Goal: Information Seeking & Learning: Understand process/instructions

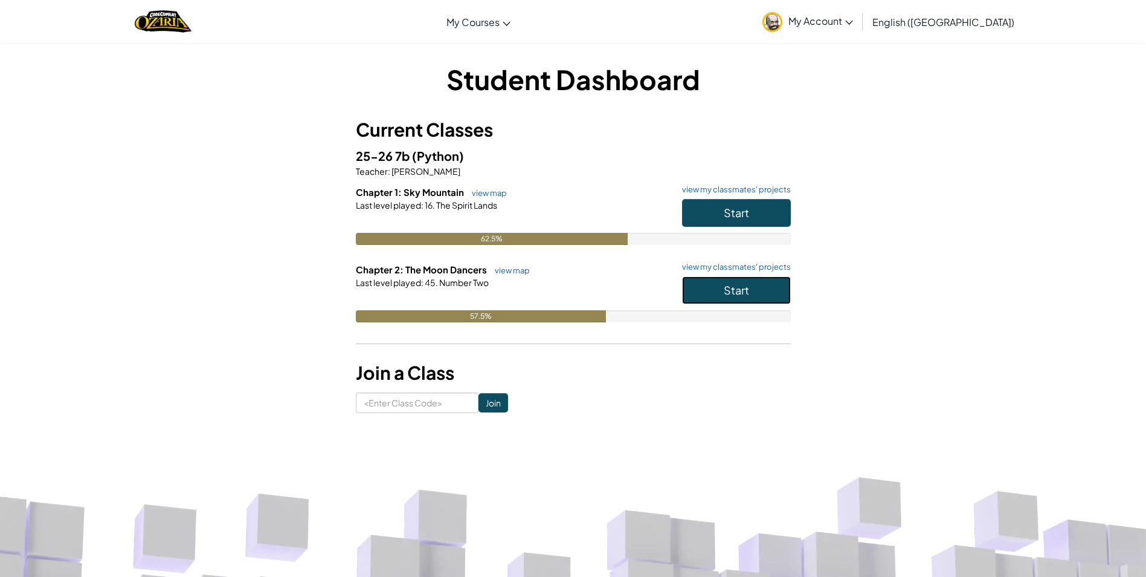
click at [735, 296] on span "Start" at bounding box center [736, 290] width 25 height 14
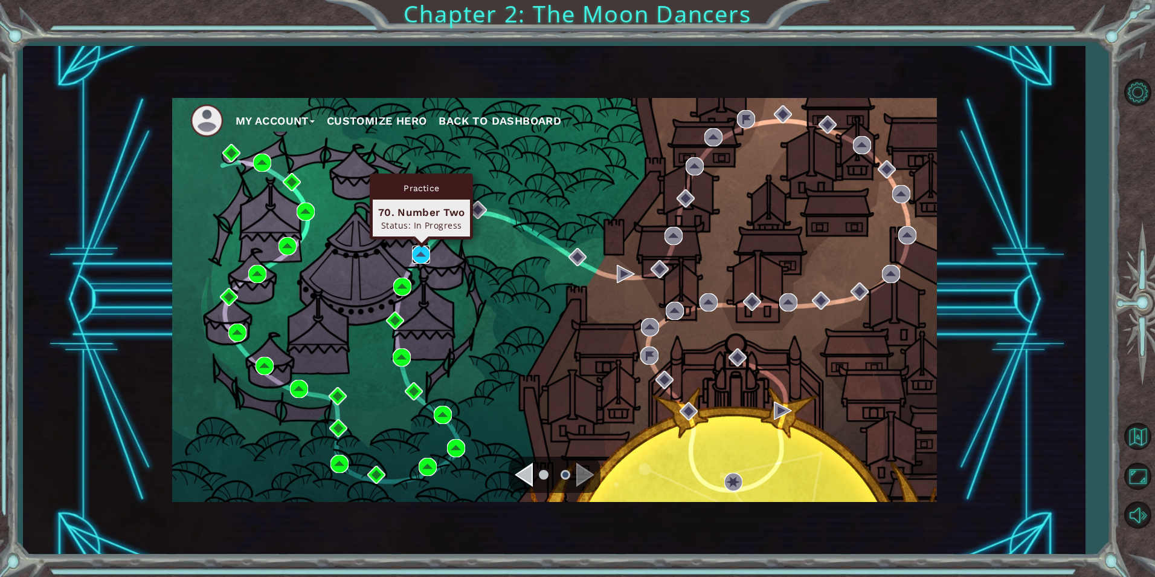
click at [413, 250] on img at bounding box center [421, 254] width 18 height 18
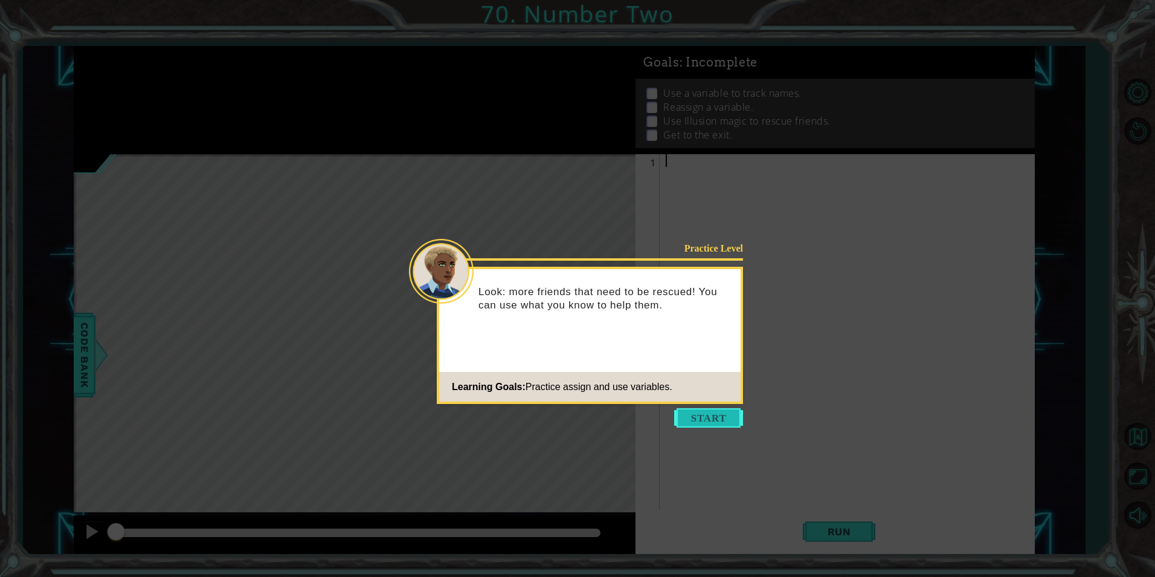
click at [724, 415] on button "Start" at bounding box center [708, 417] width 69 height 19
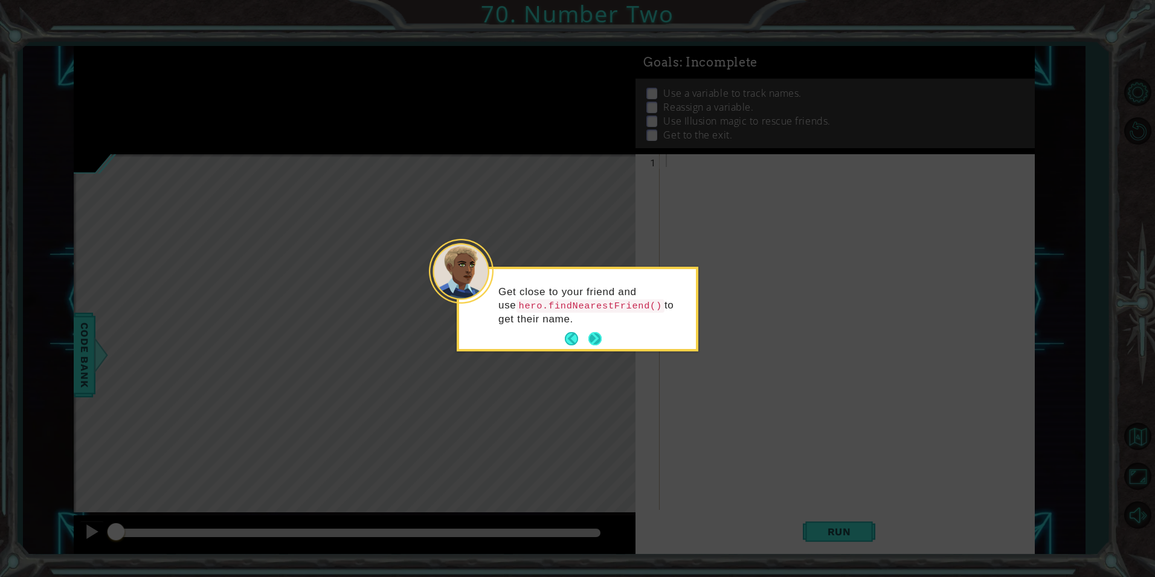
click at [589, 334] on button "Next" at bounding box center [595, 338] width 13 height 13
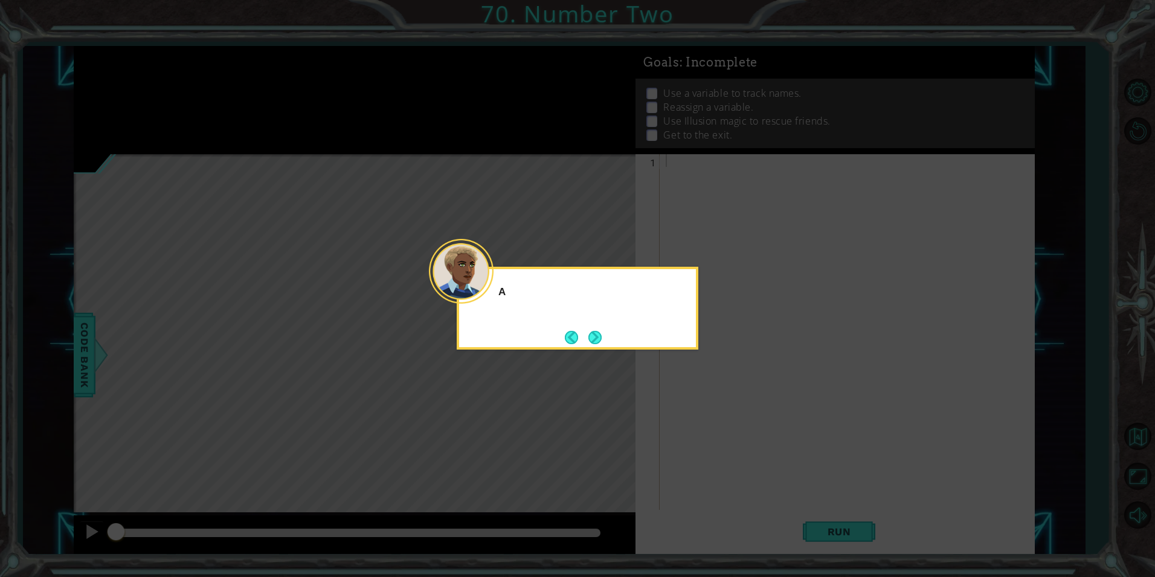
click at [589, 334] on button "Next" at bounding box center [595, 337] width 13 height 13
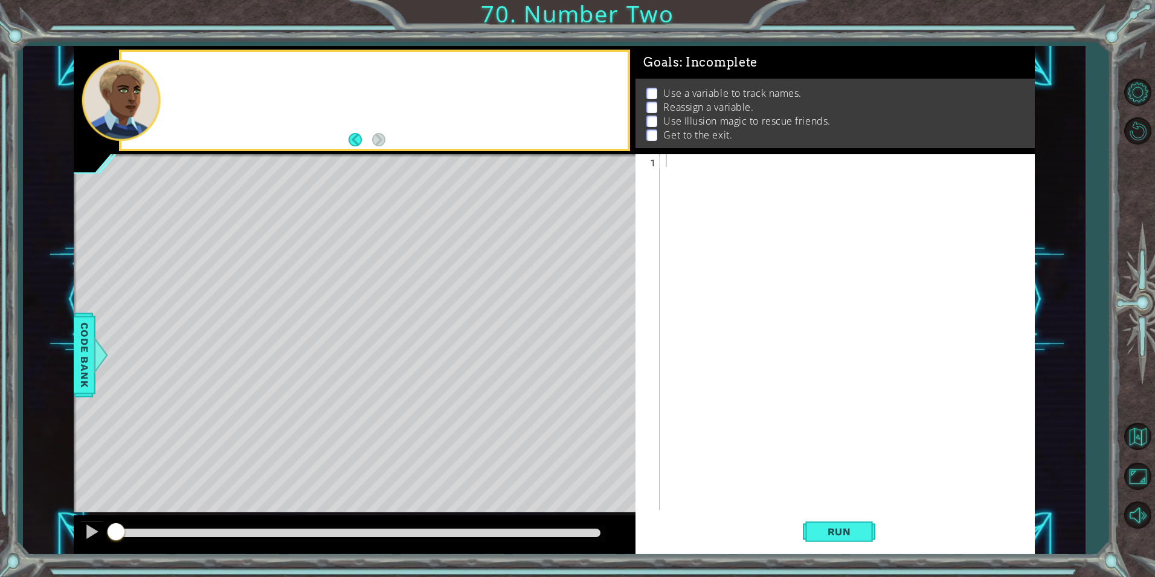
click at [587, 334] on div "Level Map" at bounding box center [353, 332] width 558 height 356
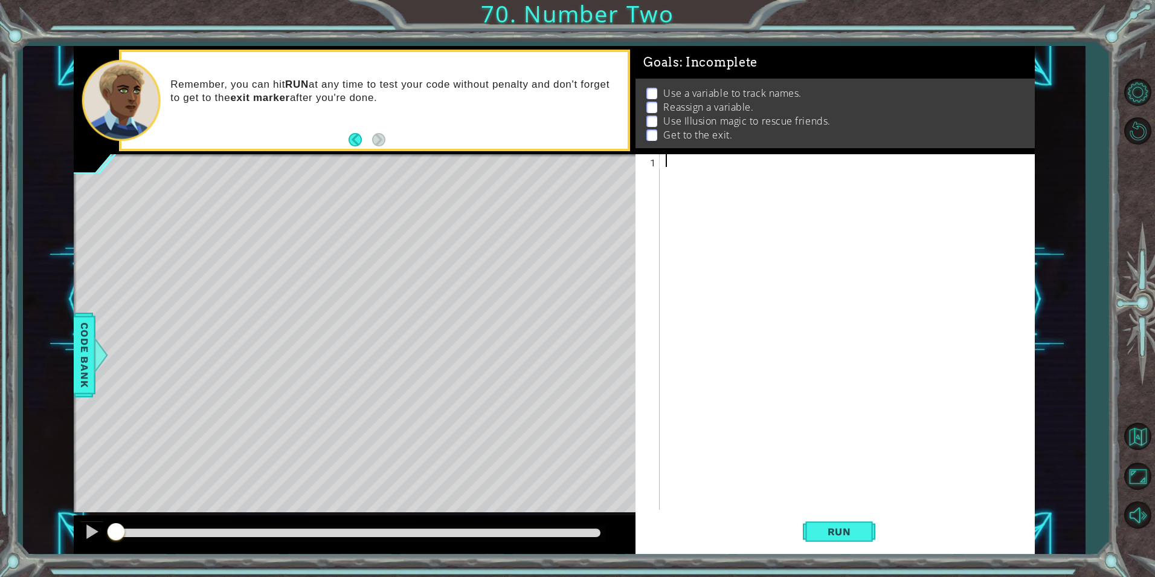
click at [688, 161] on div at bounding box center [850, 344] width 373 height 381
type textarea "FI"
click at [709, 180] on div "hero. fi ndNearestFriend press enter" at bounding box center [771, 190] width 228 height 44
click at [844, 529] on span "Run" at bounding box center [840, 531] width 48 height 12
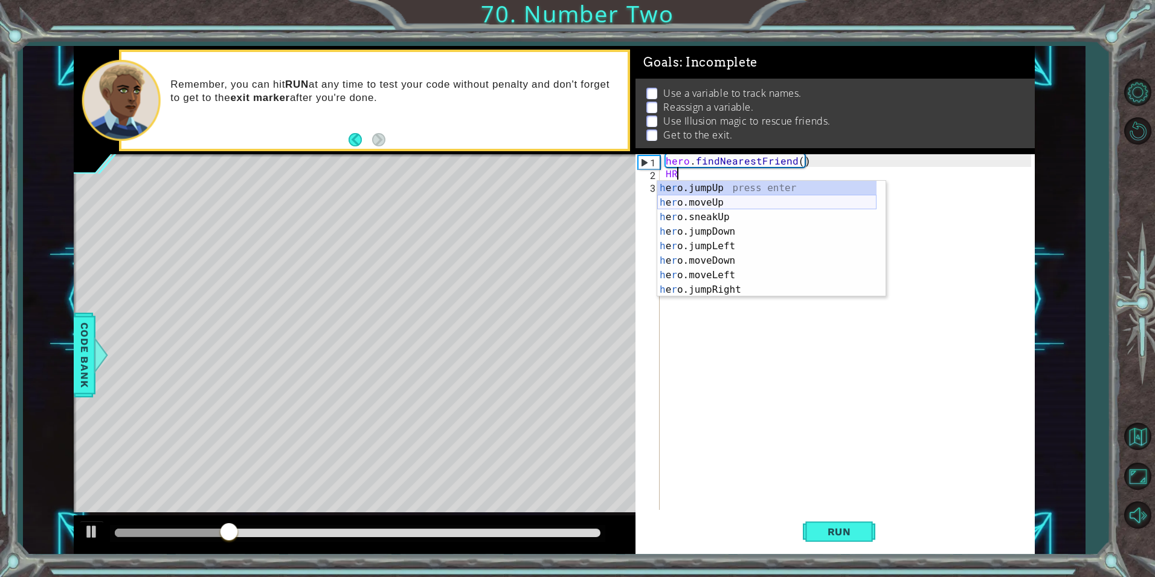
scroll to position [0, 1]
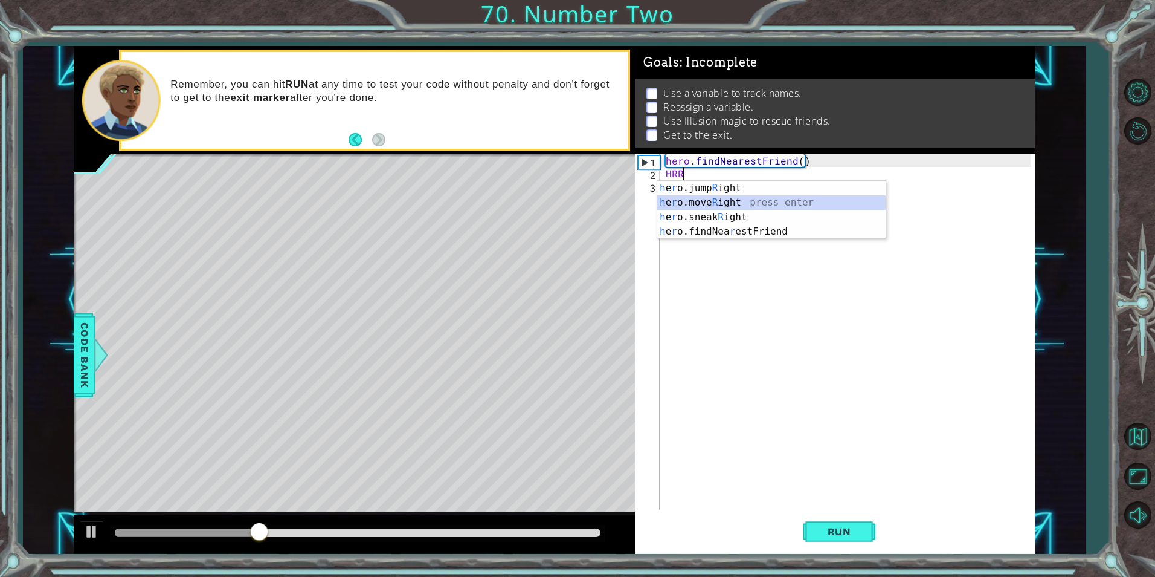
click at [741, 199] on div "h e r o.jump R ight press enter h e r o.move R ight press enter h e r o.sneak R…" at bounding box center [771, 224] width 228 height 87
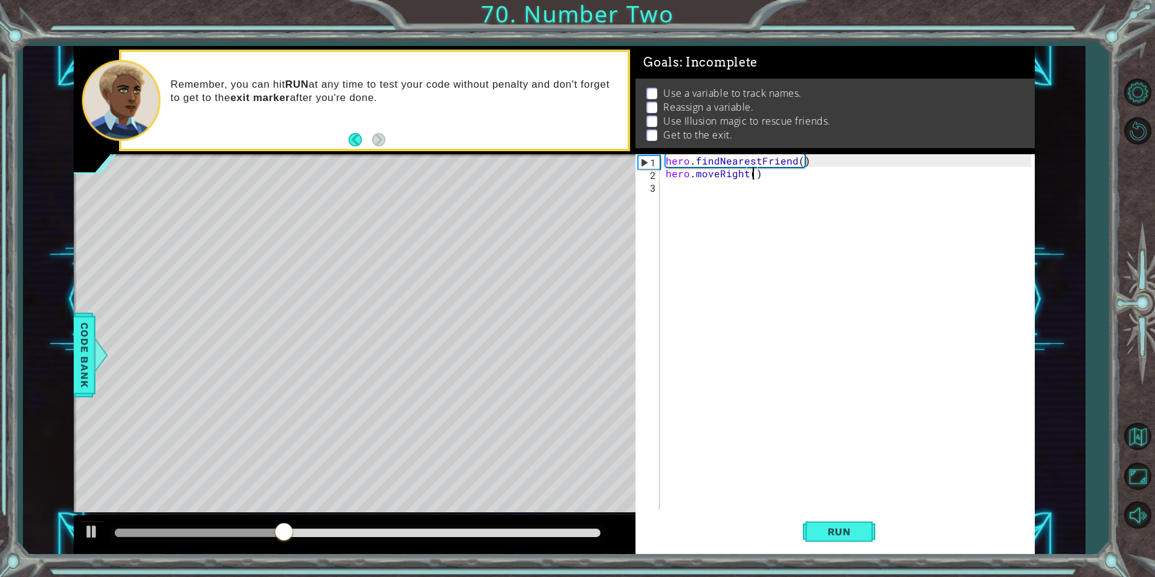
scroll to position [0, 5]
type textarea "hero.moveRight(2)"
click at [702, 204] on div "hero . findNearestFriend ( ) hero . moveRight ( 2 )" at bounding box center [850, 344] width 373 height 381
click at [760, 199] on div "h ero. c astIllusionMist press enter" at bounding box center [771, 215] width 228 height 44
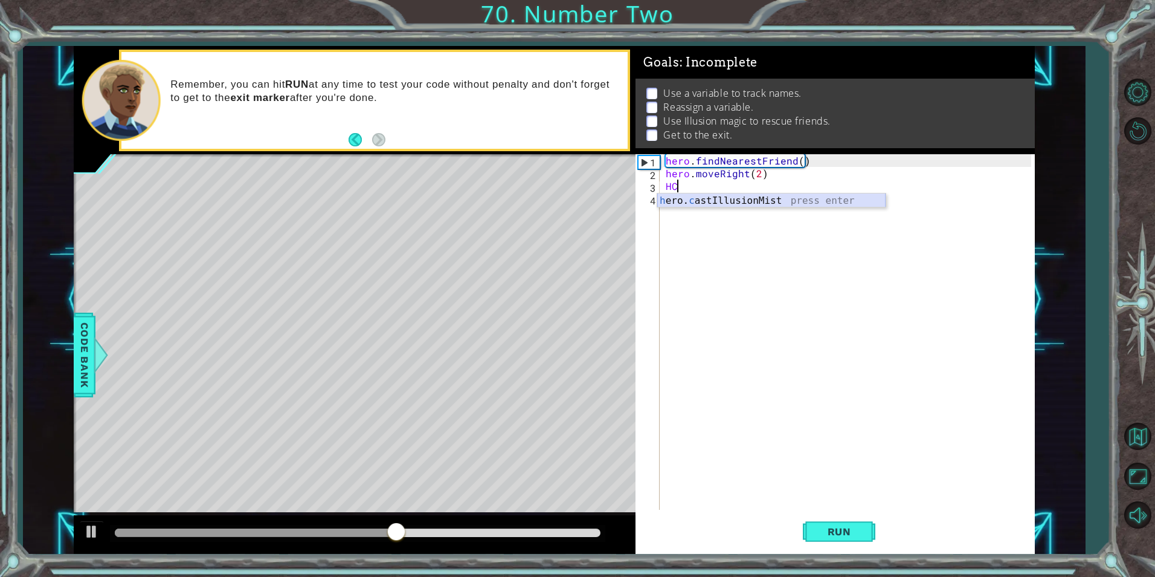
type textarea "hero.castIllusionMist(friend)"
click at [775, 212] on div "hero . findNearestFriend ( ) hero . moveRight ( 2 ) hero . castIllusionMist ( f…" at bounding box center [850, 344] width 373 height 381
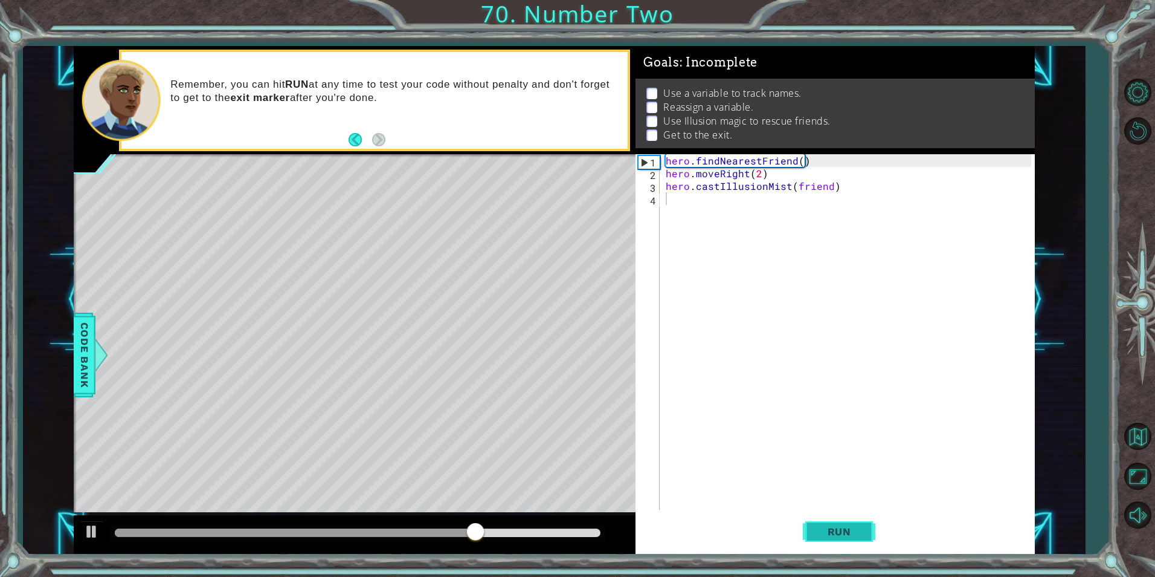
click at [818, 532] on span "Run" at bounding box center [840, 531] width 48 height 12
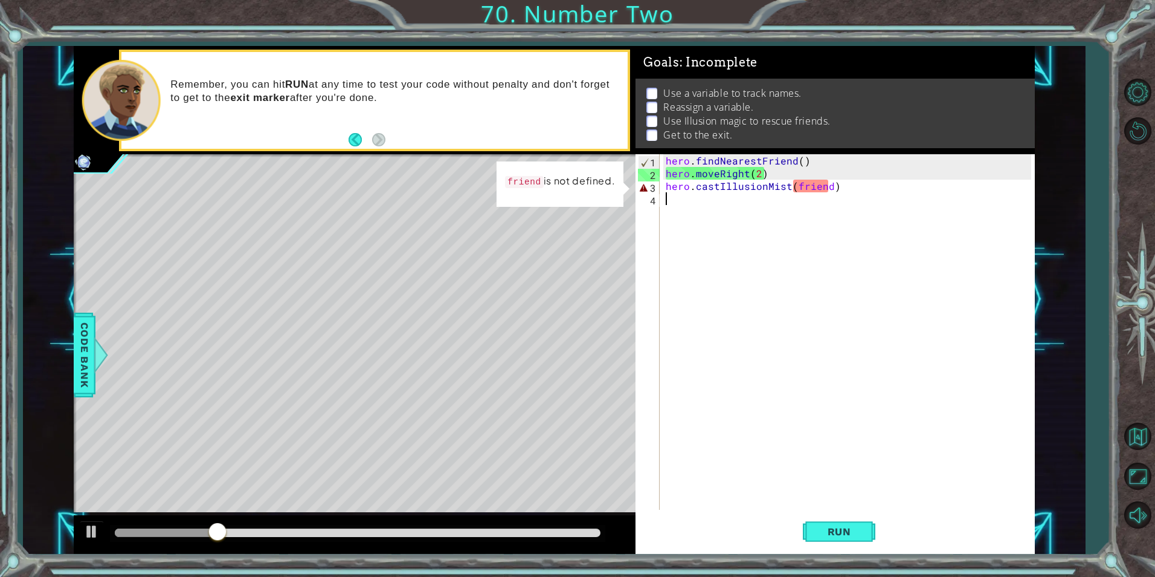
click at [798, 160] on div "hero . findNearestFriend ( ) hero . moveRight ( 2 ) hero . castIllusionMist ( f…" at bounding box center [850, 344] width 373 height 381
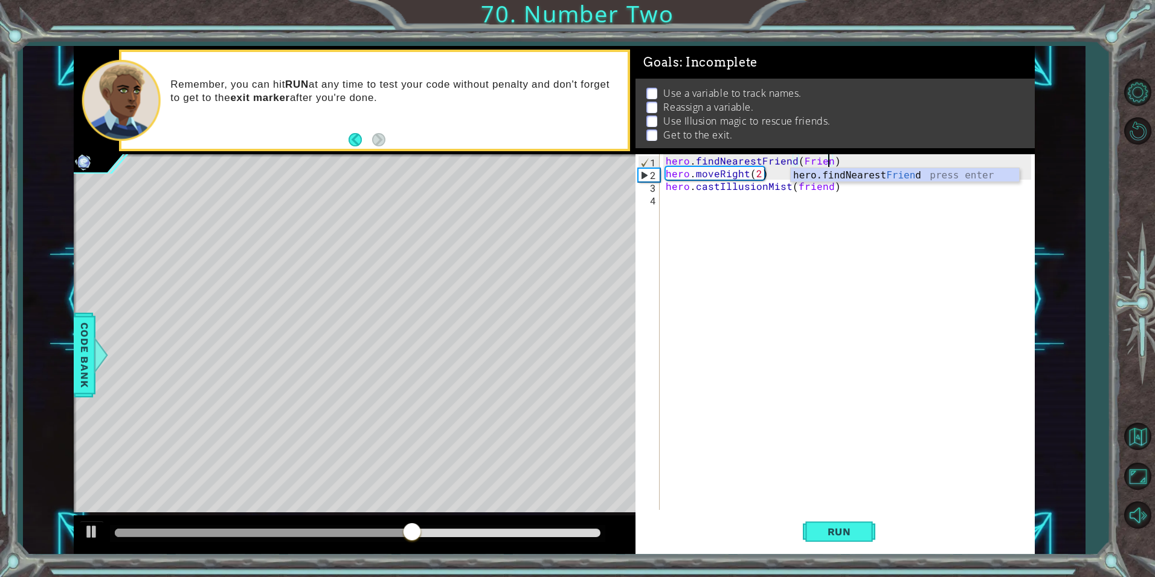
scroll to position [0, 10]
click at [851, 534] on span "Run" at bounding box center [840, 531] width 48 height 12
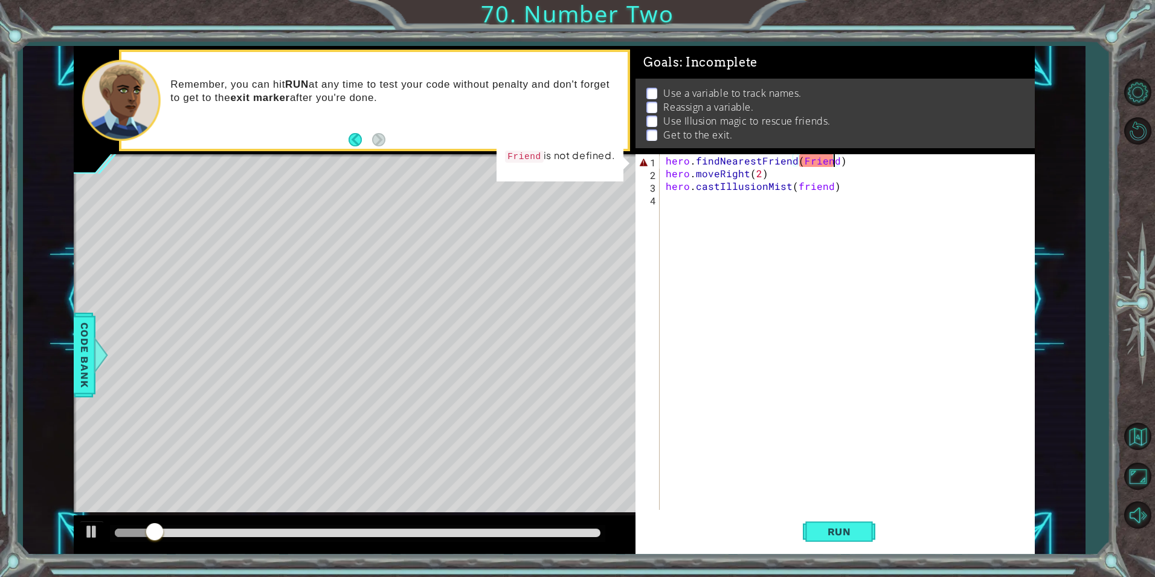
click at [799, 159] on div "hero . findNearestFriend ( Friend ) hero . moveRight ( 2 ) hero . castIllusionM…" at bounding box center [850, 344] width 373 height 381
click at [804, 158] on div "hero . findNearestFriend ( Friend ) hero . moveRight ( 2 ) hero . castIllusionM…" at bounding box center [850, 344] width 373 height 381
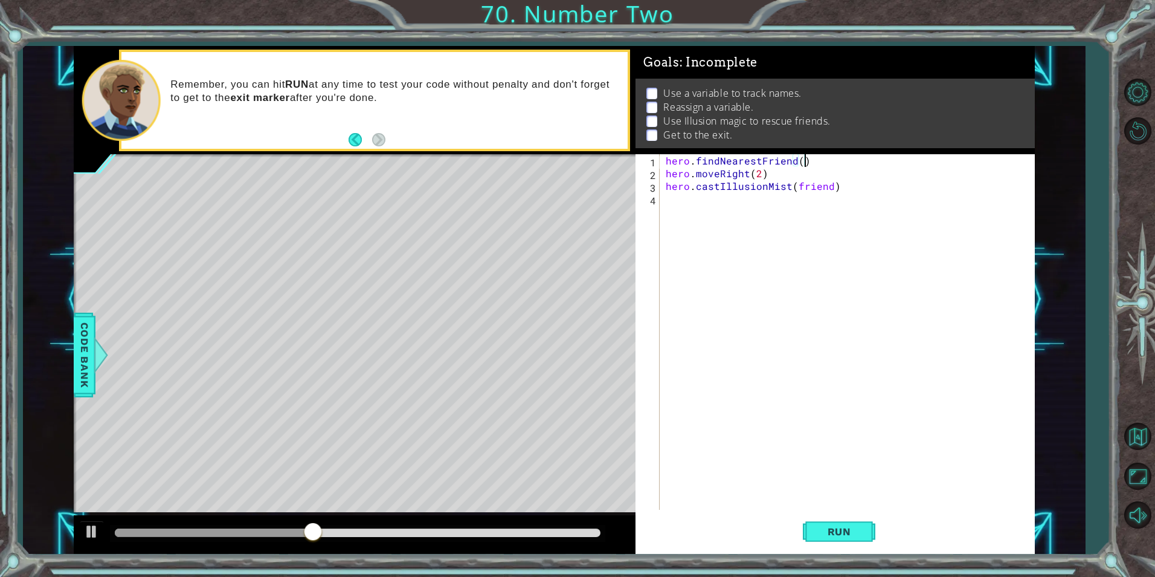
scroll to position [0, 8]
click at [795, 155] on div "hero . findNearestFriend ( ) hero . moveRight ( 2 ) hero . castIllusionMist ( f…" at bounding box center [850, 344] width 373 height 381
click at [797, 155] on div "hero . findNearestFriend ( ) hero . moveRight ( 2 ) hero . castIllusionMist ( f…" at bounding box center [850, 344] width 373 height 381
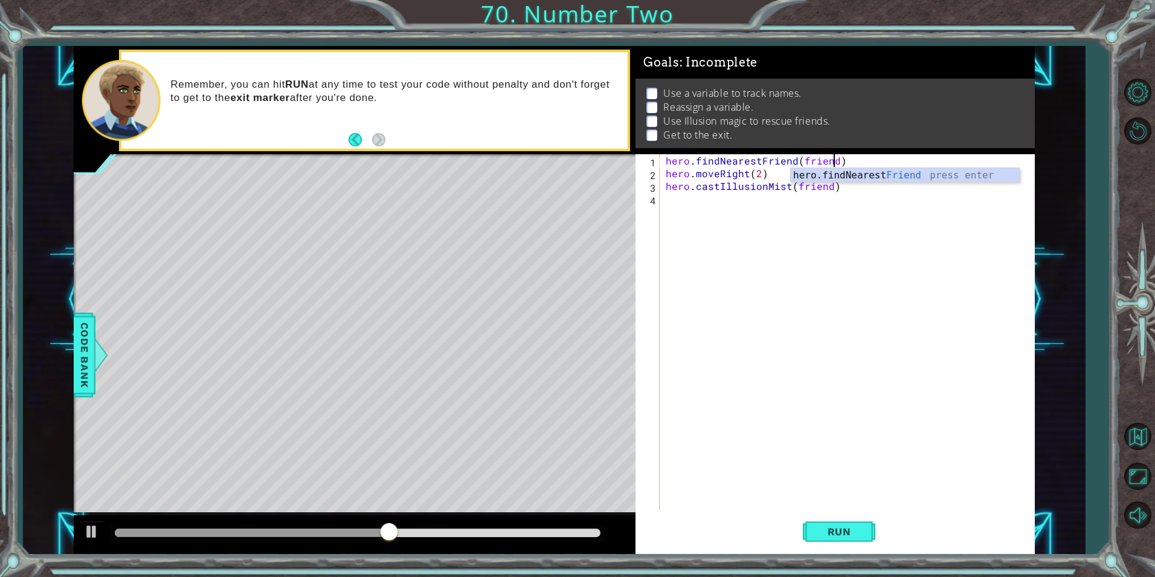
scroll to position [0, 10]
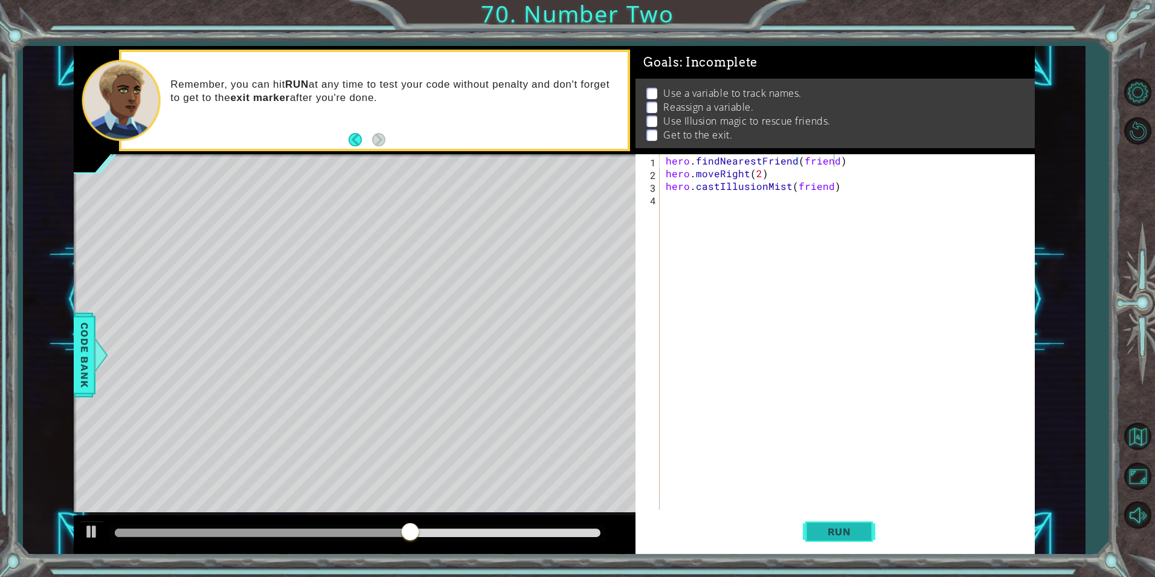
click at [858, 526] on span "Run" at bounding box center [840, 531] width 48 height 12
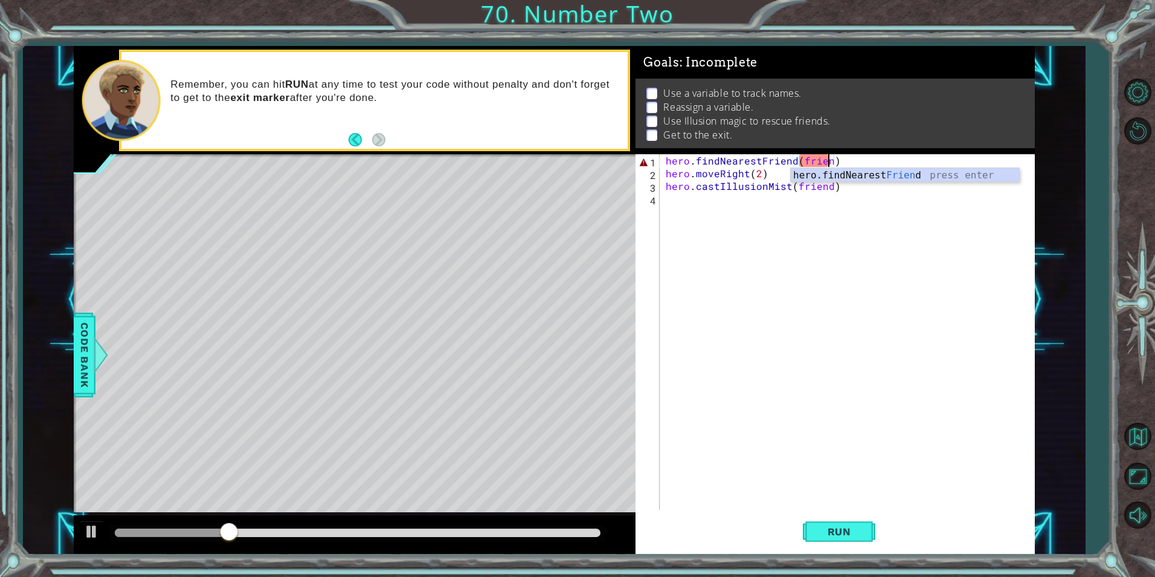
scroll to position [0, 10]
click at [869, 175] on div "hero.findNearest Frien d press enter" at bounding box center [905, 190] width 228 height 44
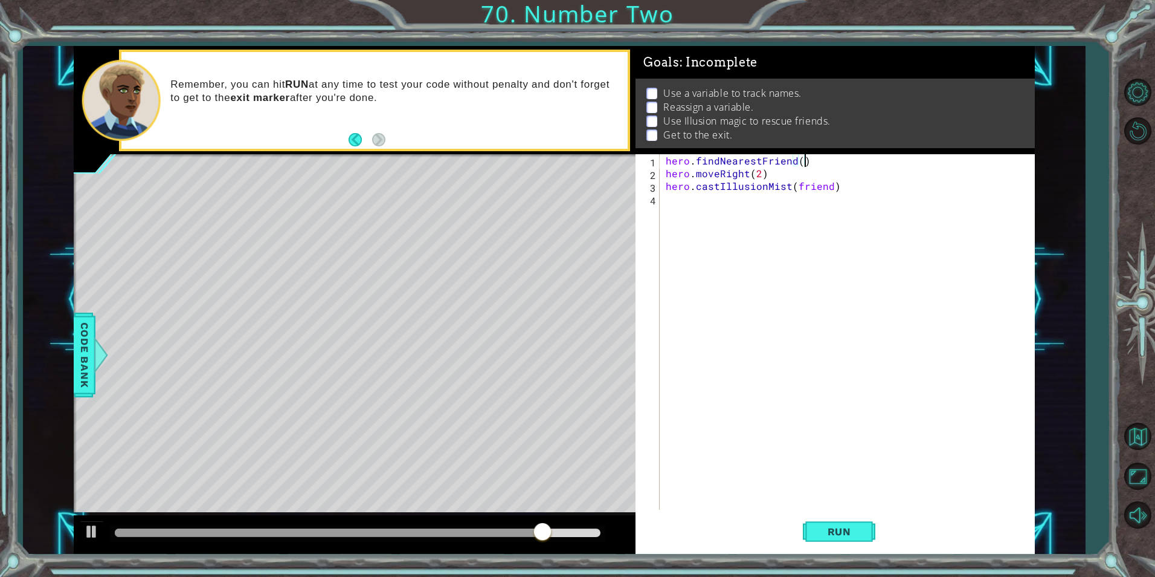
scroll to position [0, 8]
click at [796, 168] on div "hero . findNearestFriend ( ) hero . moveRight ( 2 ) hero . castIllusionMist ( f…" at bounding box center [850, 344] width 373 height 381
click at [799, 166] on div "hero . findNearestFriend ( ) hero . moveRight ( 2 ) hero . castIllusionMist ( f…" at bounding box center [850, 344] width 373 height 381
click at [836, 537] on span "Run" at bounding box center [840, 531] width 48 height 12
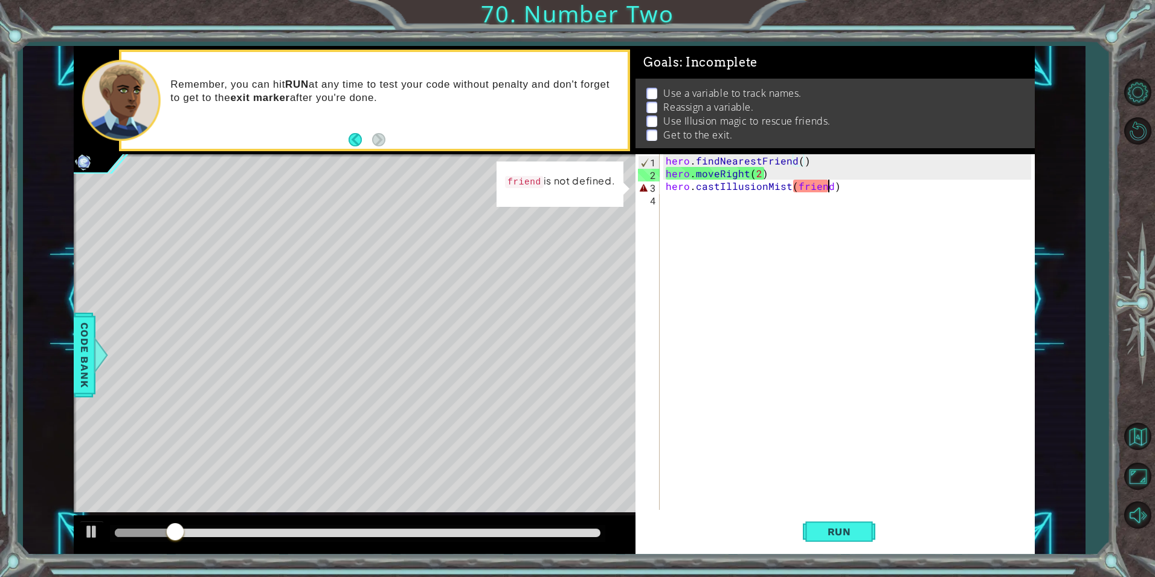
click at [828, 190] on div "hero . findNearestFriend ( ) hero . moveRight ( 2 ) hero . castIllusionMist ( f…" at bounding box center [850, 344] width 373 height 381
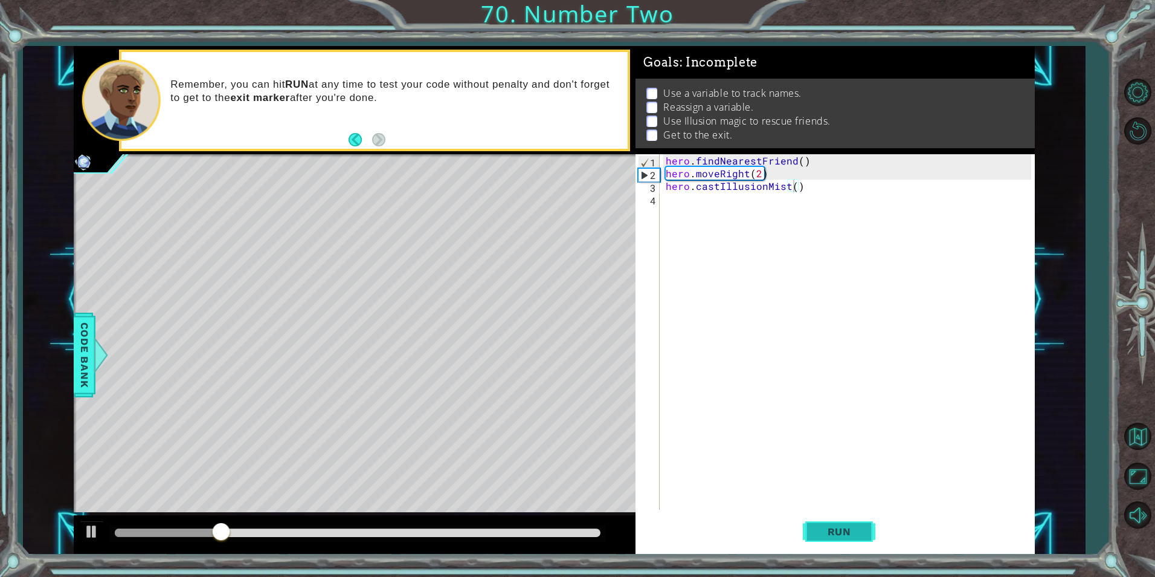
click at [822, 536] on span "Run" at bounding box center [840, 531] width 48 height 12
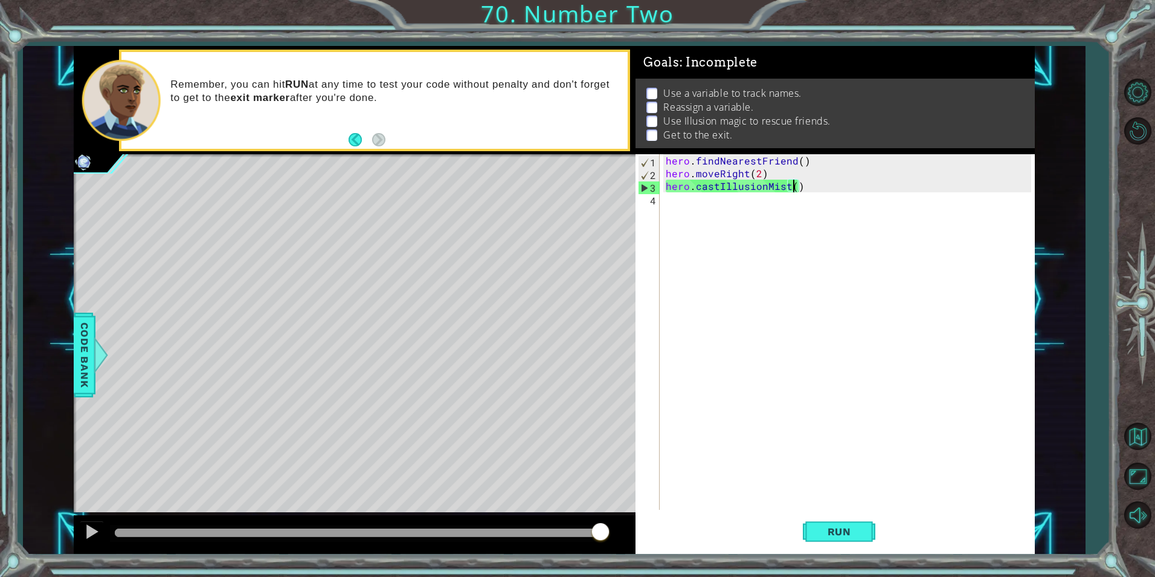
click at [798, 170] on div "hero . findNearestFriend ( ) hero . moveRight ( 2 ) hero . castIllusionMist ( )" at bounding box center [850, 344] width 373 height 381
click at [810, 161] on div "hero . findNearestFriend ( ) hero . moveRight ( 2 ) hero . castIllusionMist ( )" at bounding box center [850, 344] width 373 height 381
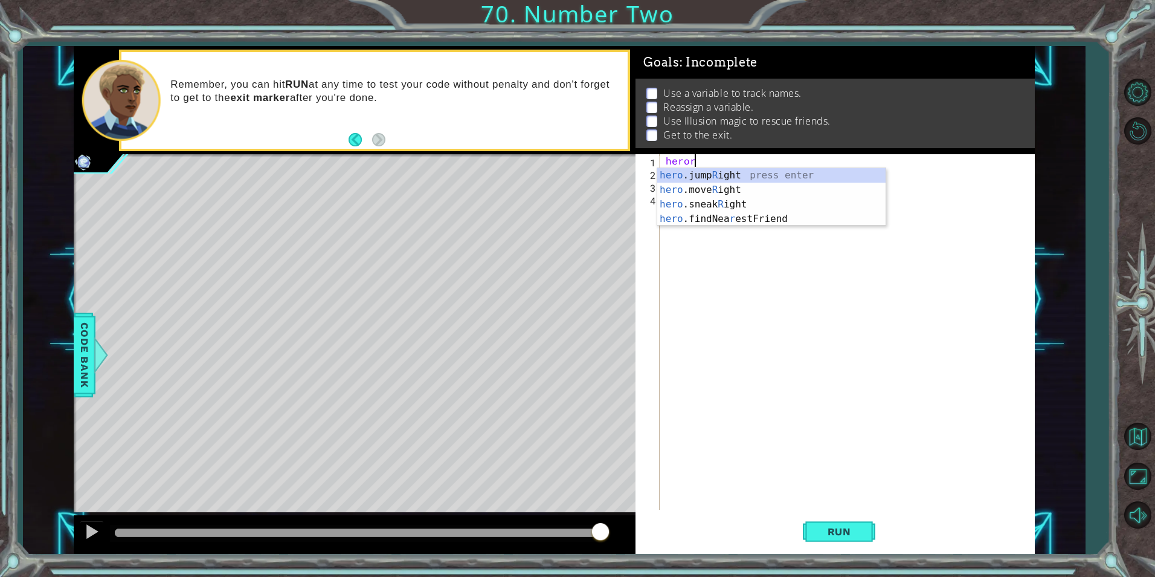
scroll to position [0, 1]
click at [721, 196] on div "hero .jump R ight press enter hero .move R ight press enter hero .sneak R ight …" at bounding box center [771, 211] width 228 height 87
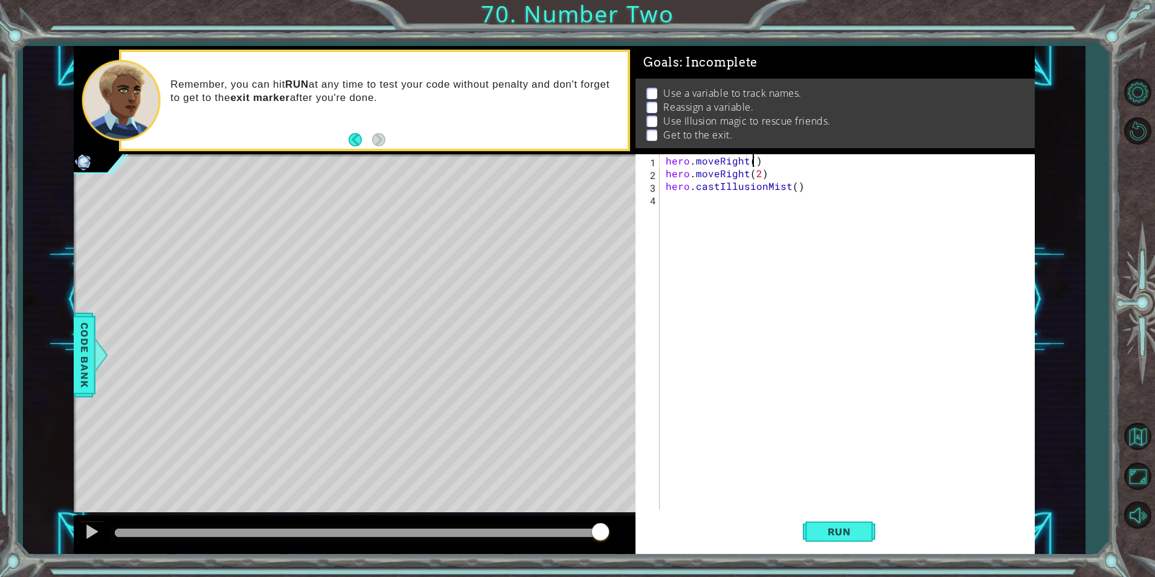
scroll to position [0, 5]
click at [772, 170] on div "hero . moveRight ( 2 ) hero . moveRight ( 2 ) hero . castIllusionMist ( )" at bounding box center [850, 344] width 373 height 381
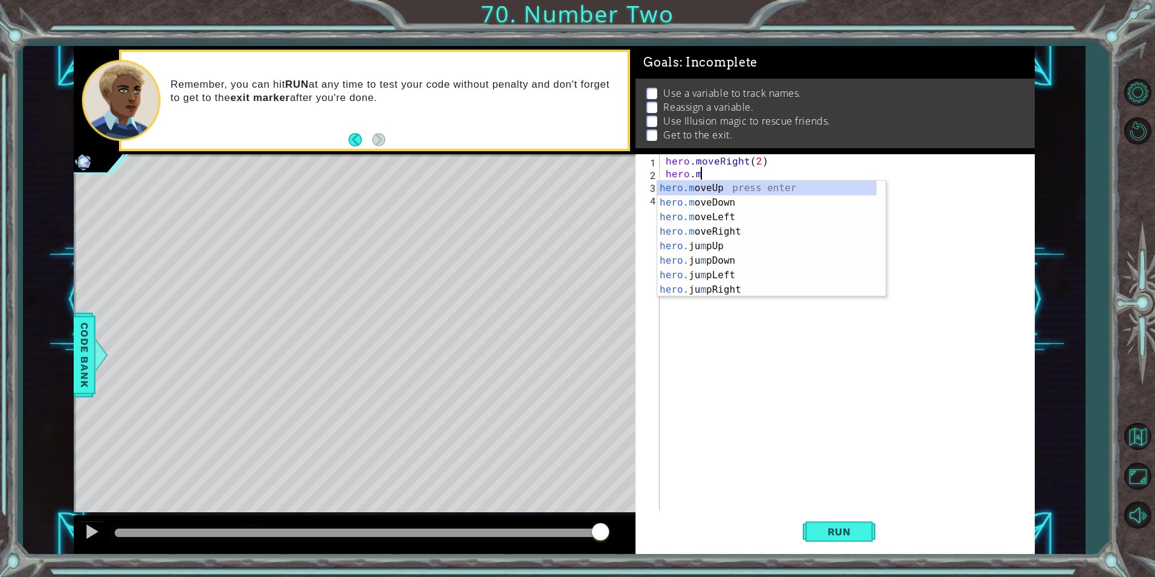
scroll to position [0, 1]
type textarea "hero.f"
click at [771, 186] on div "hero.f indNearestFriend press enter hero. jumpLe f t press enter hero. moveLe f…" at bounding box center [771, 224] width 228 height 87
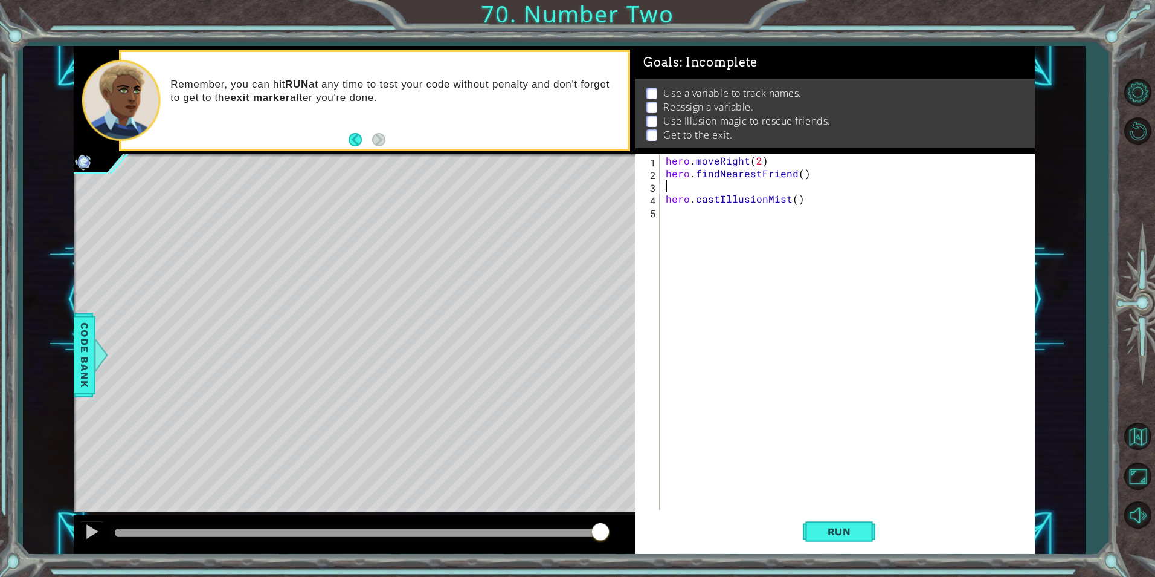
scroll to position [0, 0]
click at [662, 172] on div "1 2 3 4 5 hero . moveRight ( 2 ) hero . findNearestFriend ( ) hero . castIllusi…" at bounding box center [833, 331] width 395 height 355
click at [664, 172] on div "hero . moveRight ( 2 ) hero . findNearestFriend ( ) hero . castIllusionMist ( )" at bounding box center [850, 344] width 373 height 381
click at [792, 196] on div "hero . moveRight ( 2 ) [PERSON_NAME] = hero . findNearestFriend ( ) hero . cast…" at bounding box center [850, 344] width 373 height 381
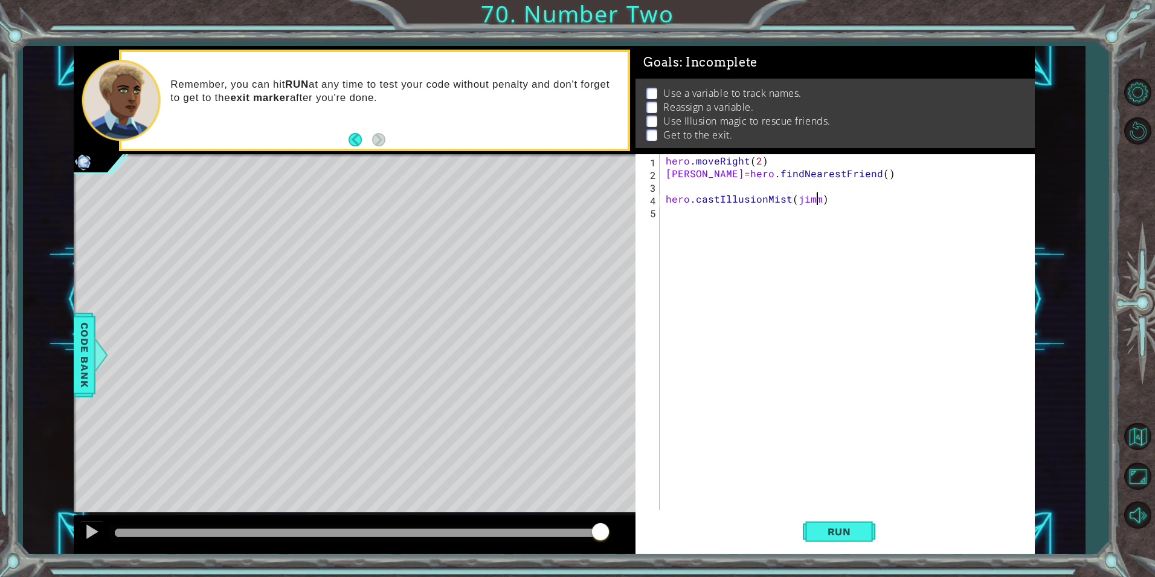
scroll to position [0, 10]
click at [800, 199] on div "hero . moveRight ( 2 ) [PERSON_NAME] = hero . findNearestFriend ( ) hero . cast…" at bounding box center [850, 344] width 373 height 381
type textarea "hero.castIllusionMist([PERSON_NAME])"
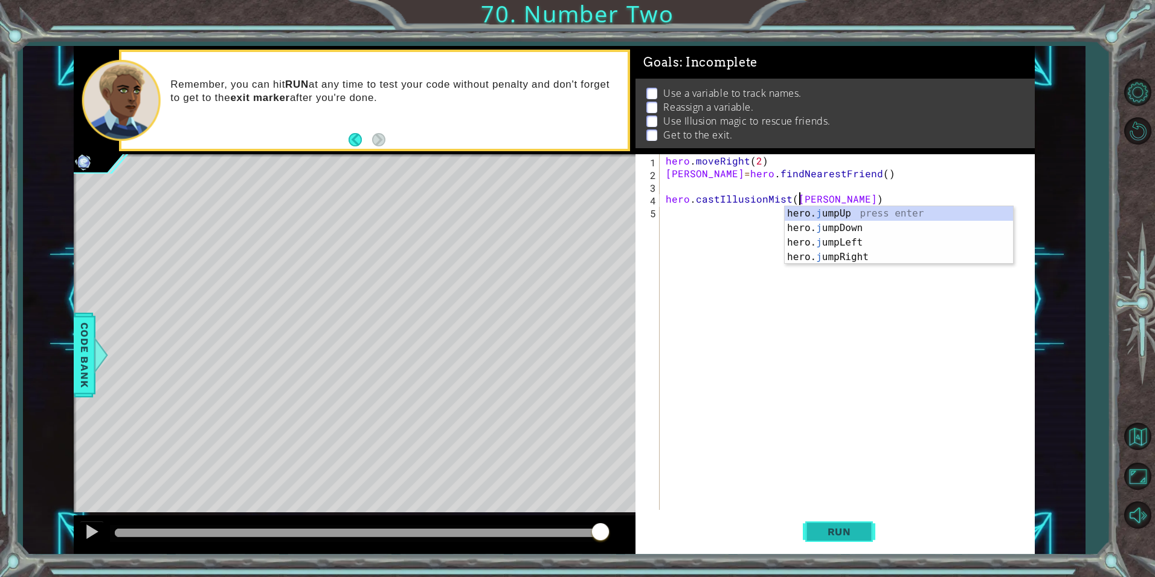
click at [841, 531] on span "Run" at bounding box center [840, 531] width 48 height 12
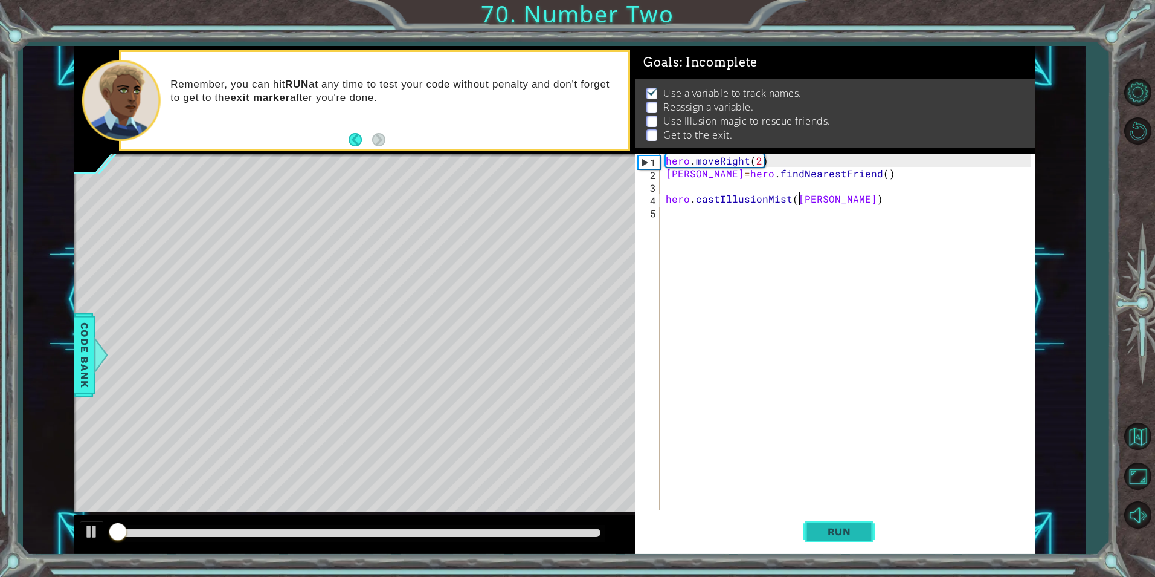
scroll to position [5, 0]
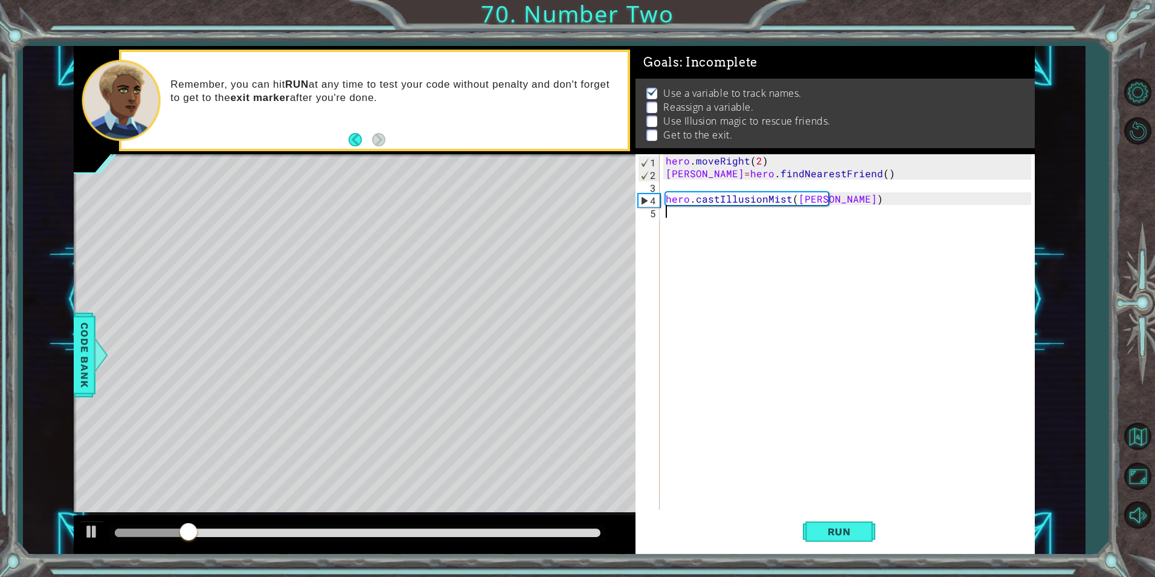
click at [680, 215] on div "hero . moveRight ( 2 ) [PERSON_NAME] = hero . findNearestFriend ( ) hero . cast…" at bounding box center [850, 344] width 373 height 381
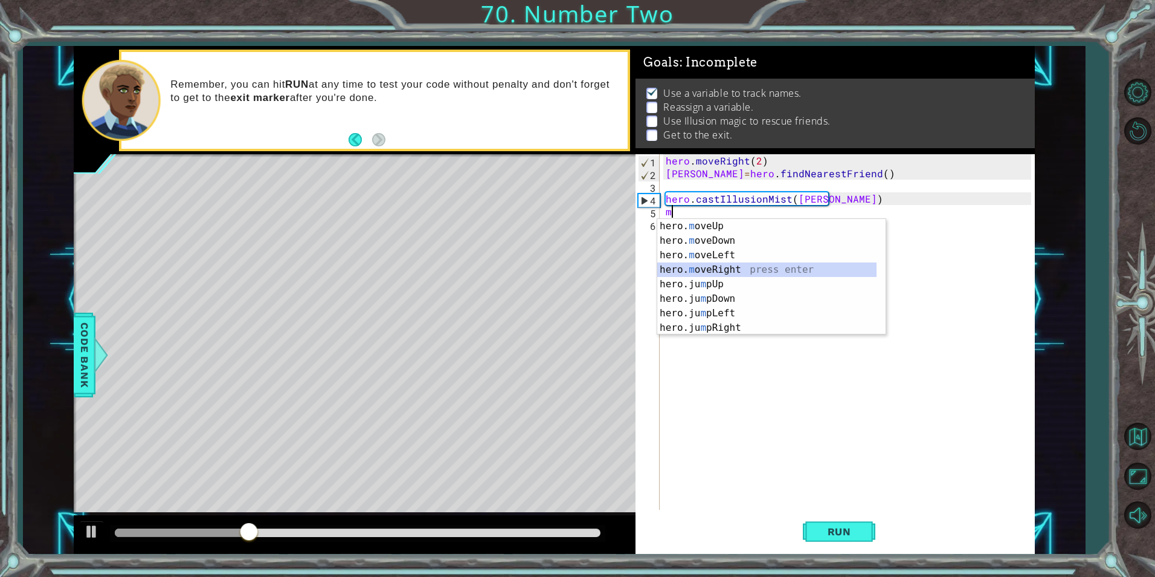
click at [712, 266] on div "hero. m oveUp press enter hero. m oveDown press enter hero. m oveLeft press ent…" at bounding box center [766, 291] width 219 height 145
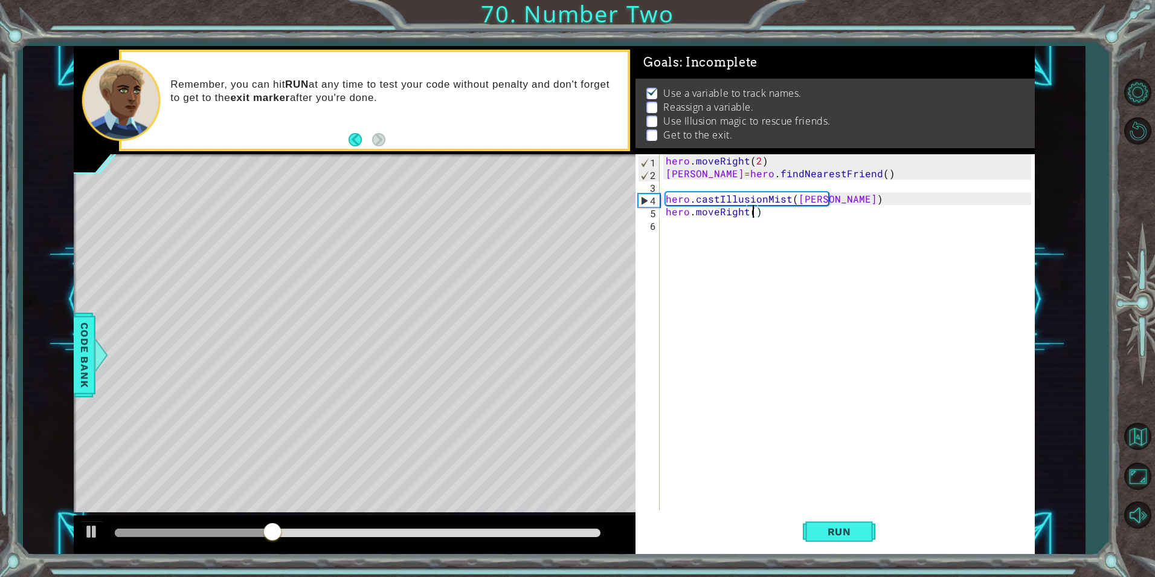
type textarea "hero.moveRight(2)"
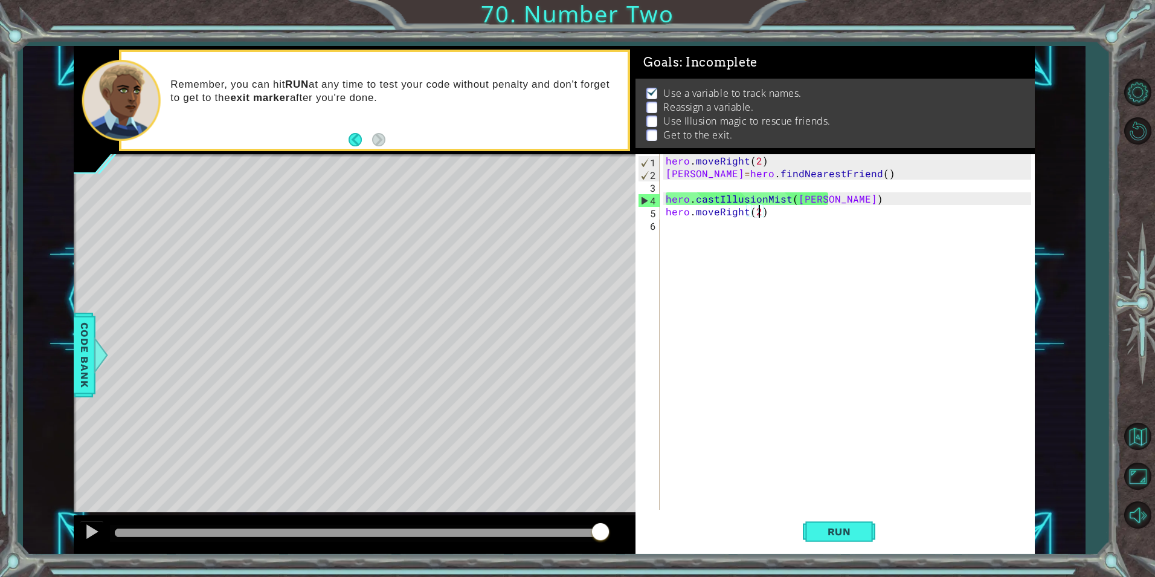
drag, startPoint x: 1050, startPoint y: 318, endPoint x: 728, endPoint y: 241, distance: 331.1
click at [728, 241] on div "hero . moveRight ( 2 ) [PERSON_NAME] = hero . findNearestFriend ( ) hero . cast…" at bounding box center [850, 344] width 373 height 381
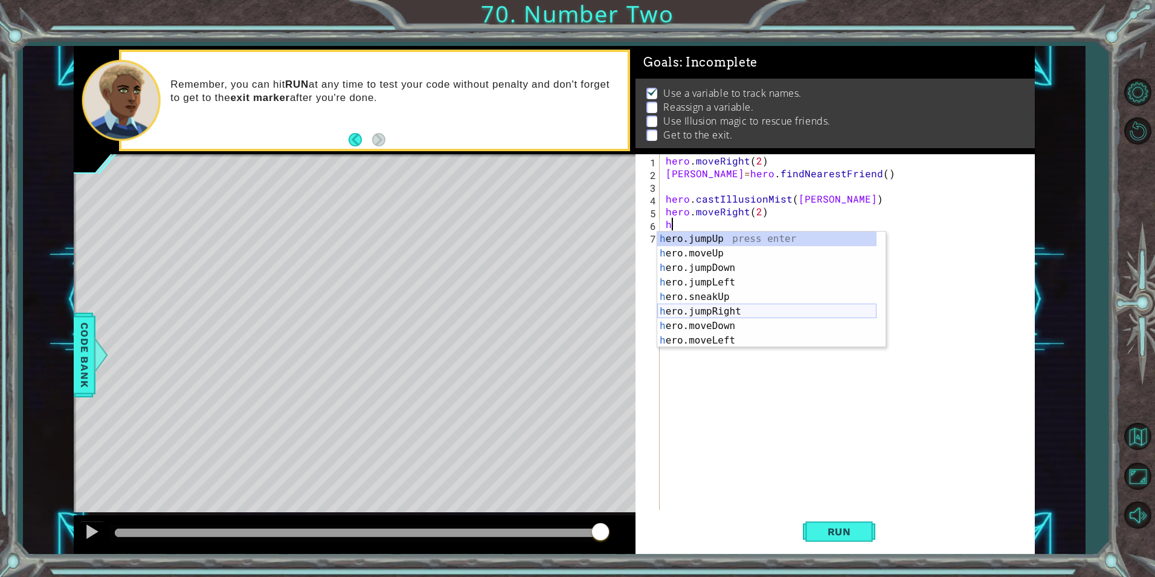
type textarea "hf"
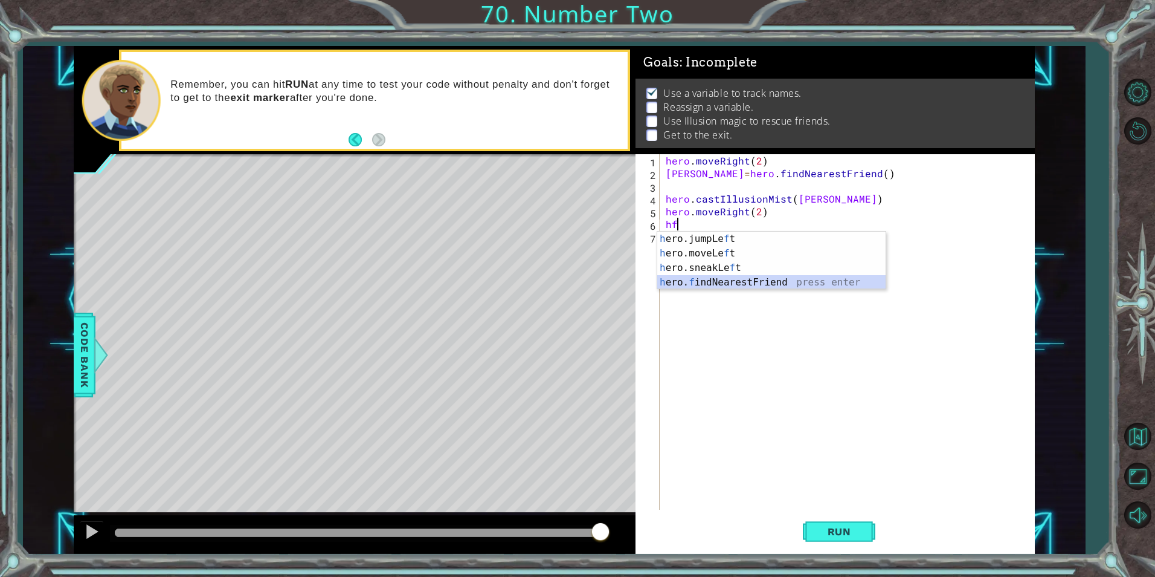
click at [737, 287] on div "h ero.jumpLe f t press enter h ero.moveLe f t press enter h ero.sneakLe f t pre…" at bounding box center [771, 274] width 228 height 87
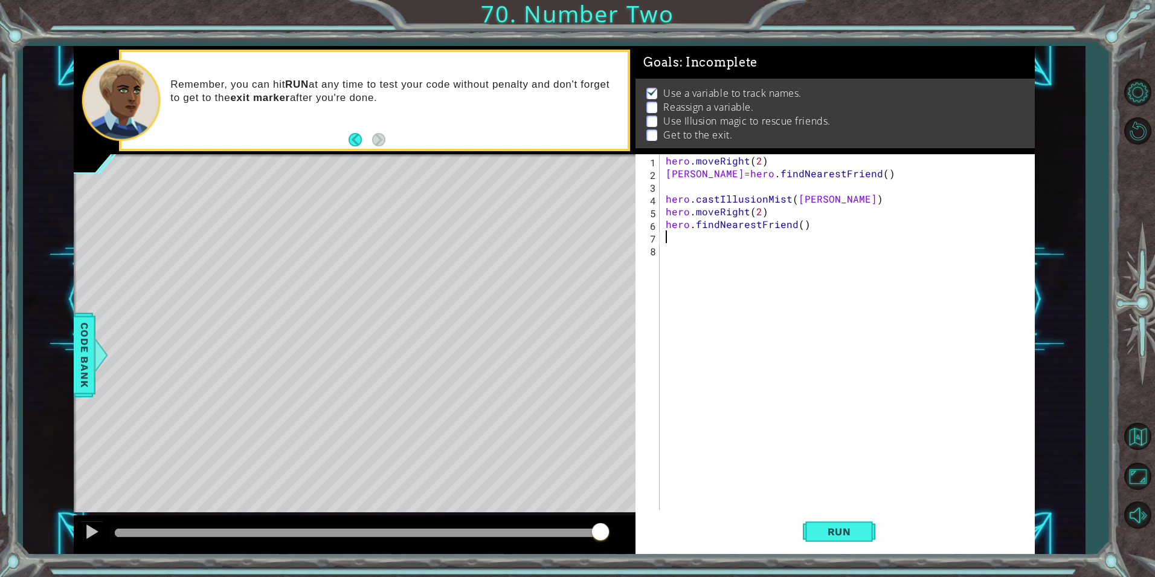
click at [667, 221] on div "hero . moveRight ( 2 ) [PERSON_NAME] = hero . findNearestFriend ( ) hero . cast…" at bounding box center [850, 344] width 373 height 381
type textarea "[PERSON_NAME]=hero.findNearestFriend()"
click at [723, 236] on div "hero . moveRight ( 2 ) [PERSON_NAME] = hero . findNearestFriend ( ) hero . cast…" at bounding box center [850, 344] width 373 height 381
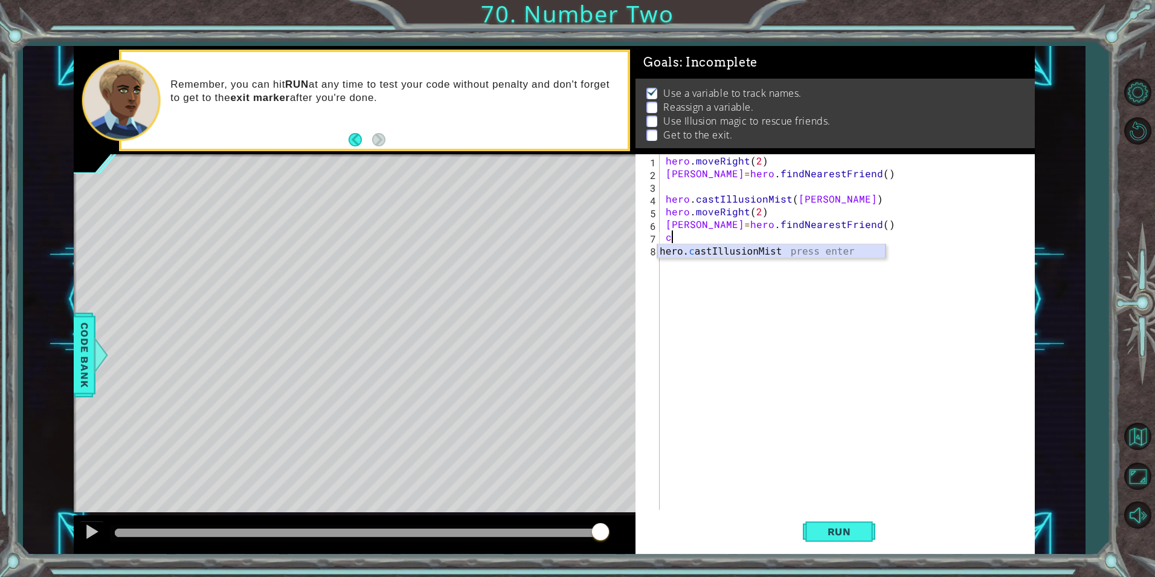
click at [803, 254] on div "hero. c astIllusionMist press enter" at bounding box center [771, 266] width 228 height 44
type textarea "hero.castIllusionMist([PERSON_NAME])"
click at [789, 247] on div "hero . moveRight ( 2 ) [PERSON_NAME] = hero . findNearestFriend ( ) hero . cast…" at bounding box center [850, 344] width 373 height 381
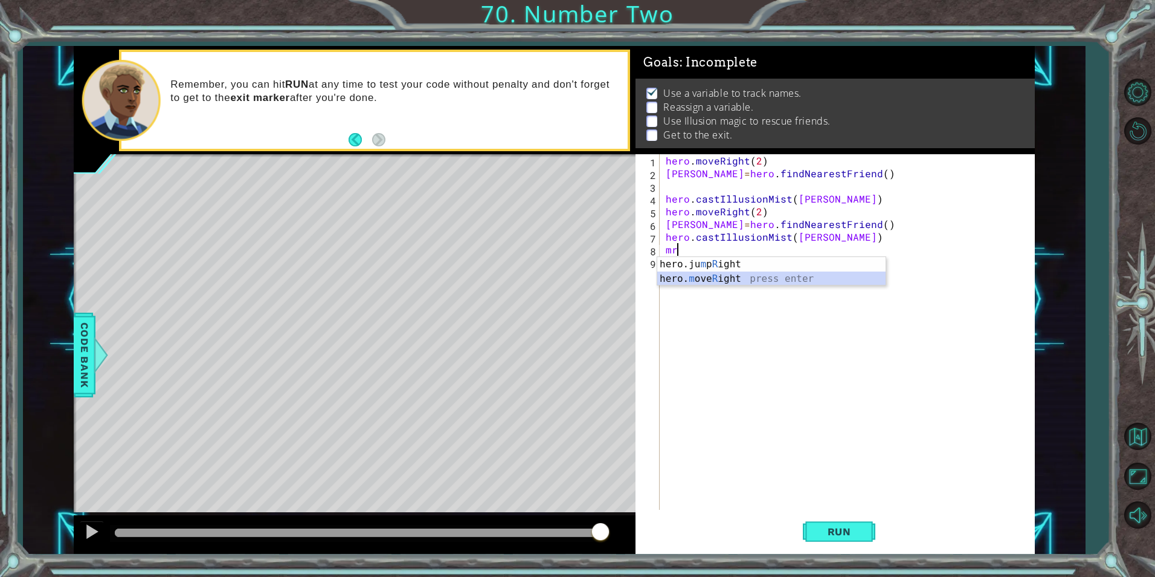
click at [705, 273] on div "hero.ju m p R ight press enter hero. m ove R ight press enter" at bounding box center [771, 286] width 228 height 58
type textarea "hero.moveRight(2)"
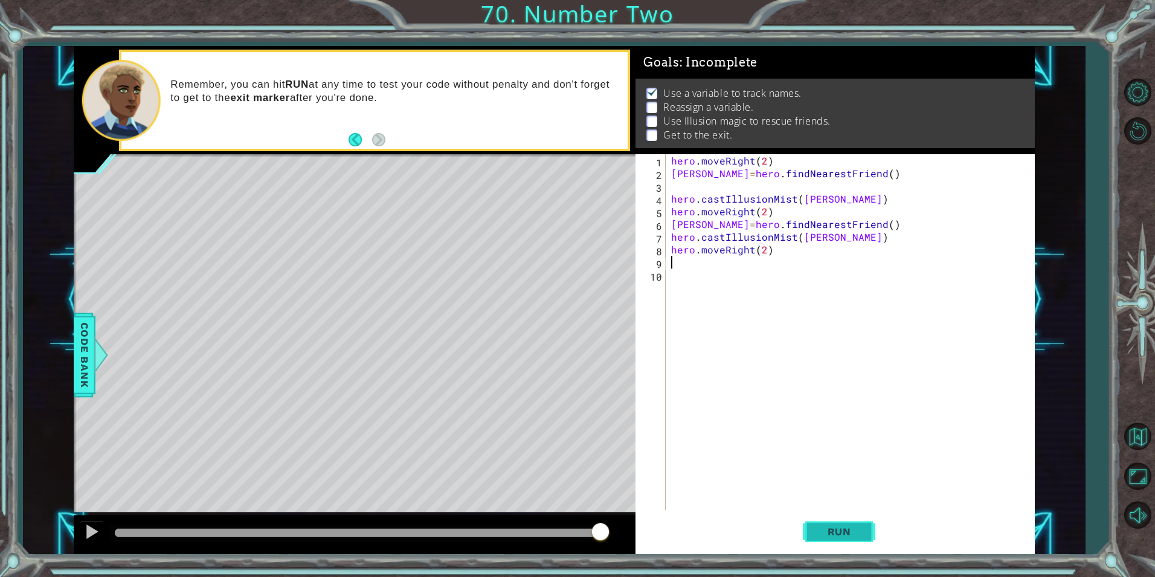
click at [818, 530] on span "Run" at bounding box center [840, 531] width 48 height 12
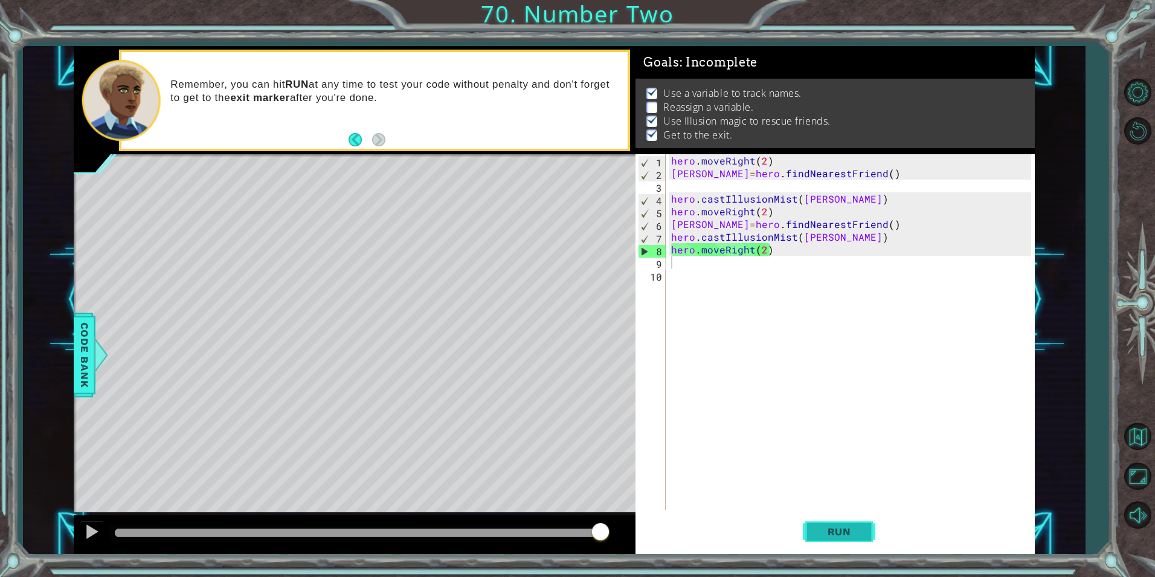
click at [836, 520] on button "Run" at bounding box center [839, 531] width 73 height 40
click at [764, 248] on div "hero . moveRight ( 2 ) [PERSON_NAME] = hero . findNearestFriend ( ) hero . cast…" at bounding box center [853, 344] width 368 height 381
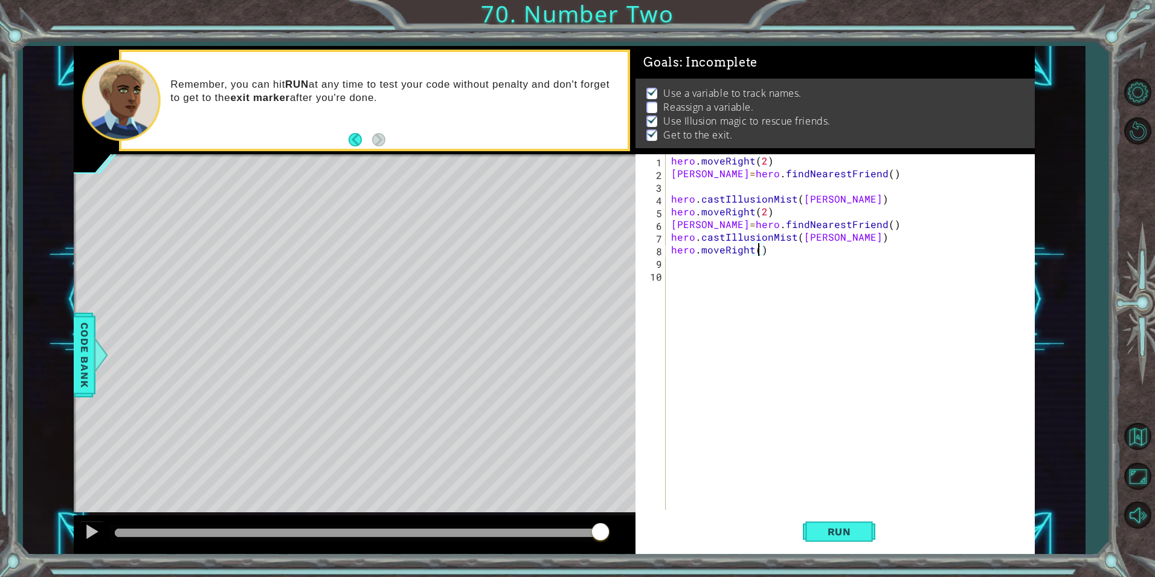
type textarea "hero.moveRight(1)"
click at [858, 540] on button "Run" at bounding box center [839, 531] width 73 height 40
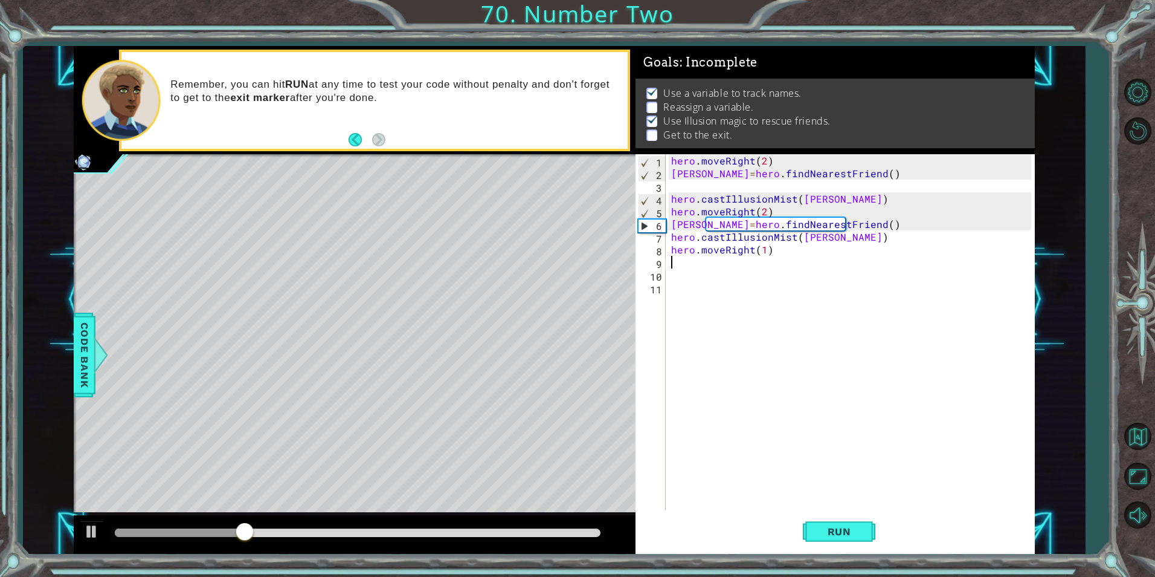
click at [766, 250] on div "hero . moveRight ( 2 ) [PERSON_NAME] = hero . findNearestFriend ( ) hero . cast…" at bounding box center [853, 344] width 368 height 381
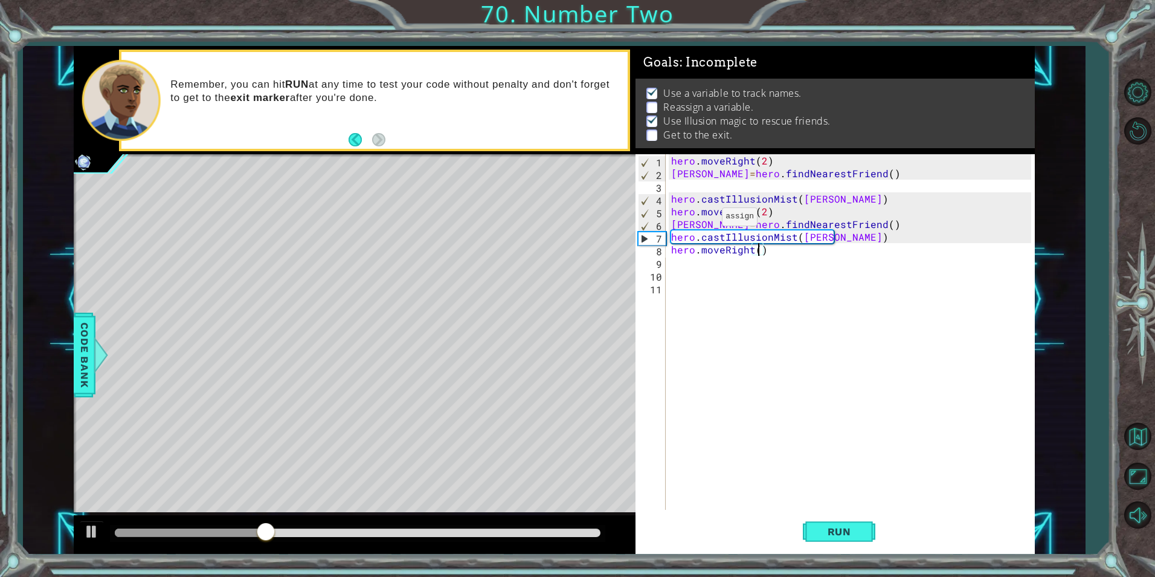
scroll to position [0, 5]
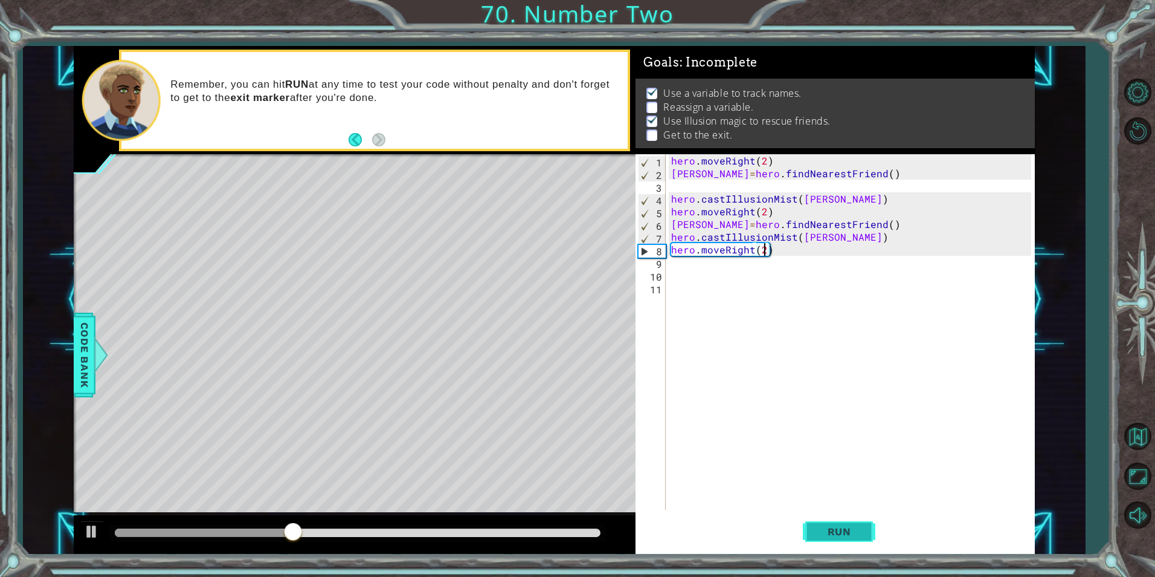
click at [870, 522] on button "Run" at bounding box center [839, 531] width 73 height 40
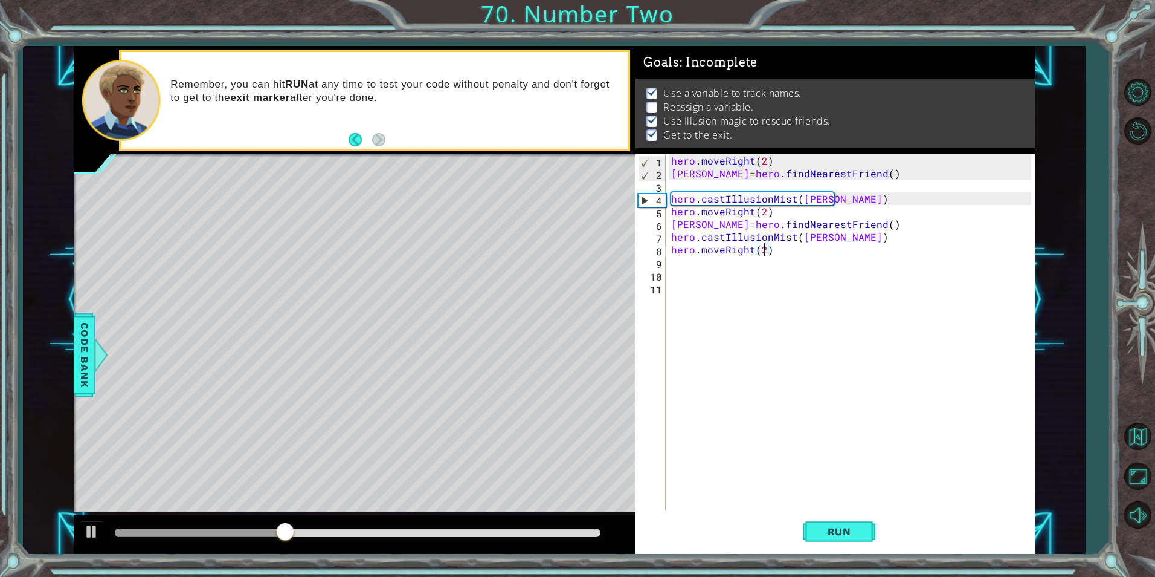
click at [696, 227] on div "hero . moveRight ( 2 ) [PERSON_NAME] = hero . findNearestFriend ( ) hero . cast…" at bounding box center [853, 344] width 368 height 381
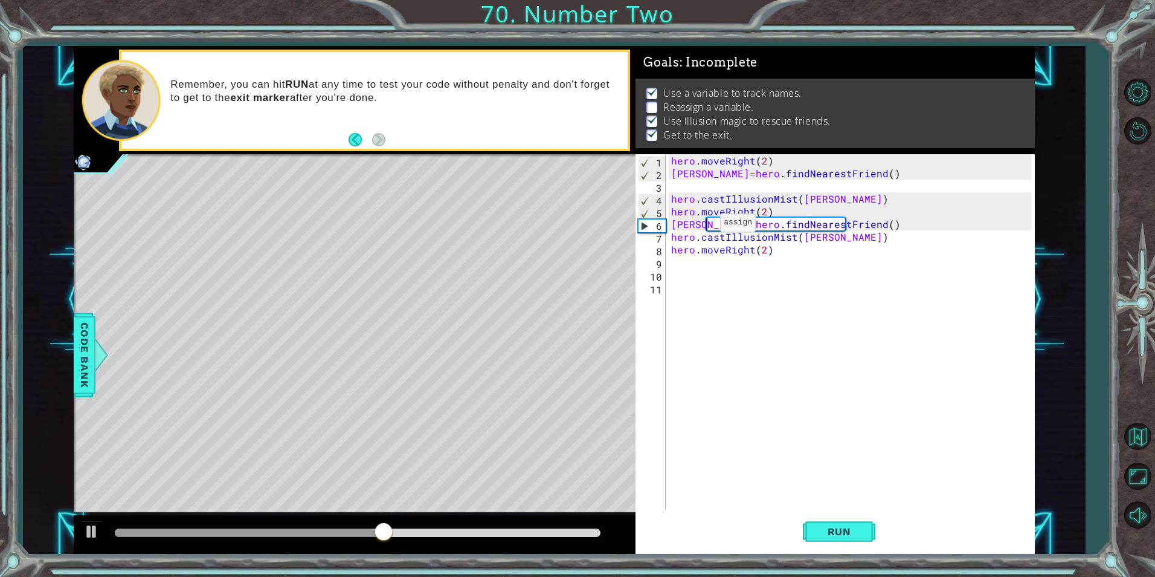
click at [705, 225] on div "hero . moveRight ( 2 ) [PERSON_NAME] = hero . findNearestFriend ( ) hero . cast…" at bounding box center [853, 344] width 368 height 381
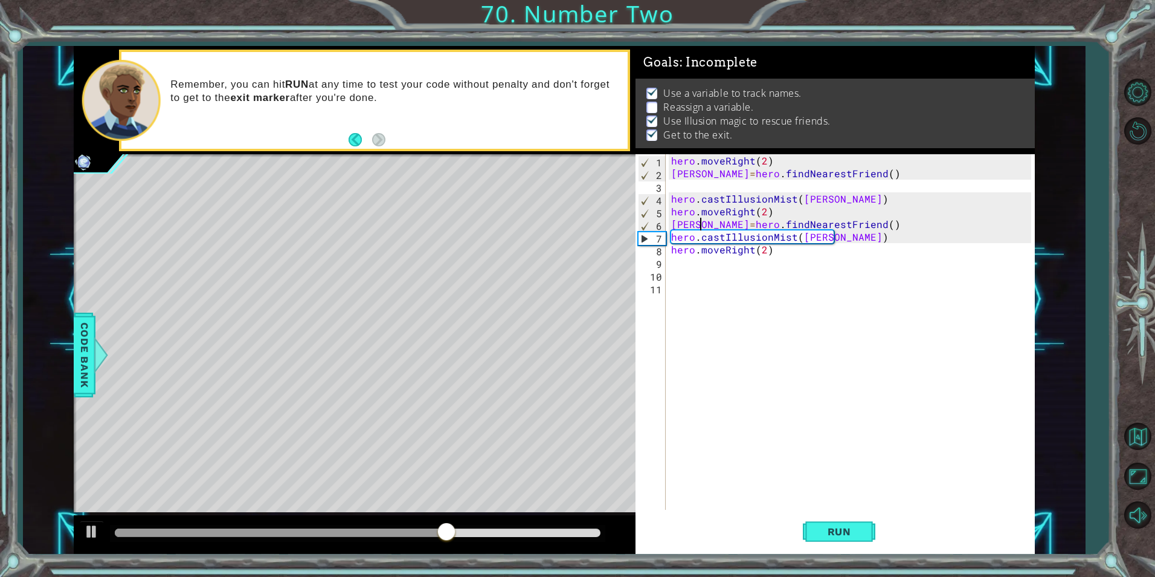
click at [700, 224] on div "hero . moveRight ( 2 ) [PERSON_NAME] = hero . findNearestFriend ( ) hero . cast…" at bounding box center [853, 344] width 368 height 381
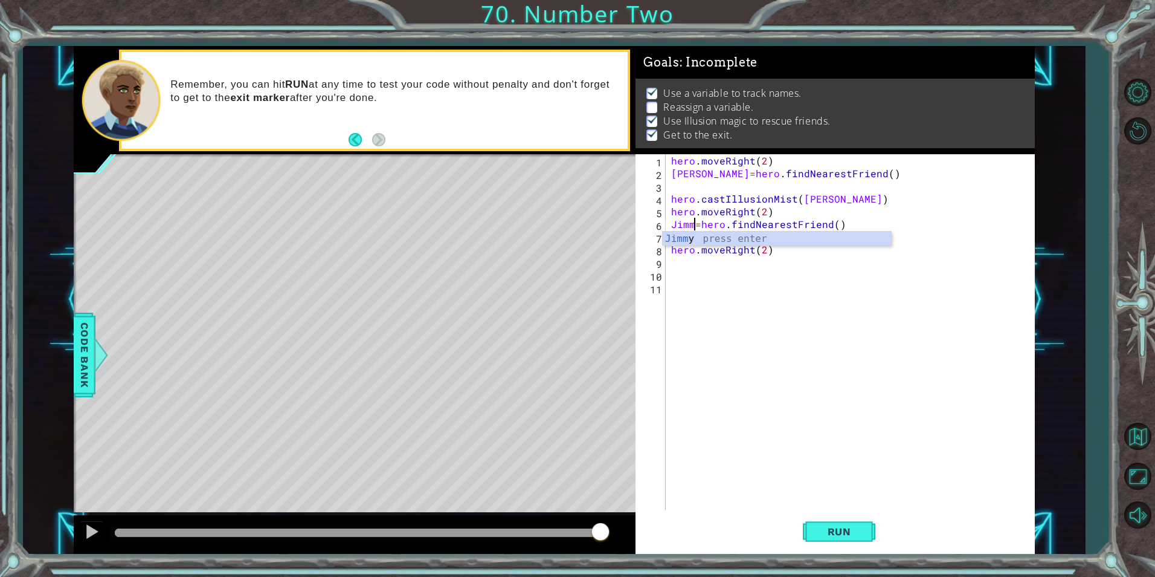
scroll to position [0, 2]
click at [844, 245] on div "Jimm y press enter" at bounding box center [777, 253] width 228 height 44
click at [821, 238] on div "hero . moveRight ( 2 ) [PERSON_NAME] = hero . findNearestFriend ( ) hero . cast…" at bounding box center [853, 344] width 368 height 381
click at [827, 244] on div "hero . moveRight ( 2 ) [PERSON_NAME] = hero . findNearestFriend ( ) hero . cast…" at bounding box center [853, 344] width 368 height 381
drag, startPoint x: 826, startPoint y: 235, endPoint x: 830, endPoint y: 243, distance: 8.9
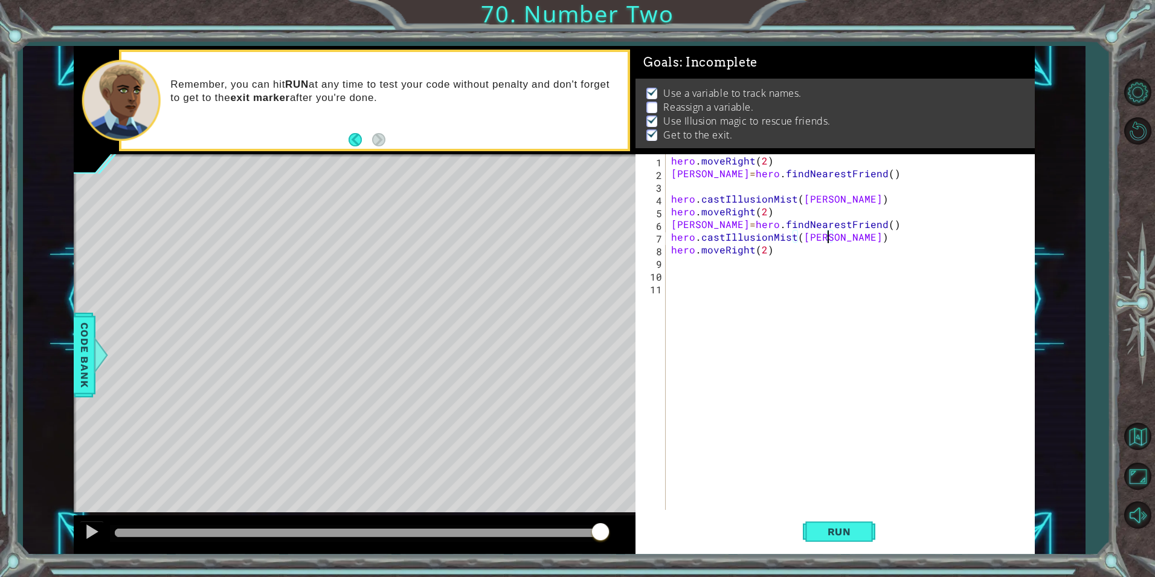
click at [826, 236] on div "hero . moveRight ( 2 ) [PERSON_NAME] = hero . findNearestFriend ( ) hero . cast…" at bounding box center [853, 344] width 368 height 381
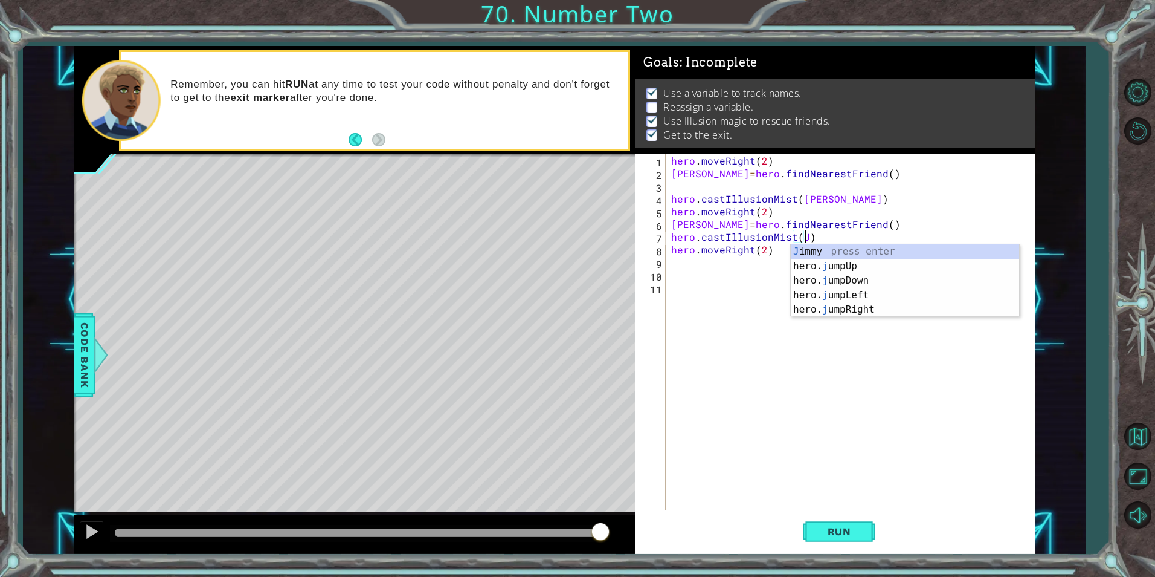
scroll to position [0, 8]
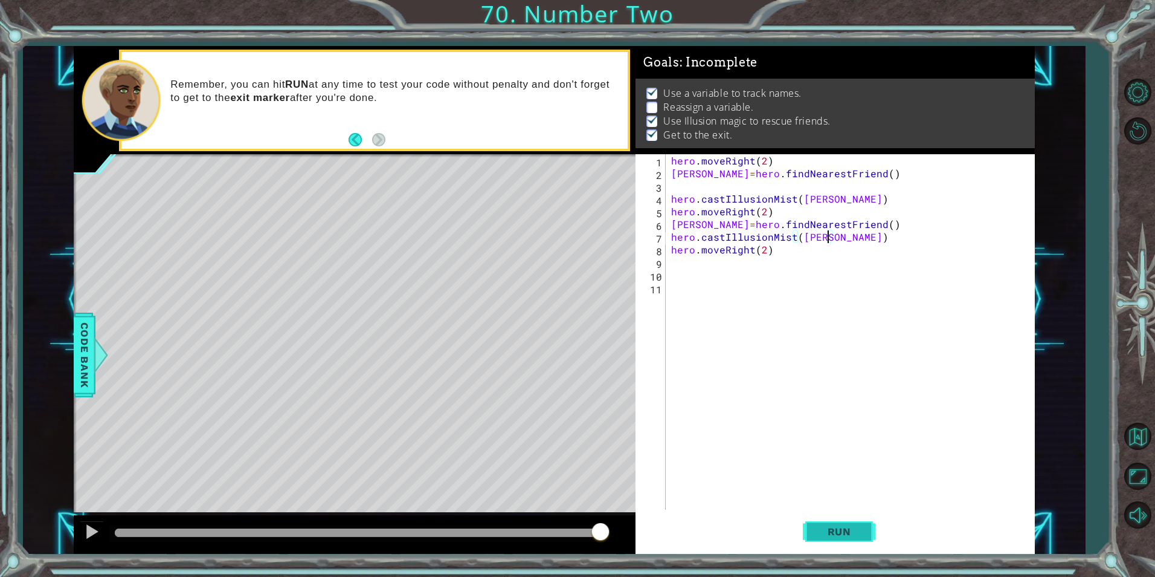
type textarea "hero.castIllusionMist([PERSON_NAME])"
click at [857, 533] on span "Run" at bounding box center [840, 531] width 48 height 12
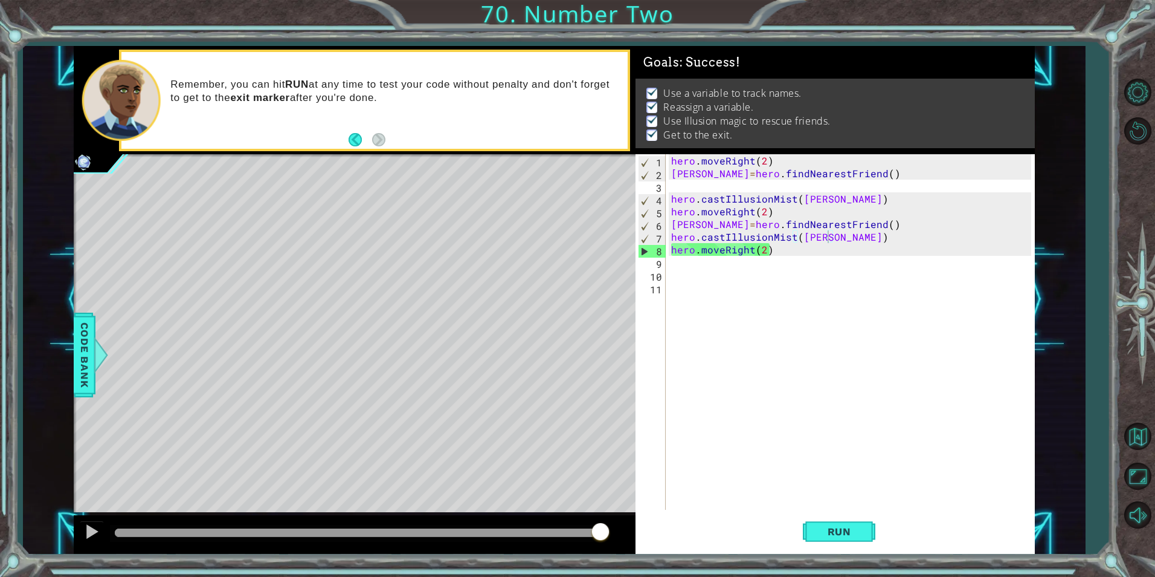
drag, startPoint x: 166, startPoint y: 528, endPoint x: 1113, endPoint y: 495, distance: 946.9
click at [1098, 499] on div "1 ההההההההההההההההההההההההההההההההההההההההההההההההההההההההההההההההההההההההההההה…" at bounding box center [577, 288] width 1155 height 577
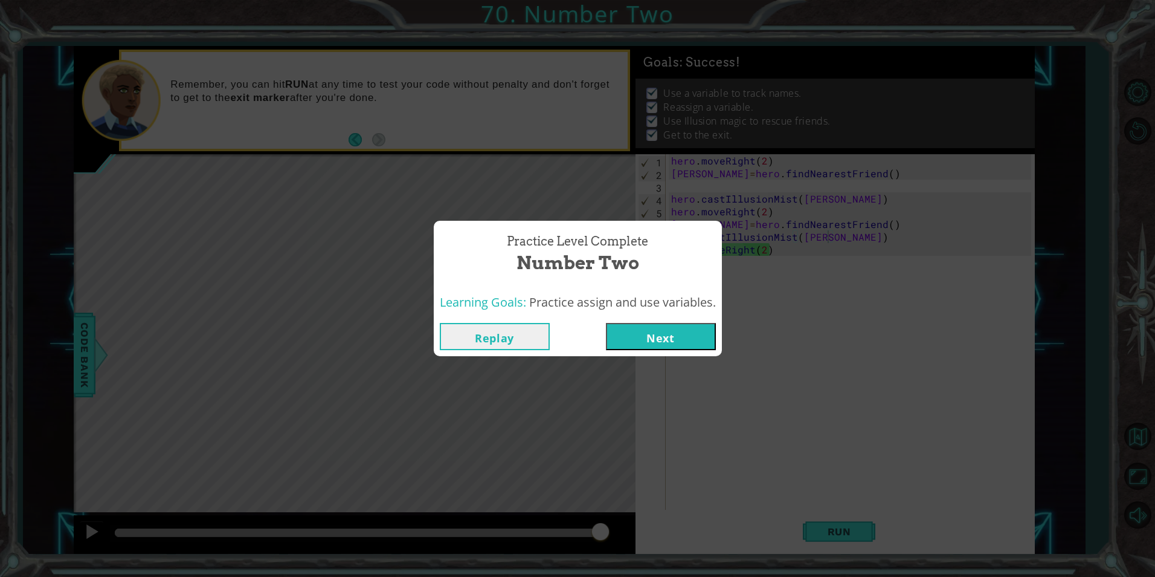
click at [671, 337] on button "Next" at bounding box center [661, 336] width 110 height 27
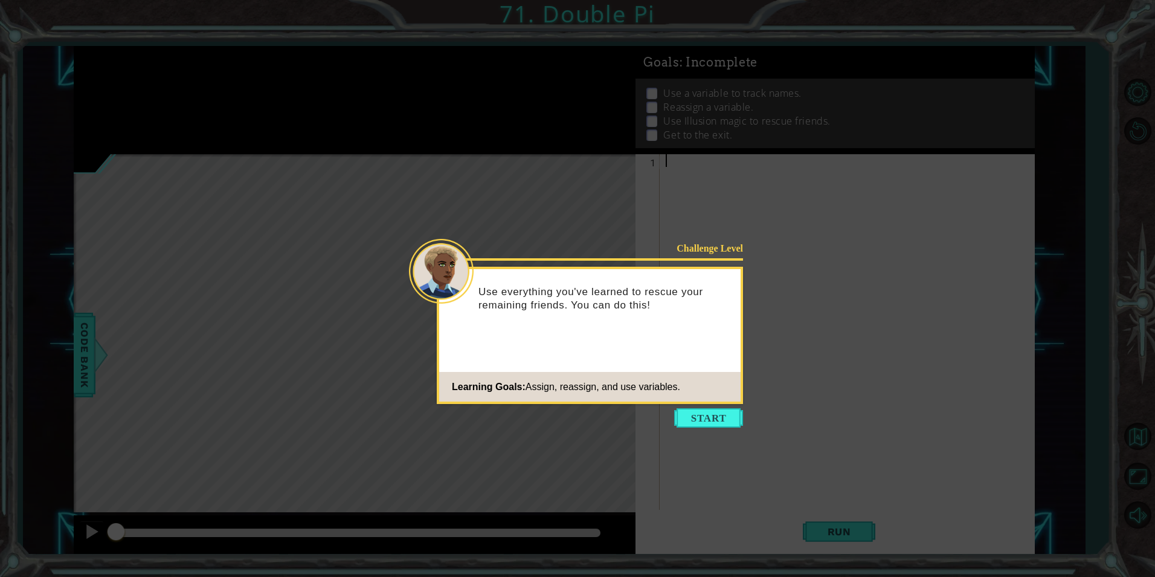
click at [673, 400] on footer "Learning Goals: Assign, reassign, and use variables." at bounding box center [590, 387] width 302 height 30
click at [689, 409] on button "Start" at bounding box center [708, 417] width 69 height 19
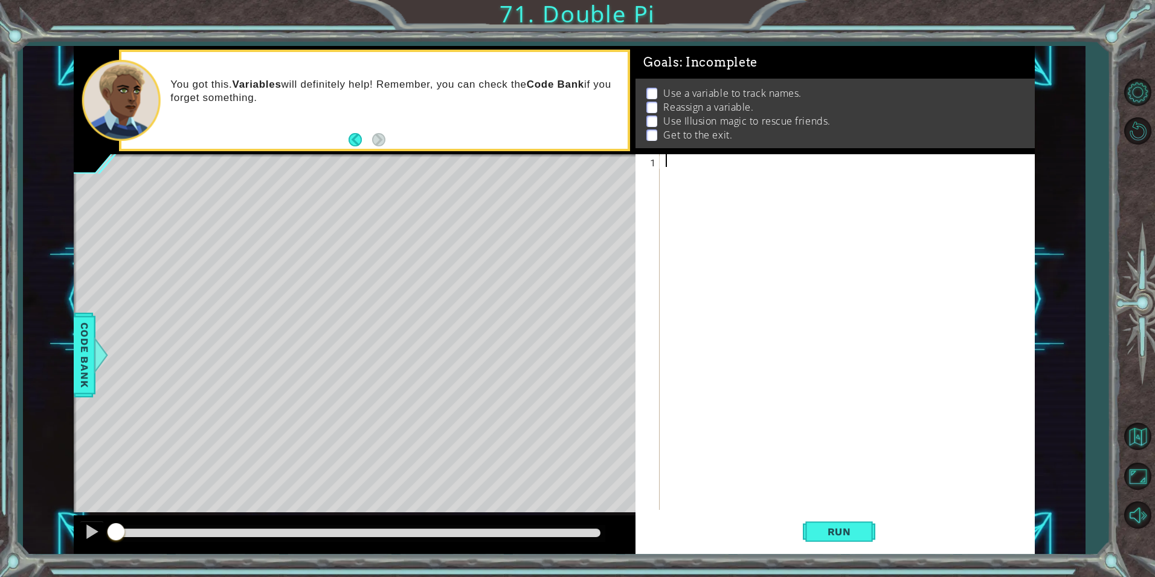
type textarea "h"
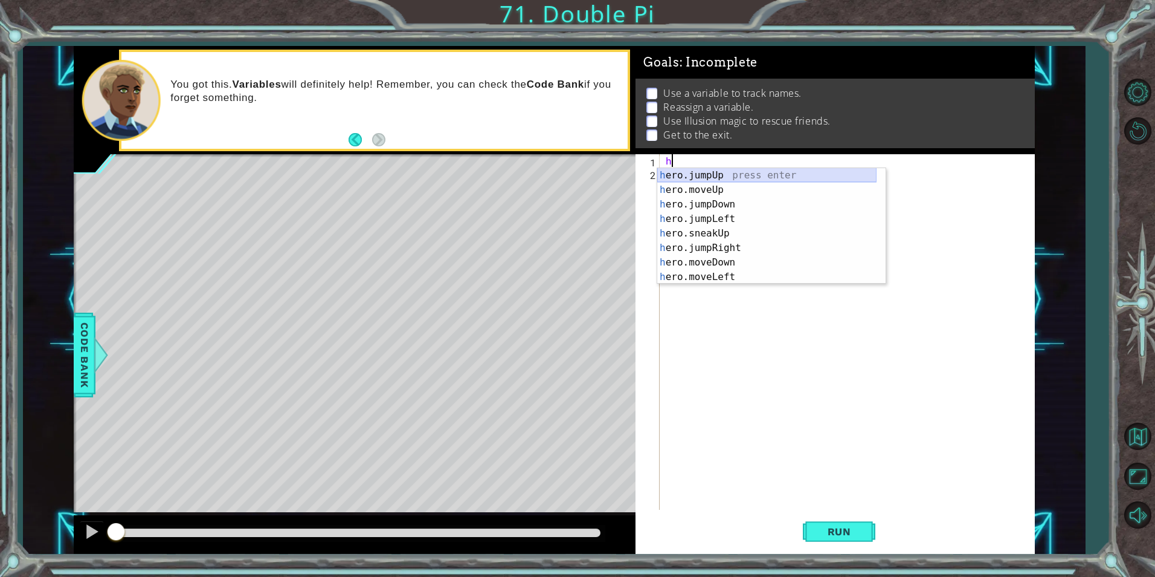
click at [727, 172] on div "h ero.jumpUp press enter h ero.moveUp press enter h ero.jumpDown press enter h …" at bounding box center [766, 240] width 219 height 145
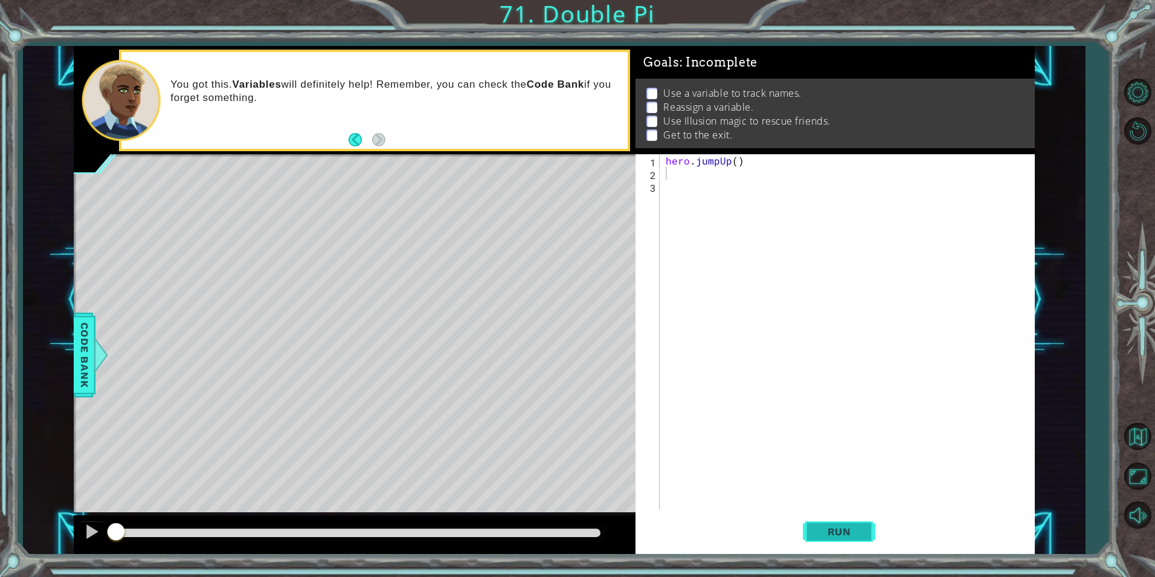
click at [822, 518] on button "Run" at bounding box center [839, 531] width 73 height 40
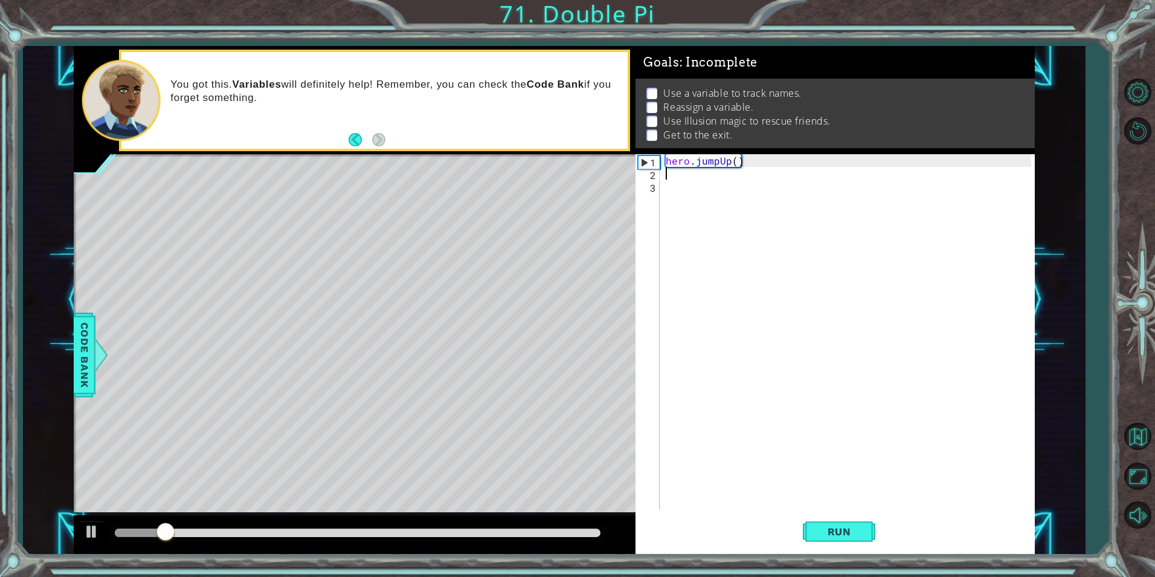
type textarea "h"
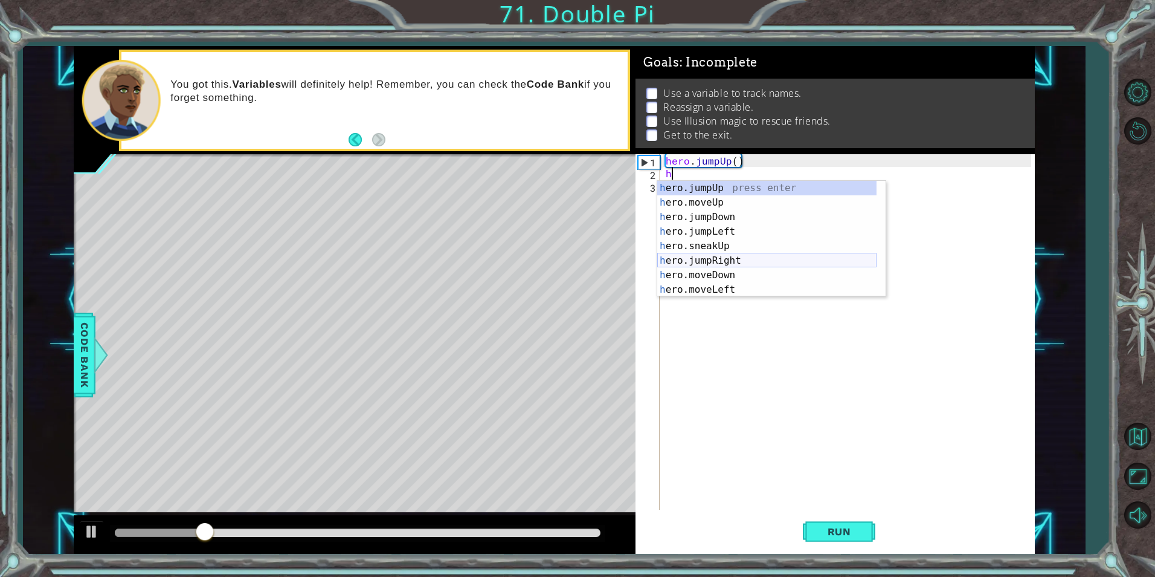
click at [746, 260] on div "h ero.jumpUp press enter h ero.moveUp press enter h ero.jumpDown press enter h …" at bounding box center [766, 253] width 219 height 145
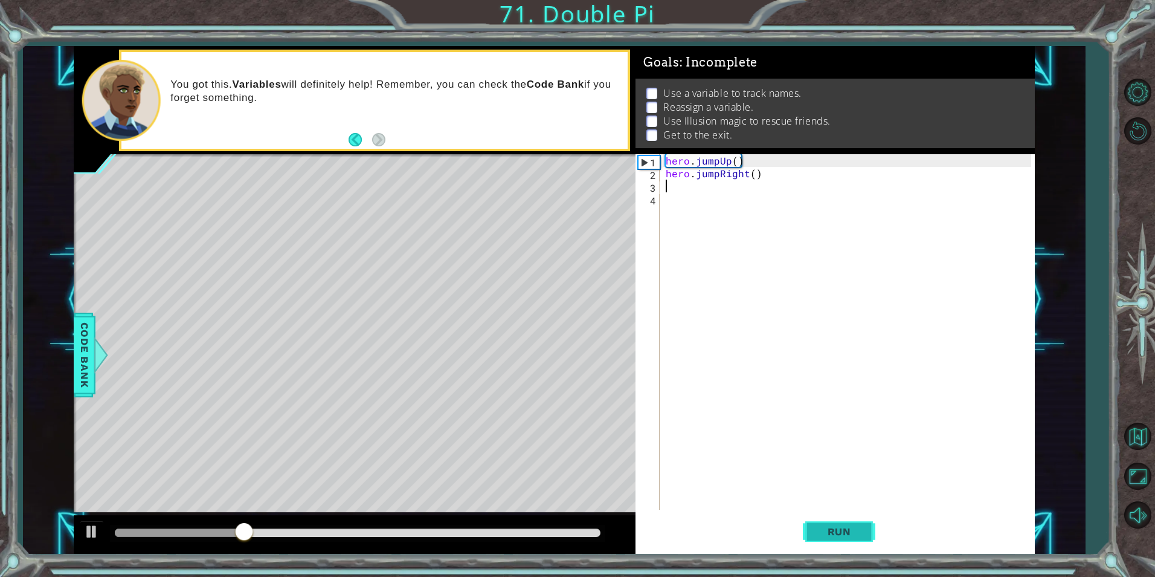
click at [855, 531] on span "Run" at bounding box center [840, 531] width 48 height 12
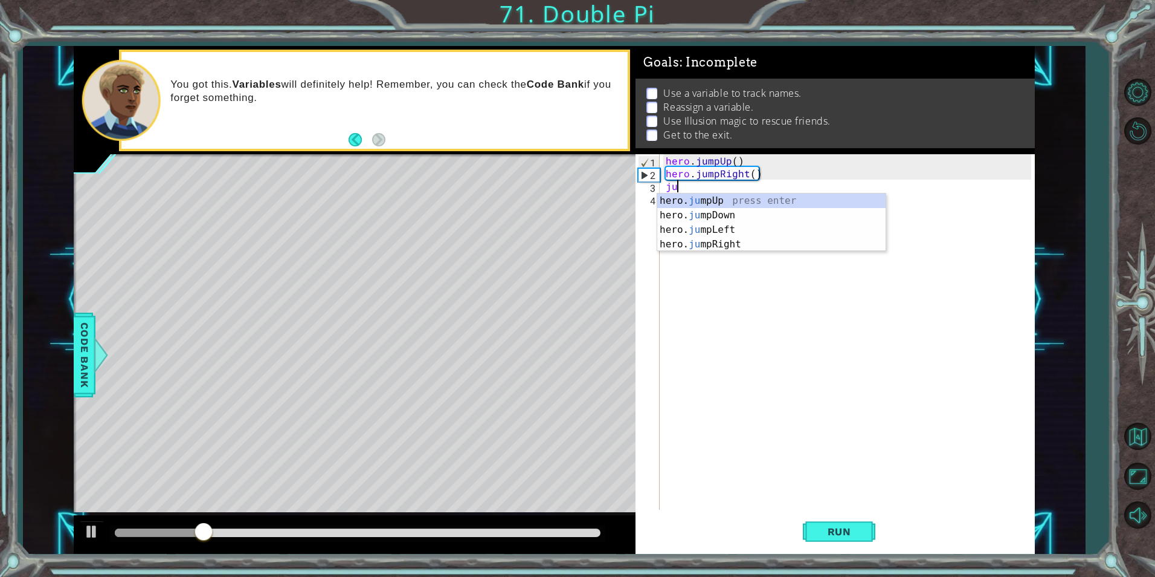
type textarea "jud"
click at [680, 195] on div "hero. ju mp D own press enter" at bounding box center [771, 215] width 228 height 44
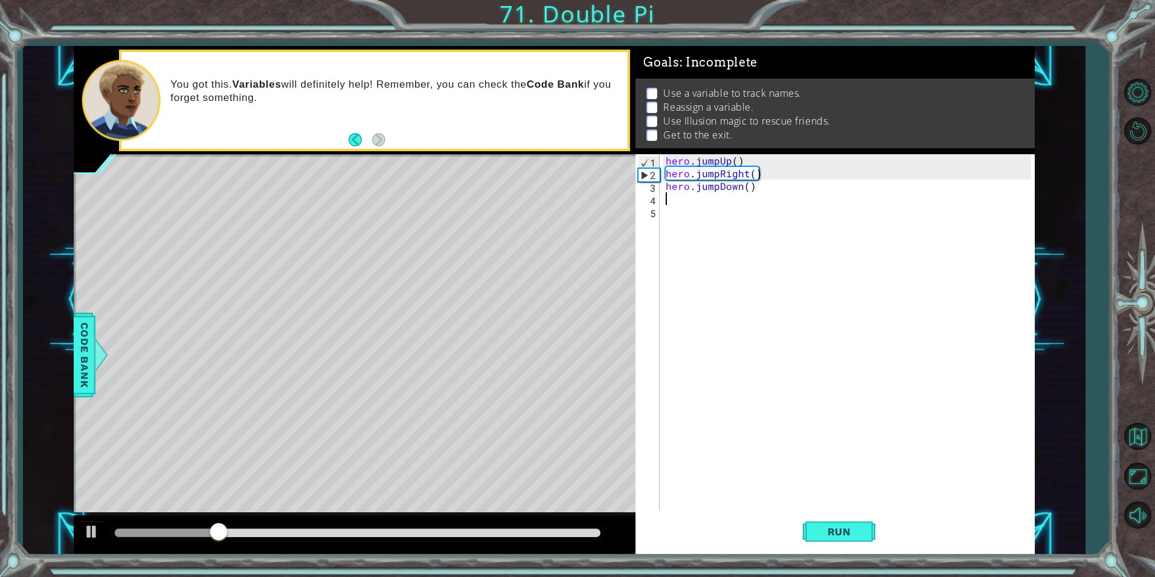
scroll to position [0, 0]
click at [858, 531] on span "Run" at bounding box center [840, 531] width 48 height 12
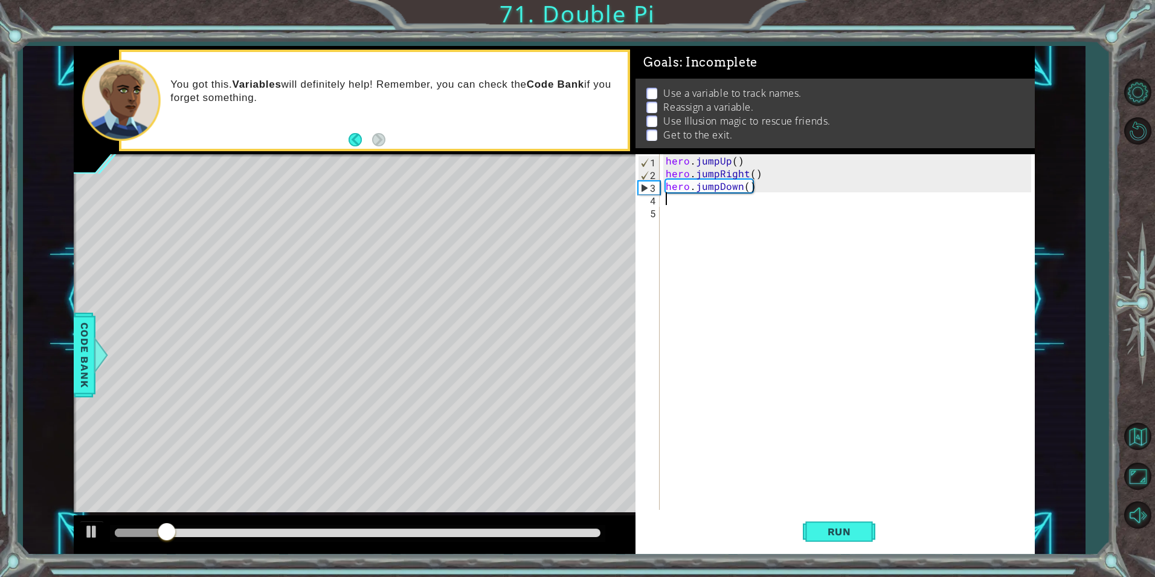
type textarea "f"
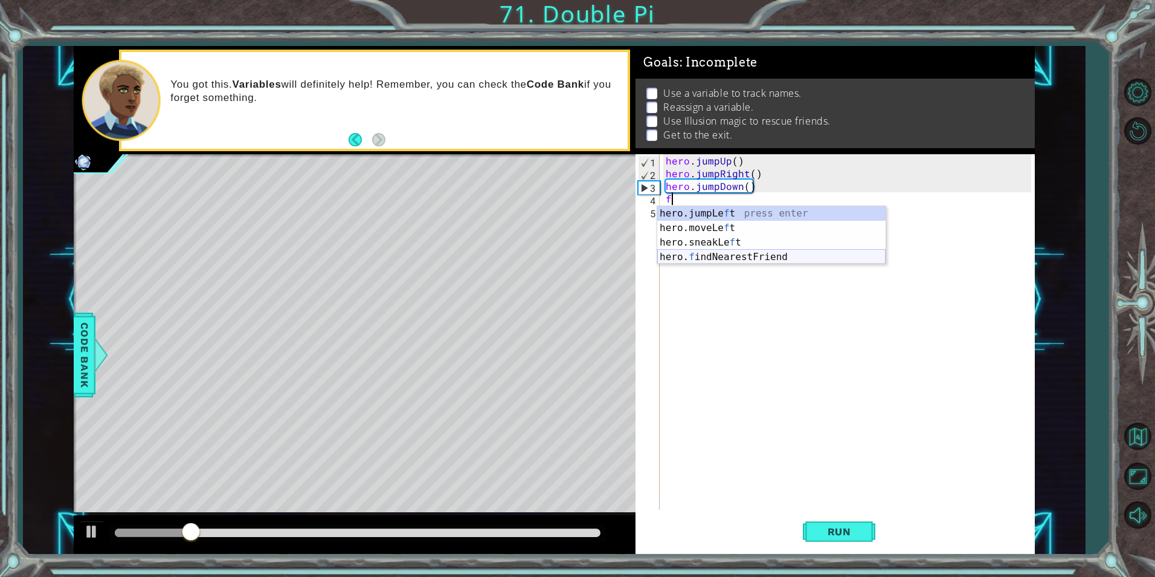
click at [717, 251] on div "hero.jumpLe f t press enter hero.moveLe f t press enter hero.sneakLe f t press …" at bounding box center [771, 249] width 228 height 87
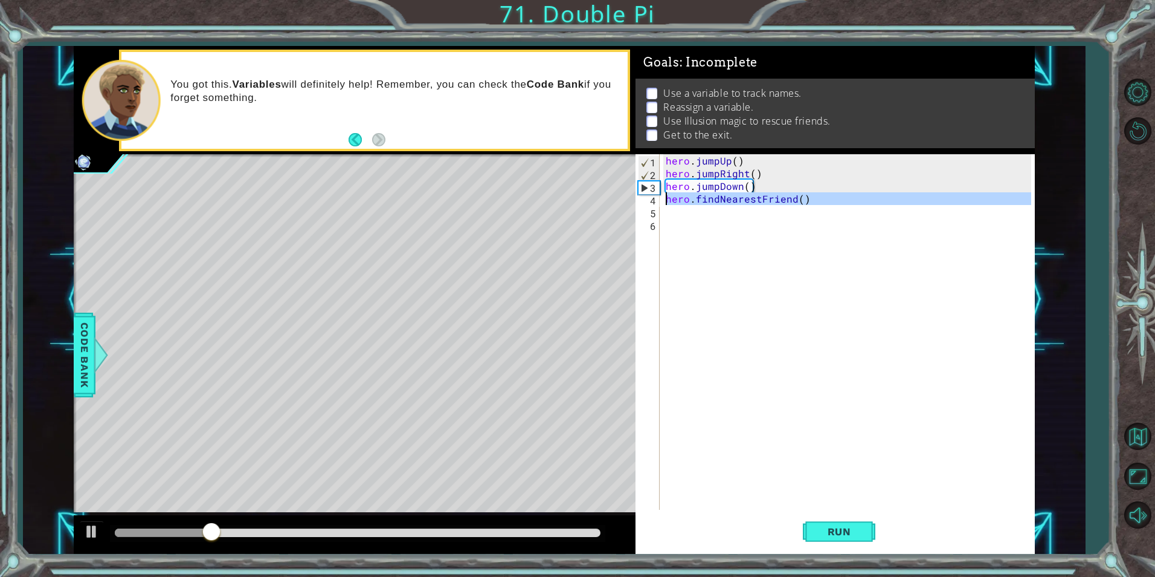
click at [659, 196] on div "4" at bounding box center [649, 200] width 22 height 13
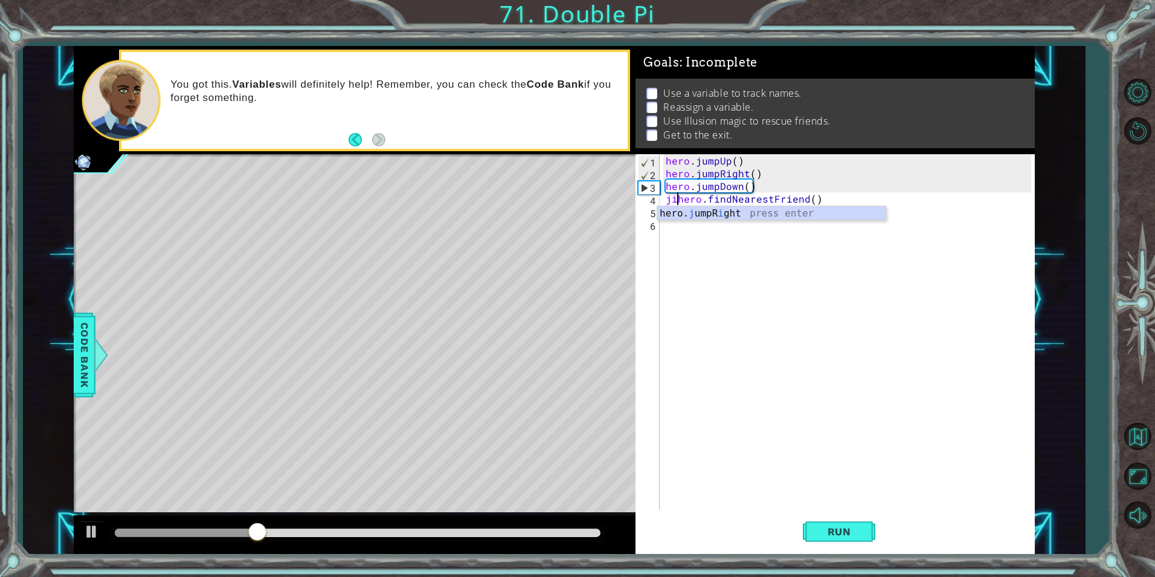
scroll to position [0, 1]
type textarea "[PERSON_NAME]=hero.findNearestFriend()"
click at [777, 233] on div "hero . jumpUp ( ) hero . jumpRight ( ) hero . jumpDown ( ) [PERSON_NAME] = hero…" at bounding box center [850, 344] width 373 height 381
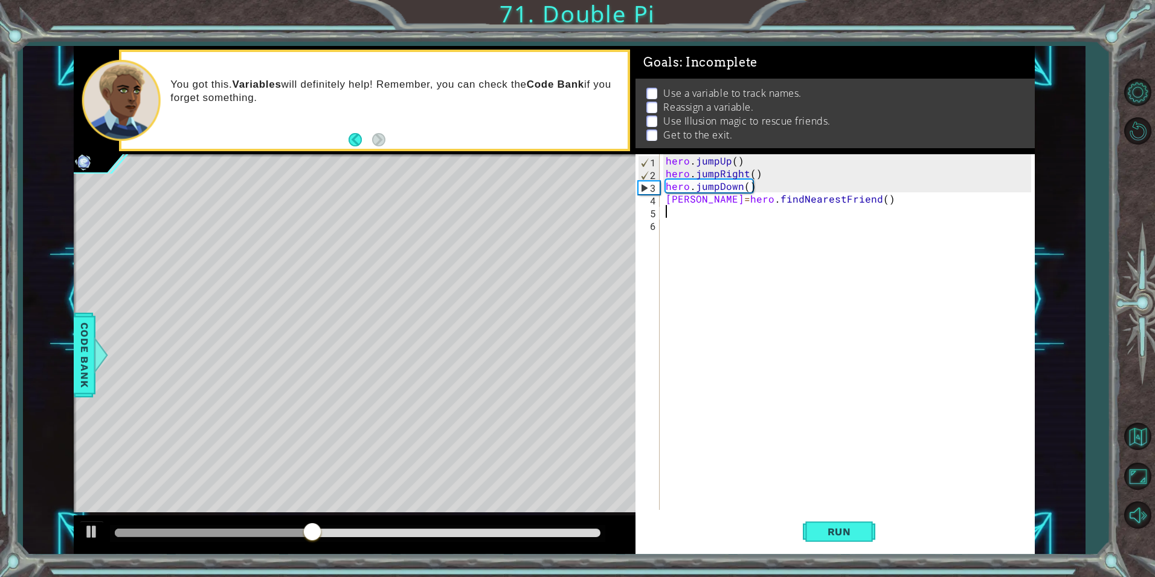
click at [715, 208] on div "hero . jumpUp ( ) hero . jumpRight ( ) hero . jumpDown ( ) [PERSON_NAME] = hero…" at bounding box center [850, 344] width 373 height 381
click at [732, 220] on div "hero. c astIllusionMist press enter" at bounding box center [771, 241] width 228 height 44
type textarea "hero.castIllusionMist([PERSON_NAME])"
click at [816, 530] on span "Run" at bounding box center [840, 531] width 48 height 12
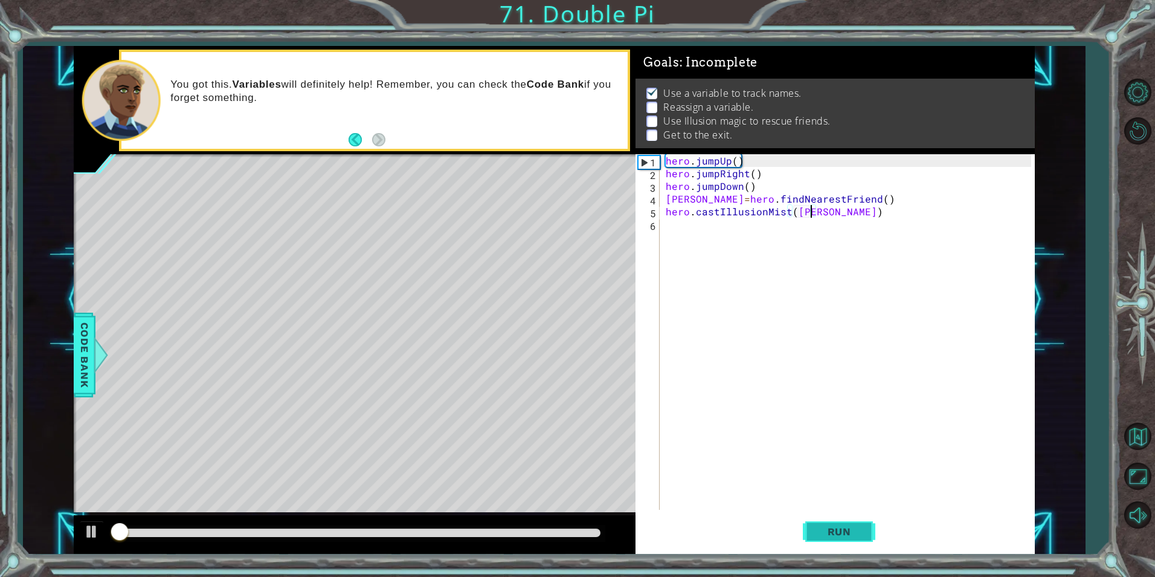
scroll to position [5, 0]
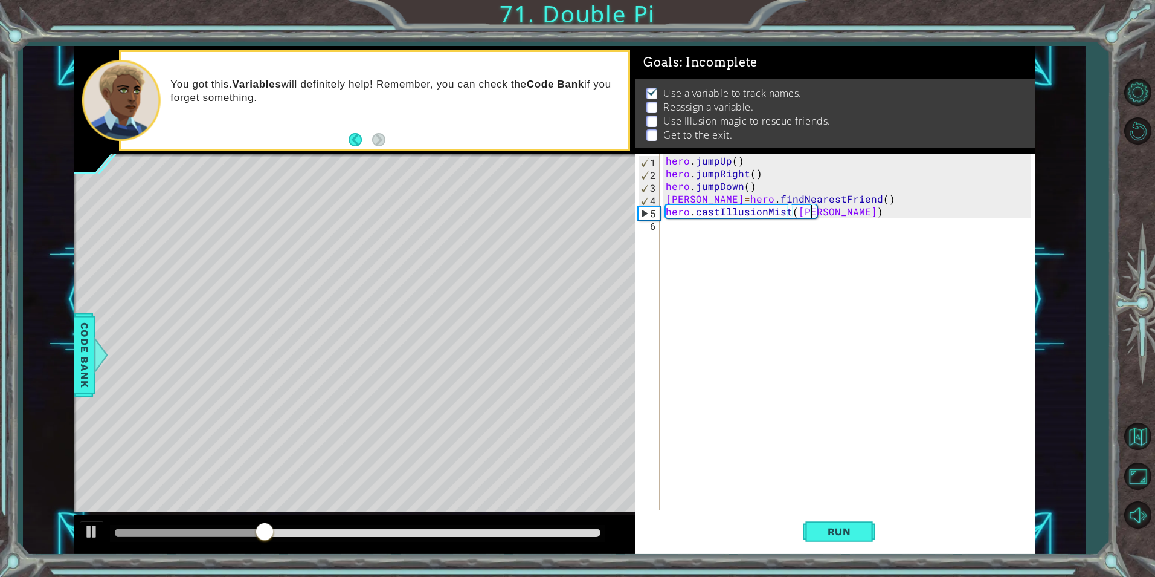
click at [677, 241] on div "hero . jumpUp ( ) hero . jumpRight ( ) hero . jumpDown ( ) [PERSON_NAME] = hero…" at bounding box center [850, 344] width 373 height 381
type textarea "h"
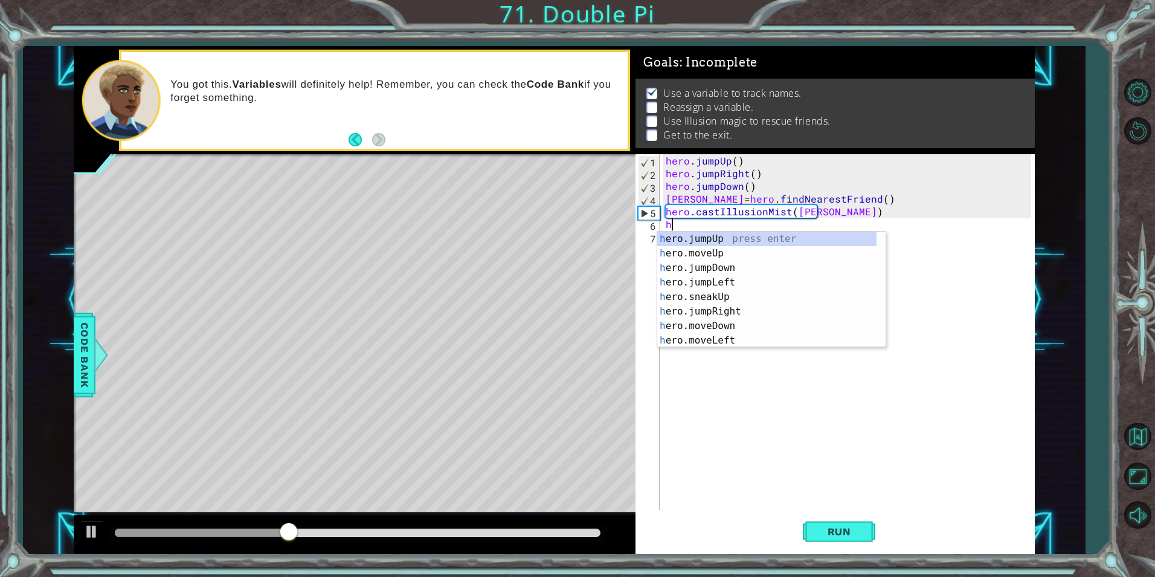
click at [677, 241] on div "h ero.jumpUp press enter h ero.moveUp press enter h ero.jumpDown press enter h …" at bounding box center [766, 303] width 219 height 145
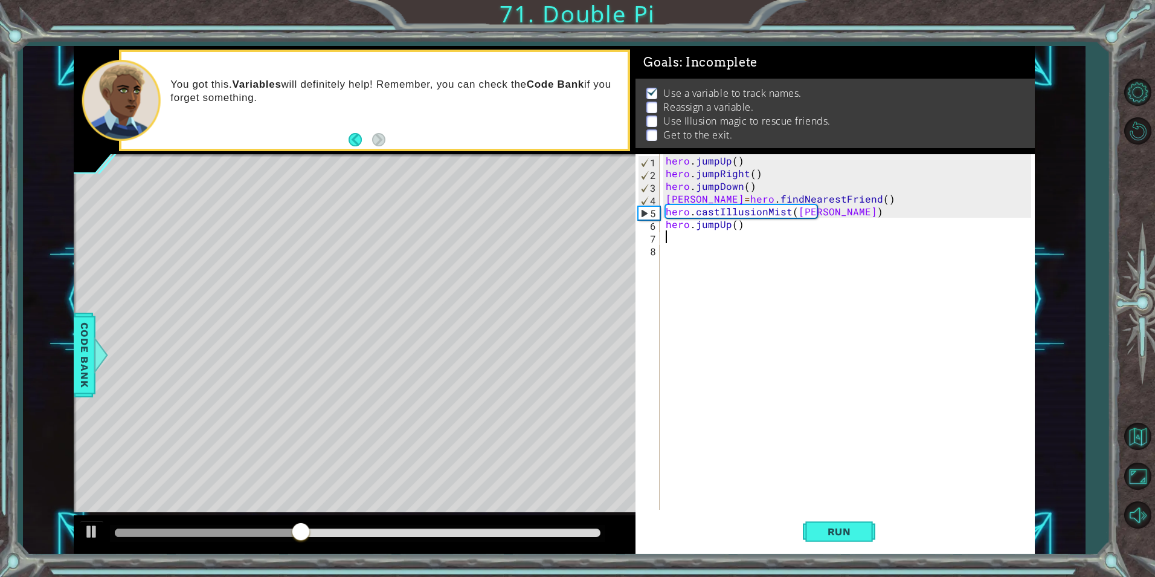
click at [736, 227] on div "hero . jumpUp ( ) hero . jumpRight ( ) hero . jumpDown ( ) [PERSON_NAME] = hero…" at bounding box center [850, 344] width 373 height 381
click at [835, 519] on button "Run" at bounding box center [839, 531] width 73 height 40
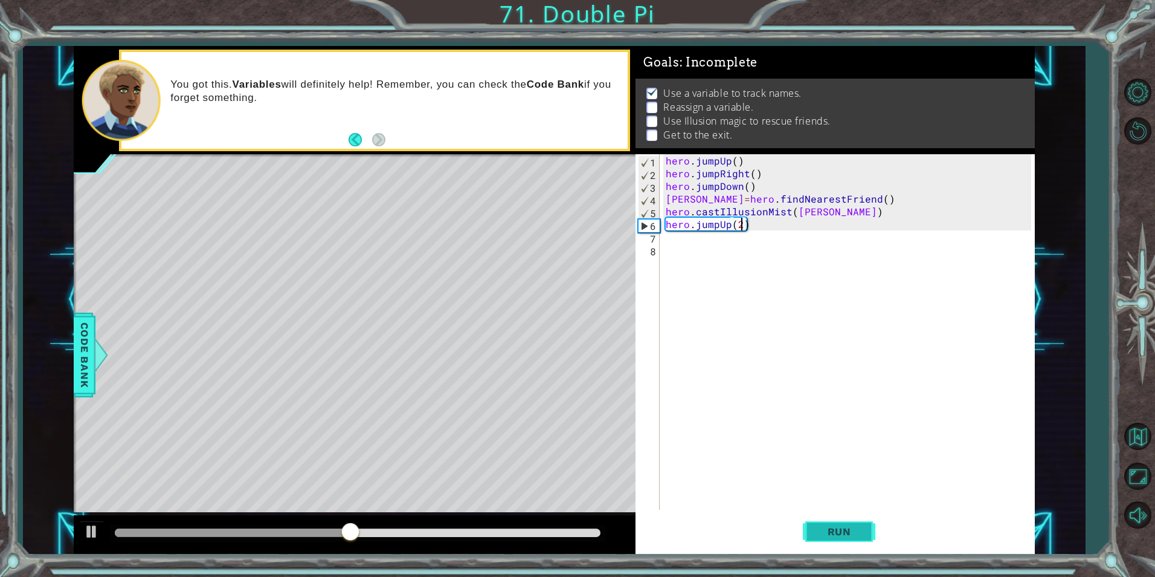
click at [861, 537] on span "Run" at bounding box center [840, 531] width 48 height 12
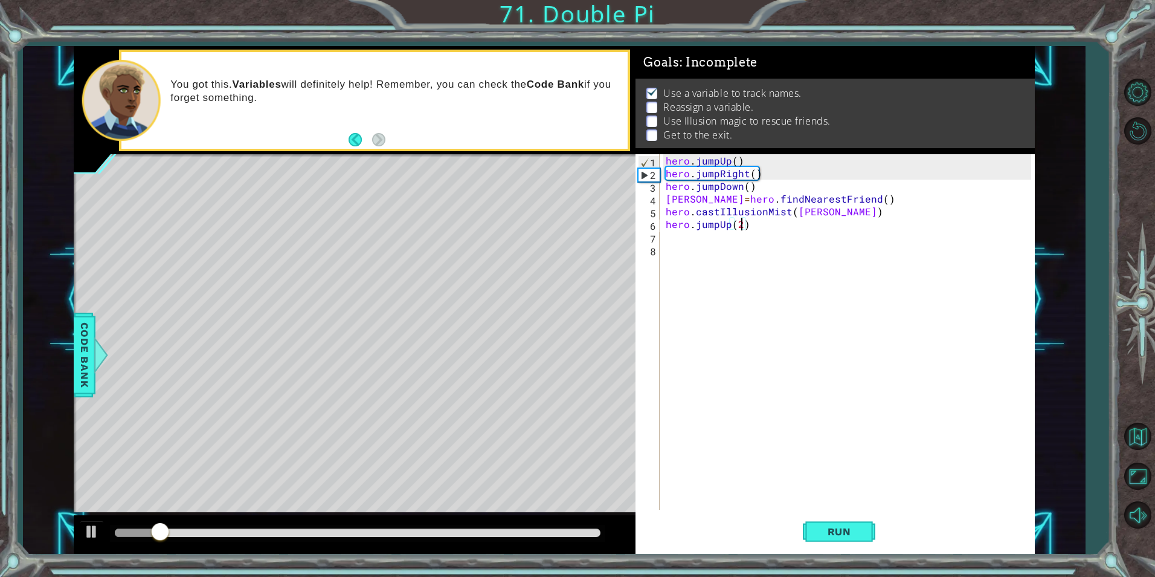
click at [773, 222] on div "hero . jumpUp ( ) hero . jumpRight ( ) hero . jumpDown ( ) [PERSON_NAME] = hero…" at bounding box center [850, 344] width 373 height 381
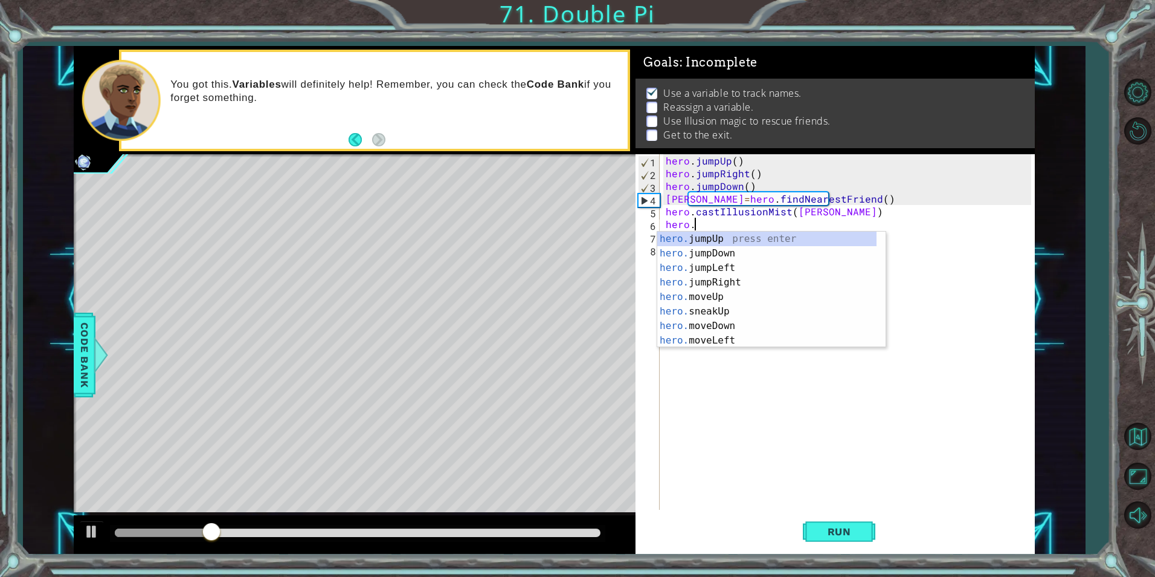
scroll to position [0, 2]
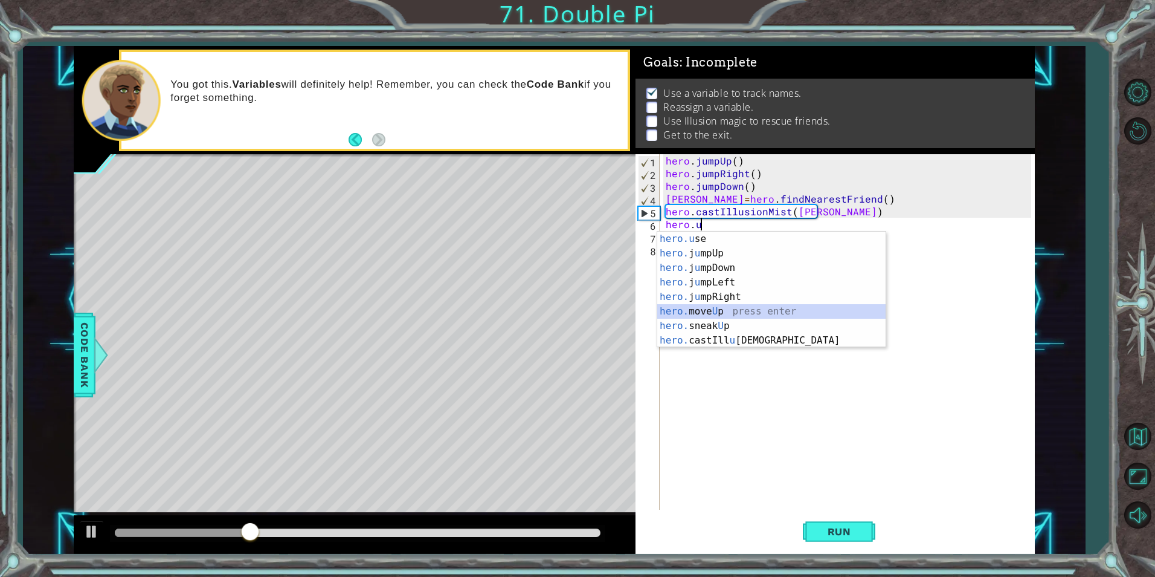
click at [731, 306] on div "hero.u se press enter hero. j u mpUp press enter hero. j u mpDown press enter h…" at bounding box center [771, 303] width 228 height 145
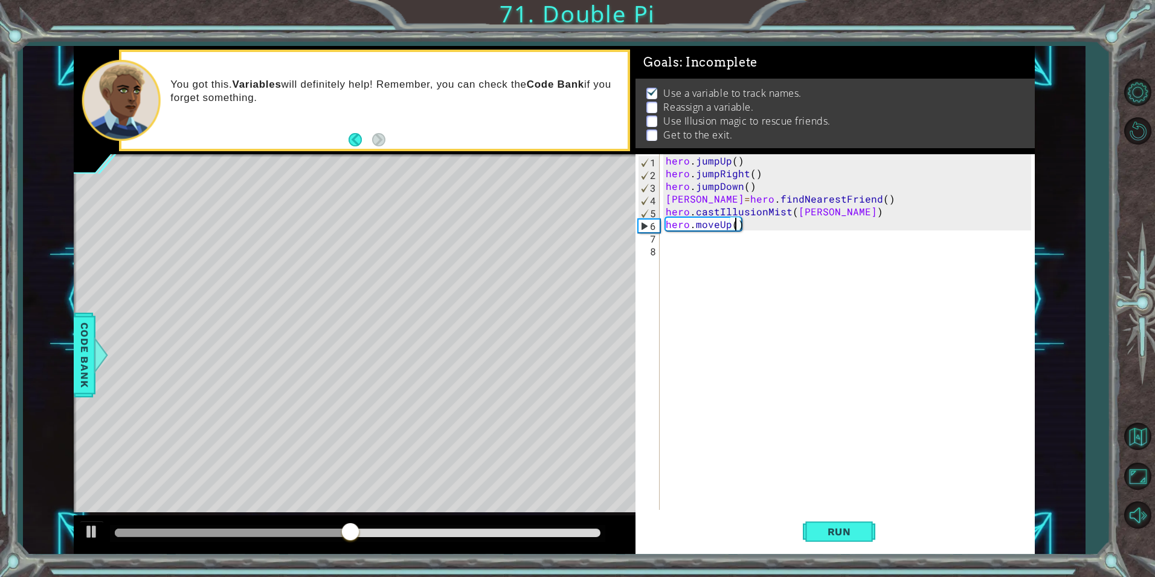
type textarea "hero.moveUp(4)"
click at [719, 257] on div "hero . jumpUp ( ) hero . jumpRight ( ) hero . jumpDown ( ) [PERSON_NAME] = hero…" at bounding box center [850, 344] width 373 height 381
click at [676, 237] on div "hero . jumpUp ( ) hero . jumpRight ( ) hero . jumpDown ( ) [PERSON_NAME] = hero…" at bounding box center [850, 344] width 373 height 381
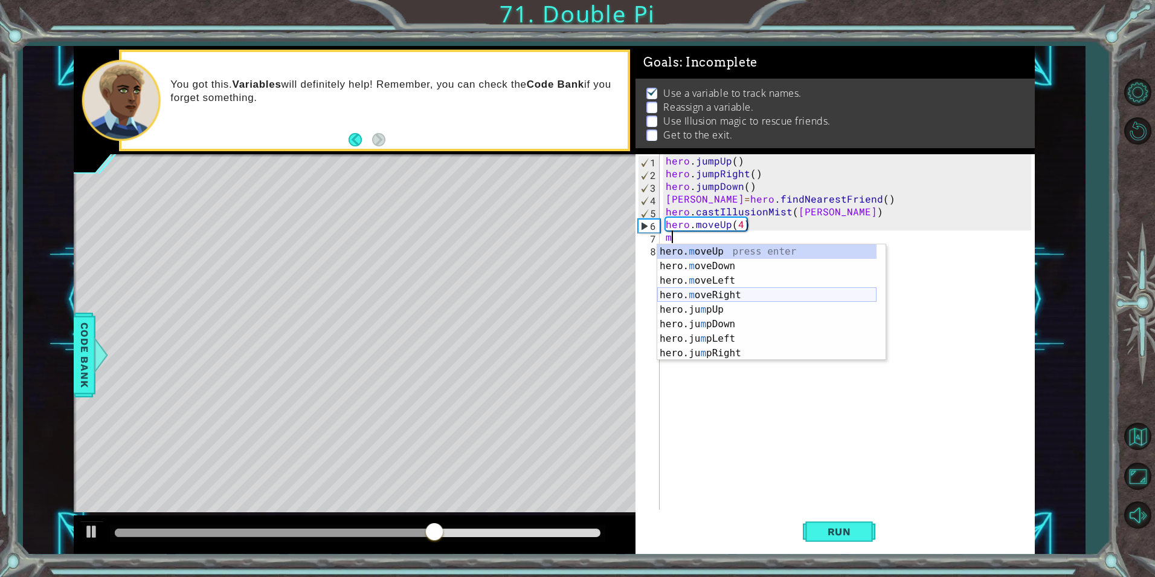
click at [746, 289] on div "hero. m oveUp press enter hero. m oveDown press enter hero. m oveLeft press ent…" at bounding box center [766, 316] width 219 height 145
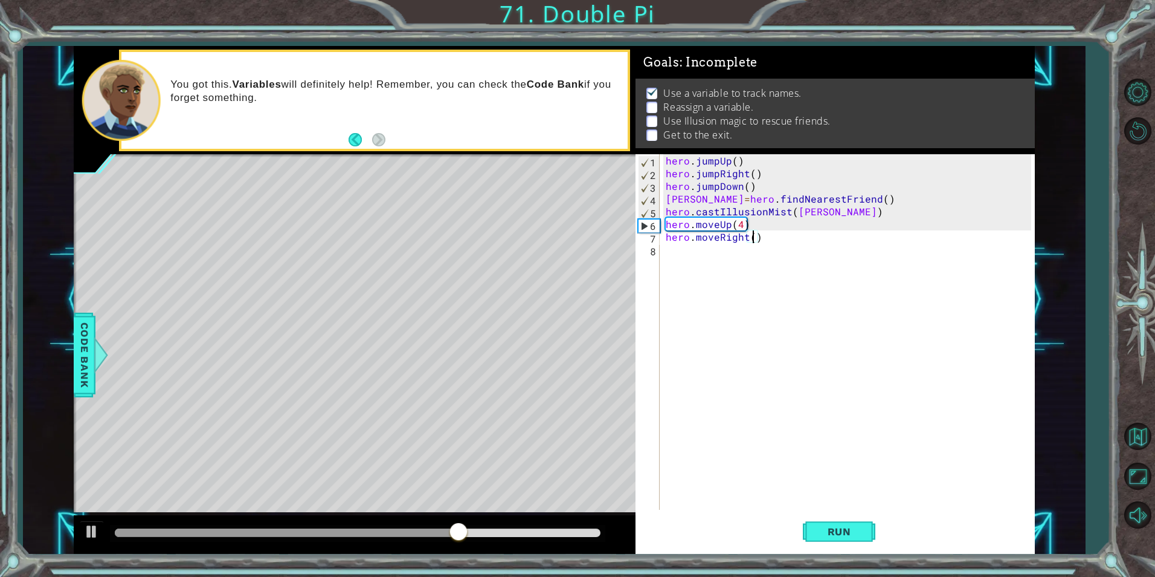
type textarea "hero.moveRight(4)"
click at [705, 258] on div "hero . jumpUp ( ) hero . jumpRight ( ) hero . jumpDown ( ) [PERSON_NAME] = hero…" at bounding box center [850, 344] width 373 height 381
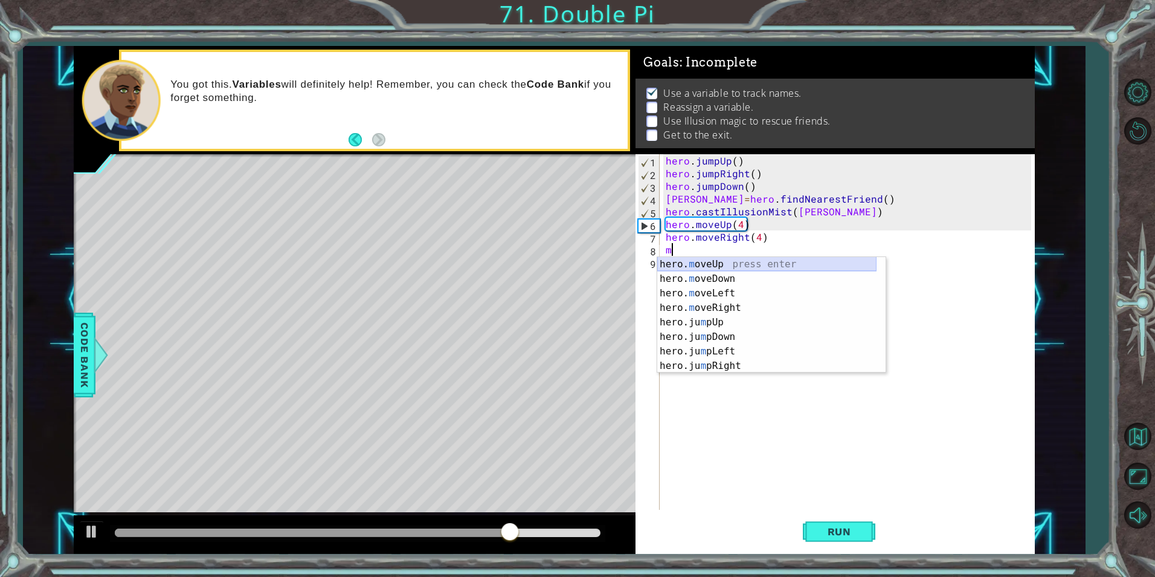
click at [693, 269] on div "hero. m oveUp press enter hero. m oveDown press enter hero. m oveLeft press ent…" at bounding box center [766, 329] width 219 height 145
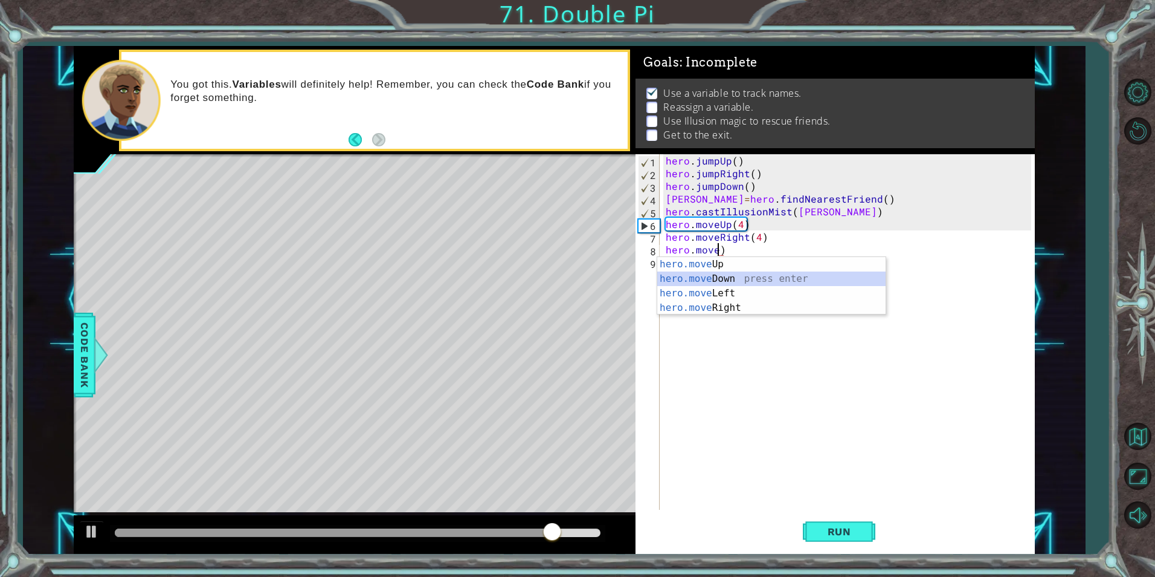
click at [722, 273] on div "hero.move Up press enter hero.move Down press enter hero.move Left press enter …" at bounding box center [771, 300] width 228 height 87
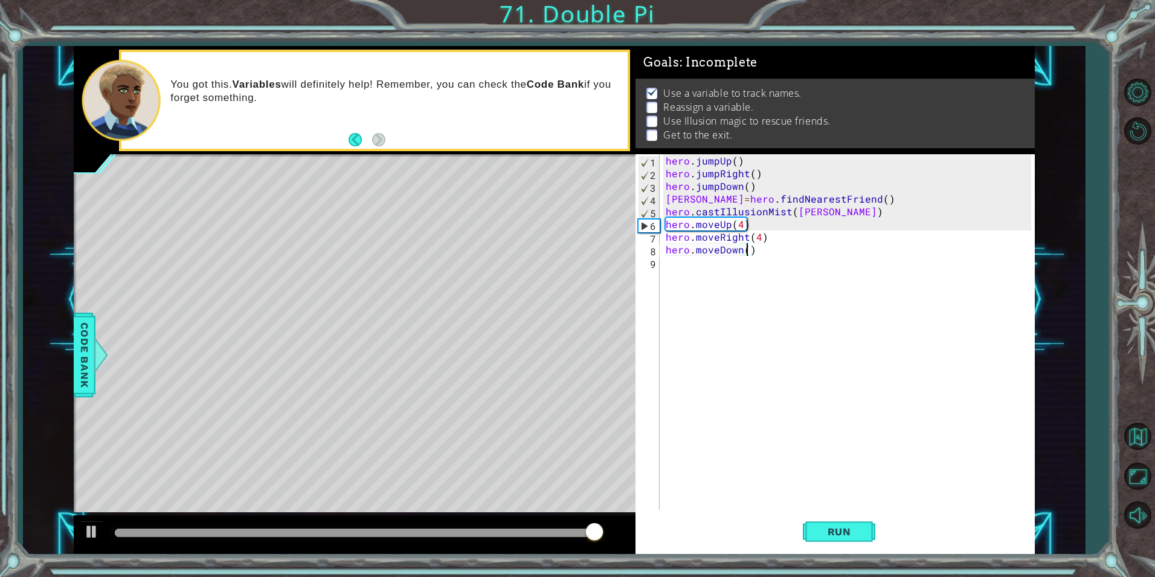
type textarea "hero.moveDown(4)"
click at [683, 258] on div "hero . jumpUp ( ) hero . jumpRight ( ) hero . jumpDown ( ) [PERSON_NAME] = hero…" at bounding box center [850, 344] width 373 height 381
type textarea "f"
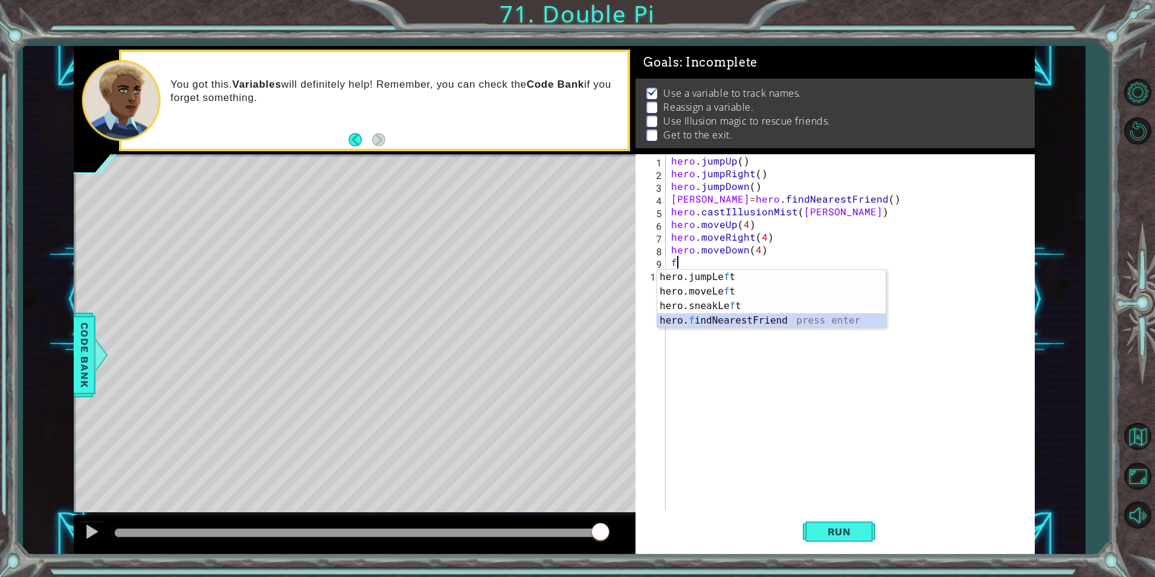
click at [738, 318] on div "hero.jumpLe f t press enter hero.moveLe f t press enter hero.sneakLe f t press …" at bounding box center [771, 313] width 228 height 87
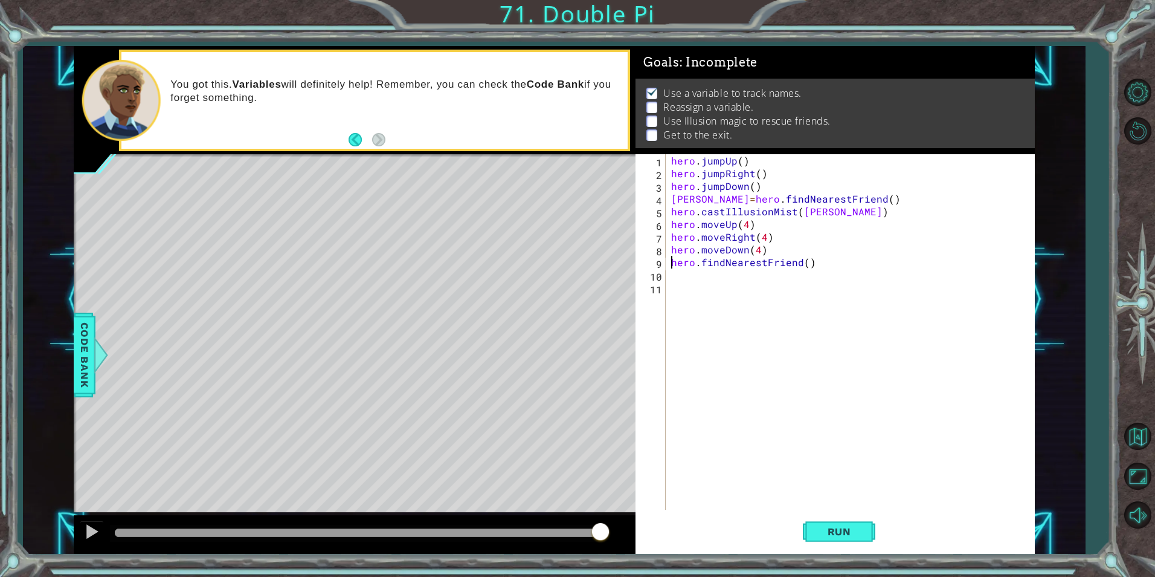
click at [669, 258] on div "hero . jumpUp ( ) hero . jumpRight ( ) hero . jumpDown ( ) [PERSON_NAME] = hero…" at bounding box center [853, 344] width 368 height 381
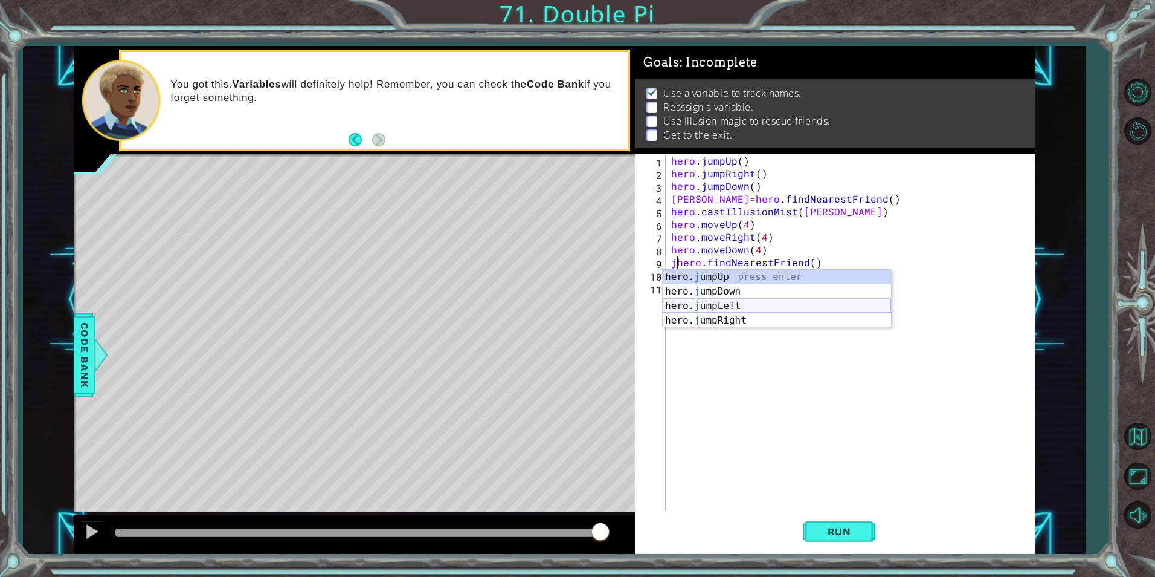
scroll to position [0, 1]
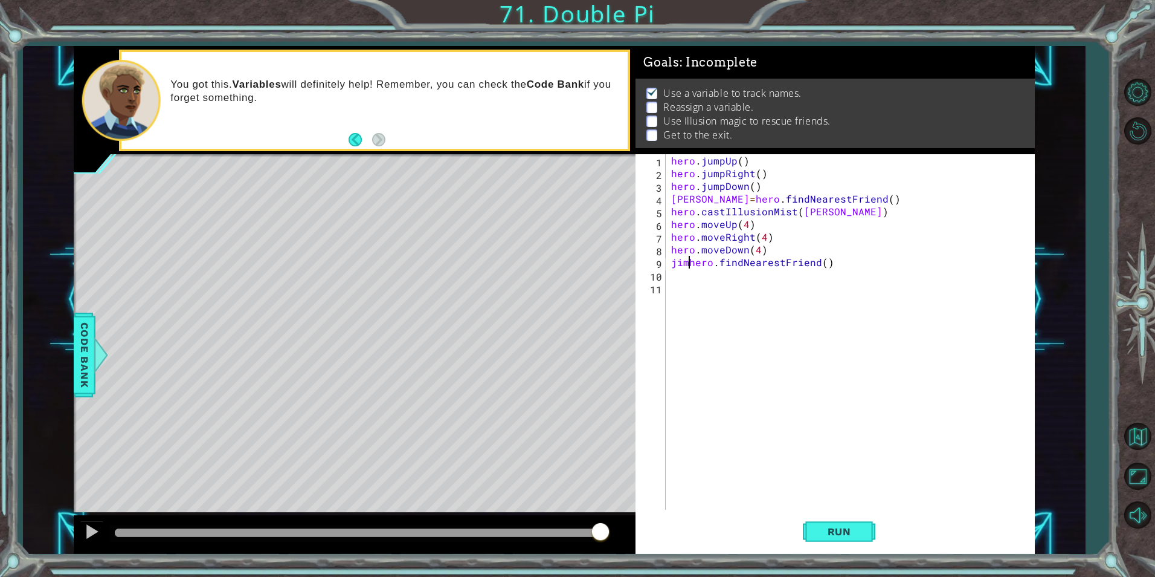
type textarea "[PERSON_NAME]=hero.findNearestFriend()"
click at [735, 299] on div "hero . jumpUp ( ) hero . jumpRight ( ) hero . jumpDown ( ) [PERSON_NAME] = hero…" at bounding box center [853, 344] width 368 height 381
click at [746, 279] on div "hero . jumpUp ( ) hero . jumpRight ( ) hero . jumpDown ( ) [PERSON_NAME] = hero…" at bounding box center [853, 344] width 368 height 381
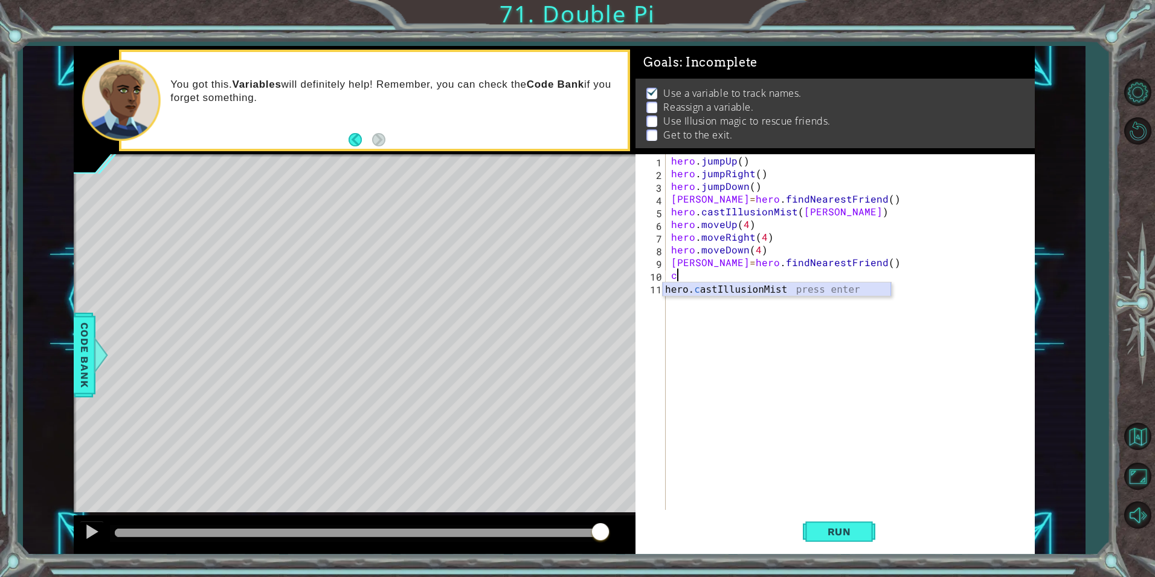
click at [804, 285] on div "hero. c astIllusionMist press enter" at bounding box center [777, 304] width 228 height 44
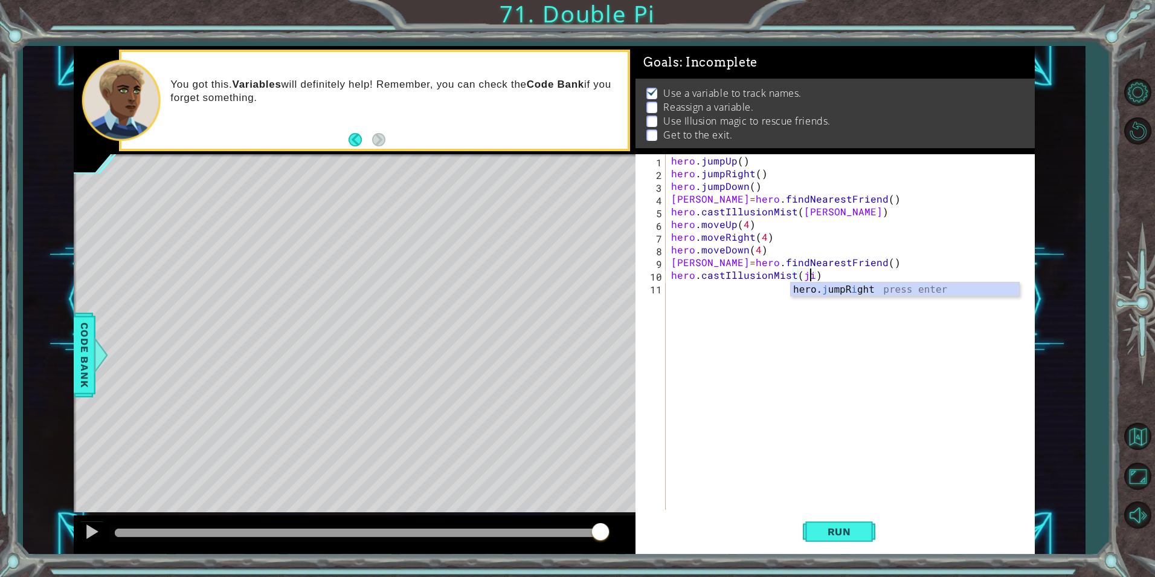
type textarea "hero.castIllusionMist([PERSON_NAME])"
click at [698, 294] on div "hero . jumpUp ( ) hero . jumpRight ( ) hero . jumpDown ( ) [PERSON_NAME] = hero…" at bounding box center [853, 344] width 368 height 381
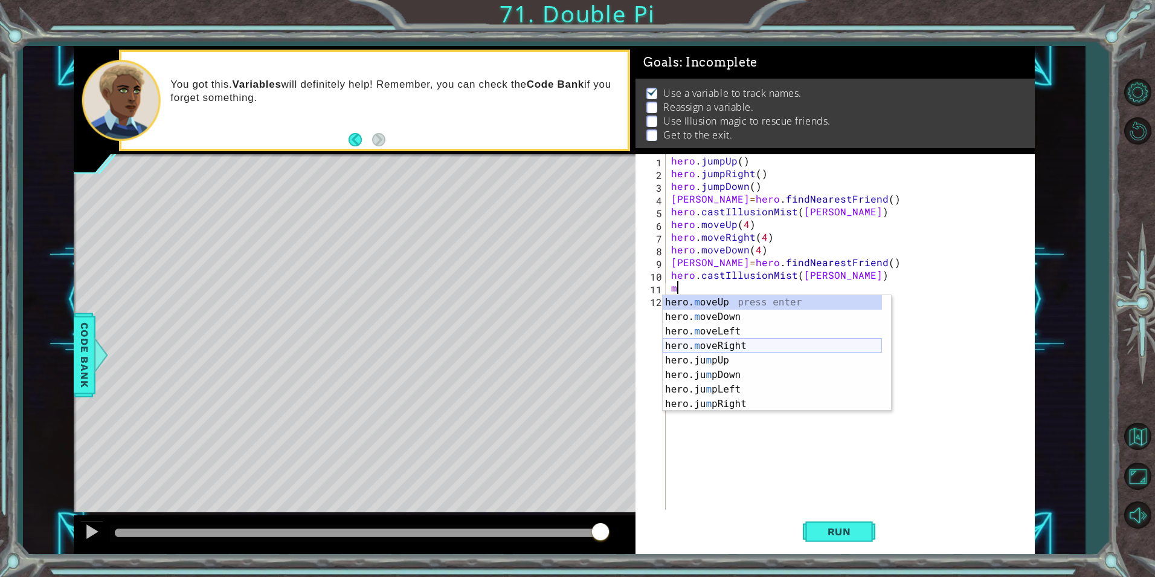
click at [712, 344] on div "hero. m oveUp press enter hero. m oveDown press enter hero. m oveLeft press ent…" at bounding box center [772, 367] width 219 height 145
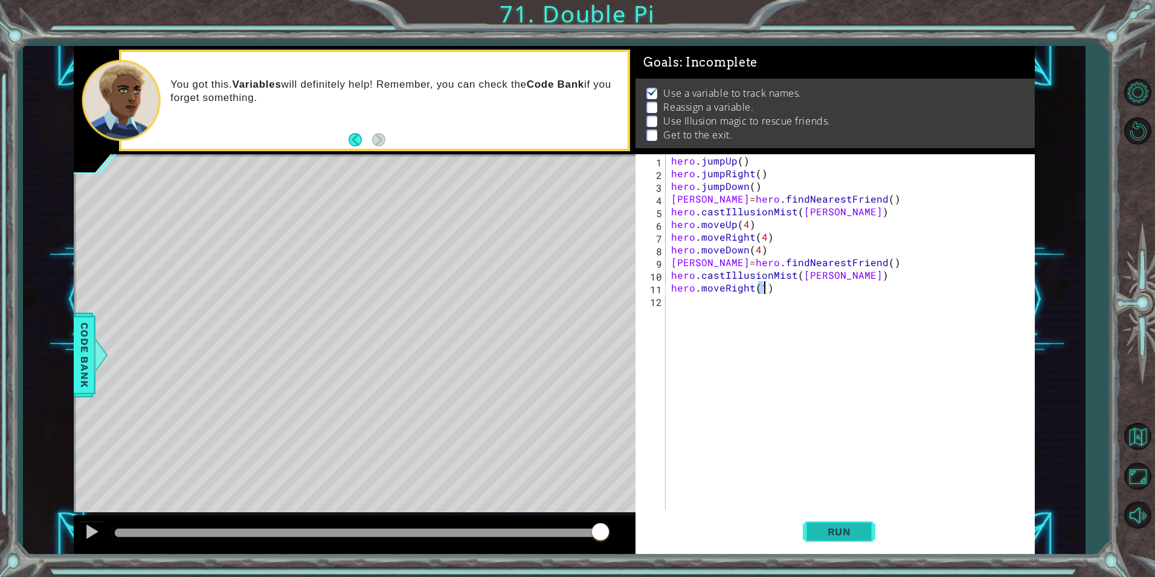
click at [839, 528] on span "Run" at bounding box center [840, 531] width 48 height 12
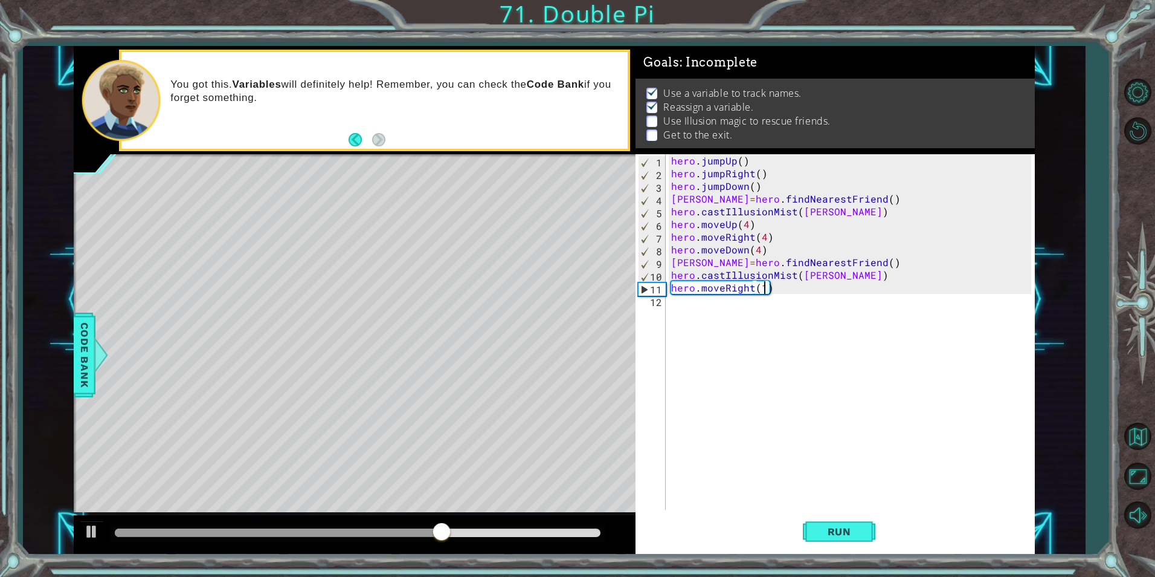
click at [757, 247] on div "hero . jumpUp ( ) hero . jumpRight ( ) hero . jumpDown ( ) [PERSON_NAME] = hero…" at bounding box center [853, 344] width 368 height 381
type textarea "hero.moveDown(4)"
click at [772, 254] on div "hero . jumpUp ( ) hero . jumpRight ( ) hero . jumpDown ( ) [PERSON_NAME] = hero…" at bounding box center [853, 344] width 368 height 381
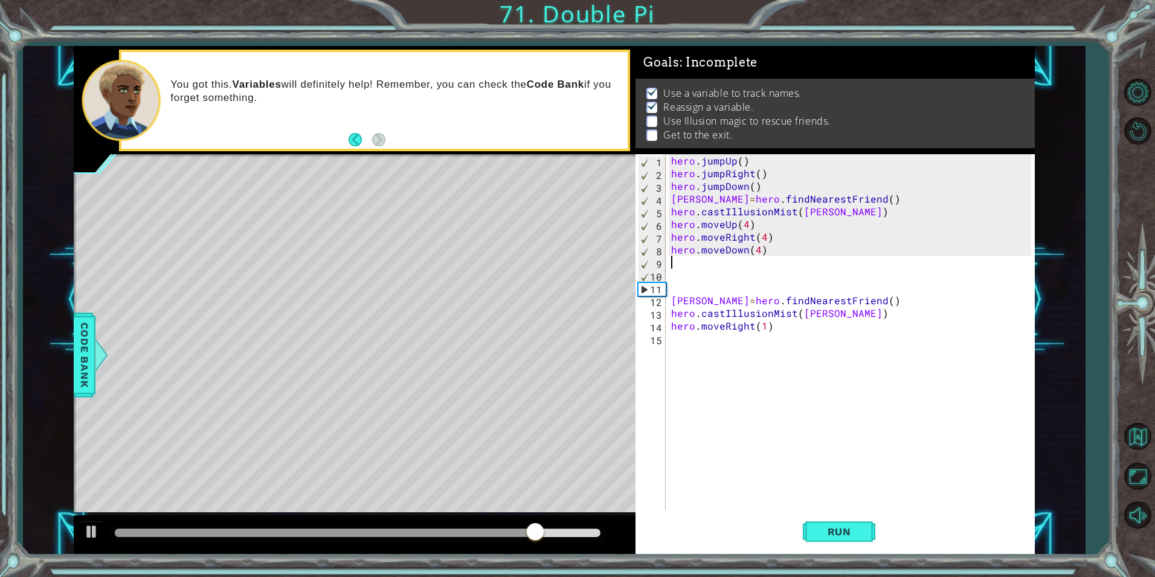
click at [741, 262] on div "hero . jumpUp ( ) hero . jumpRight ( ) hero . jumpDown ( ) [PERSON_NAME] = hero…" at bounding box center [853, 344] width 368 height 381
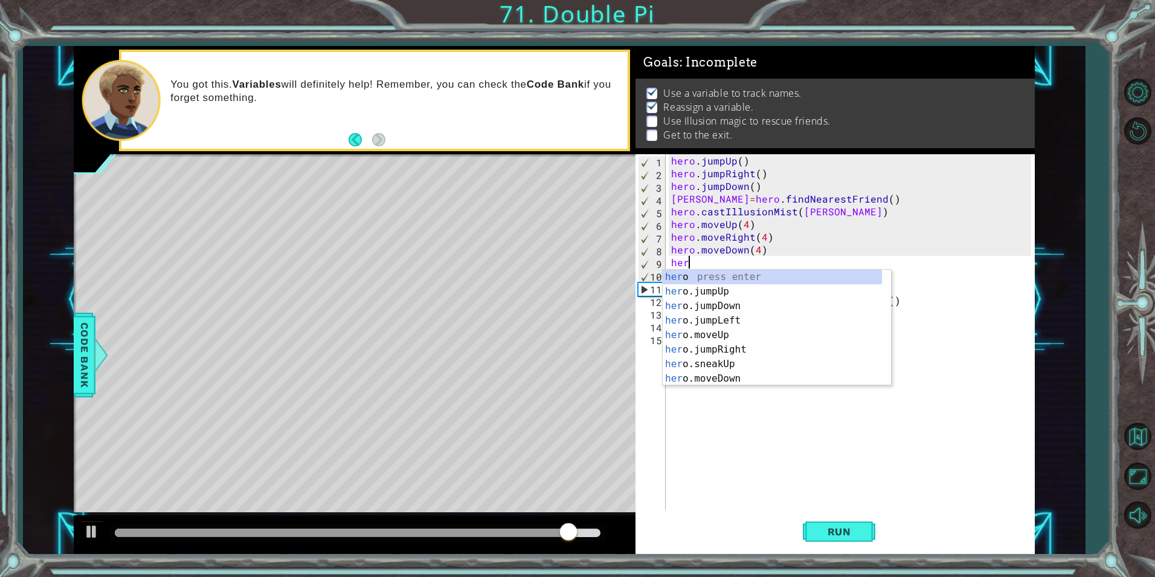
scroll to position [0, 1]
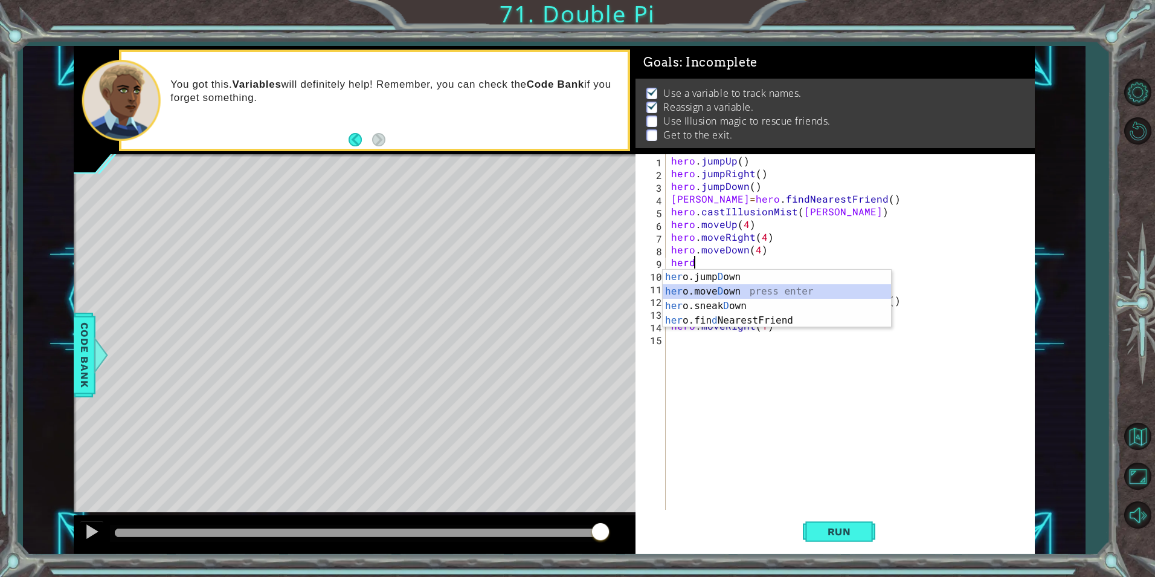
click at [746, 294] on div "her o.jump D own press enter her o.[PERSON_NAME] own press enter her o.sneak D …" at bounding box center [777, 313] width 228 height 87
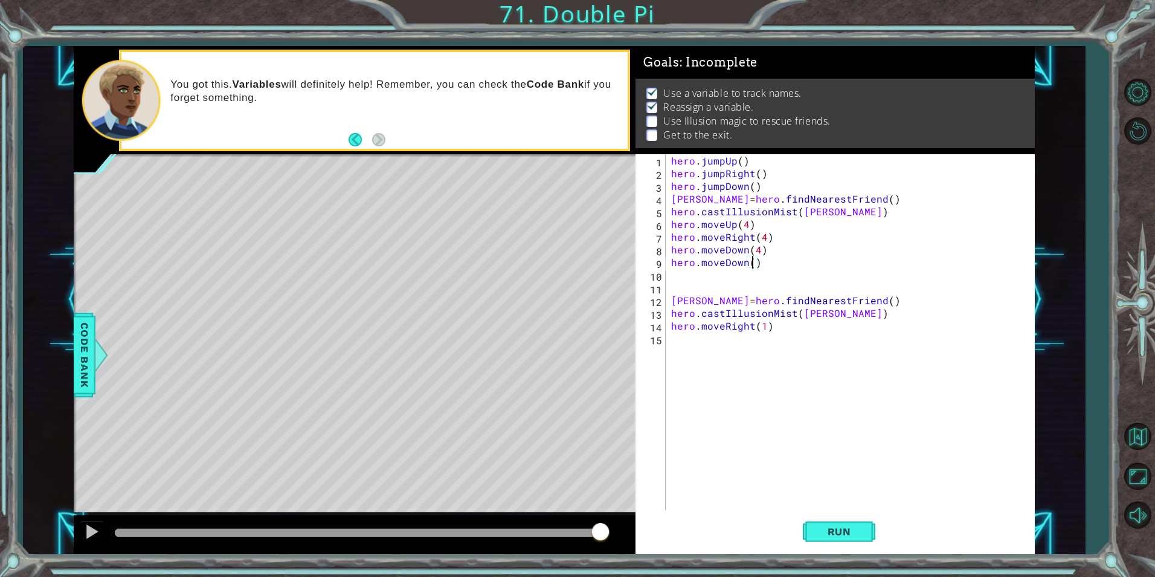
scroll to position [0, 5]
click at [819, 525] on span "Run" at bounding box center [840, 531] width 48 height 12
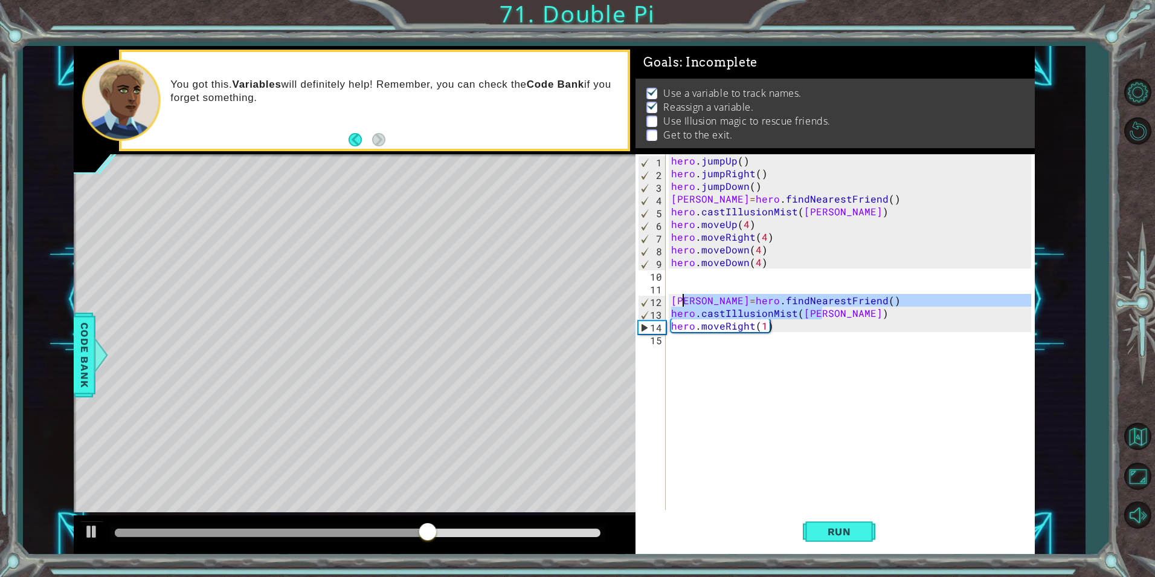
drag, startPoint x: 835, startPoint y: 313, endPoint x: 682, endPoint y: 297, distance: 153.7
click at [682, 297] on div "hero . jumpUp ( ) hero . jumpRight ( ) hero . jumpDown ( ) [PERSON_NAME] = hero…" at bounding box center [853, 344] width 368 height 381
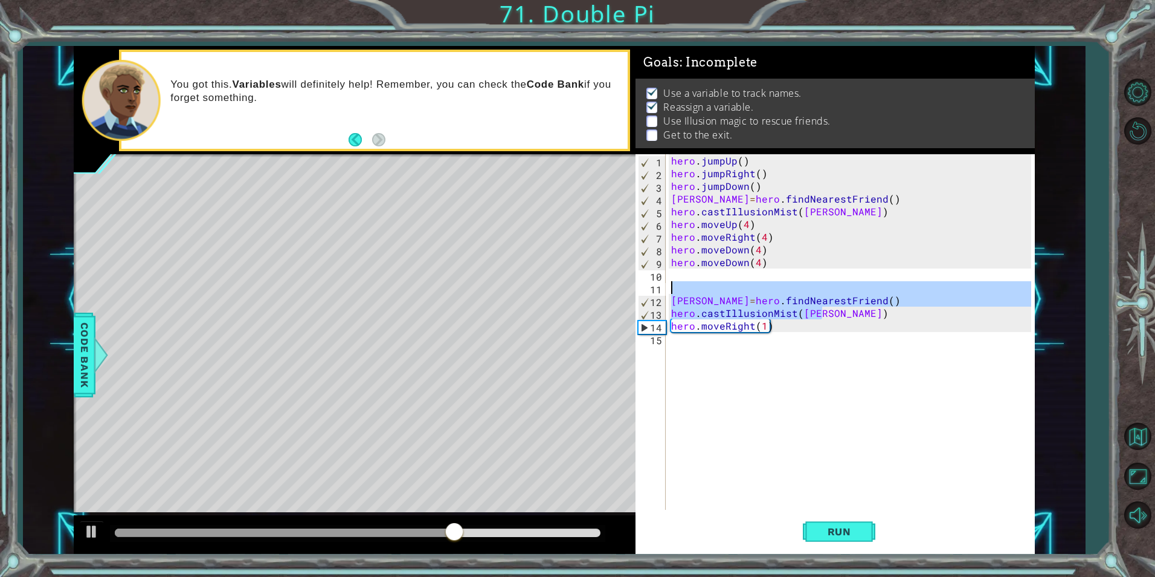
click at [632, 292] on div "1 ההההההההההההההההההההההההההההההההההההההההההההההההההההההההההההההההההההההההההההה…" at bounding box center [554, 300] width 961 height 508
type textarea "[PERSON_NAME]=hero.findNearestFriend()"
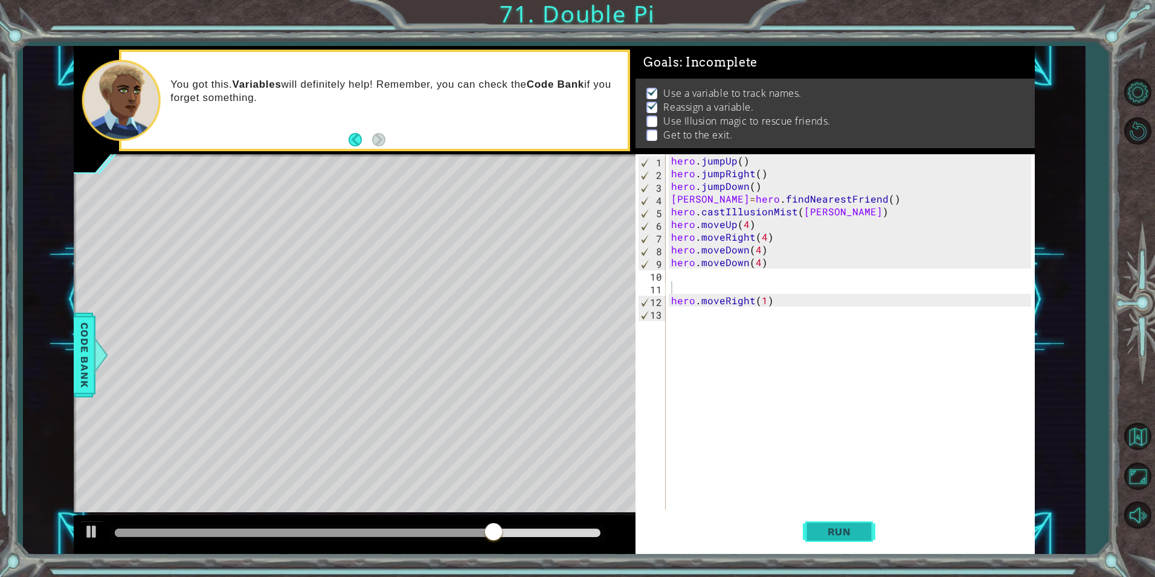
click at [833, 536] on span "Run" at bounding box center [840, 531] width 48 height 12
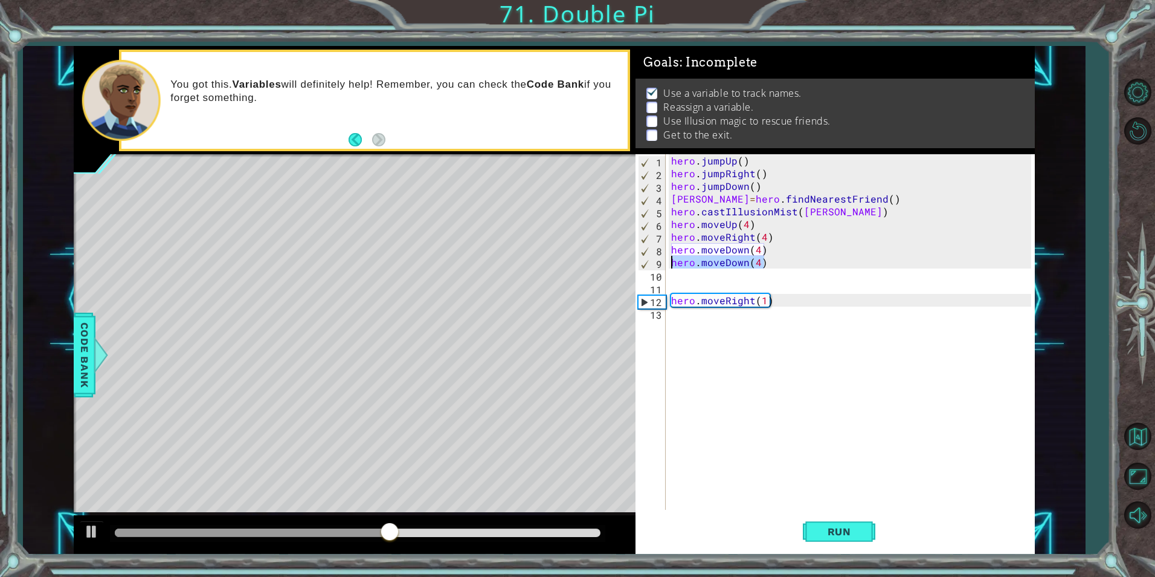
drag, startPoint x: 767, startPoint y: 266, endPoint x: 640, endPoint y: 263, distance: 127.6
click at [640, 263] on div "1 2 3 4 5 6 7 8 9 10 11 12 13 hero . jumpUp ( ) hero . jumpRight ( ) hero . jum…" at bounding box center [833, 331] width 395 height 355
type textarea "hero.moveDown(4)"
drag, startPoint x: 766, startPoint y: 243, endPoint x: 662, endPoint y: 247, distance: 104.0
click at [662, 247] on div "1 2 3 4 5 6 7 8 9 10 11 12 13 hero . jumpUp ( ) hero . jumpRight ( ) hero . jum…" at bounding box center [833, 331] width 395 height 355
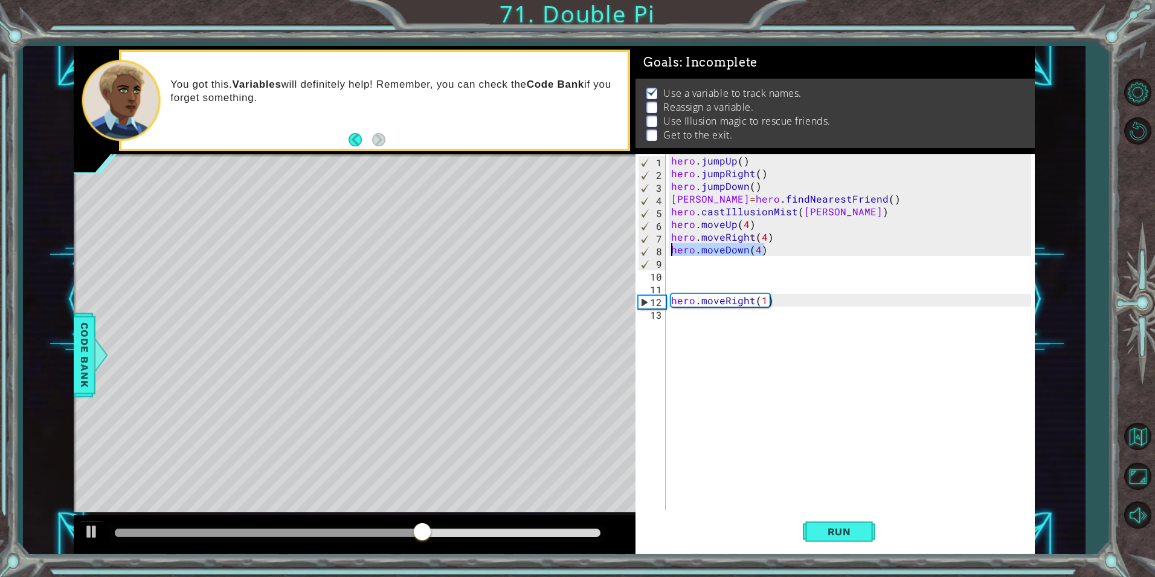
type textarea "hero.moveDown(4)"
click at [763, 236] on div "hero . jumpUp ( ) hero . jumpRight ( ) hero . jumpDown ( ) [PERSON_NAME] = hero…" at bounding box center [853, 344] width 368 height 381
click at [851, 526] on span "Run" at bounding box center [840, 531] width 48 height 12
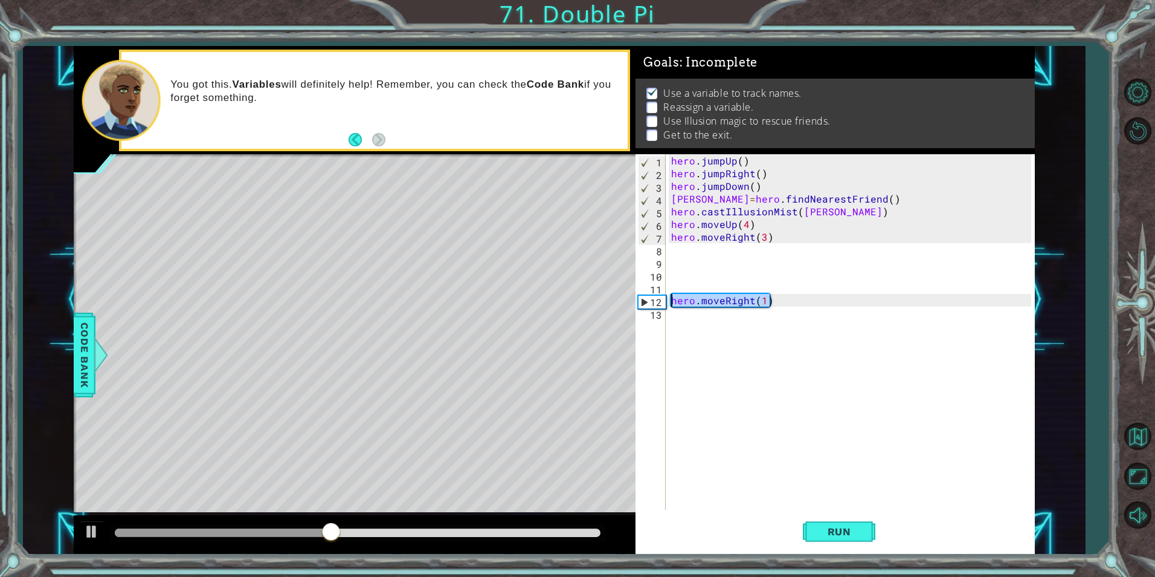
click at [597, 298] on div "1 ההההההההההההההההההההההההההההההההההההההההההההההההההההההההההההההההההההההההההההה…" at bounding box center [554, 300] width 961 height 508
type textarea "hero.moveRight(1)"
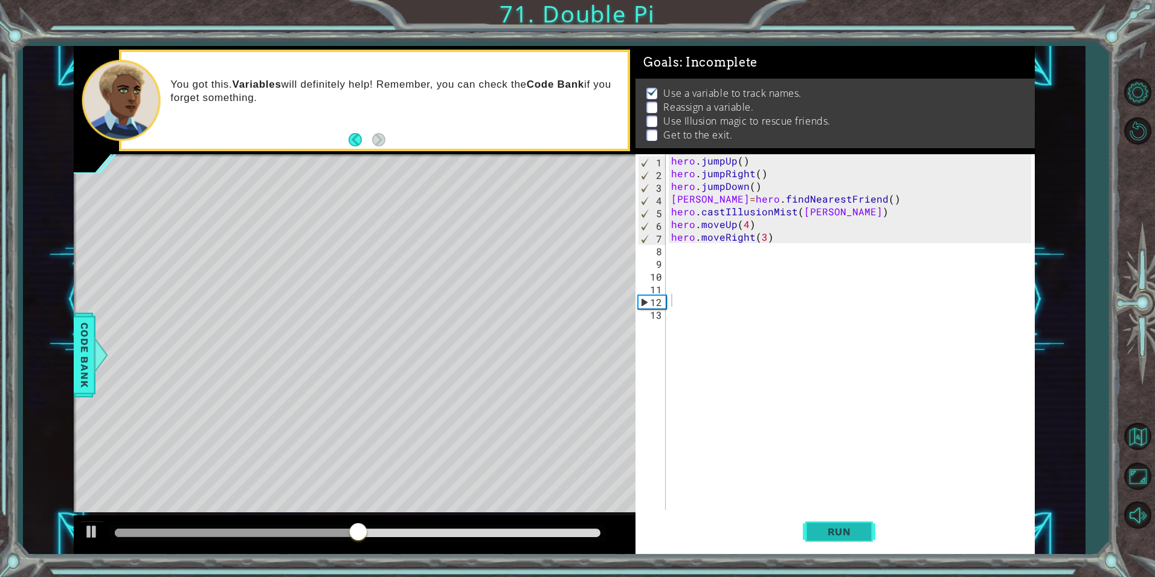
click at [822, 520] on button "Run" at bounding box center [839, 531] width 73 height 40
click at [766, 238] on div "hero . jumpUp ( ) hero . jumpRight ( ) hero . jumpDown ( ) [PERSON_NAME] = hero…" at bounding box center [853, 344] width 368 height 381
click at [851, 526] on span "Run" at bounding box center [840, 531] width 48 height 12
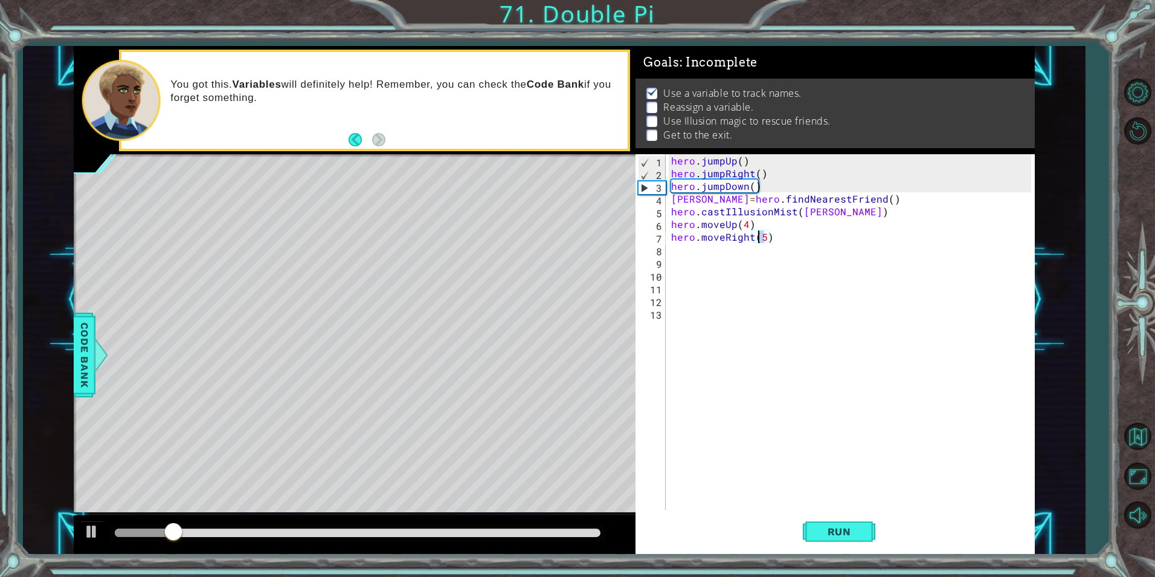
drag, startPoint x: 767, startPoint y: 239, endPoint x: 757, endPoint y: 238, distance: 9.7
click at [757, 238] on div "hero . jumpUp ( ) hero . jumpRight ( ) hero . jumpDown ( ) [PERSON_NAME] = hero…" at bounding box center [853, 344] width 368 height 381
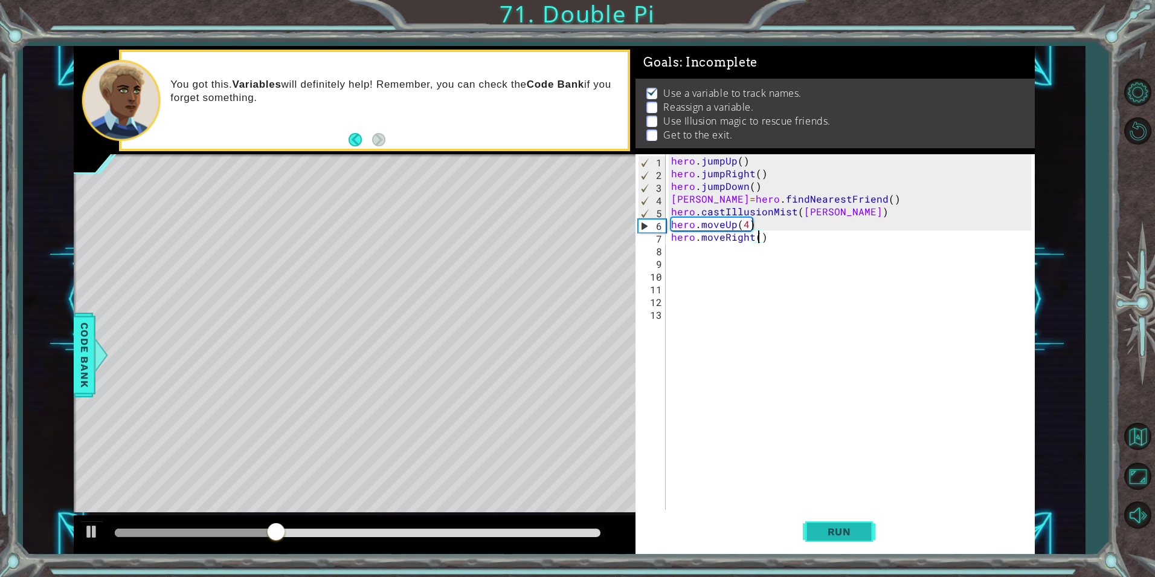
click at [835, 537] on button "Run" at bounding box center [839, 531] width 73 height 40
drag, startPoint x: 131, startPoint y: 535, endPoint x: 288, endPoint y: 532, distance: 157.1
click at [288, 532] on div at bounding box center [288, 533] width 22 height 22
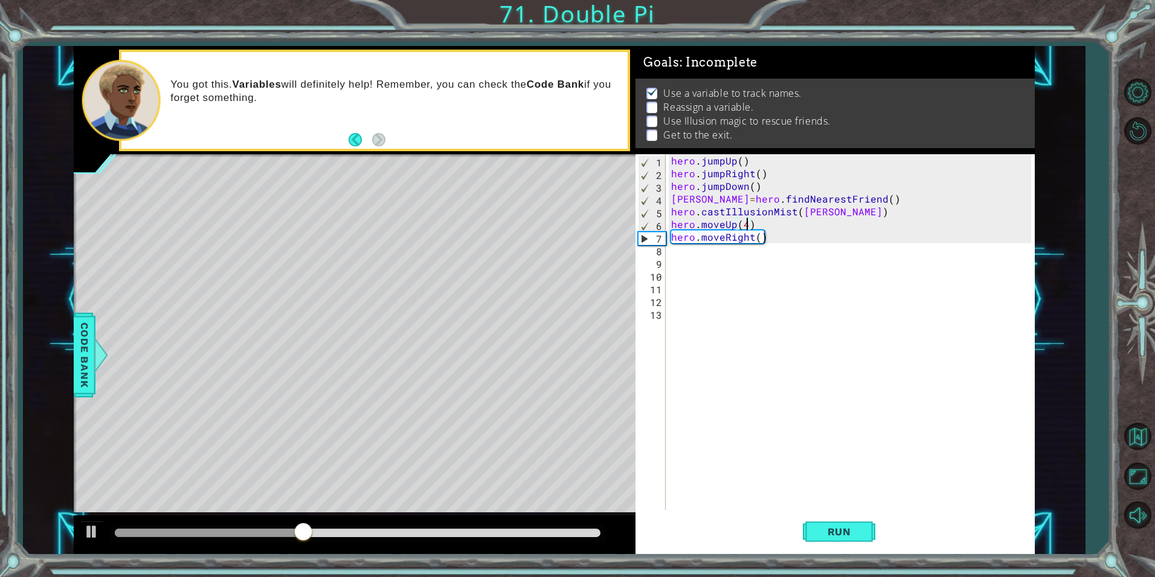
click at [749, 225] on div "hero . jumpUp ( ) hero . jumpRight ( ) hero . jumpDown ( ) [PERSON_NAME] = hero…" at bounding box center [853, 344] width 368 height 381
click at [757, 239] on div "hero . jumpUp ( ) hero . jumpRight ( ) hero . jumpDown ( ) [PERSON_NAME] = hero…" at bounding box center [853, 344] width 368 height 381
click at [841, 528] on span "Run" at bounding box center [840, 531] width 48 height 12
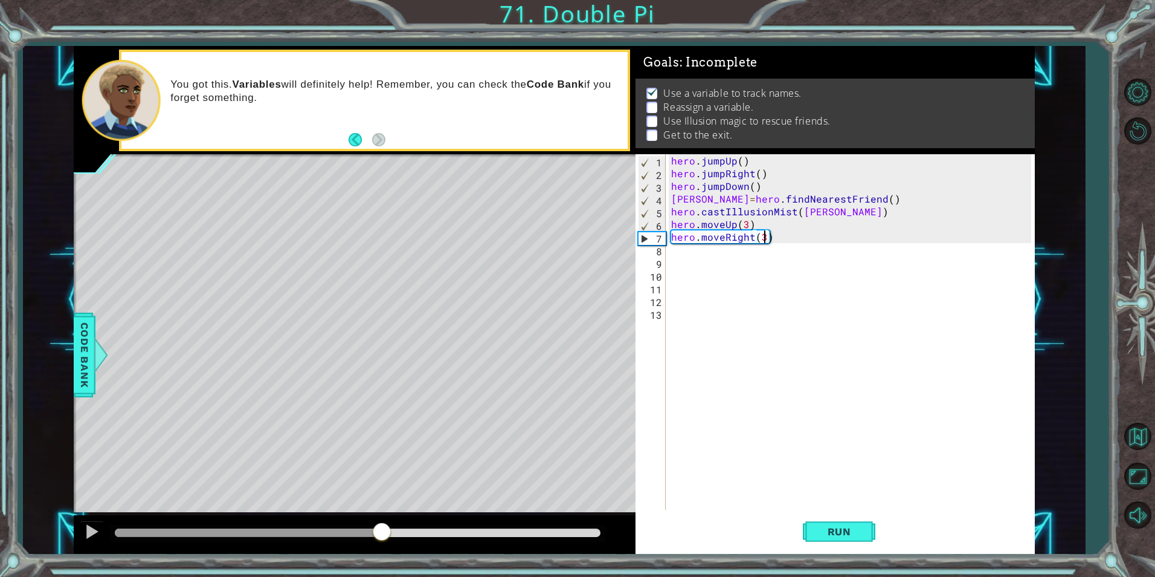
drag, startPoint x: 157, startPoint y: 532, endPoint x: 382, endPoint y: 520, distance: 225.7
click at [382, 520] on div at bounding box center [355, 534] width 562 height 39
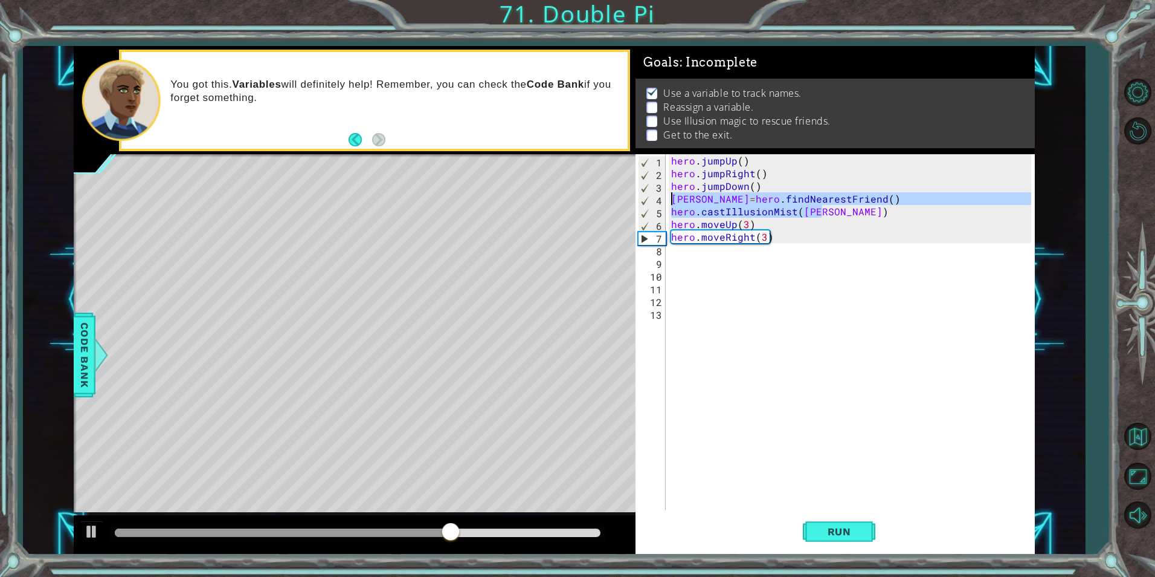
drag, startPoint x: 828, startPoint y: 212, endPoint x: 667, endPoint y: 197, distance: 162.1
click at [667, 197] on div "hero.moveRight(3) 1 2 3 4 5 6 7 8 9 10 11 12 13 hero . jumpUp ( ) hero . jumpRi…" at bounding box center [833, 331] width 395 height 355
type textarea "[PERSON_NAME]=hero.findNearestFriend() hero.castIllusionMist([PERSON_NAME])"
click at [679, 270] on div "hero . jumpUp ( ) hero . jumpRight ( ) hero . jumpDown ( ) [PERSON_NAME] = hero…" at bounding box center [853, 344] width 368 height 381
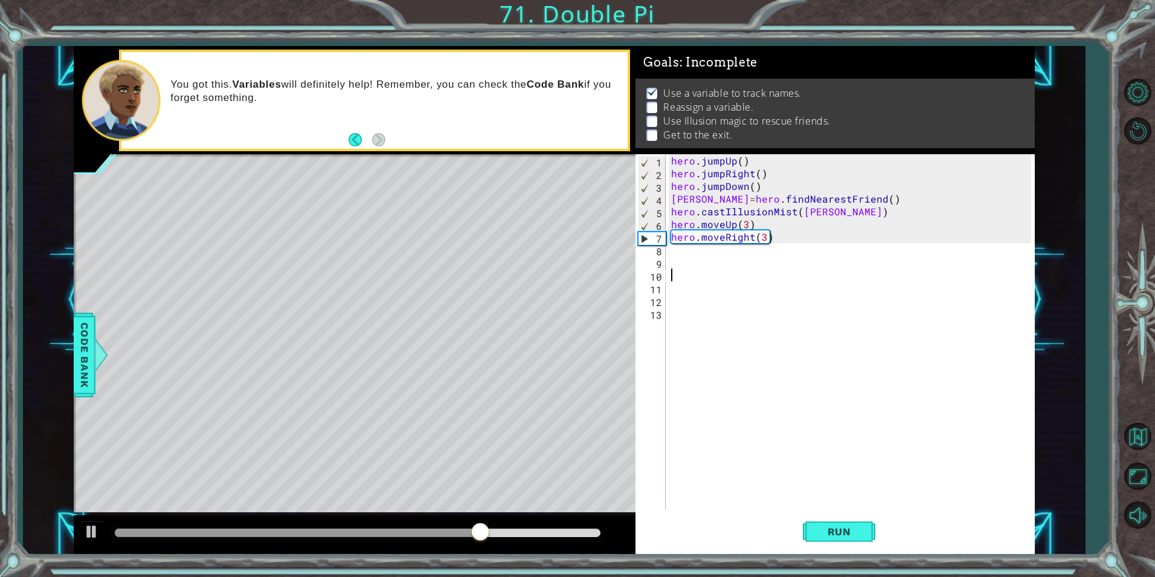
click at [691, 249] on div "hero . jumpUp ( ) hero . jumpRight ( ) hero . jumpDown ( ) [PERSON_NAME] = hero…" at bounding box center [853, 344] width 368 height 381
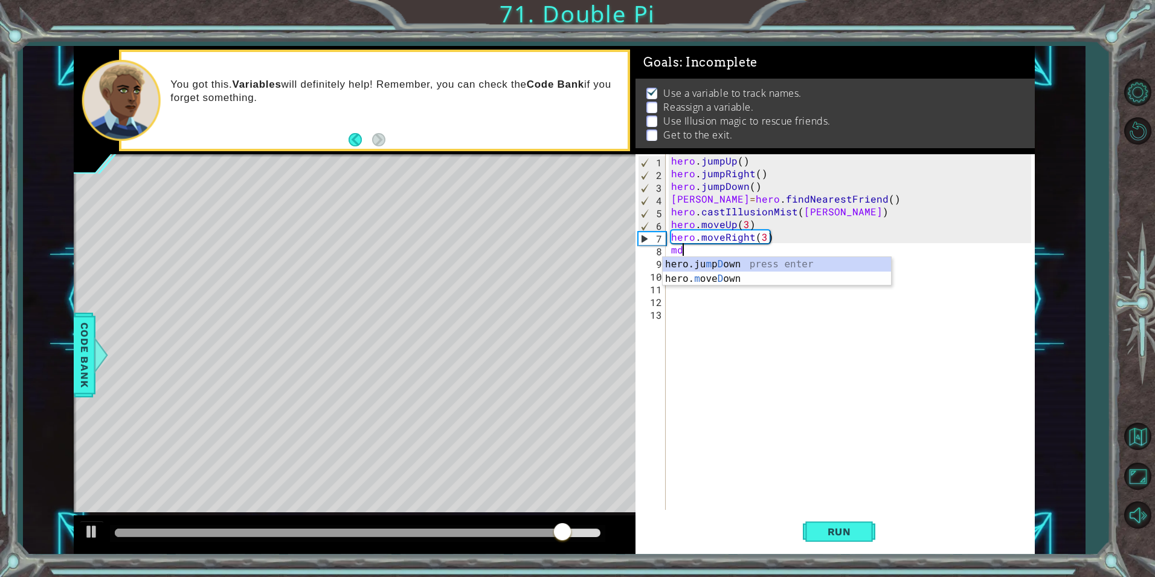
scroll to position [0, 1]
click at [790, 276] on div "hero.ju m p Do wn press enter hero. m ove Do wn press enter" at bounding box center [777, 286] width 228 height 58
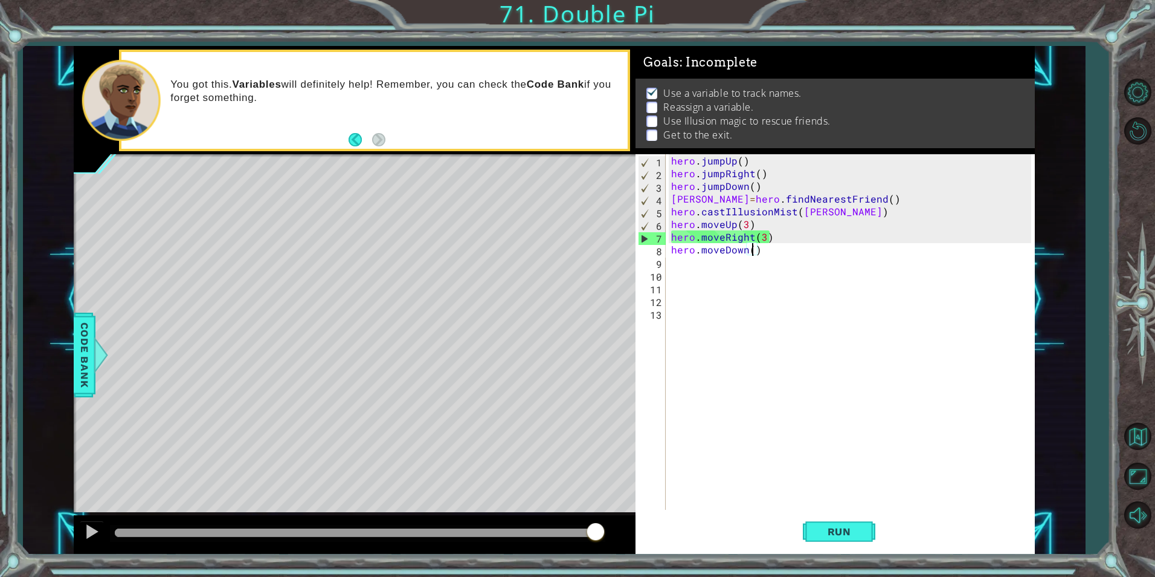
type textarea "hero.moveDown(3)"
click at [715, 260] on div "hero . jumpUp ( ) hero . jumpRight ( ) hero . jumpDown ( ) [PERSON_NAME] = hero…" at bounding box center [853, 344] width 368 height 381
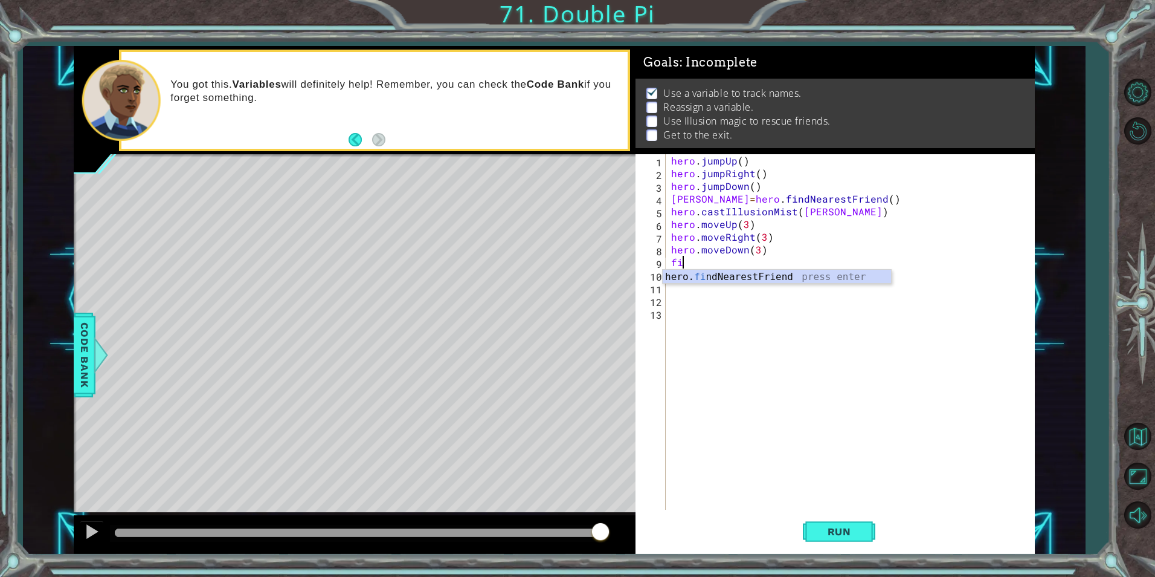
click at [769, 283] on body "1 ההההההההההההההההההההההההההההההההההההההההההההההההההההההההההההההההההההההההההההה…" at bounding box center [577, 288] width 1155 height 577
click at [703, 260] on div "hero . jumpUp ( ) hero . jumpRight ( ) hero . jumpDown ( ) [PERSON_NAME] = hero…" at bounding box center [853, 344] width 368 height 381
type textarea "fir"
click at [757, 279] on div "hero. fi ndNea r estFriend press enter" at bounding box center [777, 292] width 228 height 44
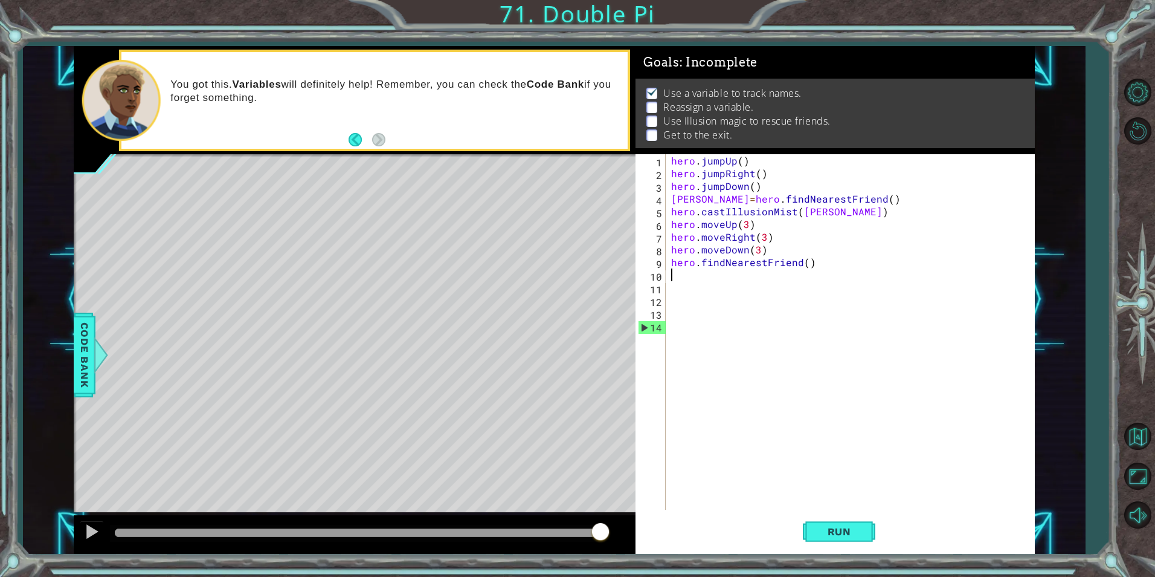
scroll to position [0, 0]
click at [668, 266] on div "1 2 3 4 5 6 7 8 9 10 11 12 13 14 hero . jumpUp ( ) hero . jumpRight ( ) hero . …" at bounding box center [833, 331] width 395 height 355
click at [673, 265] on div "hero . jumpUp ( ) hero . jumpRight ( ) hero . jumpDown ( ) [PERSON_NAME] = hero…" at bounding box center [853, 344] width 368 height 381
type textarea "[PERSON_NAME]=hero.findNearestFriend()"
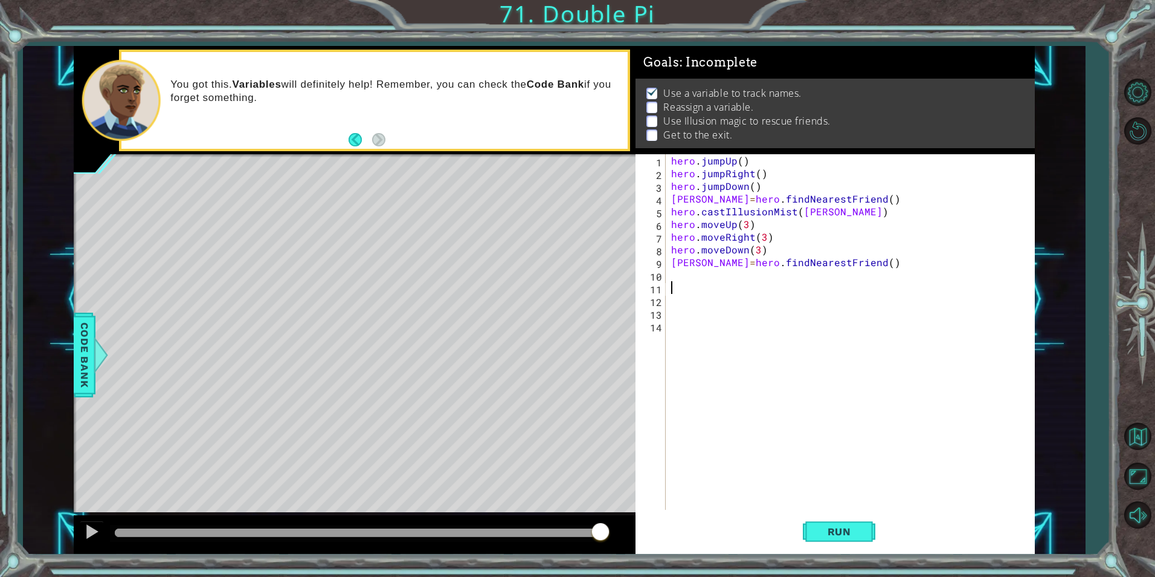
click at [744, 288] on div "hero . jumpUp ( ) hero . jumpRight ( ) hero . jumpDown ( ) [PERSON_NAME] = hero…" at bounding box center [853, 344] width 368 height 381
click at [720, 266] on div "hero . jumpUp ( ) hero . jumpRight ( ) hero . jumpDown ( ) [PERSON_NAME] = hero…" at bounding box center [853, 344] width 368 height 381
type textarea "[PERSON_NAME]=hero.findNearestFriend()"
click at [720, 274] on div "hero . jumpUp ( ) hero . jumpRight ( ) hero . jumpDown ( ) [PERSON_NAME] = hero…" at bounding box center [853, 344] width 368 height 381
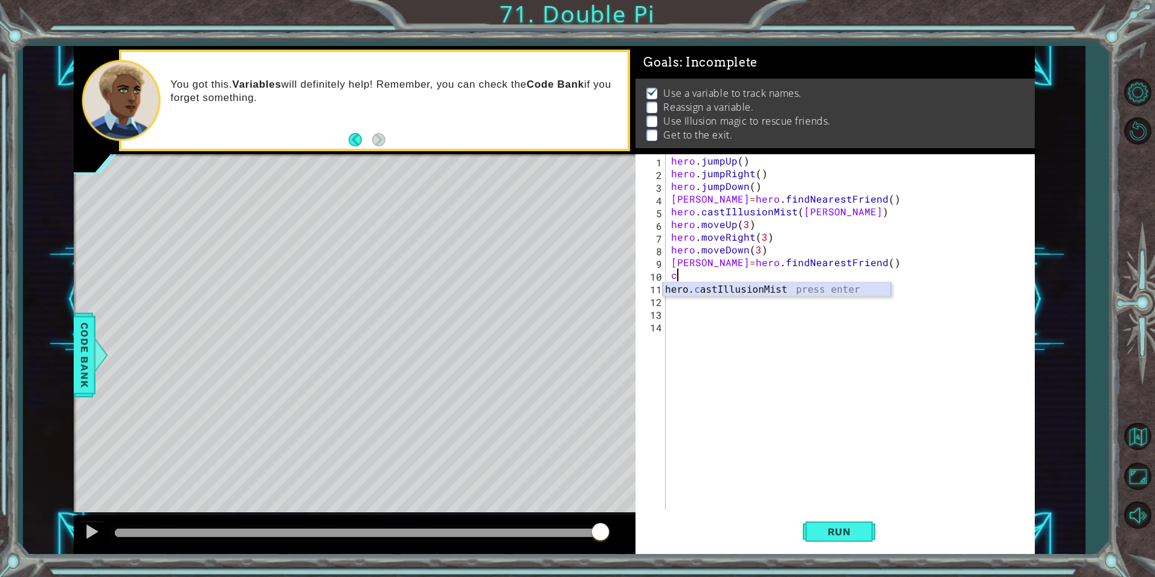
click at [740, 295] on div "hero. c astIllusionMist press enter" at bounding box center [777, 304] width 228 height 44
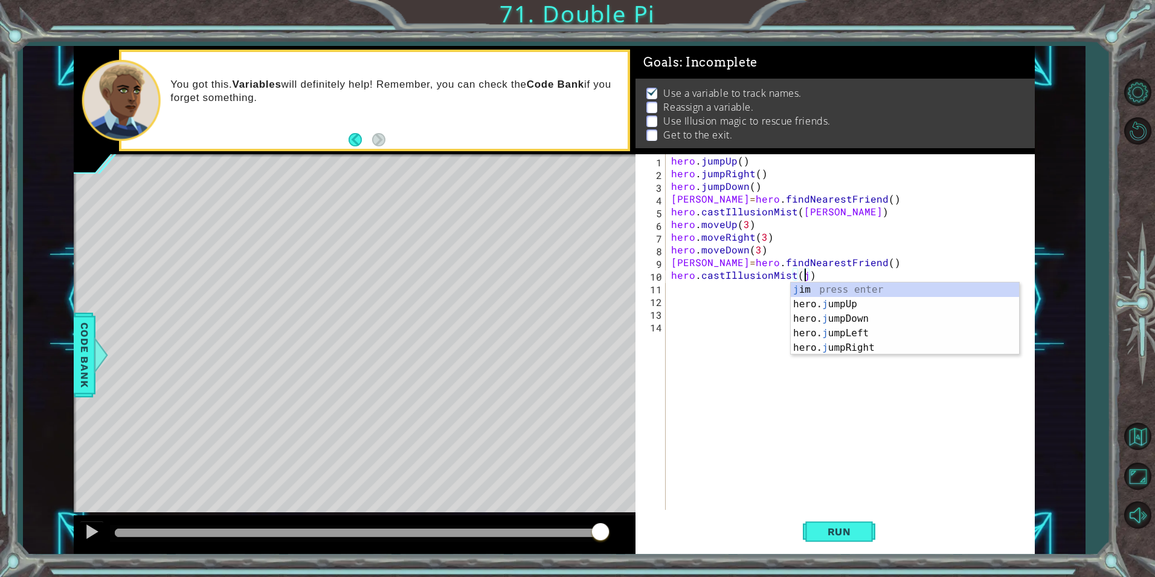
type textarea "hero.castIllusionMist([PERSON_NAME])"
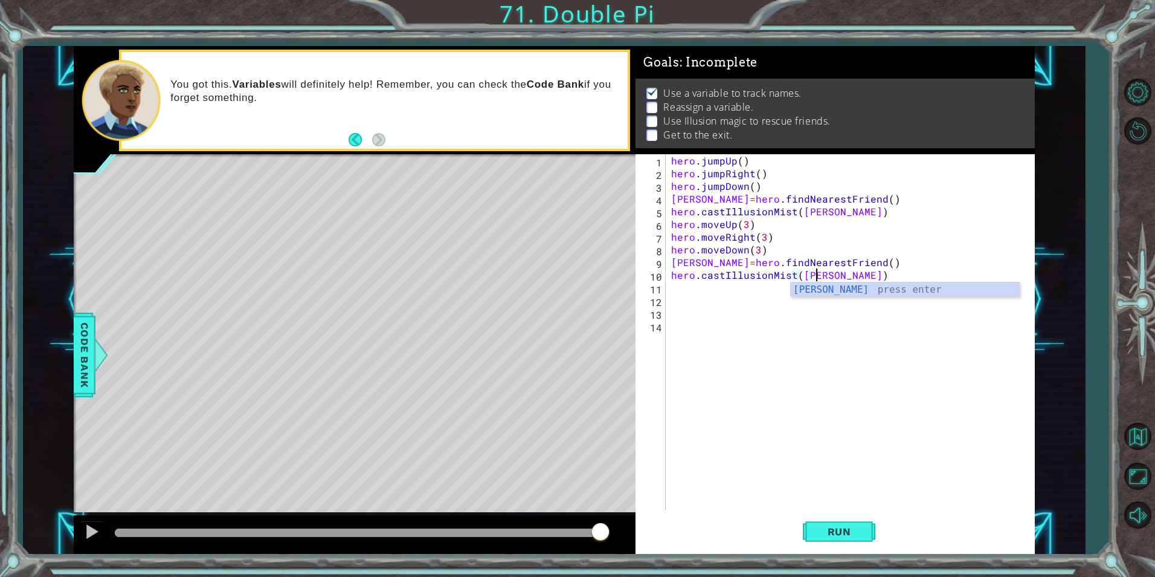
scroll to position [0, 9]
click at [874, 286] on div "[PERSON_NAME] enter" at bounding box center [905, 304] width 228 height 44
click at [793, 278] on div "hero . jumpUp ( ) hero . jumpRight ( ) hero . jumpDown ( ) [PERSON_NAME] = hero…" at bounding box center [853, 344] width 368 height 381
click at [762, 287] on div "hero . jumpUp ( ) hero . jumpRight ( ) hero . jumpDown ( ) [PERSON_NAME] = hero…" at bounding box center [853, 344] width 368 height 381
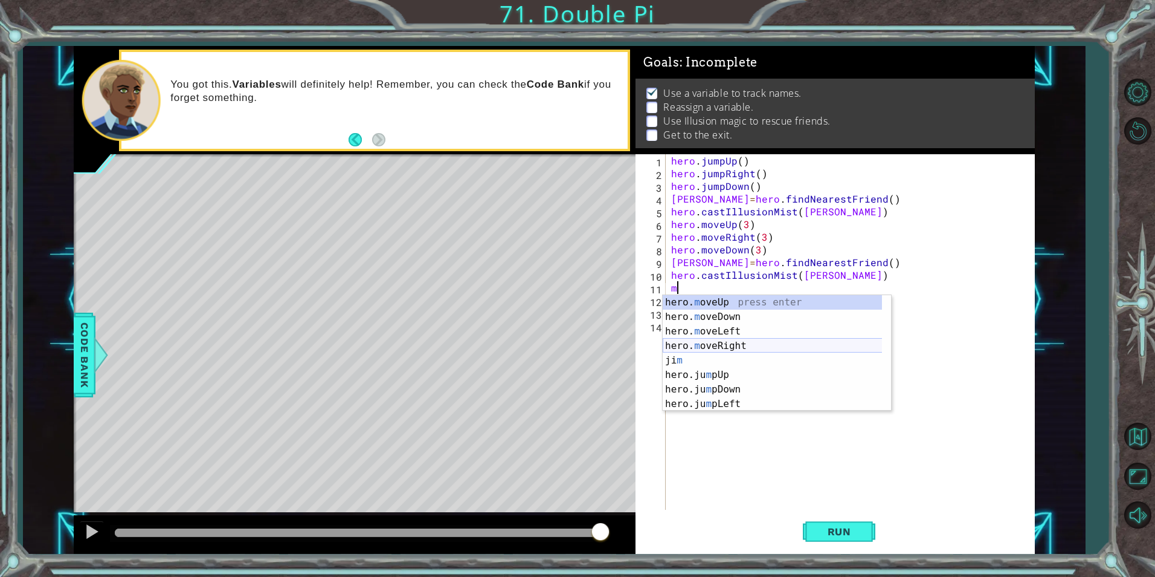
click at [742, 347] on div "hero. m oveUp press enter hero. m oveDown press enter hero. m oveLeft press ent…" at bounding box center [777, 367] width 228 height 145
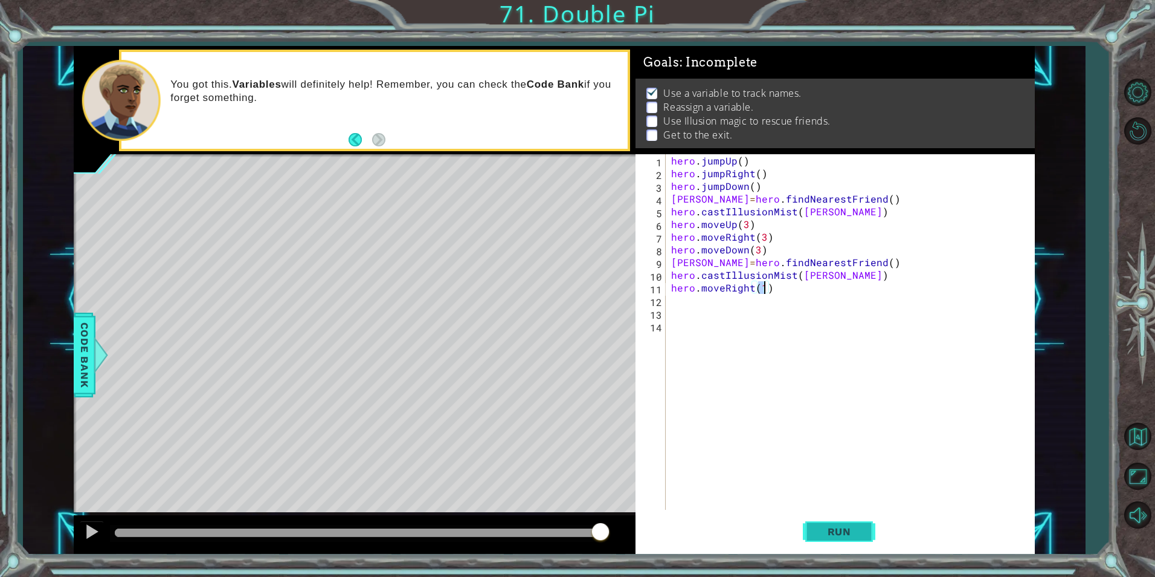
type textarea "hero.moveRight(1)"
click at [828, 532] on span "Run" at bounding box center [840, 531] width 48 height 12
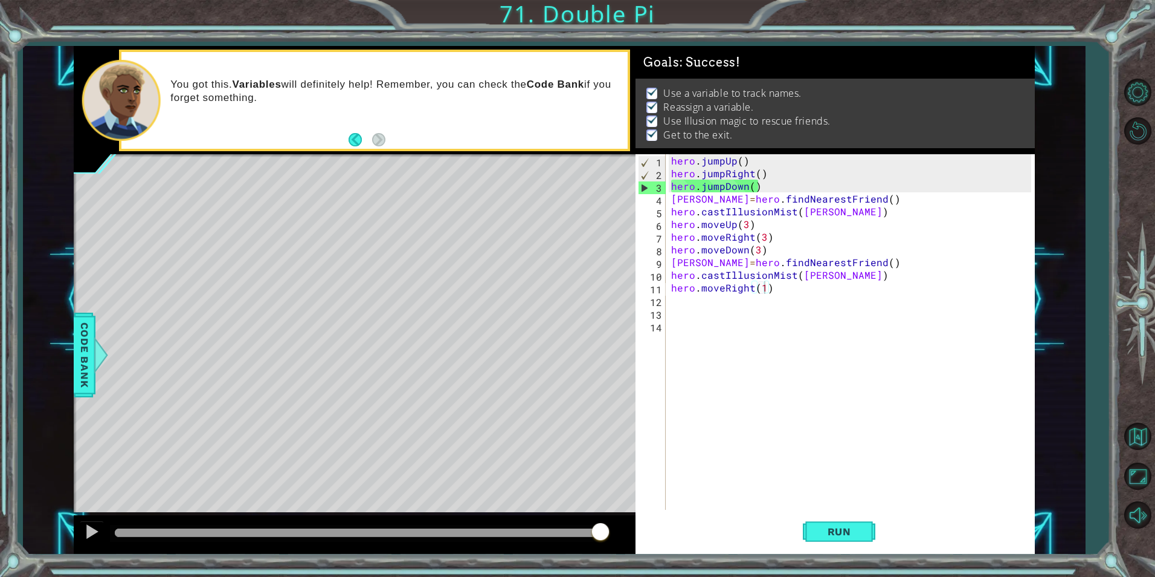
drag, startPoint x: 205, startPoint y: 535, endPoint x: 890, endPoint y: 607, distance: 687.9
click at [890, 576] on html "1 ההההההההההההההההההההההההההההההההההההההההההההההההההההההההההההההההההההההההההההה…" at bounding box center [577, 288] width 1155 height 577
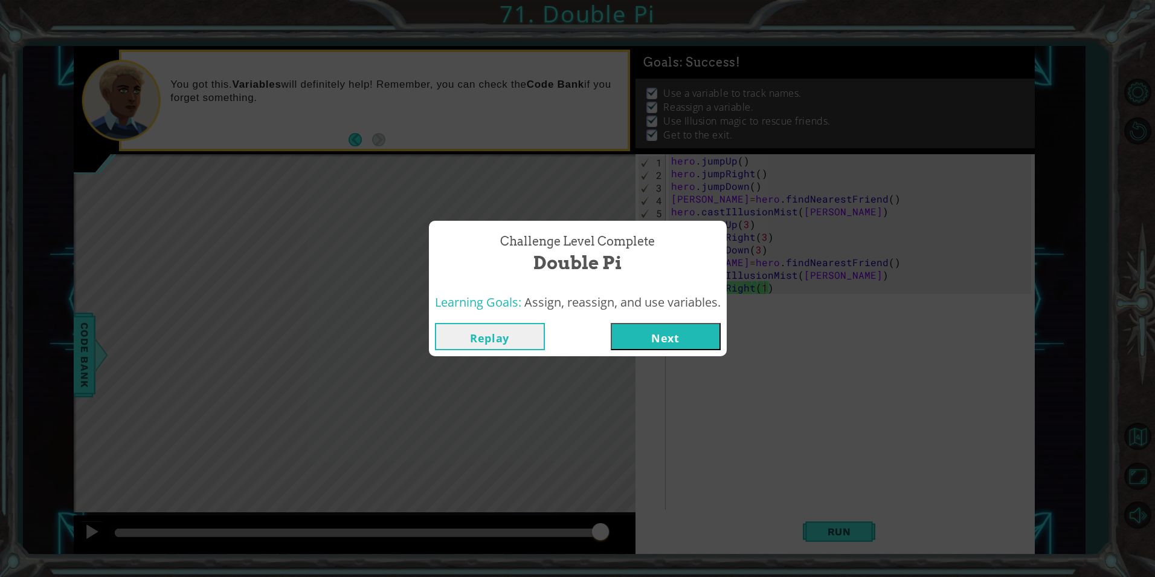
click at [648, 337] on button "Next" at bounding box center [666, 336] width 110 height 27
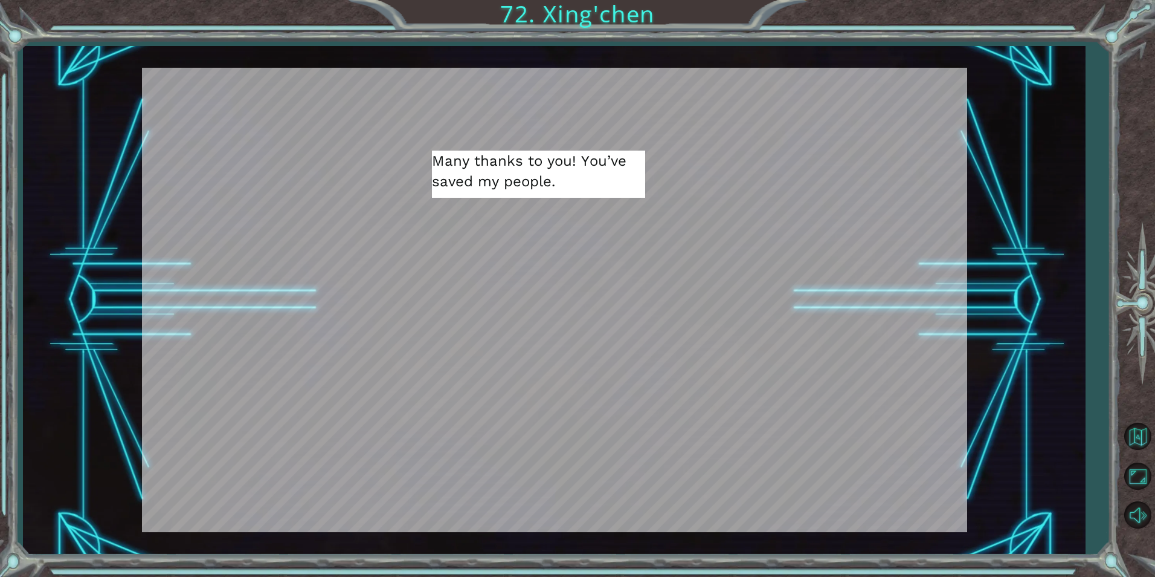
click at [616, 526] on div at bounding box center [555, 512] width 190 height 42
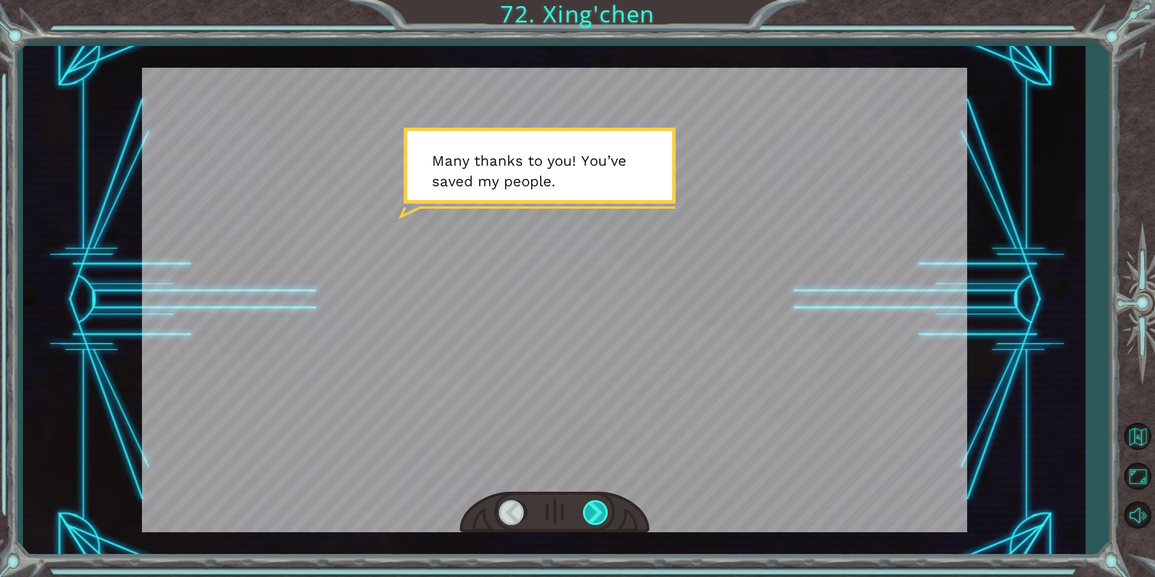
click at [606, 516] on div at bounding box center [596, 512] width 27 height 25
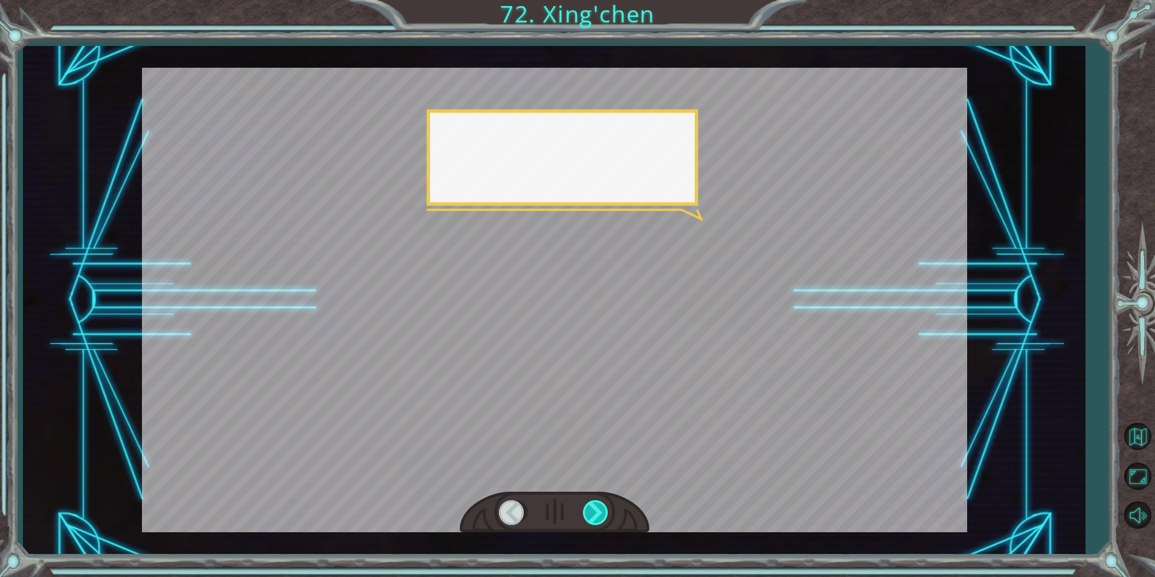
click at [606, 516] on div at bounding box center [596, 512] width 27 height 25
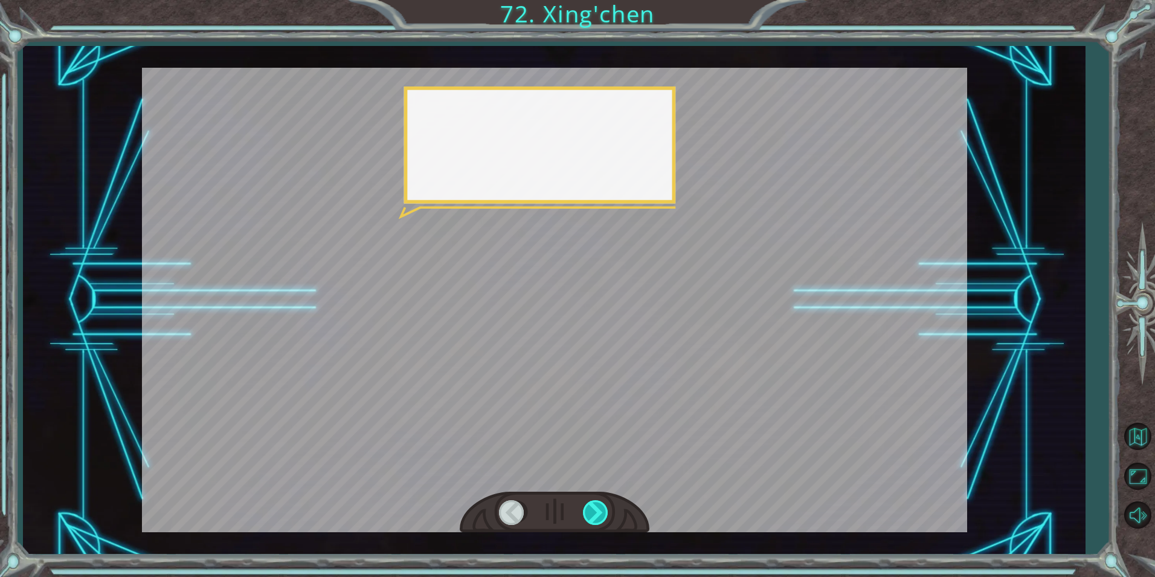
click at [606, 516] on div at bounding box center [596, 512] width 27 height 25
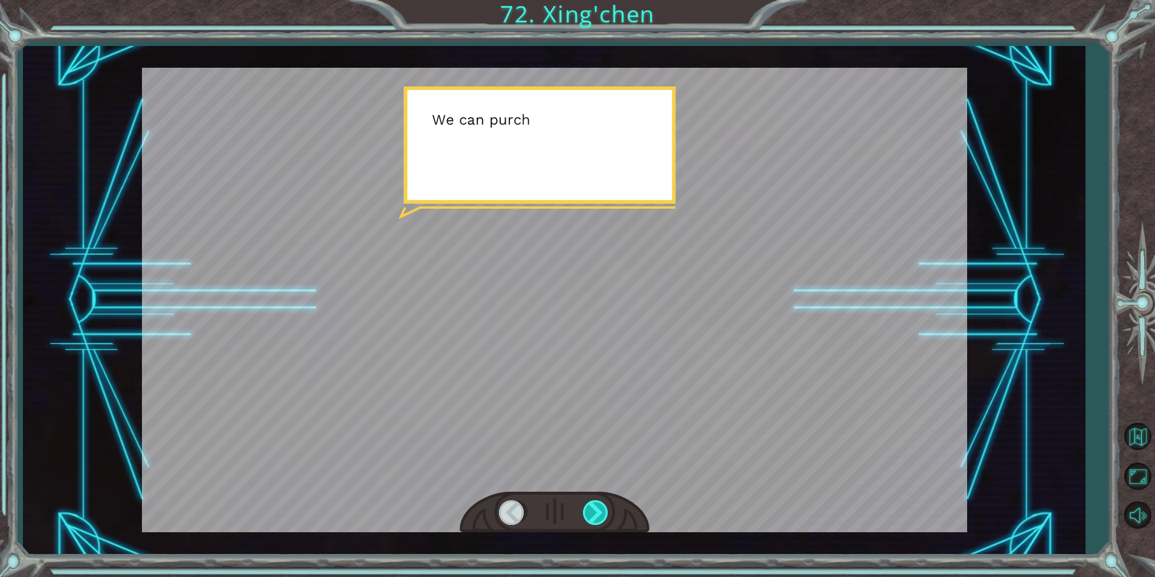
click at [606, 516] on div at bounding box center [596, 512] width 27 height 25
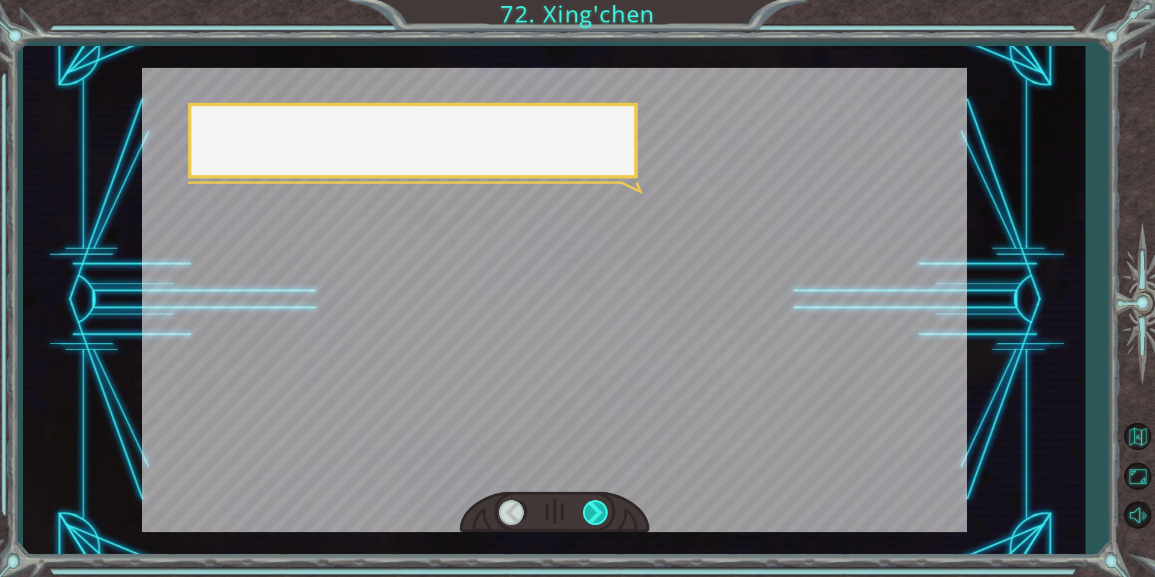
click at [606, 516] on div at bounding box center [596, 512] width 27 height 25
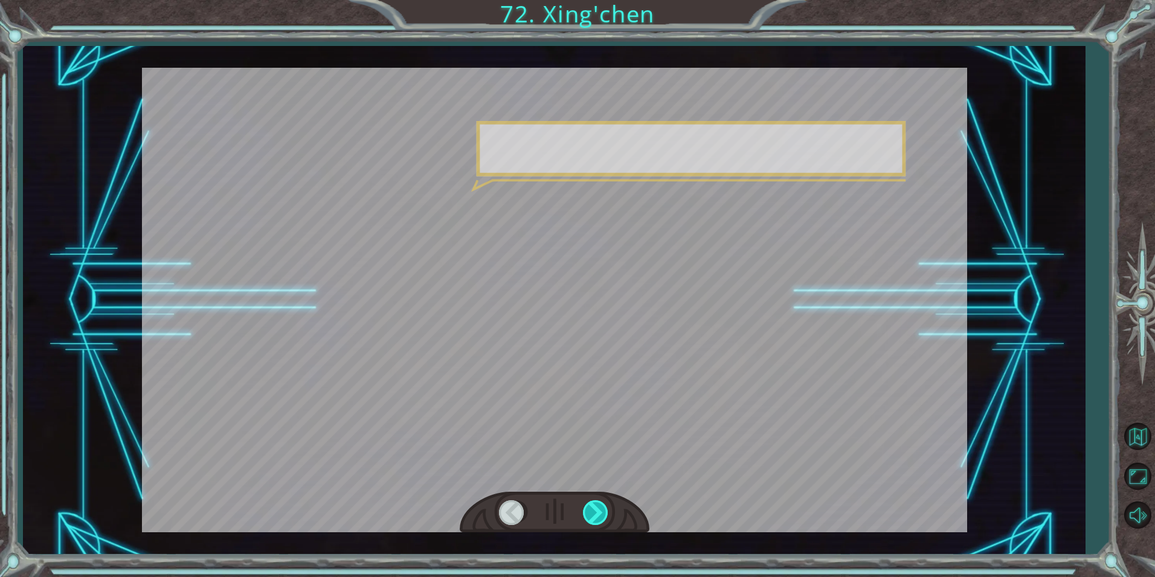
click at [605, 500] on div at bounding box center [596, 512] width 27 height 25
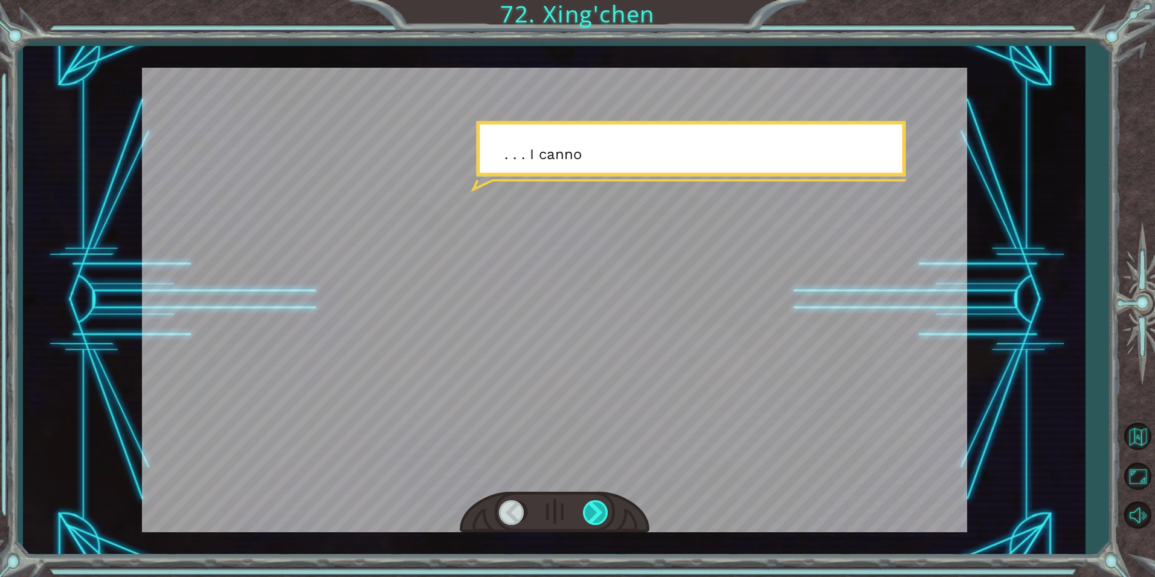
click at [605, 500] on div at bounding box center [596, 512] width 27 height 25
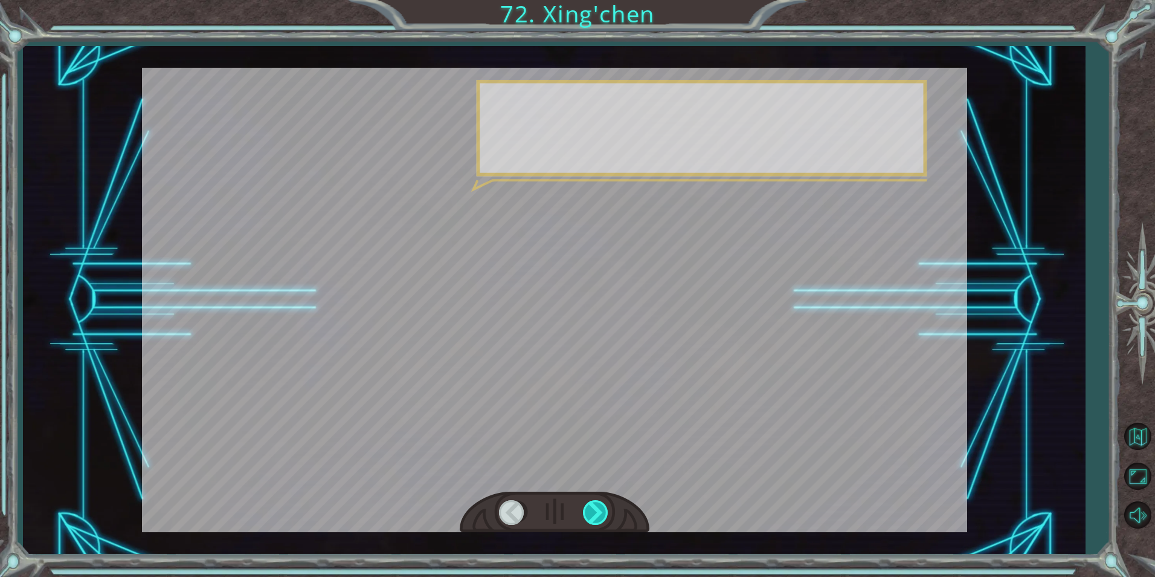
click at [605, 500] on div at bounding box center [596, 512] width 27 height 25
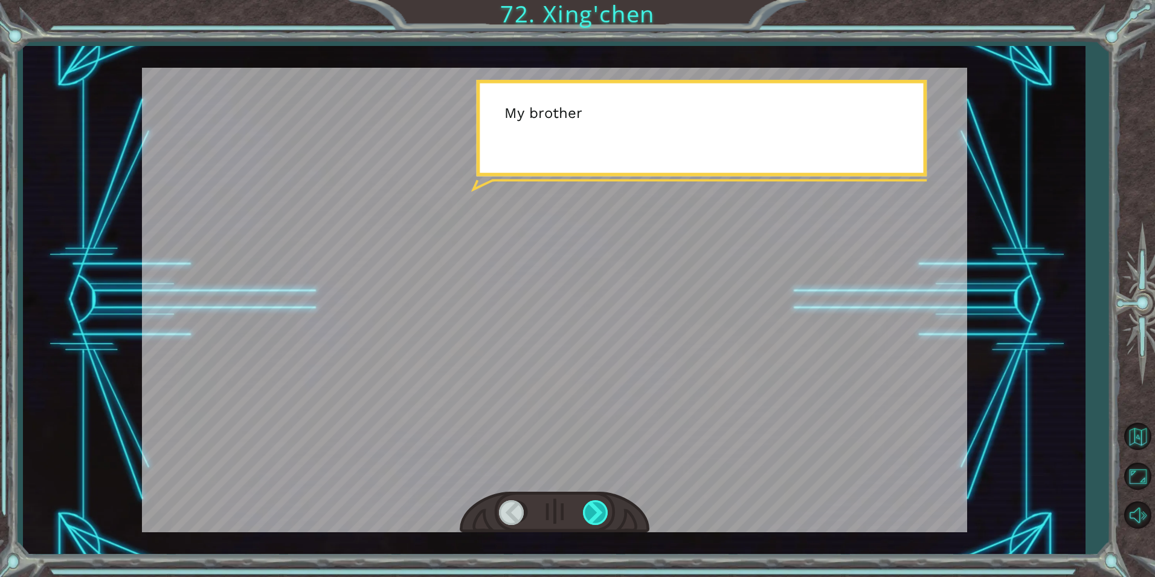
click at [605, 500] on div at bounding box center [596, 512] width 27 height 25
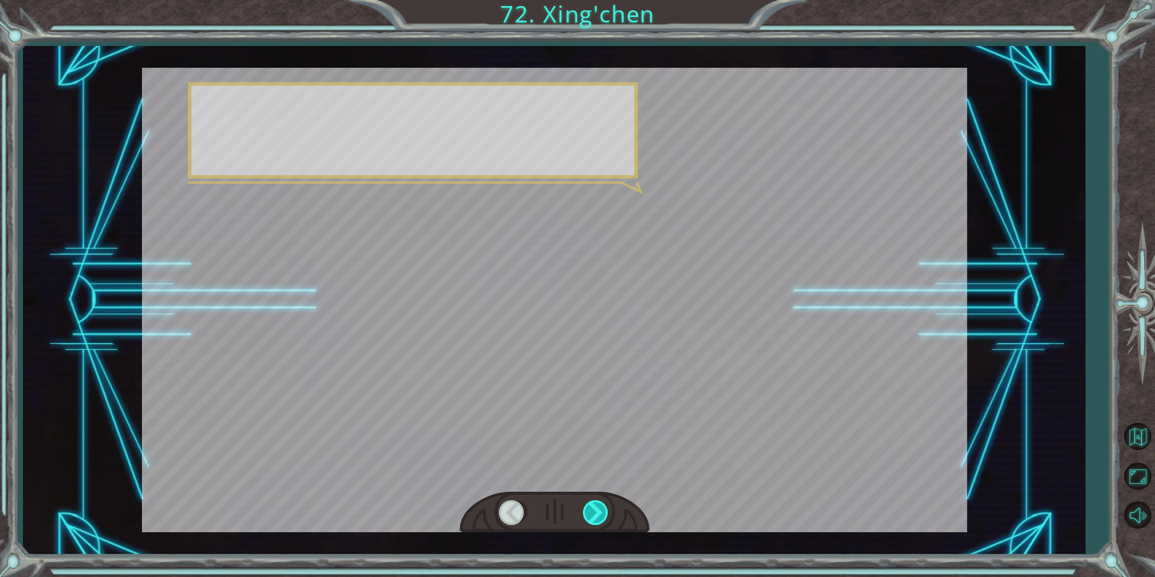
click at [605, 500] on div at bounding box center [596, 512] width 27 height 25
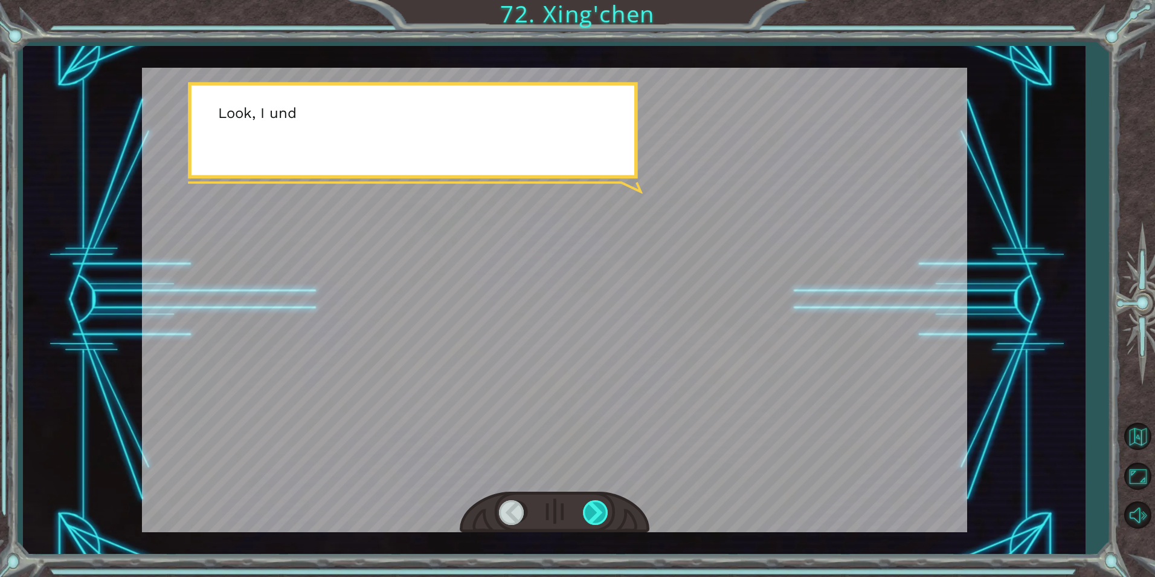
click at [606, 500] on div at bounding box center [596, 512] width 27 height 25
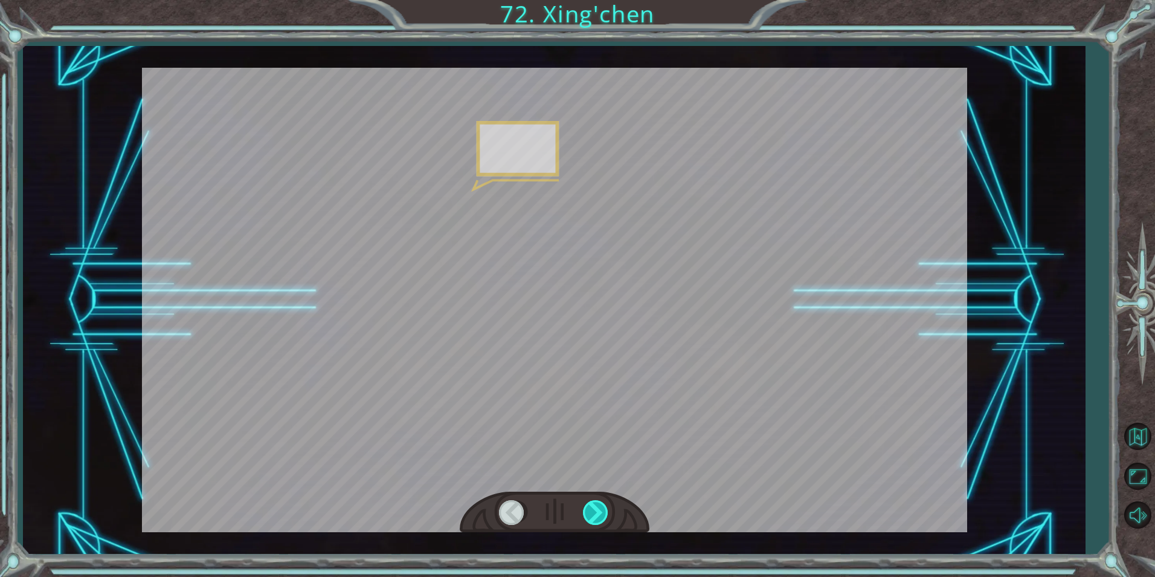
click at [606, 500] on div at bounding box center [596, 512] width 27 height 25
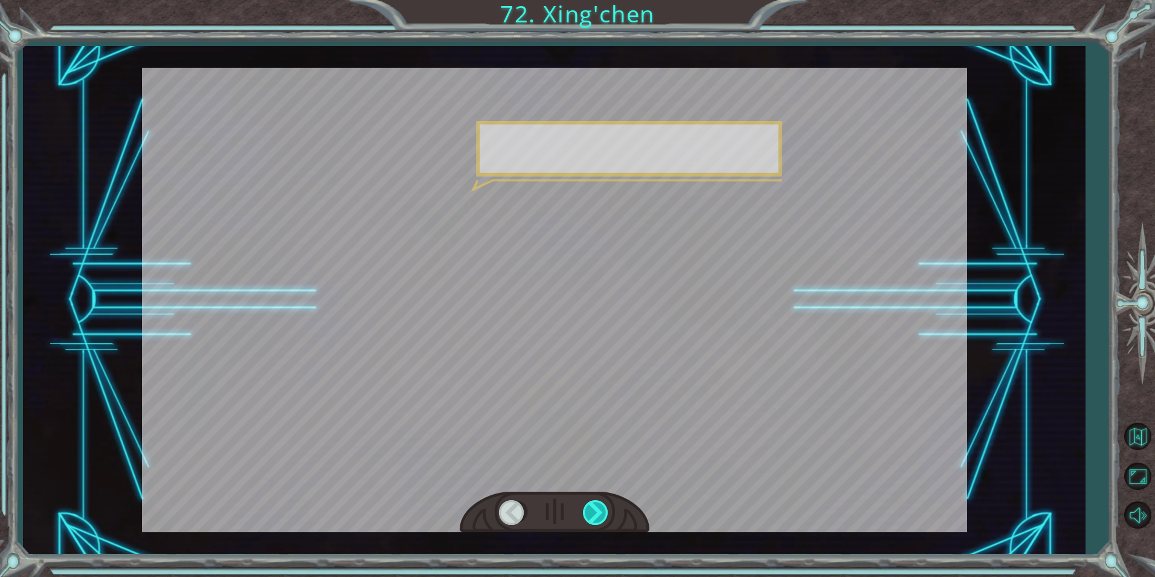
click at [606, 500] on div at bounding box center [596, 512] width 27 height 25
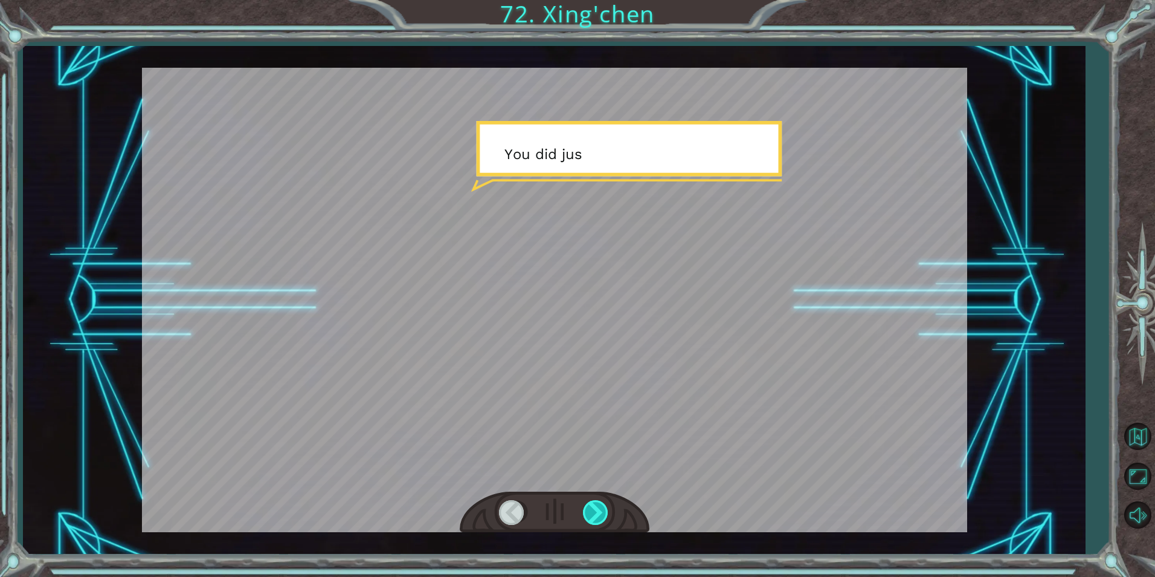
click at [606, 502] on div at bounding box center [596, 512] width 27 height 25
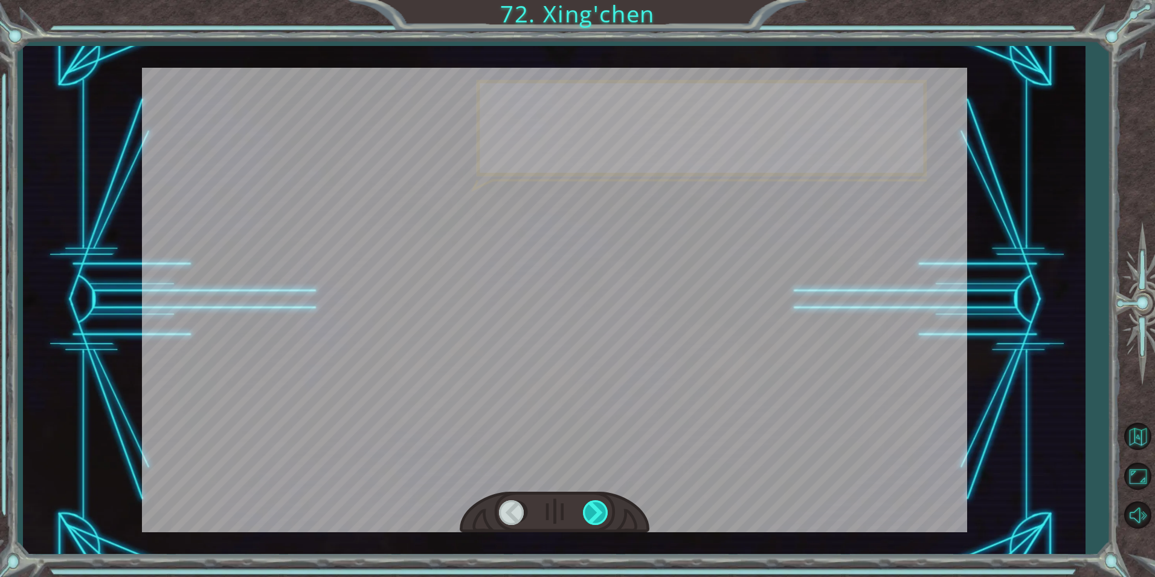
click at [606, 502] on div at bounding box center [596, 512] width 27 height 25
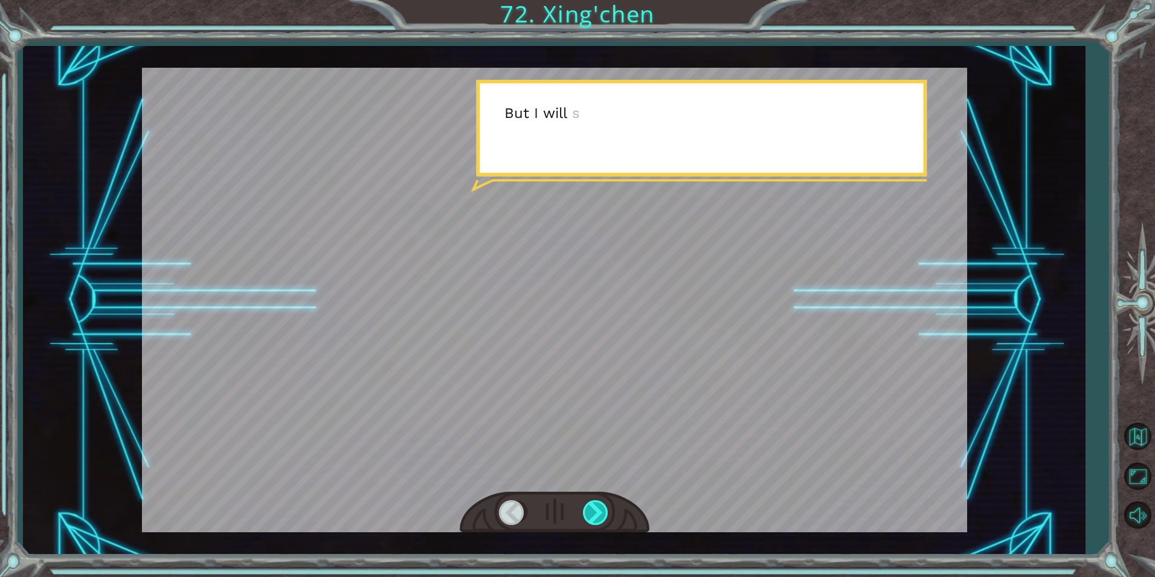
click at [606, 502] on div at bounding box center [596, 512] width 27 height 25
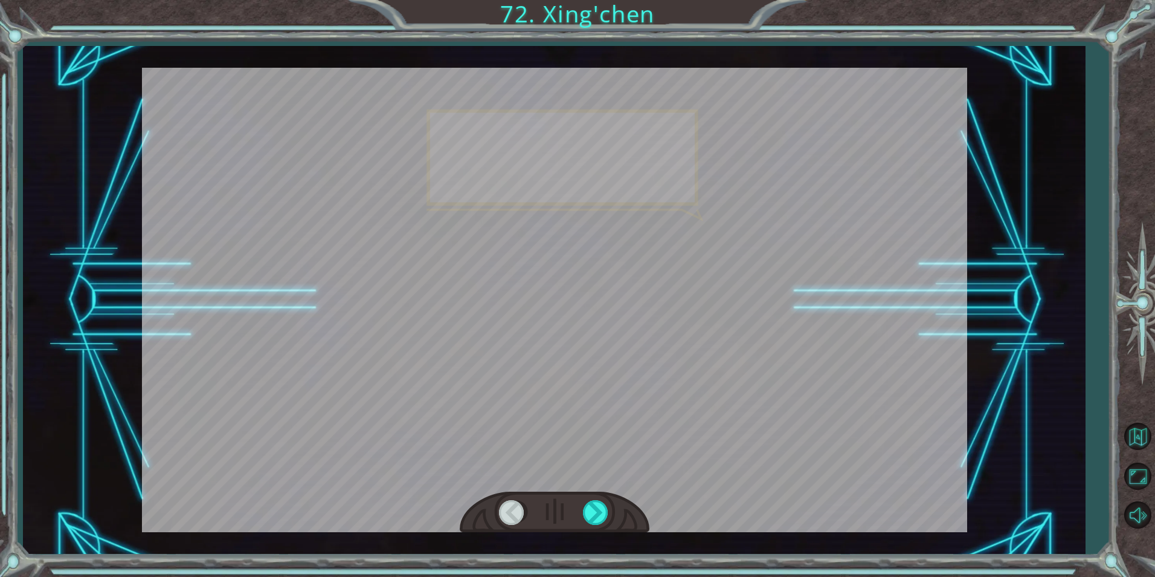
click at [604, 498] on div at bounding box center [555, 512] width 190 height 42
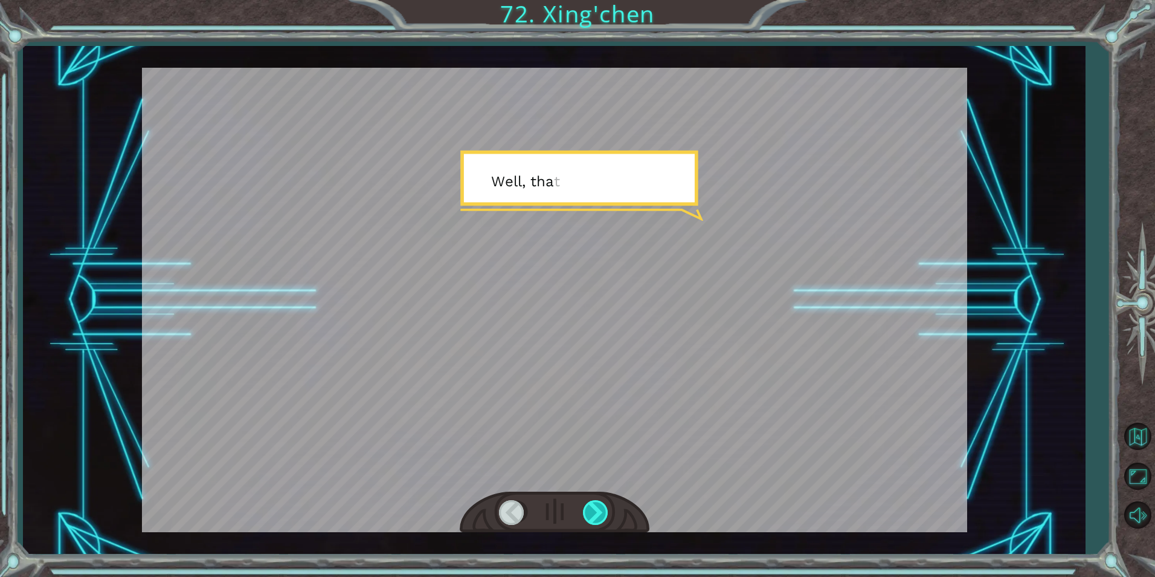
click at [601, 512] on div at bounding box center [596, 512] width 27 height 25
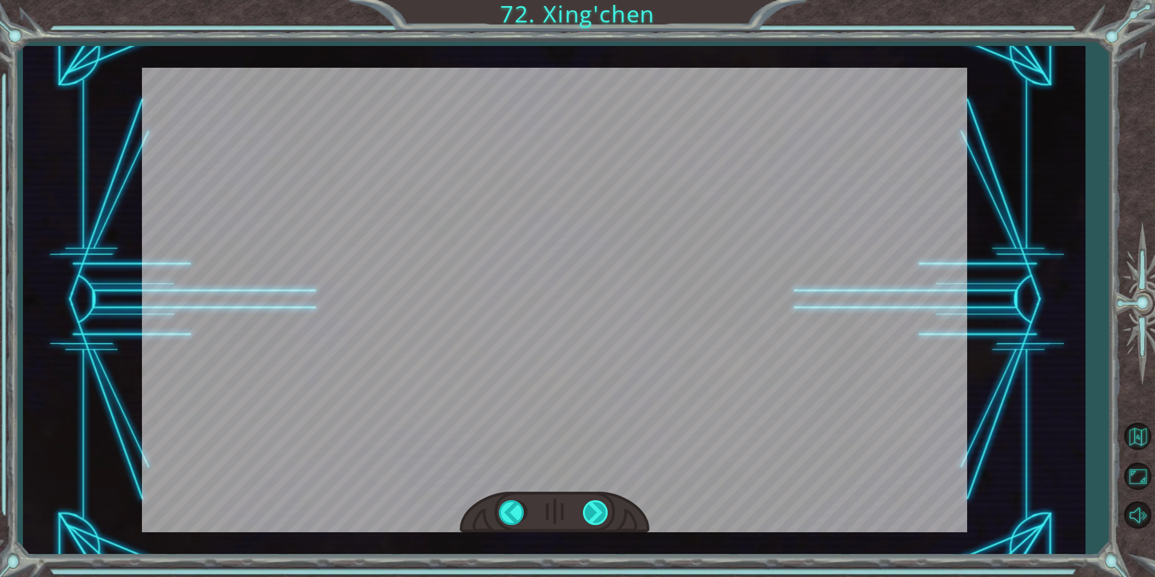
click at [601, 0] on div "Temporary Text M a n y t h a n k s t o y o u ! Y o u ’ v e s a v e d m y p e o …" at bounding box center [577, 0] width 1155 height 0
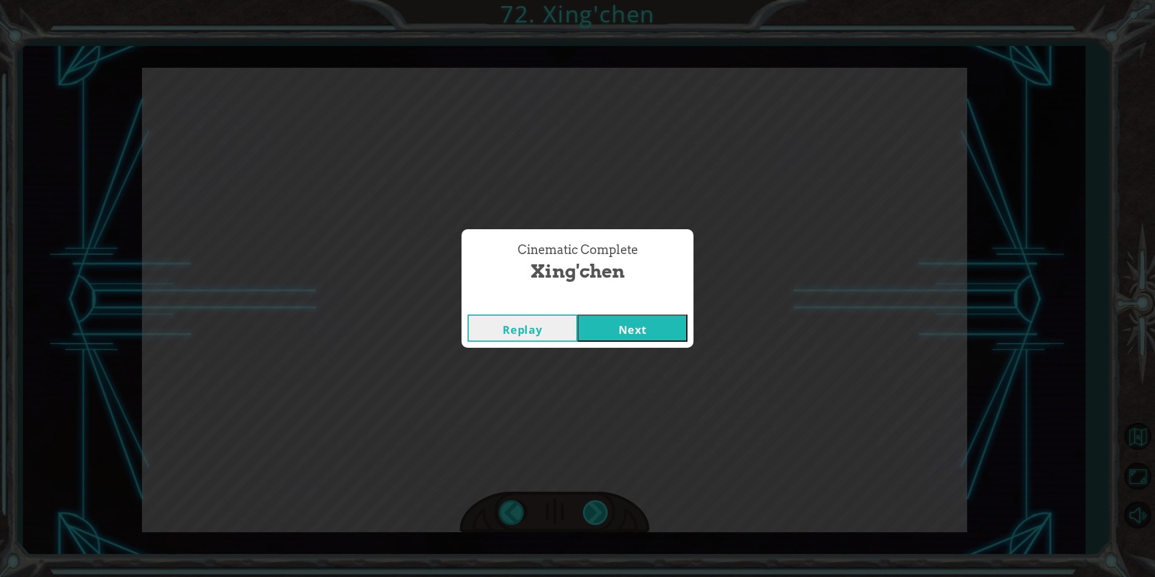
click at [601, 512] on div "Cinematic Complete [PERSON_NAME] Next" at bounding box center [577, 288] width 1155 height 577
click at [664, 337] on button "Next" at bounding box center [633, 327] width 110 height 27
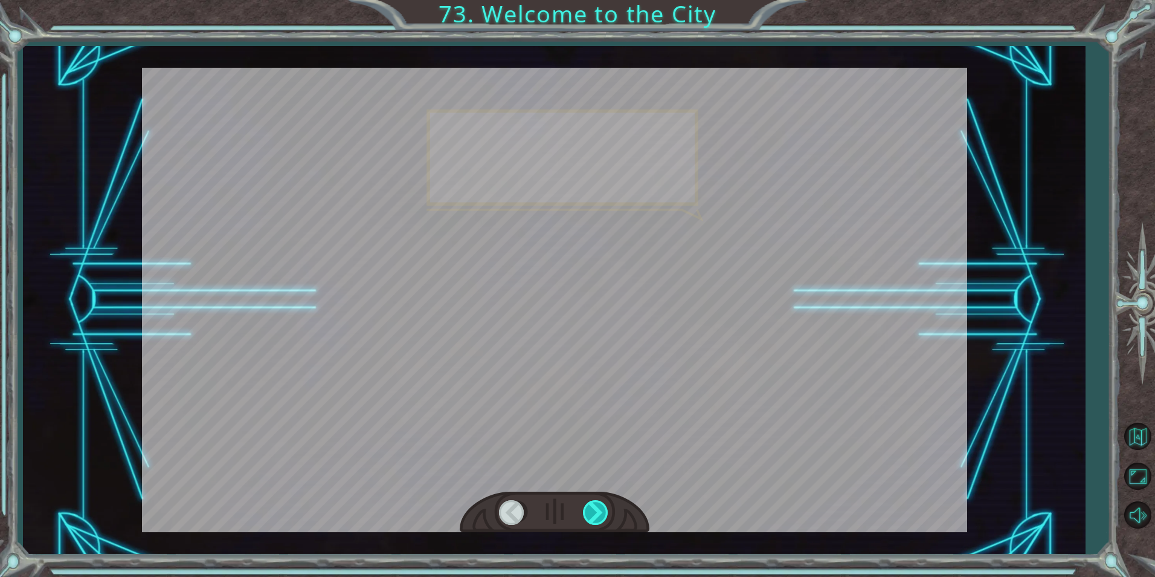
click at [592, 508] on div at bounding box center [596, 512] width 27 height 25
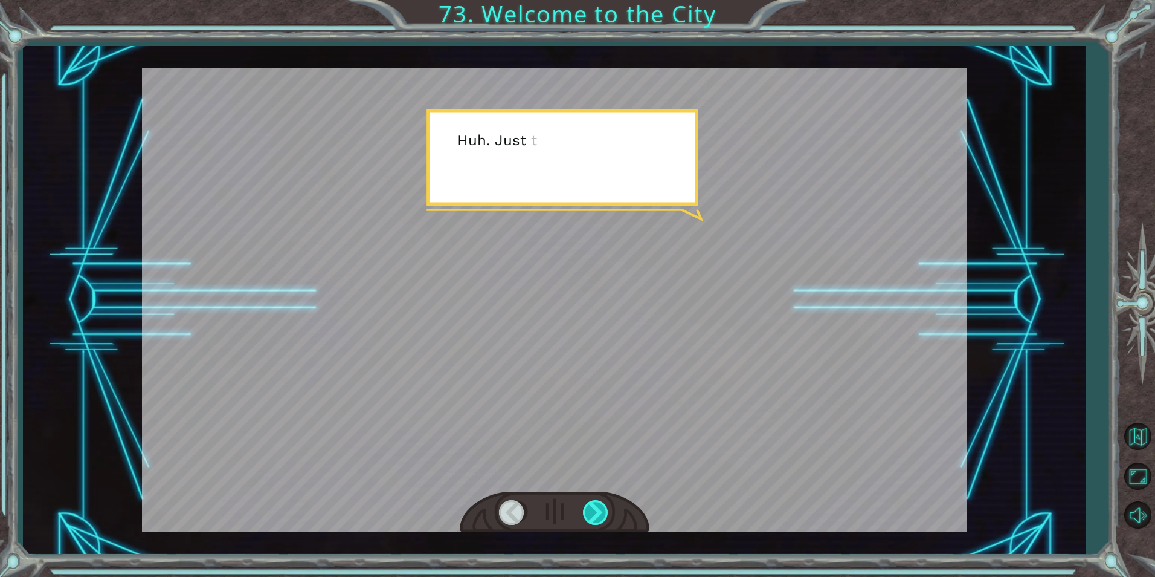
click at [594, 508] on div at bounding box center [596, 512] width 27 height 25
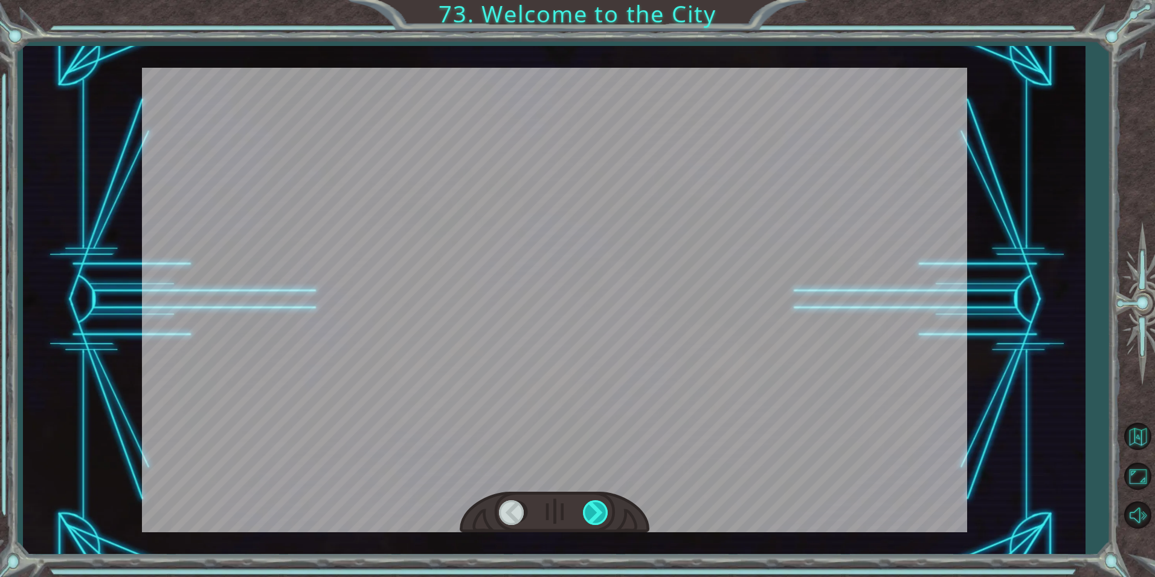
click at [594, 508] on div at bounding box center [596, 512] width 27 height 25
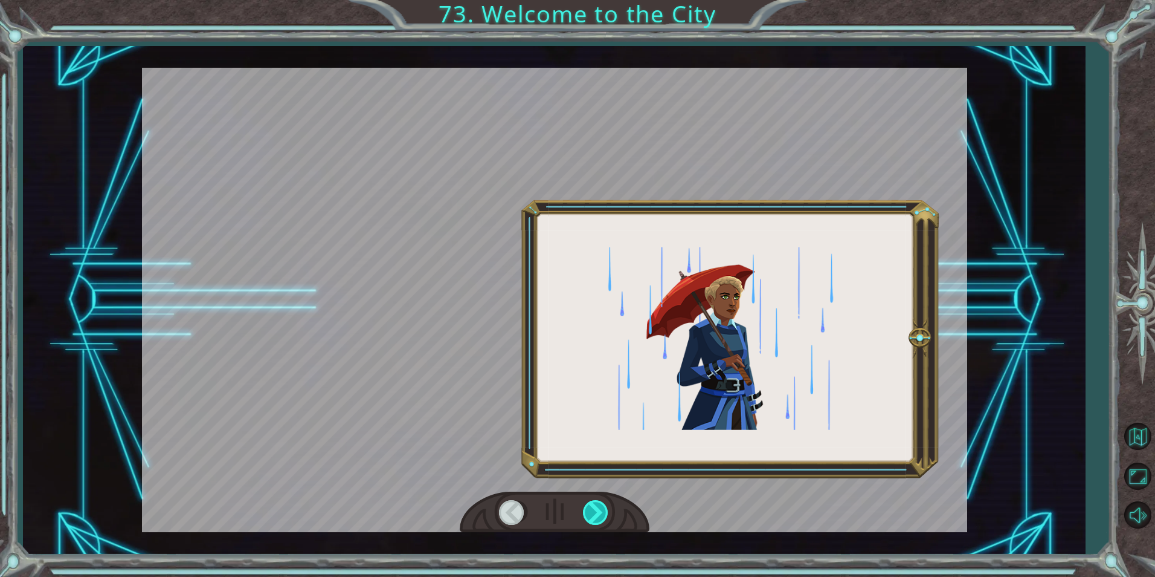
click at [597, 508] on div at bounding box center [596, 512] width 27 height 25
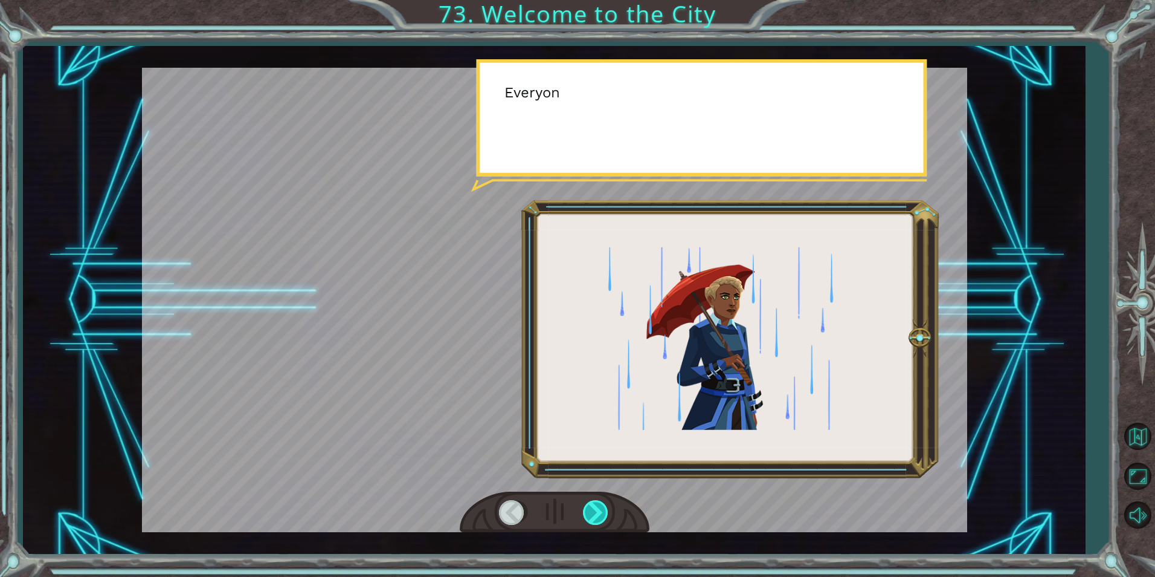
click at [595, 508] on div at bounding box center [596, 512] width 27 height 25
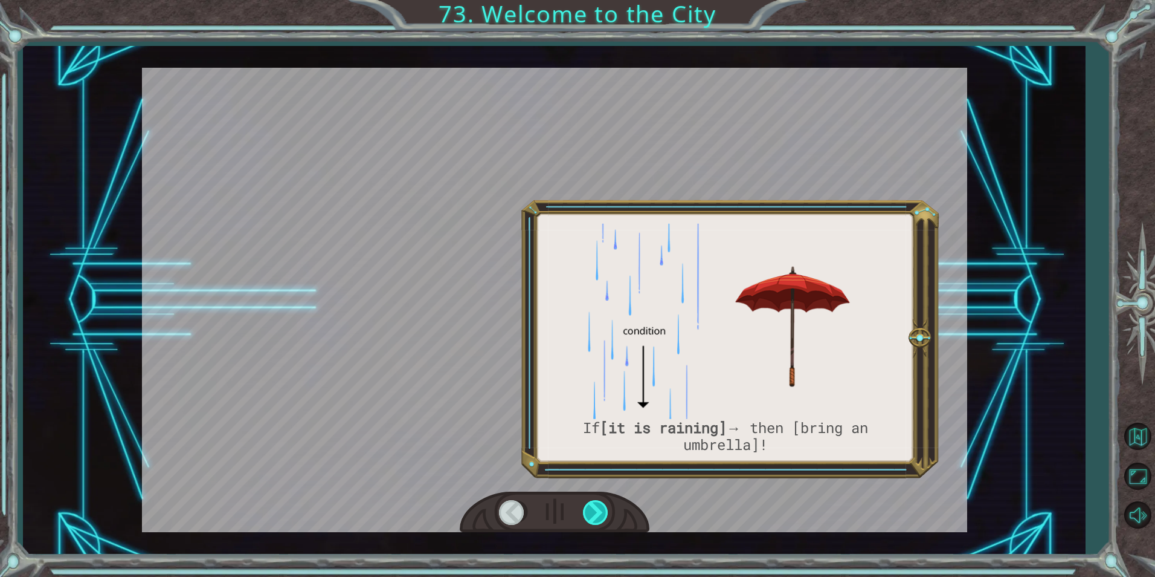
click at [595, 508] on div at bounding box center [596, 512] width 27 height 25
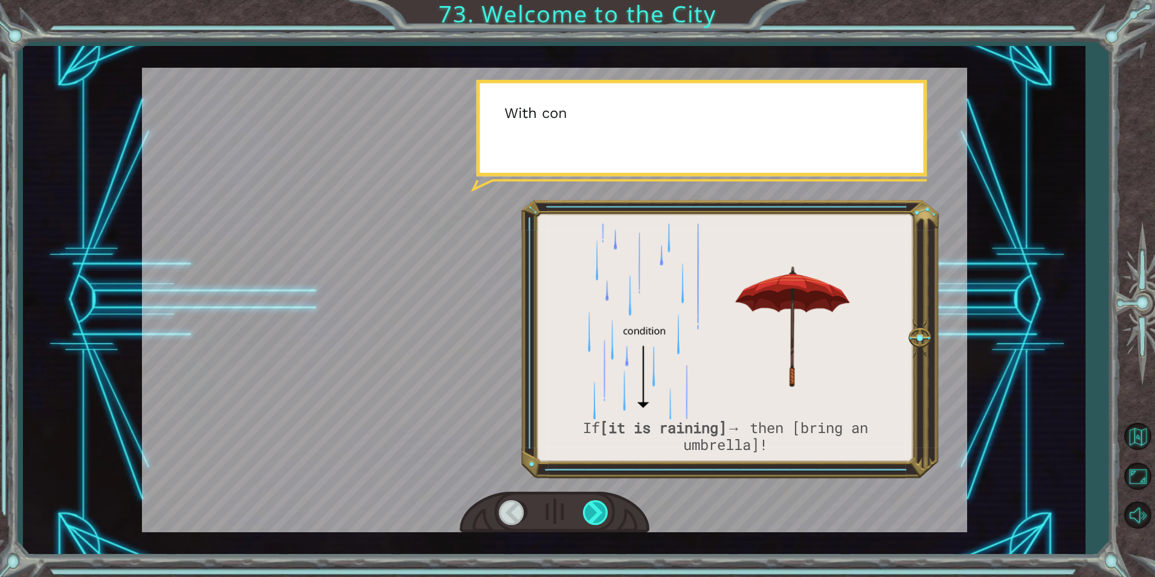
click at [596, 508] on div at bounding box center [596, 512] width 27 height 25
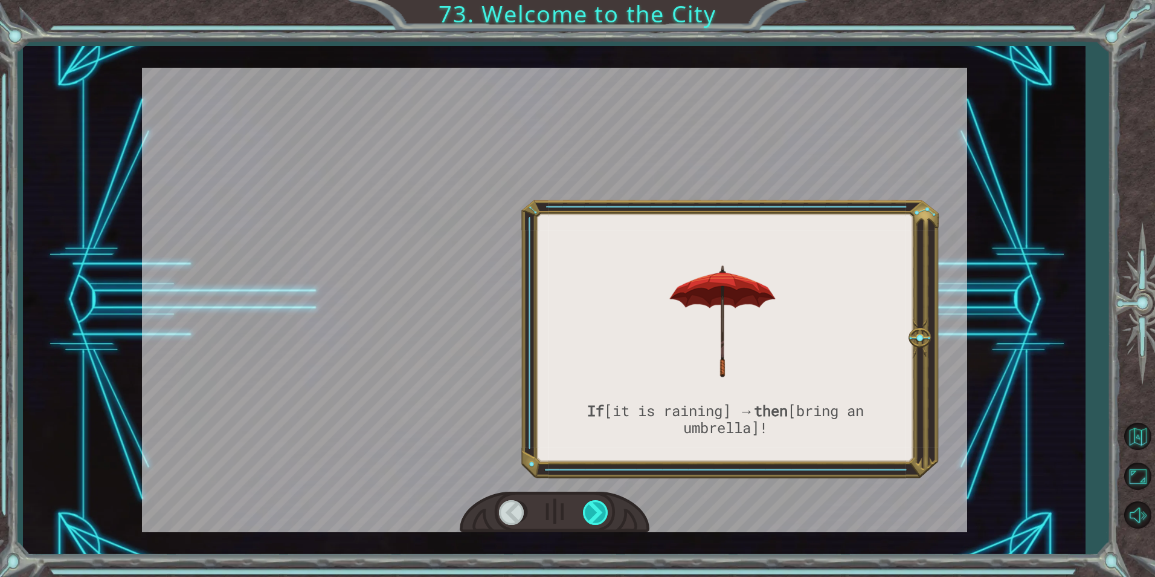
click at [596, 508] on div at bounding box center [596, 512] width 27 height 25
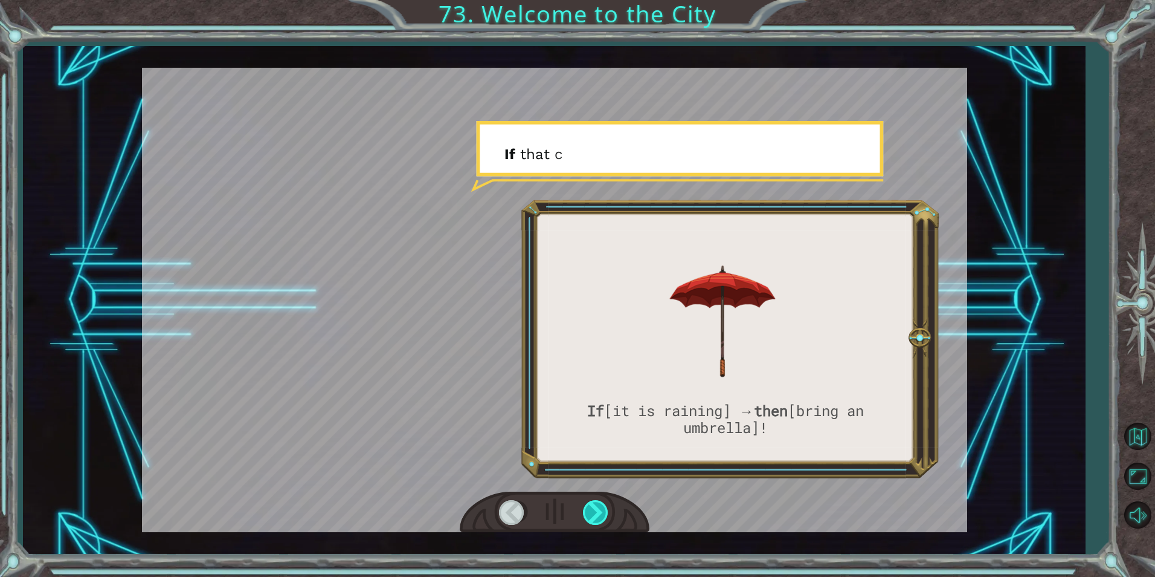
click at [596, 508] on div at bounding box center [596, 512] width 27 height 25
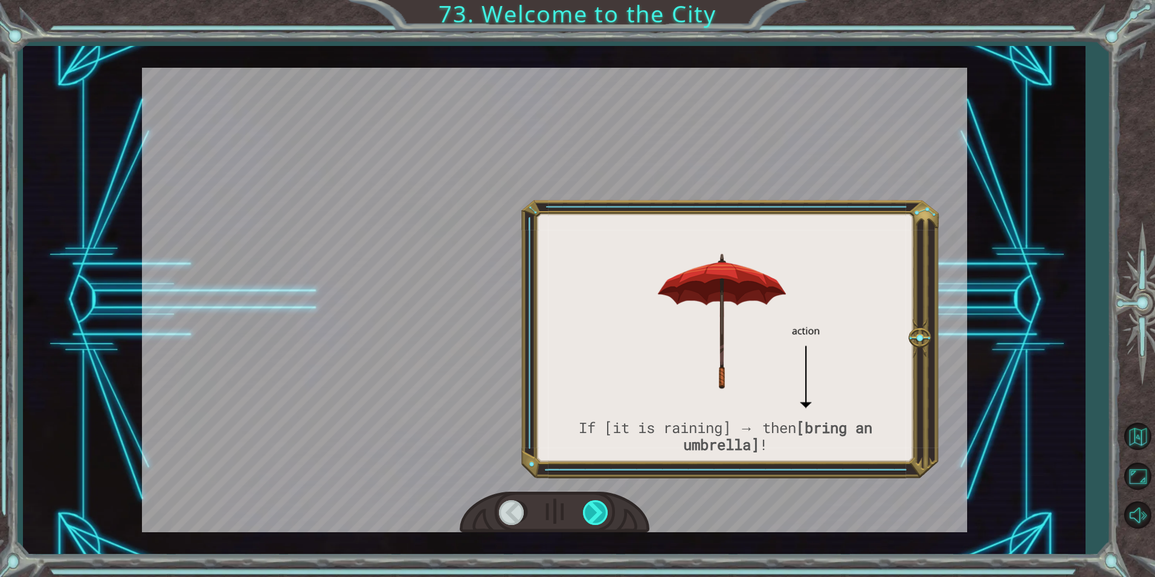
click at [596, 508] on div at bounding box center [596, 512] width 27 height 25
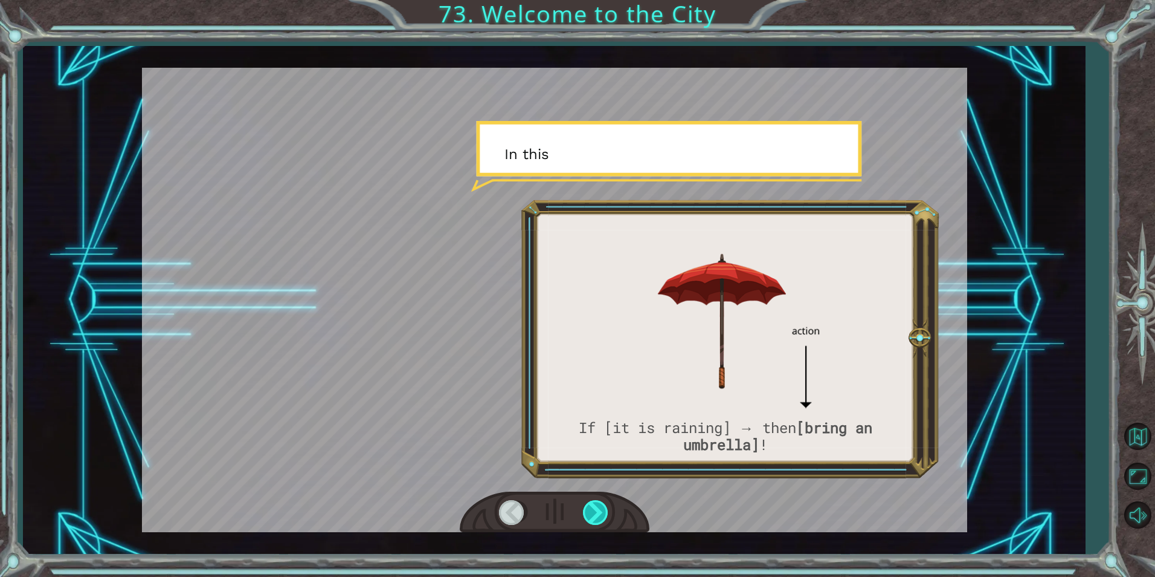
click at [597, 508] on div at bounding box center [596, 512] width 27 height 25
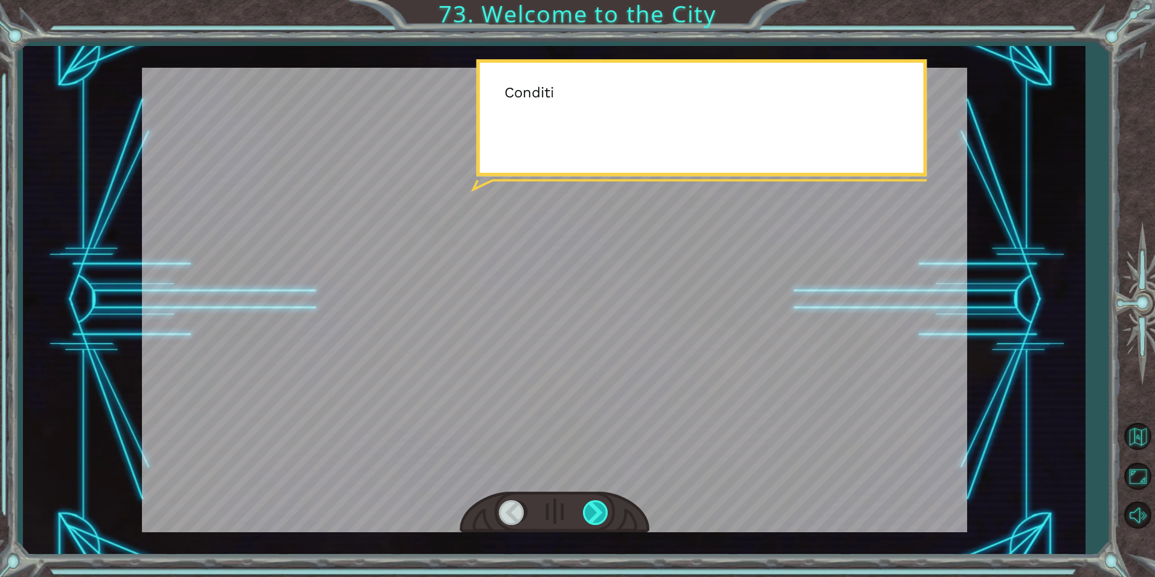
click at [597, 508] on div at bounding box center [596, 512] width 27 height 25
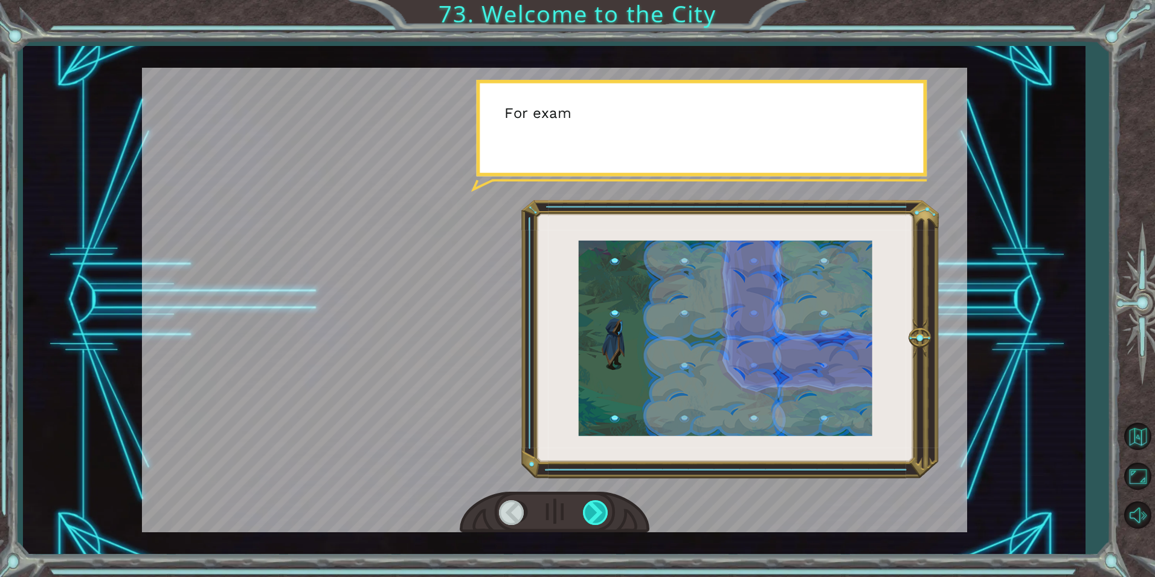
click at [597, 508] on div at bounding box center [596, 512] width 27 height 25
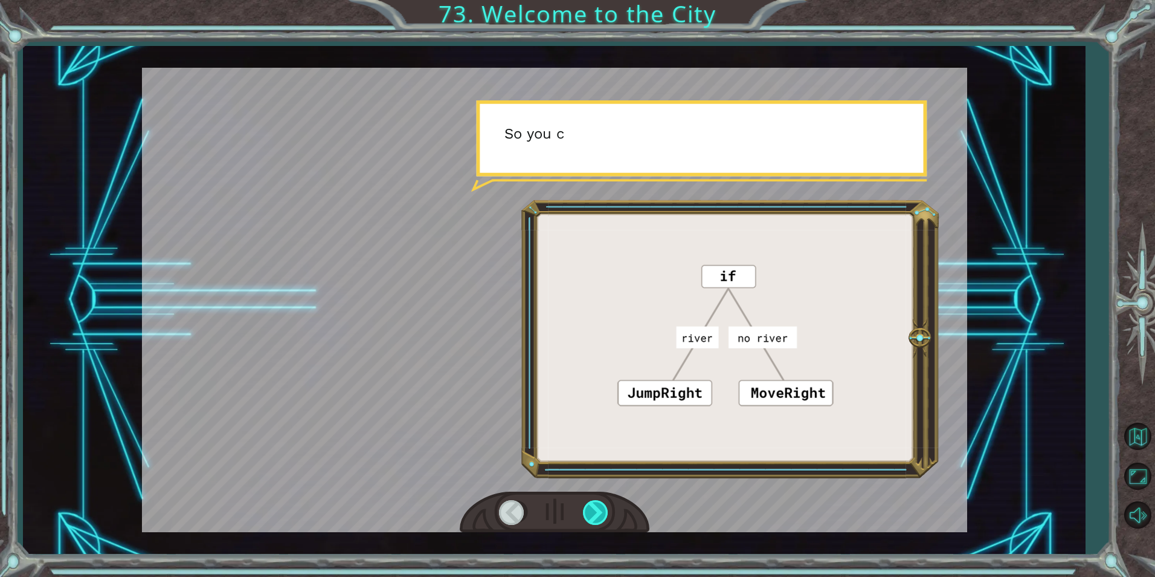
click at [597, 508] on div at bounding box center [596, 512] width 27 height 25
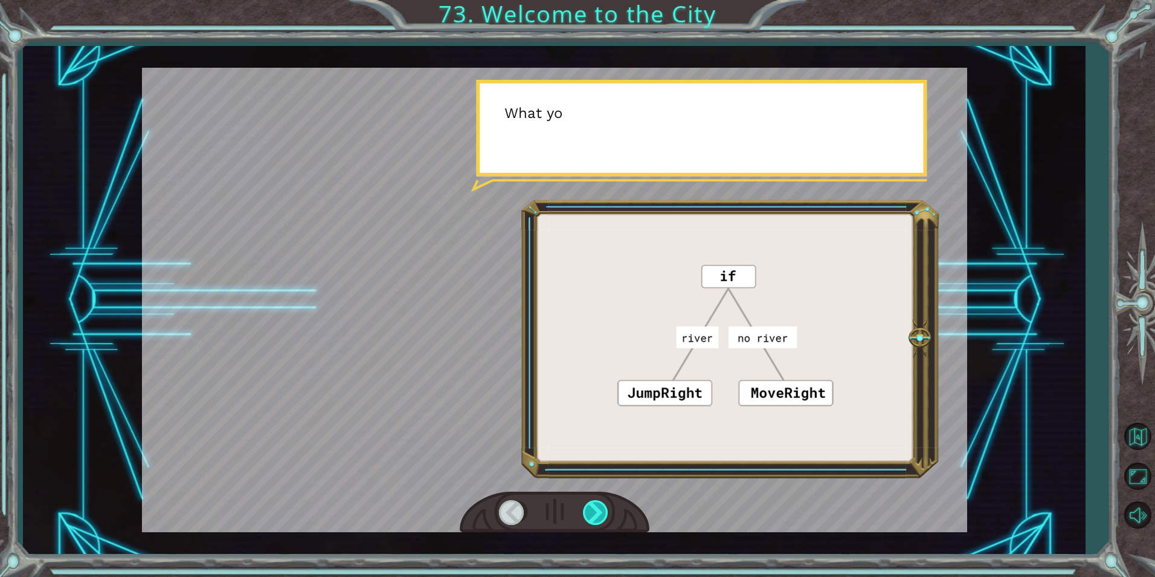
click at [597, 508] on div at bounding box center [596, 512] width 27 height 25
click at [598, 508] on div at bounding box center [596, 512] width 27 height 25
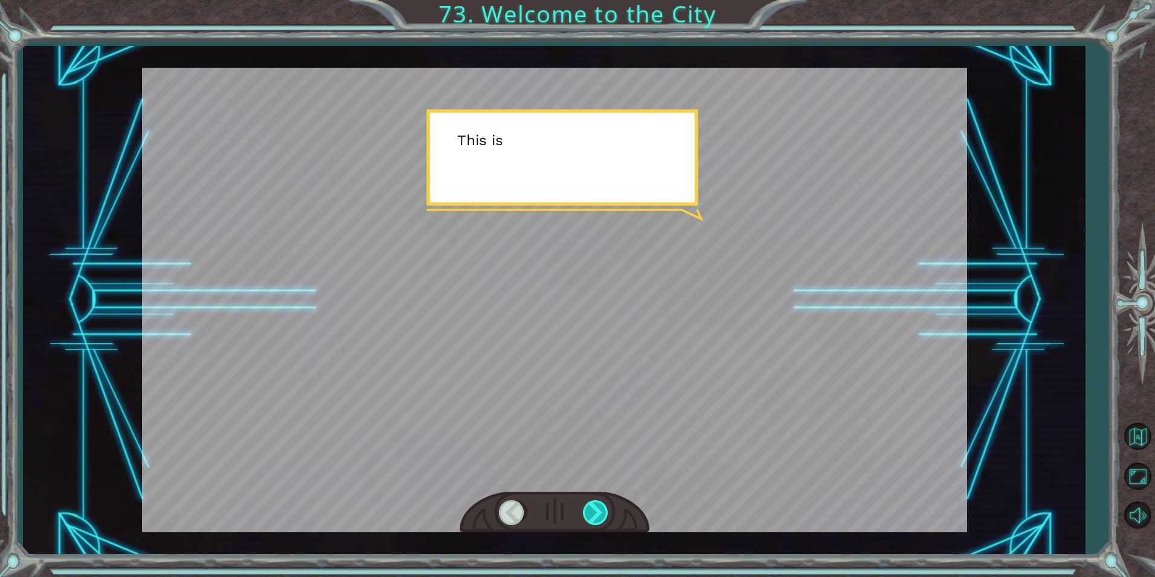
click at [598, 508] on div at bounding box center [596, 512] width 27 height 25
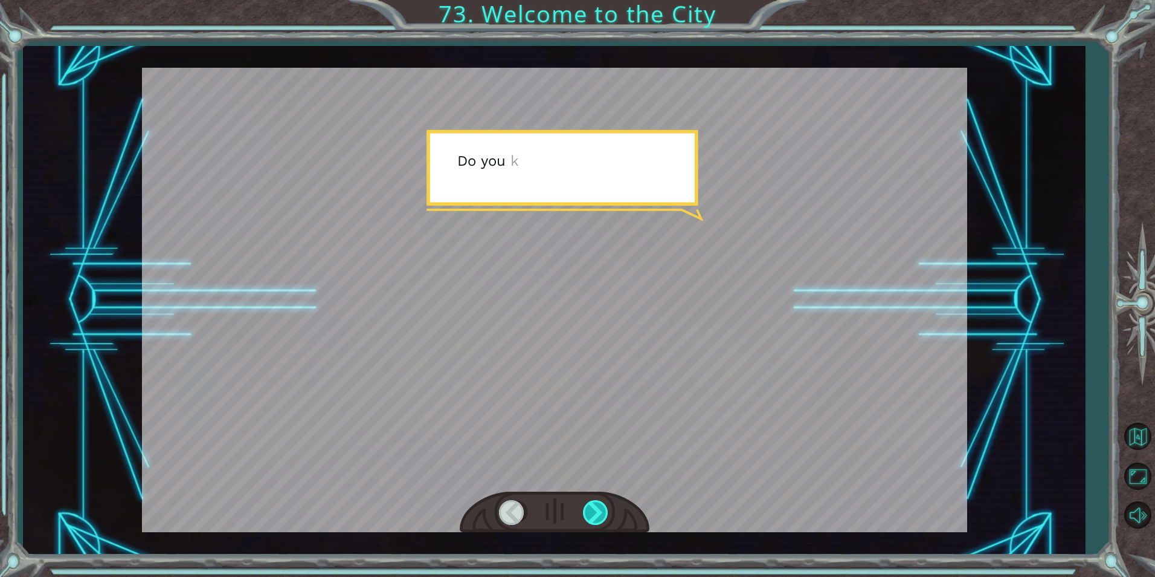
click at [598, 508] on div at bounding box center [596, 512] width 27 height 25
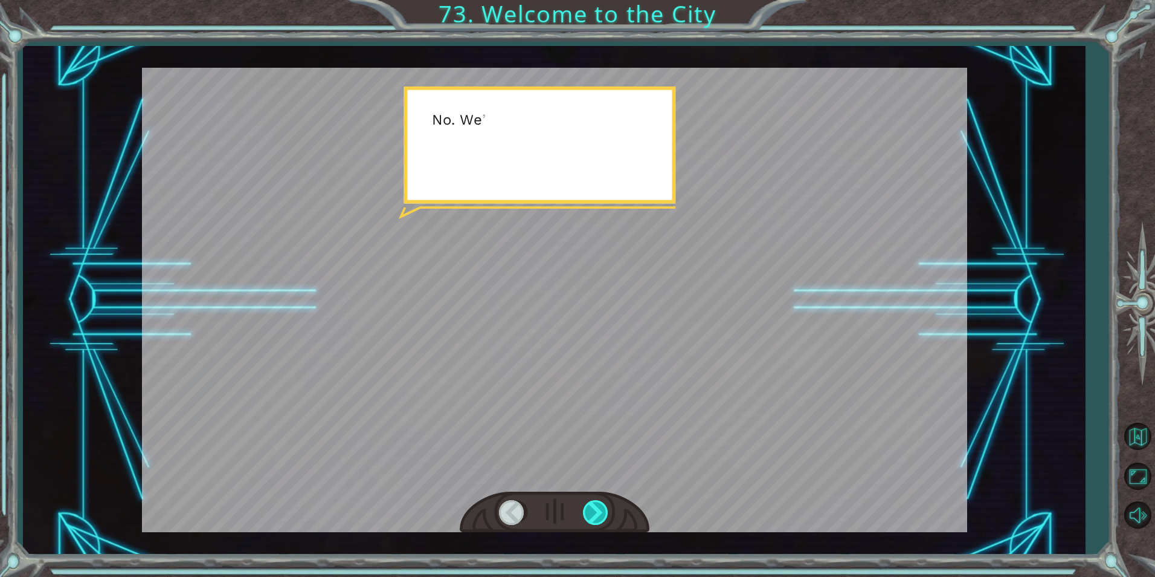
click at [598, 508] on div at bounding box center [596, 512] width 27 height 25
click at [598, 0] on div "S o t h i s i s X i n g ’ c h e n ! I ’ v e a l w a y s w a n t e d t o c o m e…" at bounding box center [577, 0] width 1155 height 0
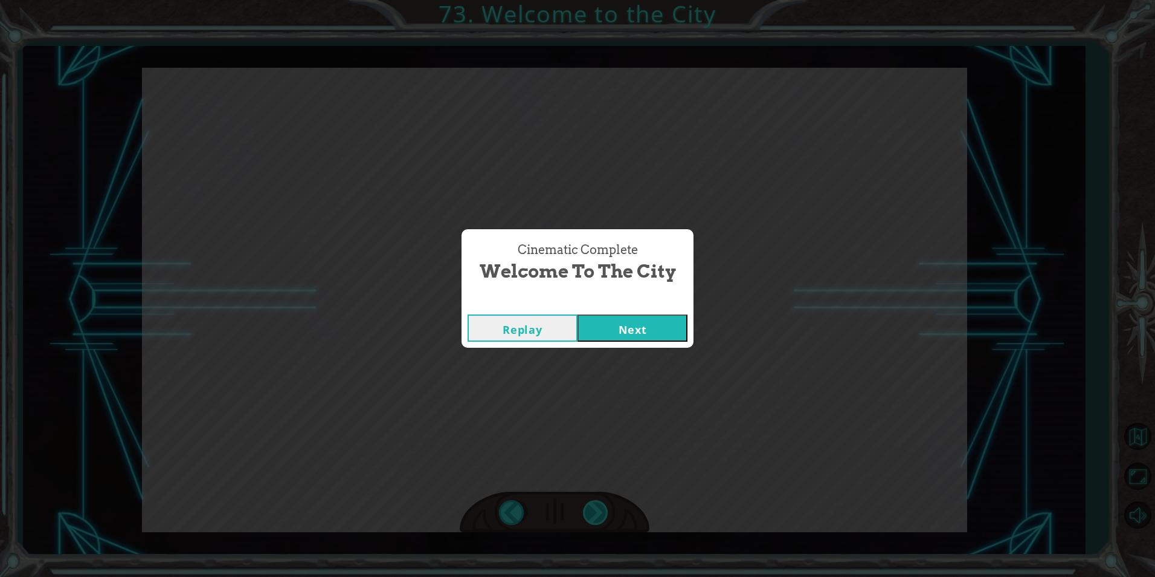
click at [598, 508] on div "Cinematic Complete Welcome to the City Replay Next" at bounding box center [577, 288] width 1155 height 577
drag, startPoint x: 598, startPoint y: 508, endPoint x: 638, endPoint y: 326, distance: 186.2
click at [638, 326] on button "Next" at bounding box center [633, 327] width 110 height 27
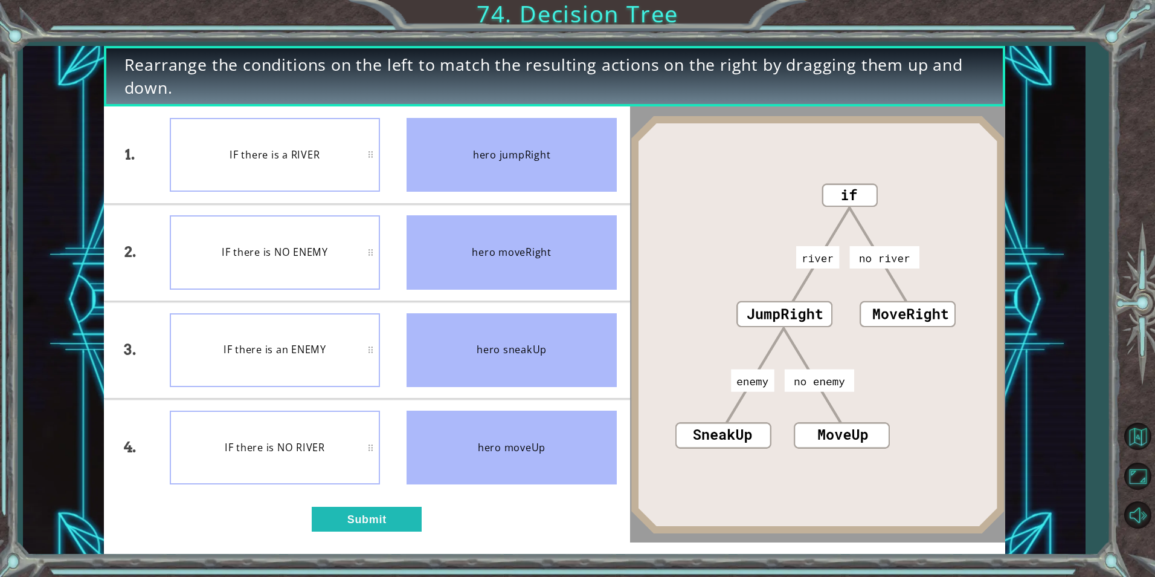
drag, startPoint x: 453, startPoint y: 152, endPoint x: 252, endPoint y: 120, distance: 203.3
click at [328, 133] on div "1. 2. 3. 4. IF there is a RIVER IF there is NO ENEMY IF there is an ENEMY IF th…" at bounding box center [367, 300] width 527 height 389
click at [394, 518] on button "Submit" at bounding box center [367, 518] width 110 height 24
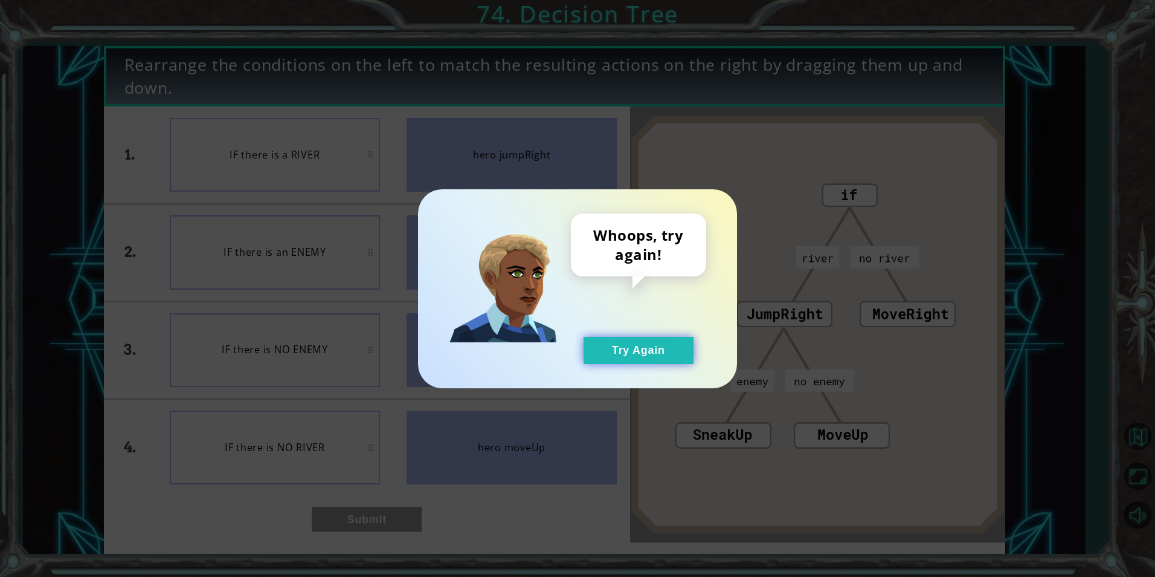
click at [665, 344] on button "Try Again" at bounding box center [639, 350] width 110 height 27
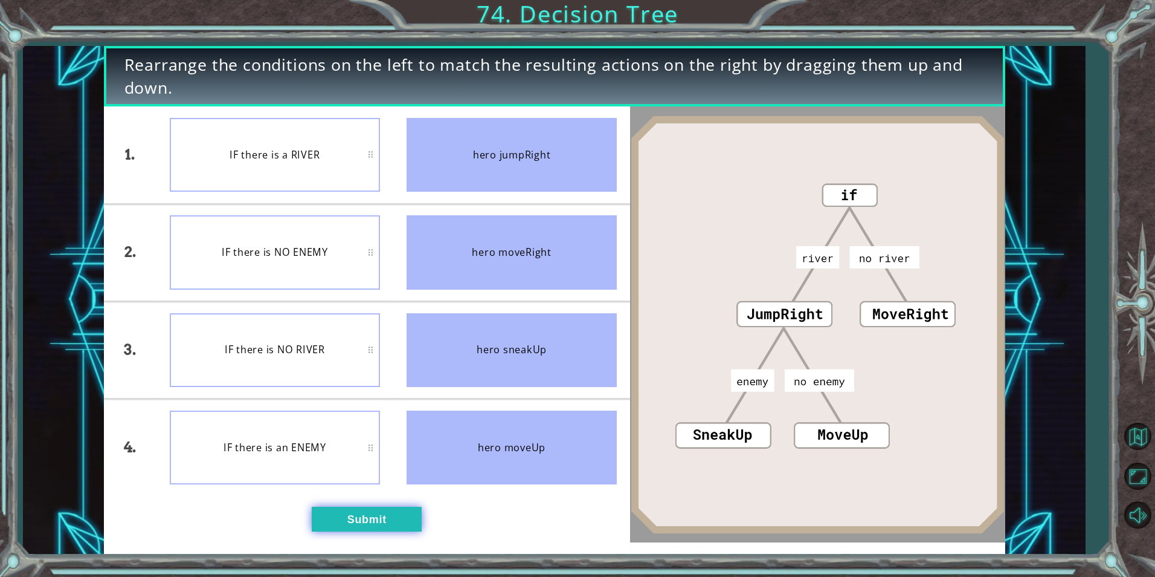
click at [415, 531] on button "Submit" at bounding box center [367, 518] width 110 height 24
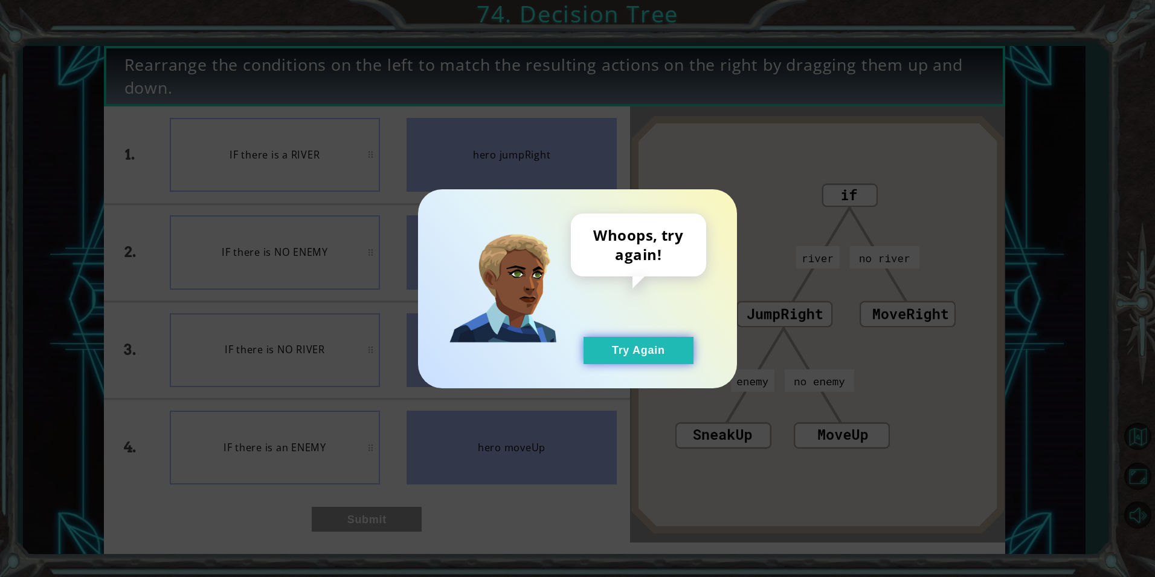
click at [606, 358] on button "Try Again" at bounding box center [639, 350] width 110 height 27
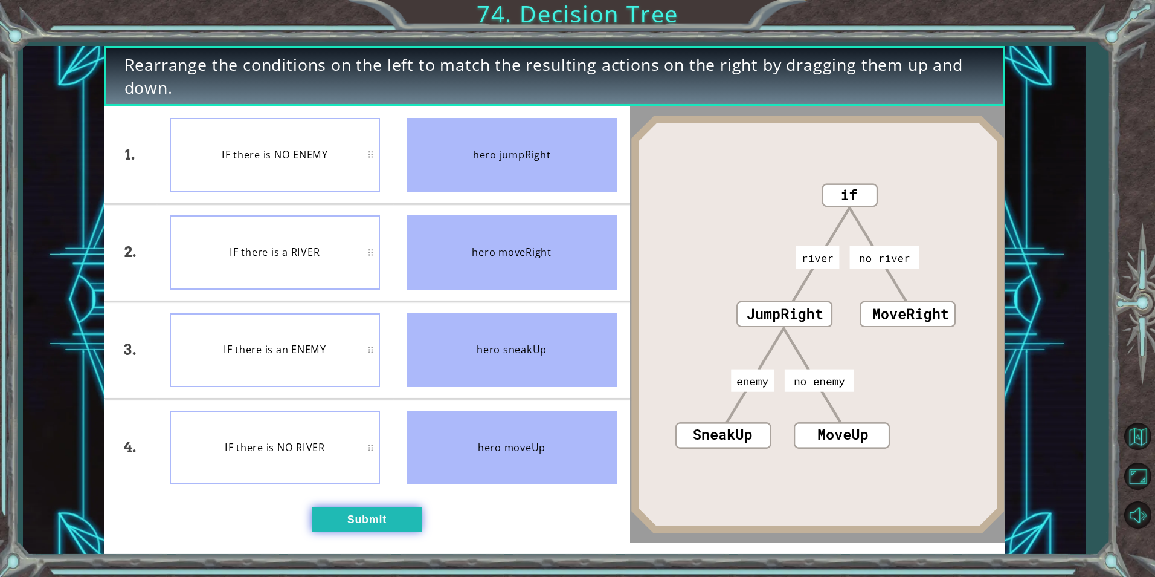
click at [408, 511] on button "Submit" at bounding box center [367, 518] width 110 height 24
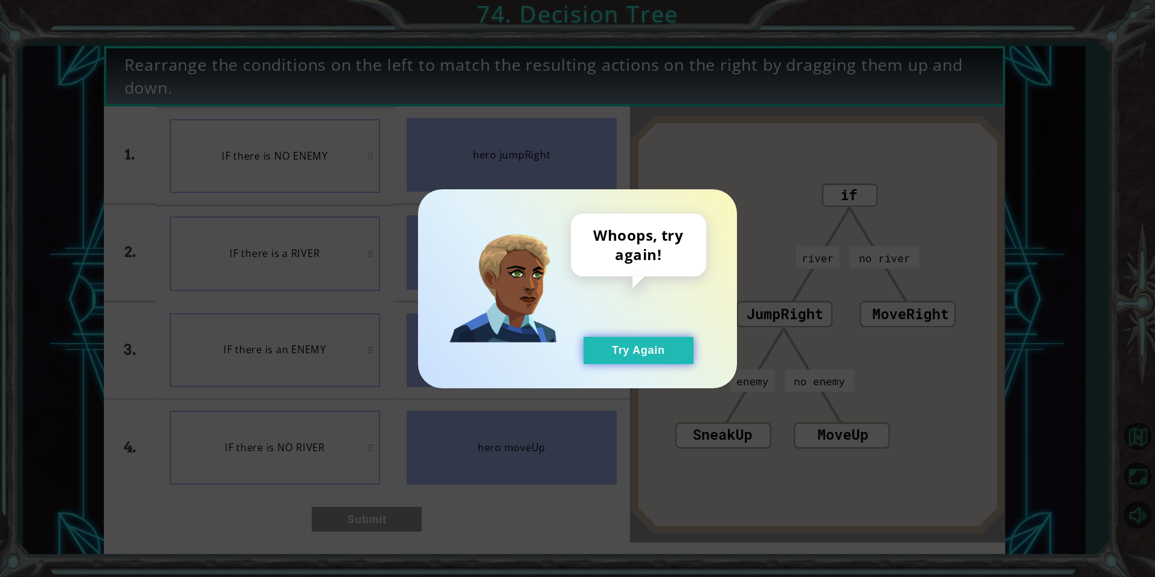
click at [598, 343] on button "Try Again" at bounding box center [639, 350] width 110 height 27
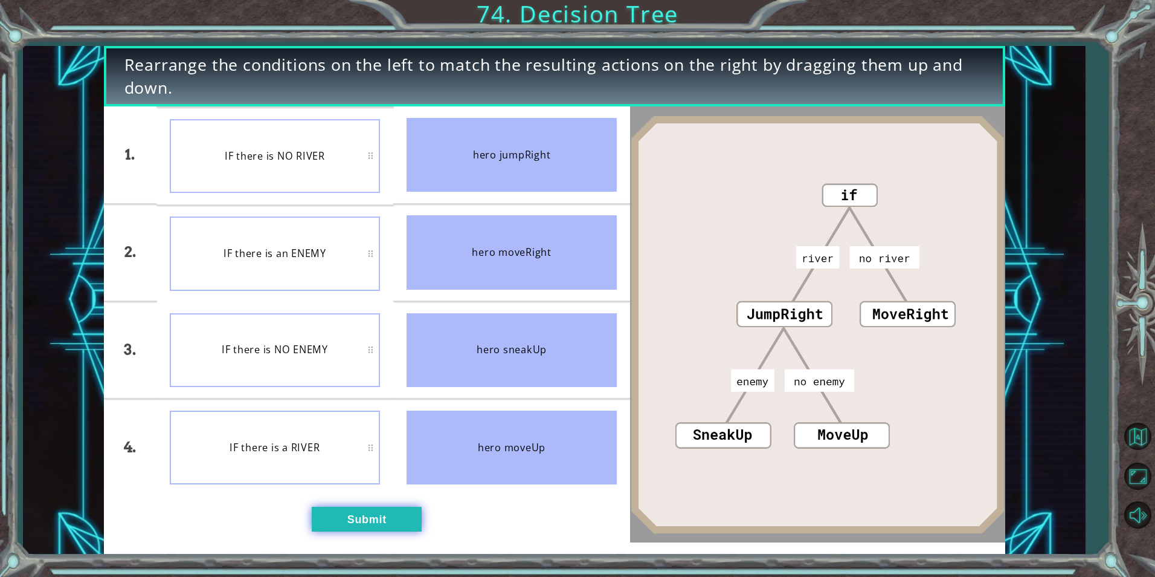
click at [358, 531] on button "Submit" at bounding box center [367, 518] width 110 height 24
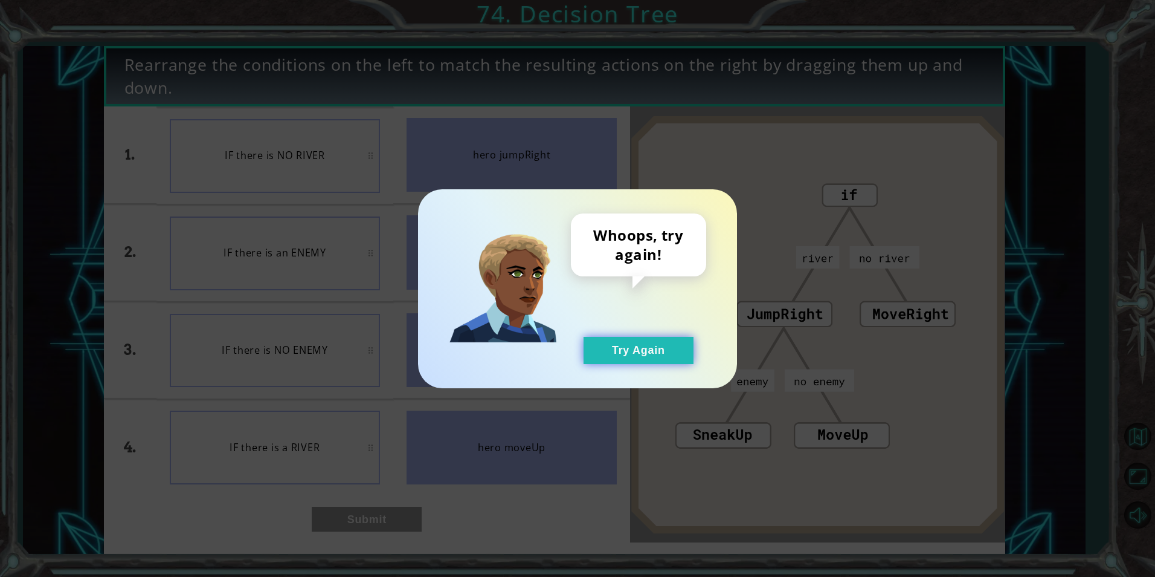
click at [621, 338] on button "Try Again" at bounding box center [639, 350] width 110 height 27
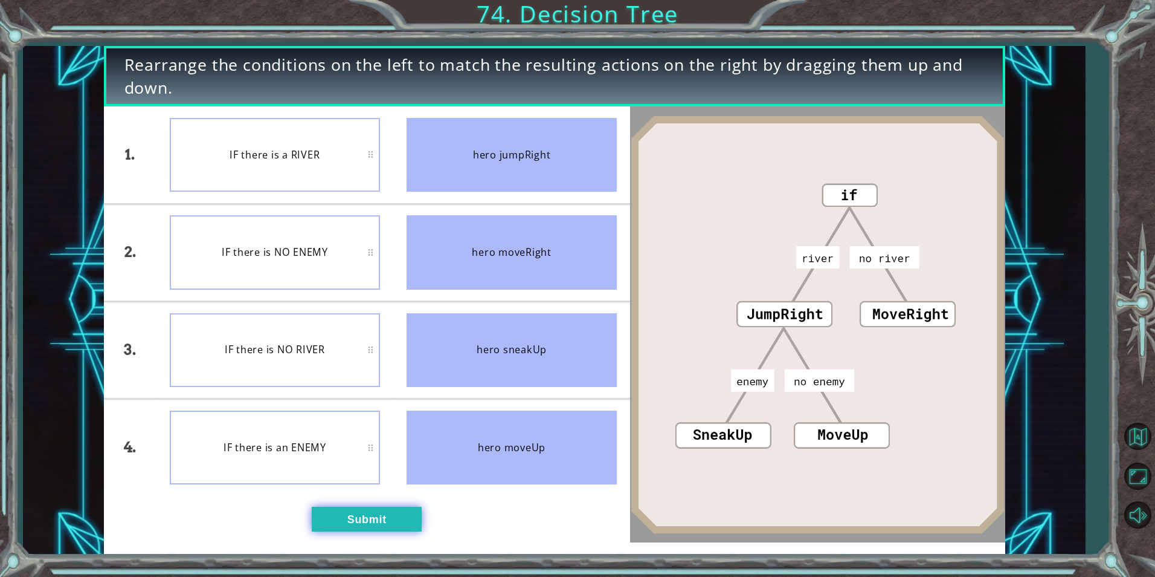
click at [335, 514] on button "Submit" at bounding box center [367, 518] width 110 height 24
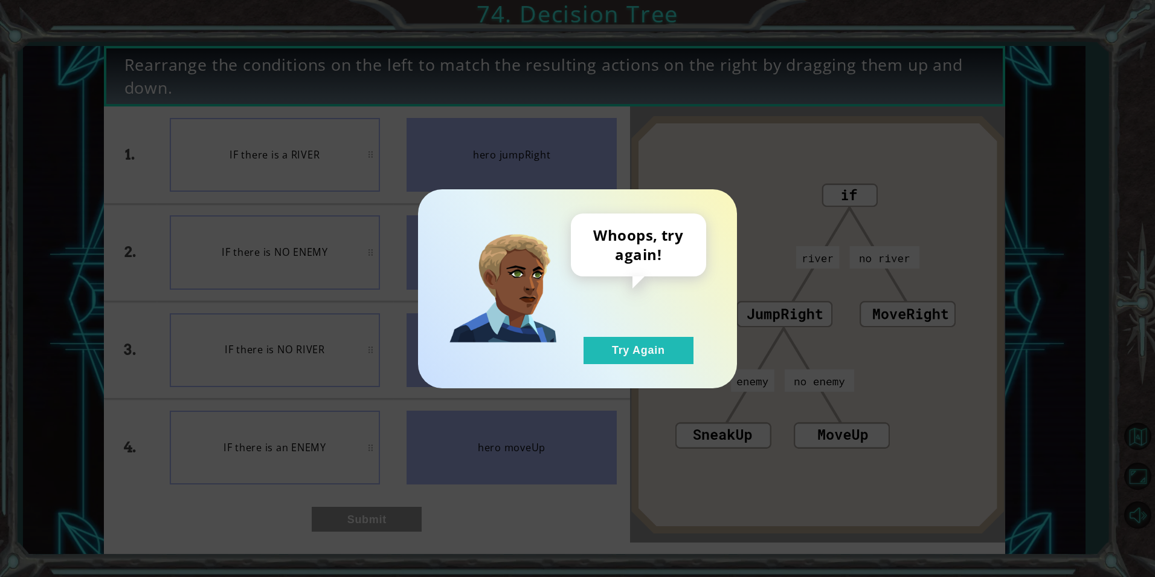
click at [331, 427] on div "Whoops, try again! Try Again" at bounding box center [577, 288] width 1155 height 577
click at [671, 326] on div "Whoops, try again! Try Again" at bounding box center [638, 288] width 135 height 150
click at [631, 353] on button "Try Again" at bounding box center [639, 350] width 110 height 27
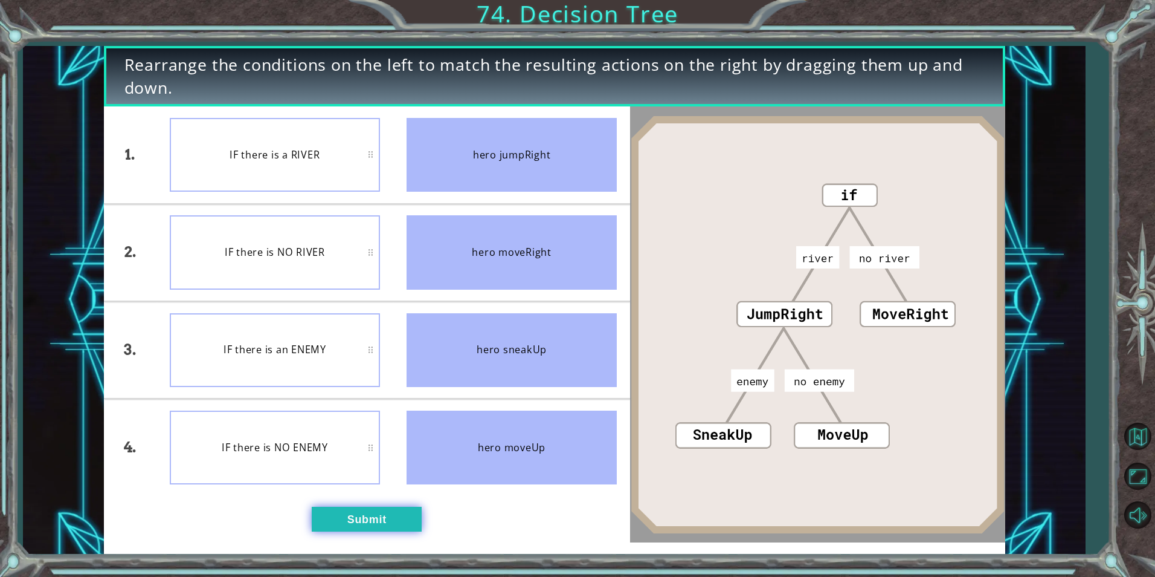
click at [362, 518] on button "Submit" at bounding box center [367, 518] width 110 height 24
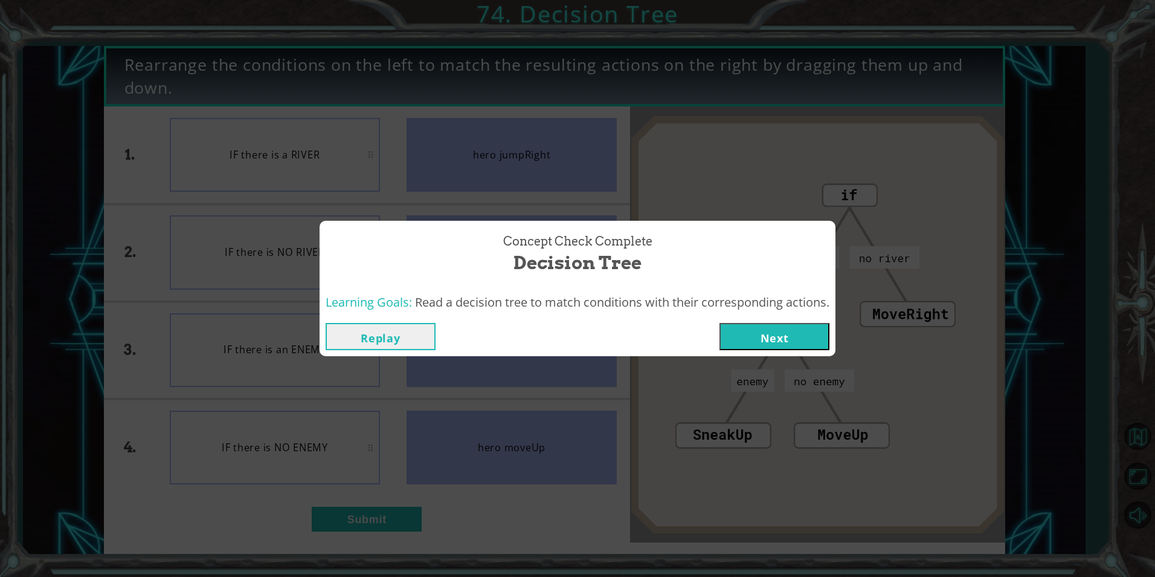
click at [778, 318] on div "Replay Next" at bounding box center [578, 336] width 516 height 39
click at [752, 341] on button "Next" at bounding box center [775, 336] width 110 height 27
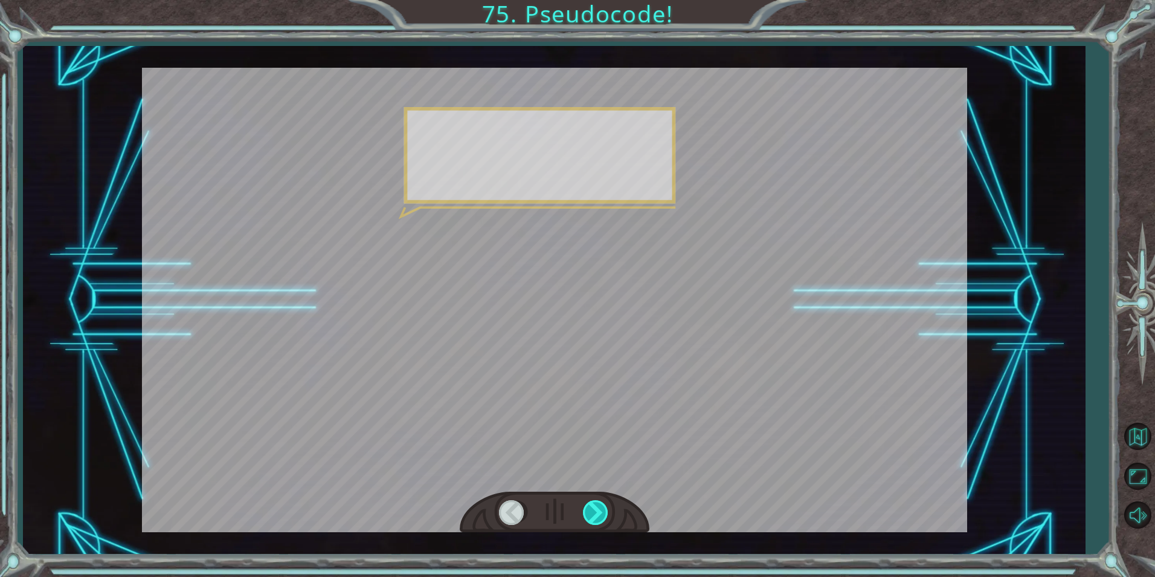
click at [594, 515] on div at bounding box center [596, 512] width 27 height 25
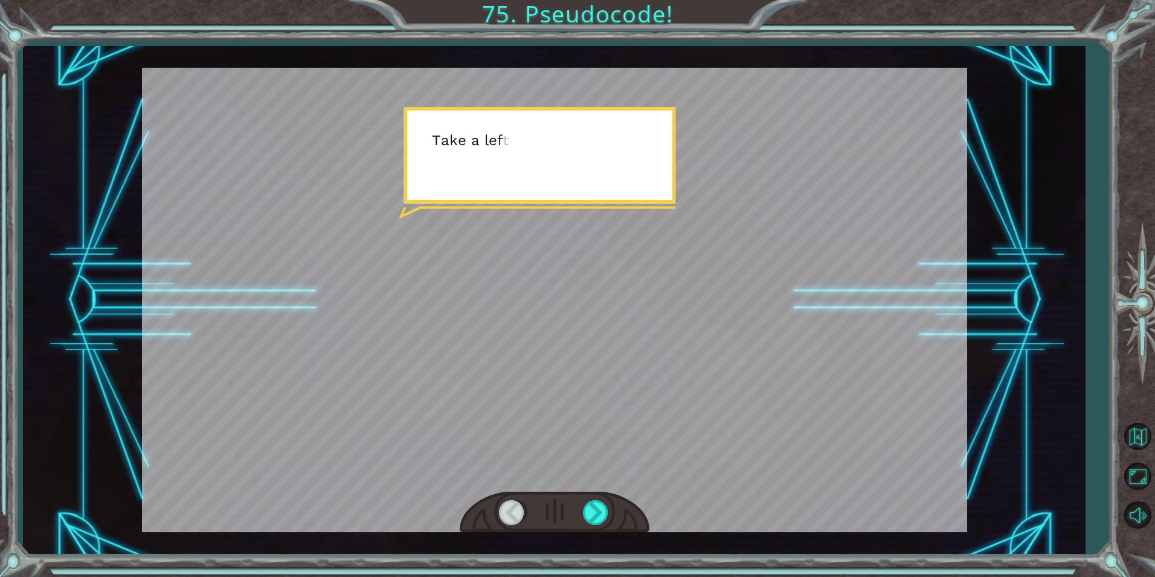
click at [592, 530] on div at bounding box center [555, 512] width 190 height 42
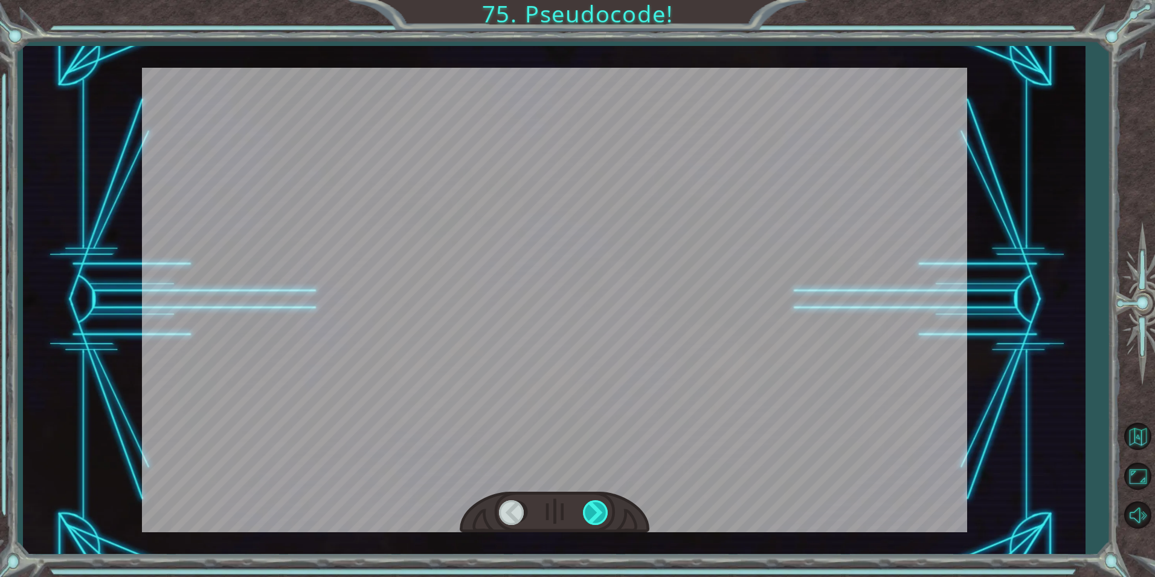
click at [592, 514] on div at bounding box center [596, 512] width 27 height 25
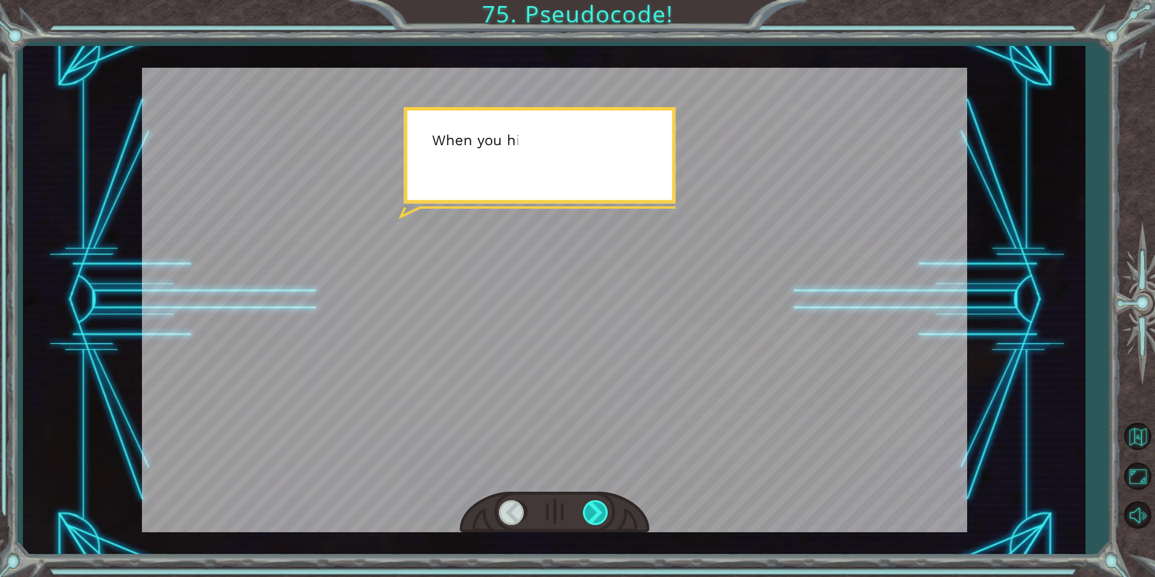
click at [592, 514] on div at bounding box center [596, 512] width 27 height 25
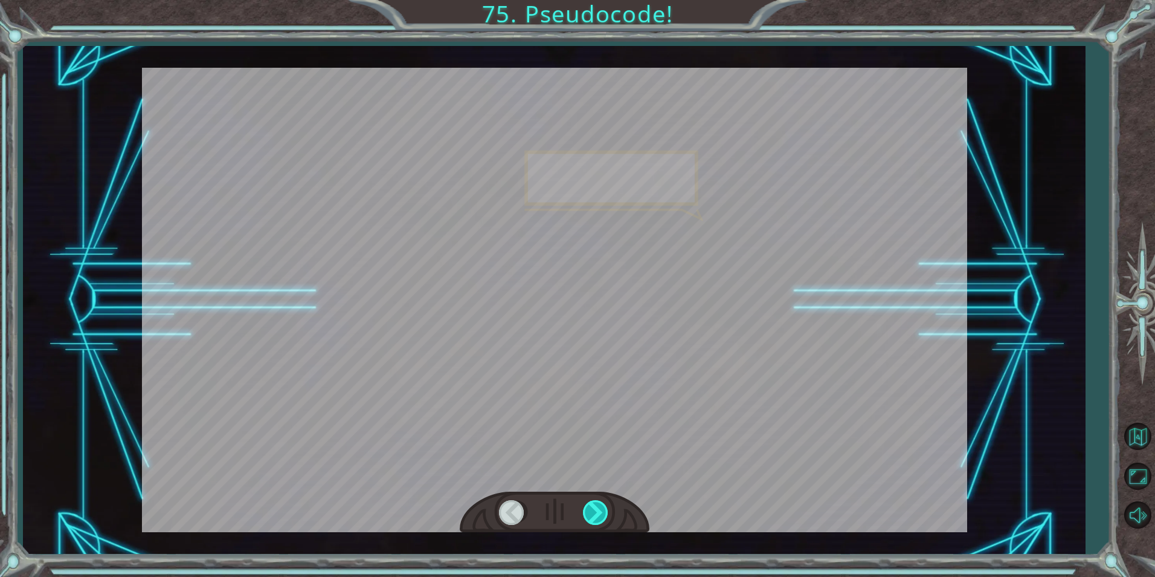
click at [592, 514] on div at bounding box center [596, 512] width 27 height 25
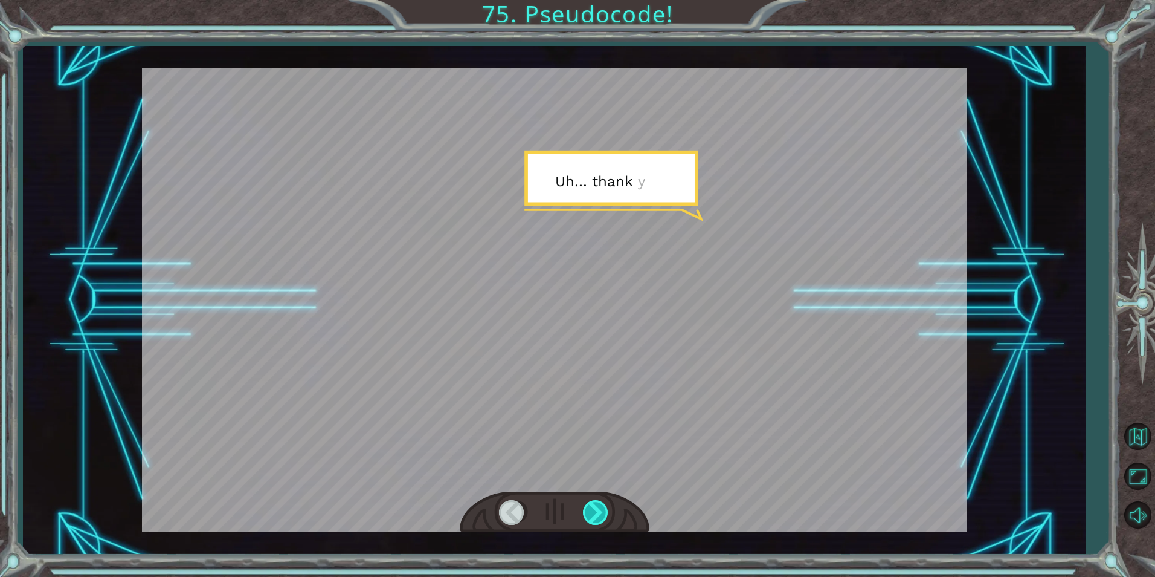
click at [592, 514] on div at bounding box center [596, 512] width 27 height 25
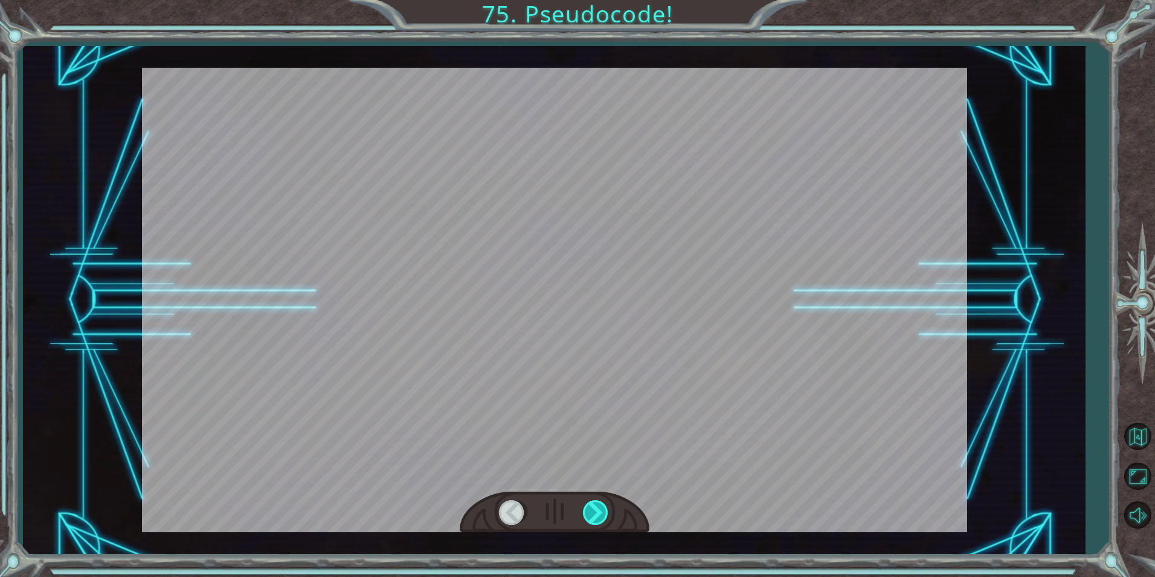
click at [592, 514] on div at bounding box center [596, 512] width 27 height 25
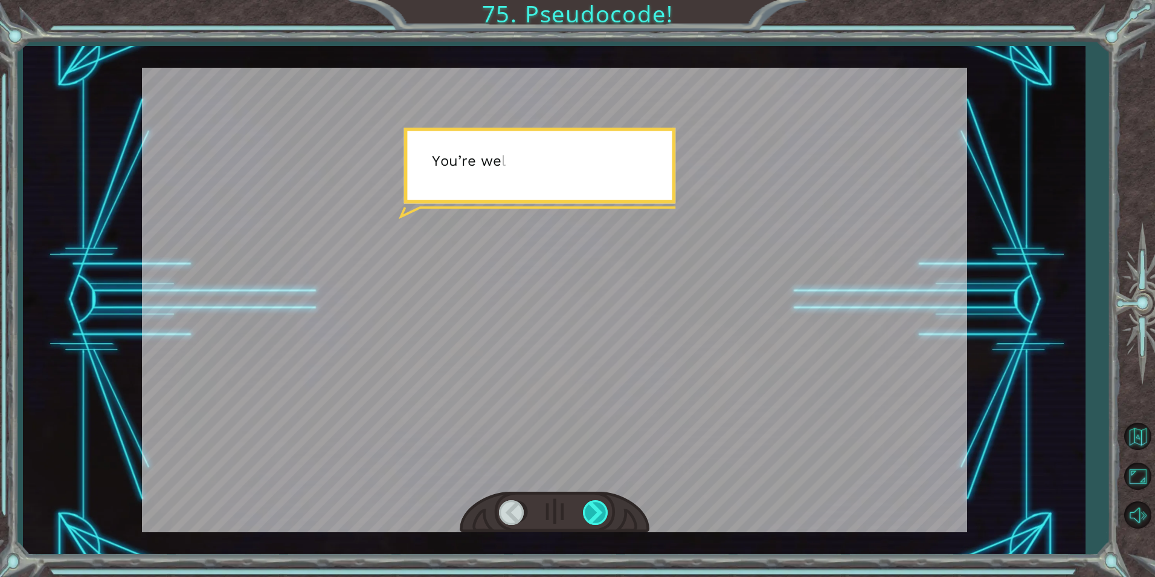
click at [592, 514] on div at bounding box center [596, 512] width 27 height 25
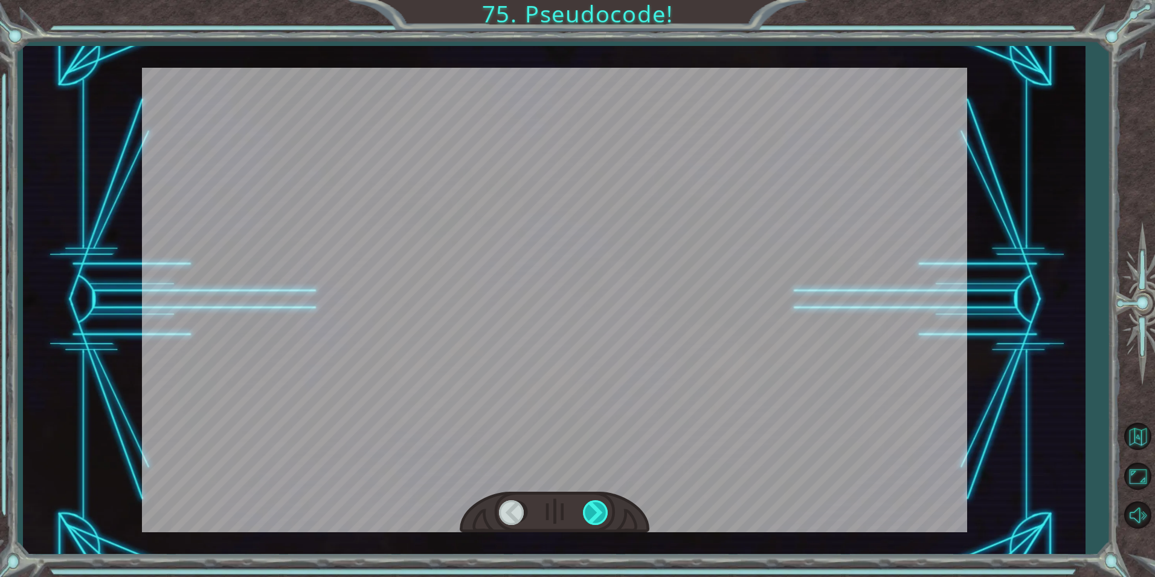
click at [592, 514] on div at bounding box center [596, 512] width 27 height 25
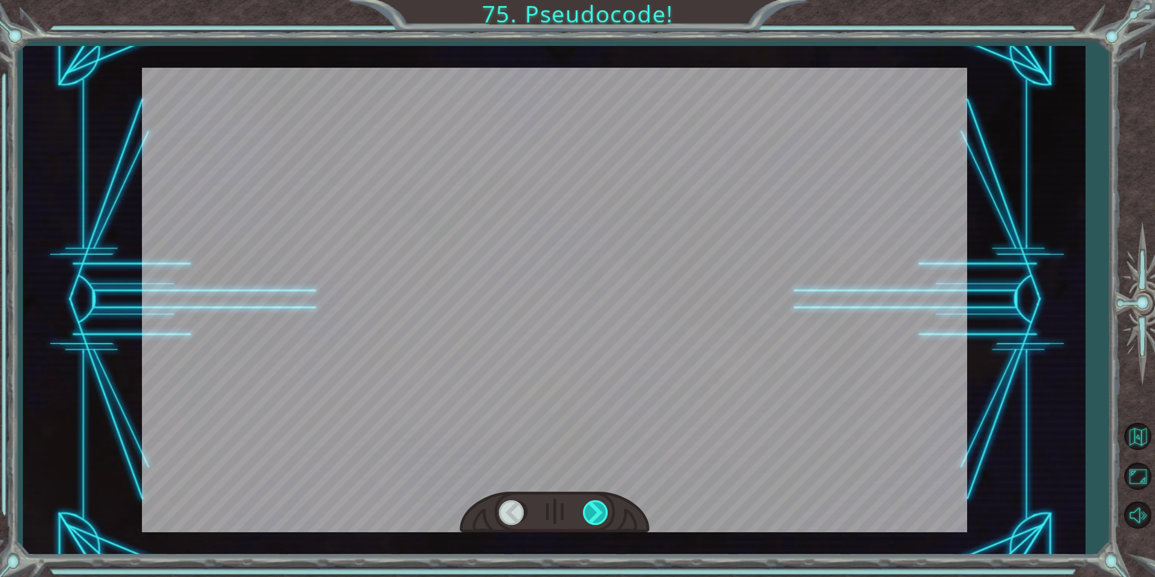
click at [592, 514] on div at bounding box center [596, 512] width 27 height 25
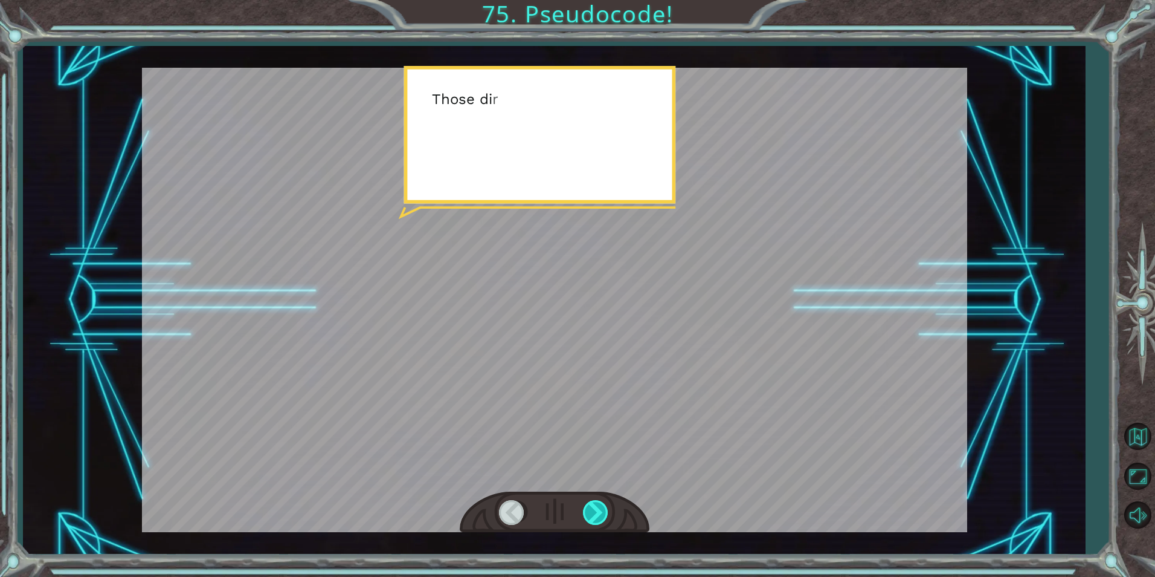
click at [592, 514] on div at bounding box center [596, 512] width 27 height 25
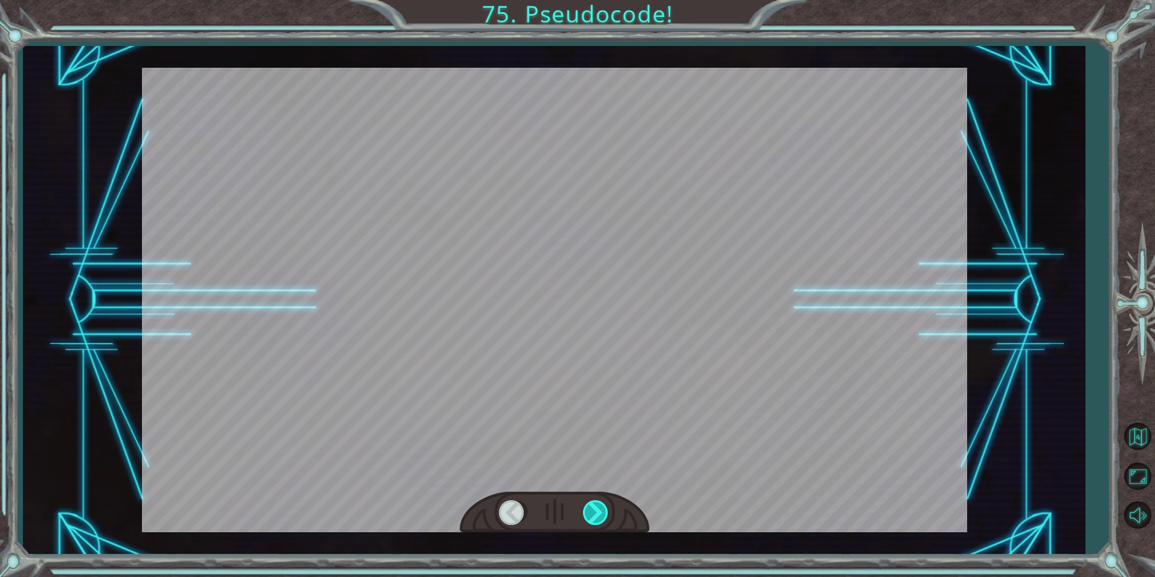
click at [592, 514] on div at bounding box center [596, 512] width 27 height 25
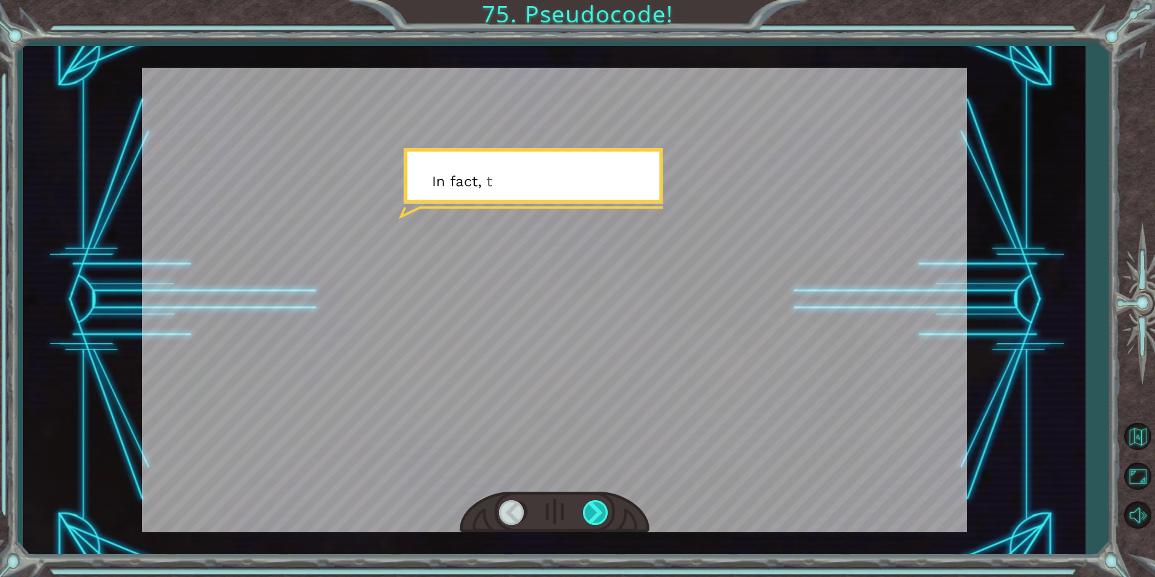
click at [592, 514] on div at bounding box center [596, 512] width 27 height 25
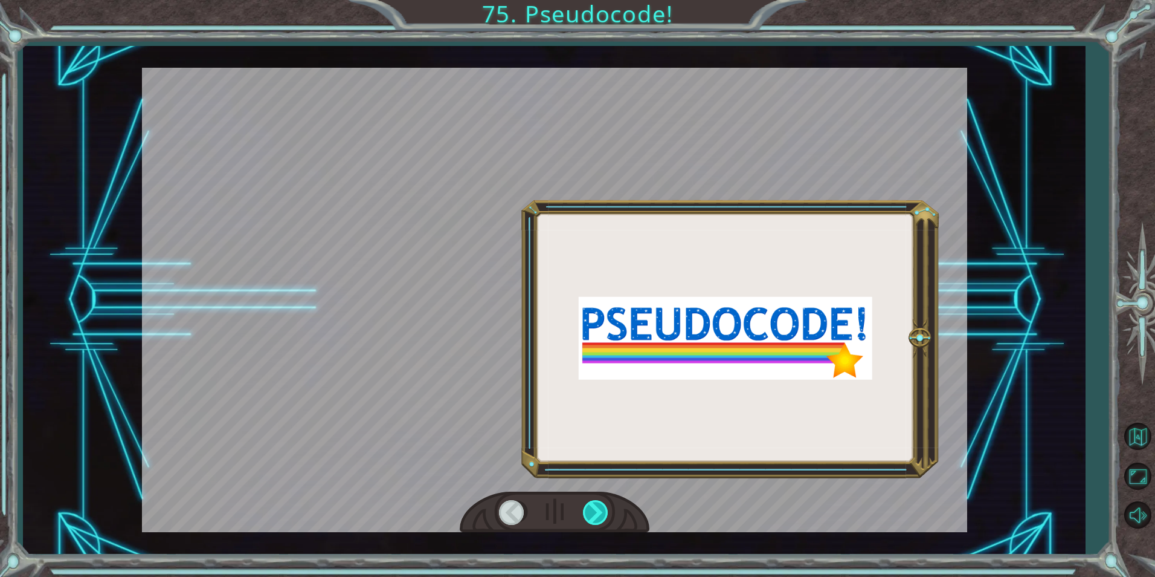
click at [592, 514] on div at bounding box center [596, 512] width 27 height 25
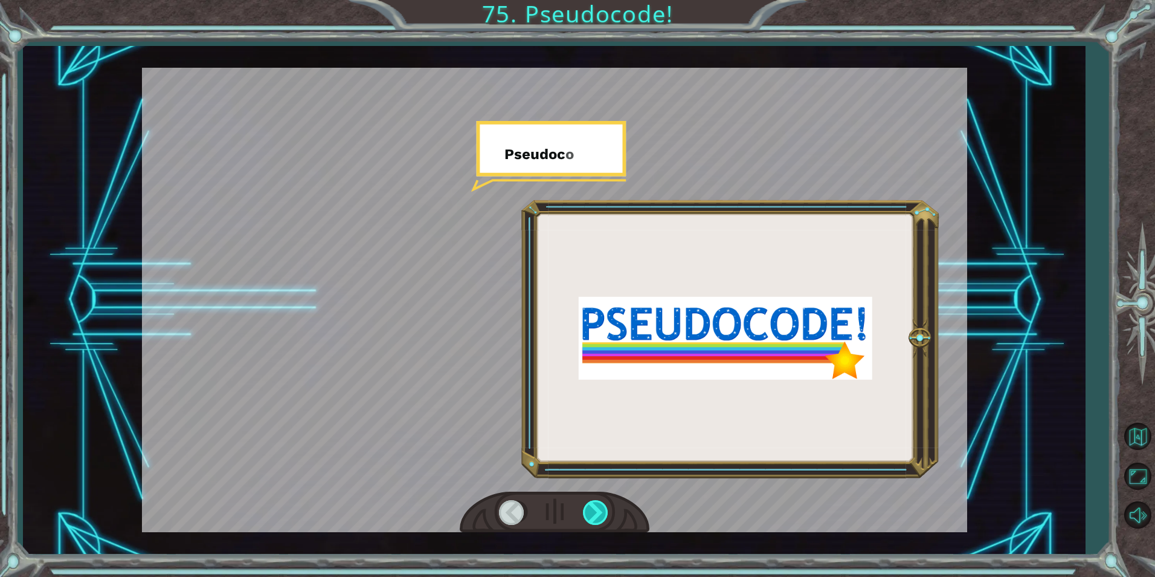
click at [592, 514] on div at bounding box center [596, 512] width 27 height 25
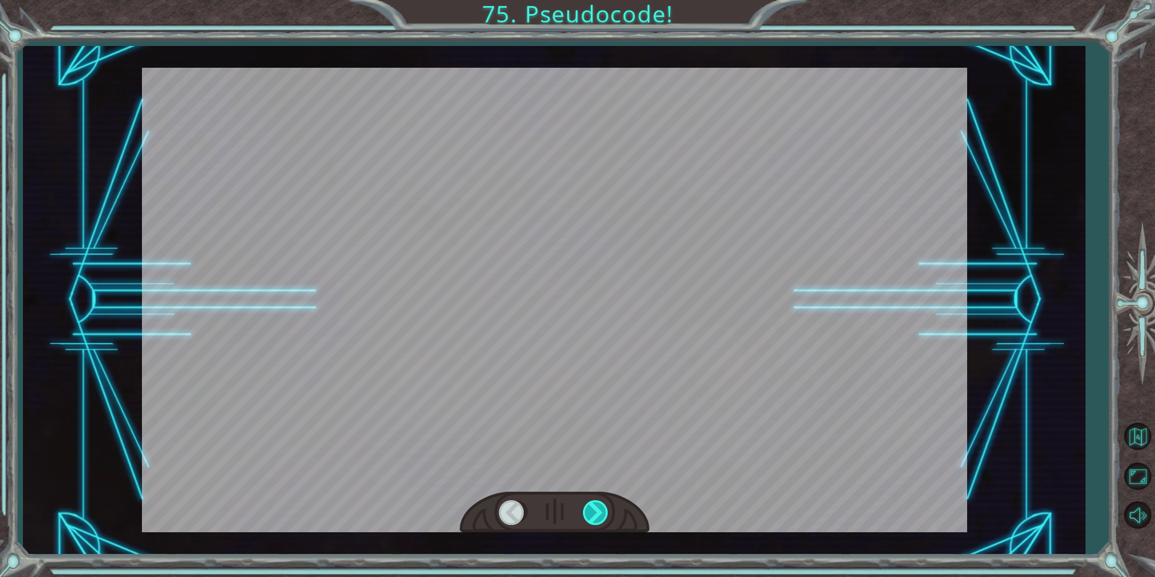
click at [592, 514] on div at bounding box center [596, 512] width 27 height 25
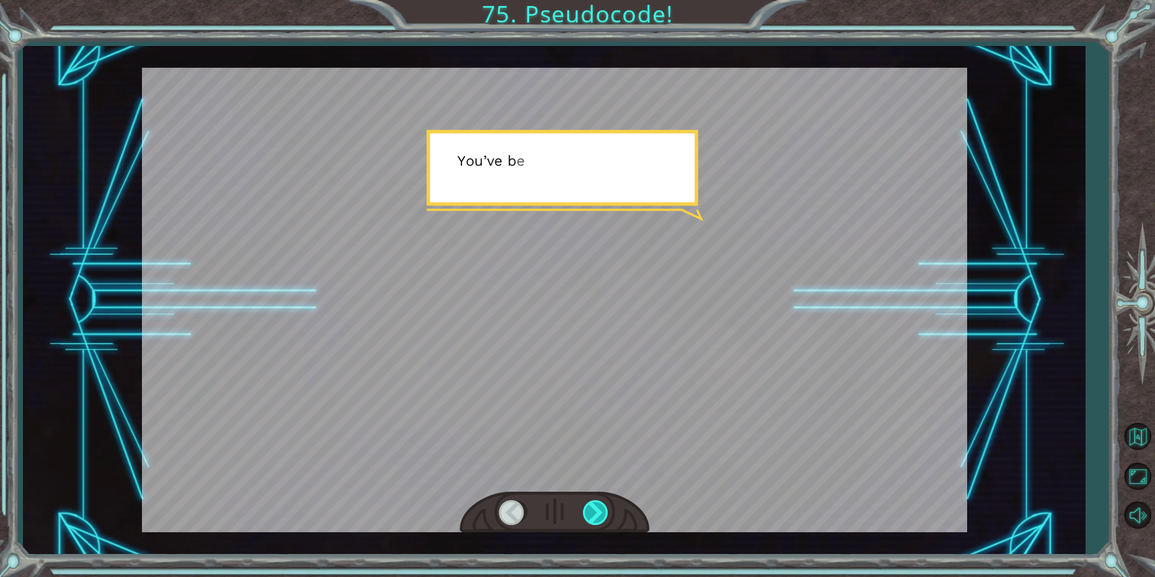
click at [592, 514] on div at bounding box center [596, 512] width 27 height 25
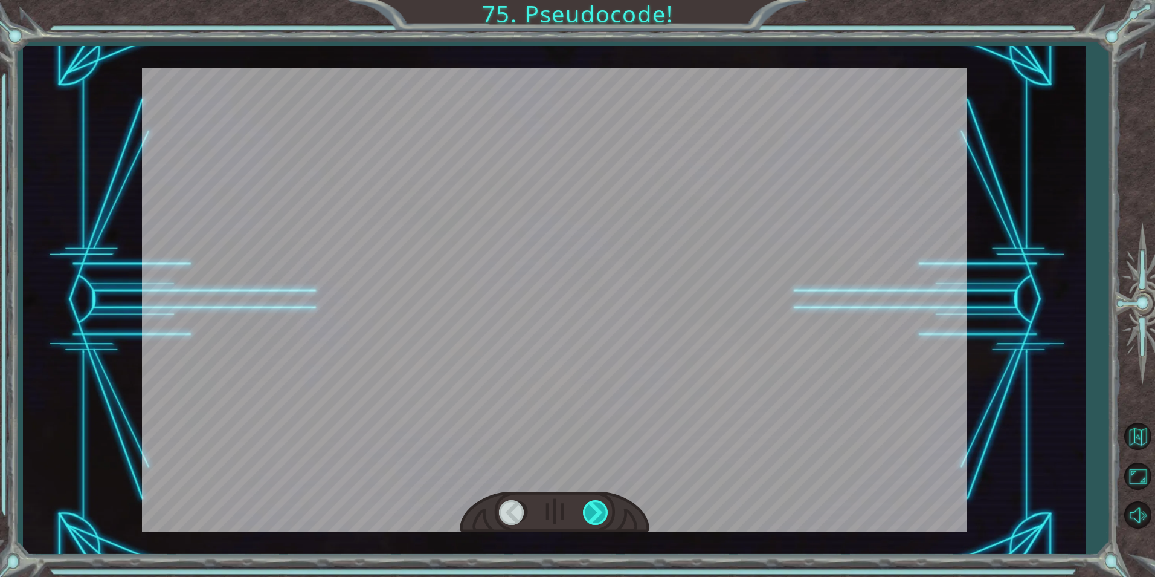
click at [592, 514] on div at bounding box center [596, 512] width 27 height 25
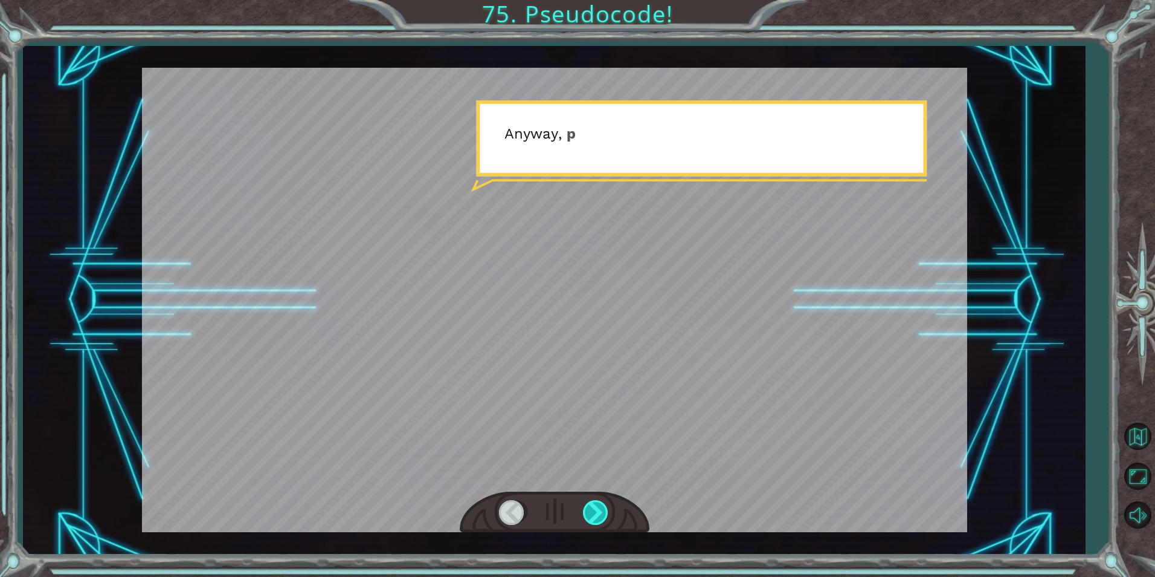
click at [592, 514] on div at bounding box center [596, 512] width 27 height 25
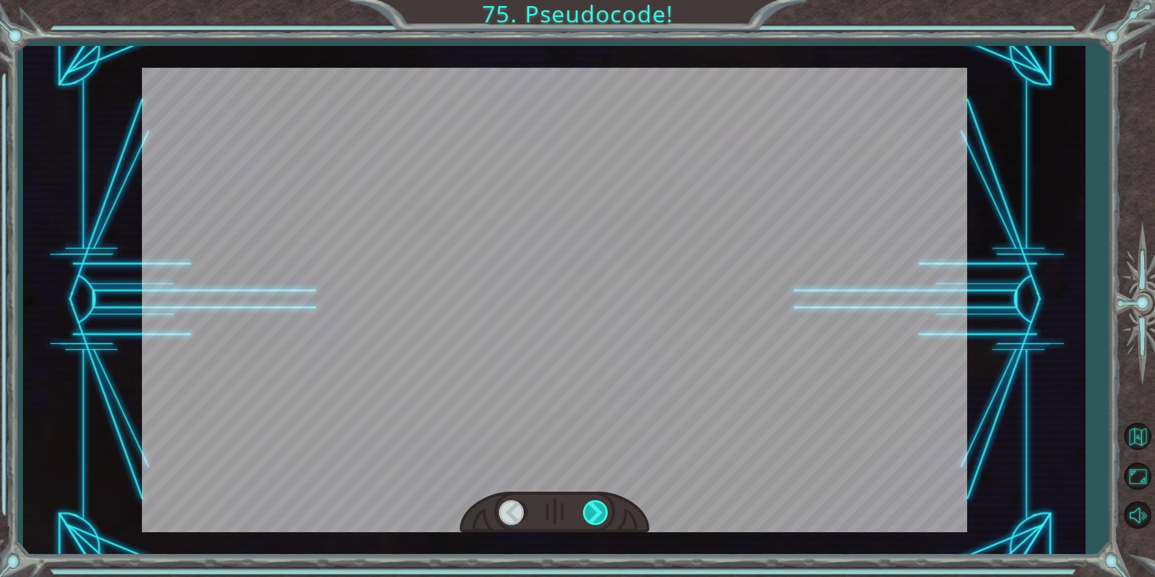
click at [592, 514] on div at bounding box center [596, 512] width 27 height 25
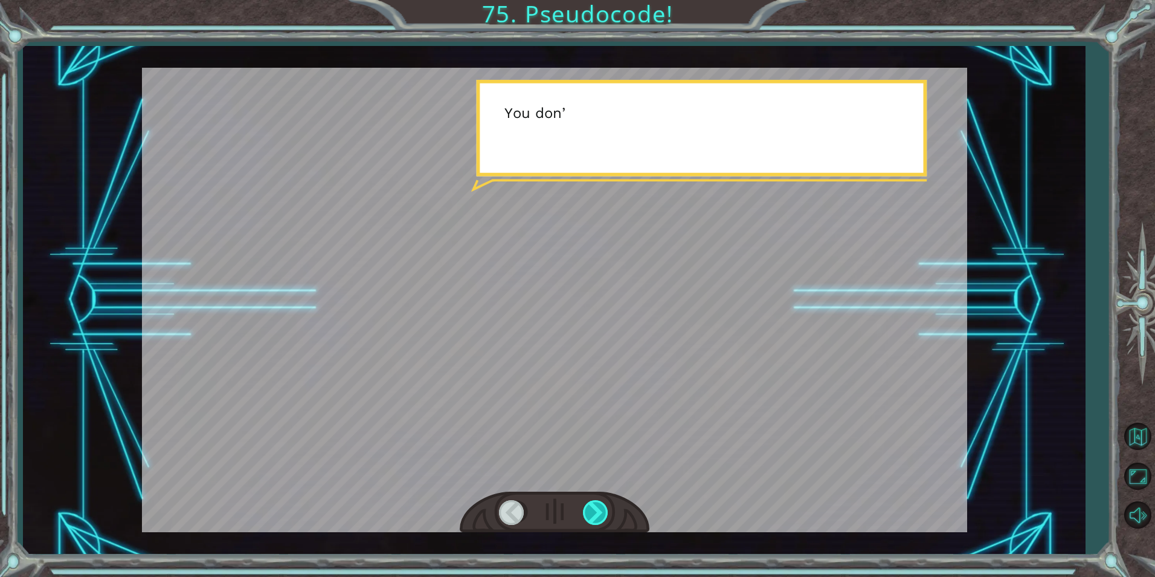
click at [592, 514] on div at bounding box center [596, 512] width 27 height 25
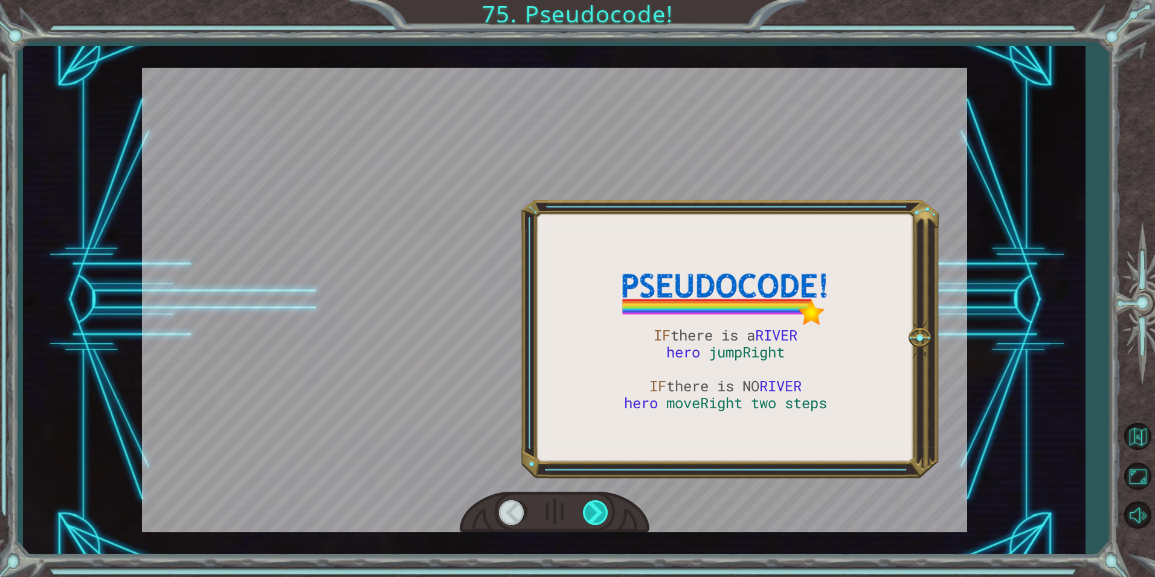
click at [592, 514] on div at bounding box center [596, 512] width 27 height 25
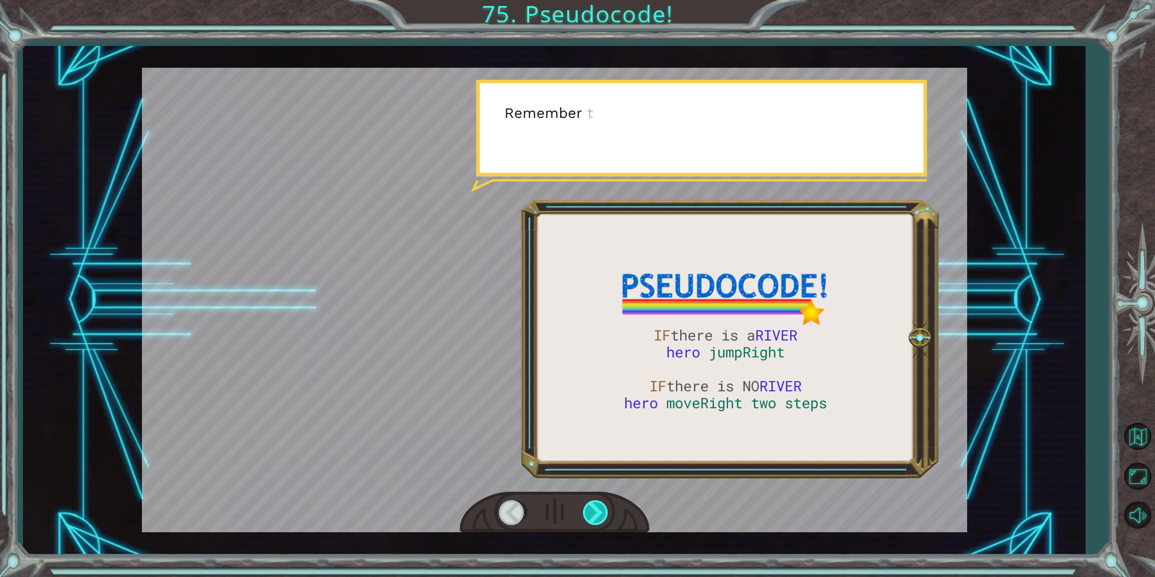
click at [593, 509] on div at bounding box center [596, 512] width 27 height 25
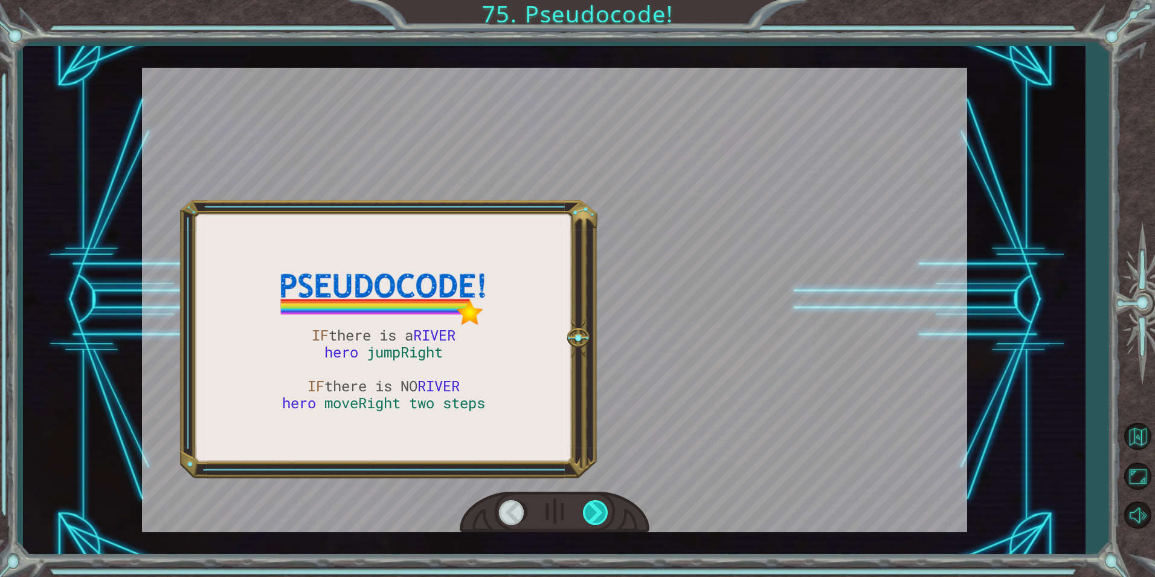
click at [593, 509] on div at bounding box center [596, 512] width 27 height 25
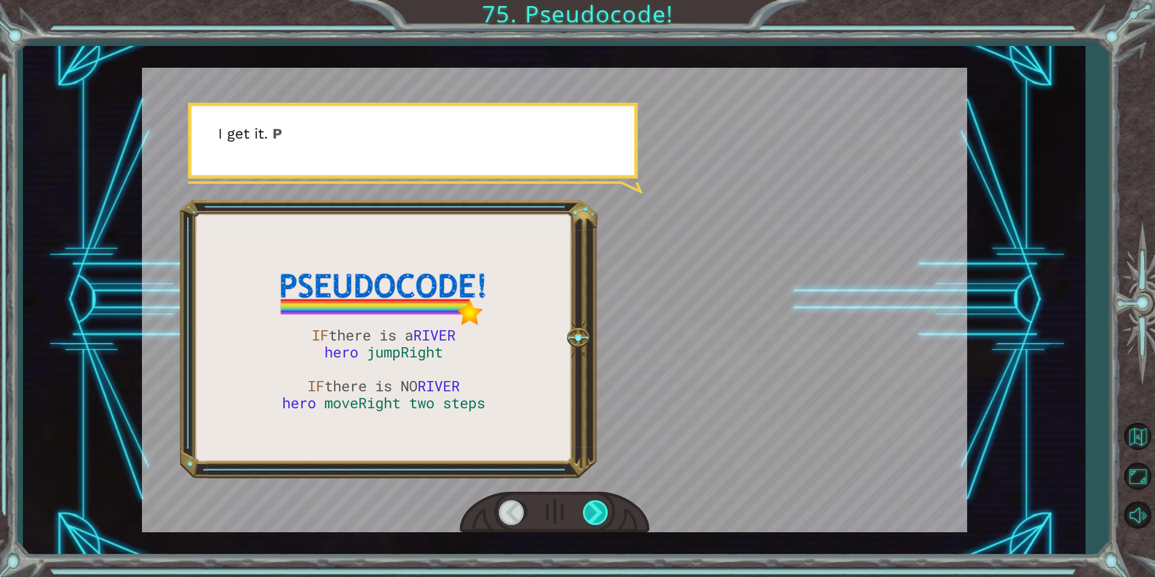
click at [593, 509] on div at bounding box center [596, 512] width 27 height 25
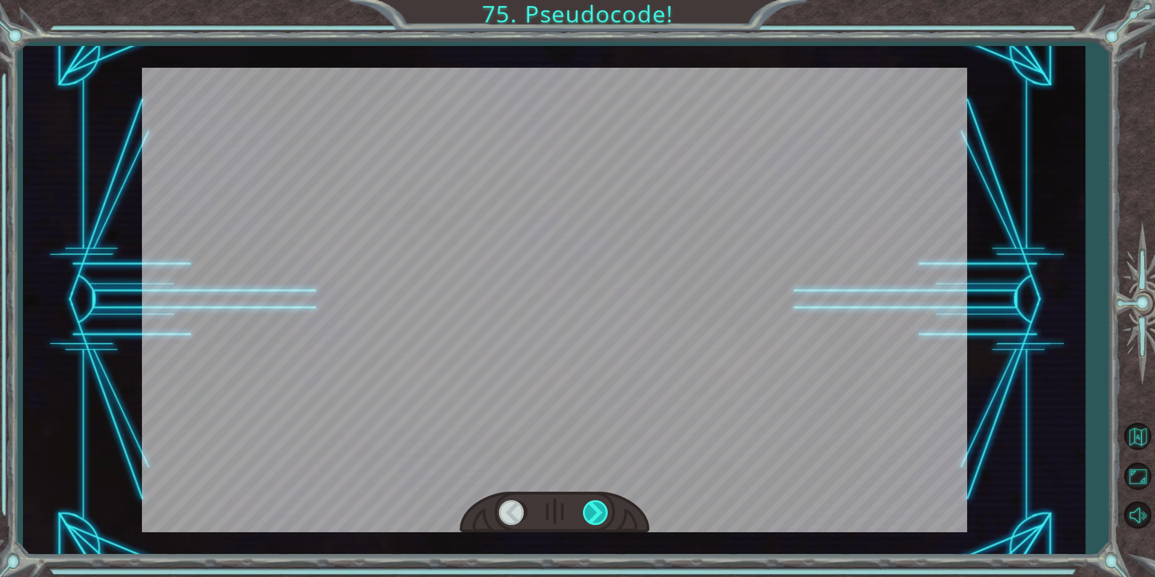
click at [593, 509] on div at bounding box center [596, 512] width 27 height 25
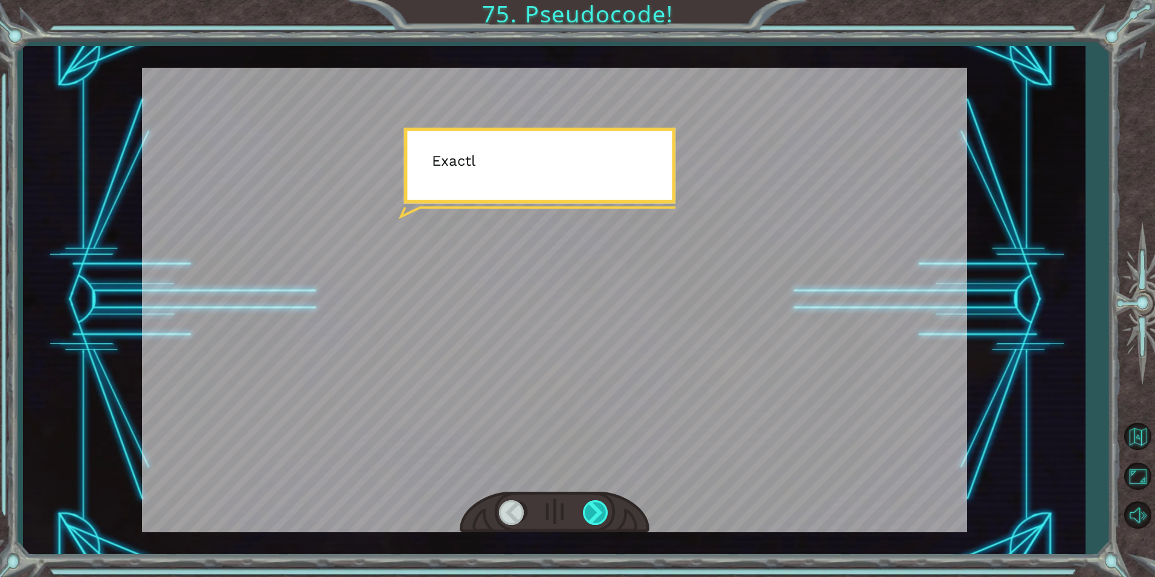
click at [593, 509] on div at bounding box center [596, 512] width 27 height 25
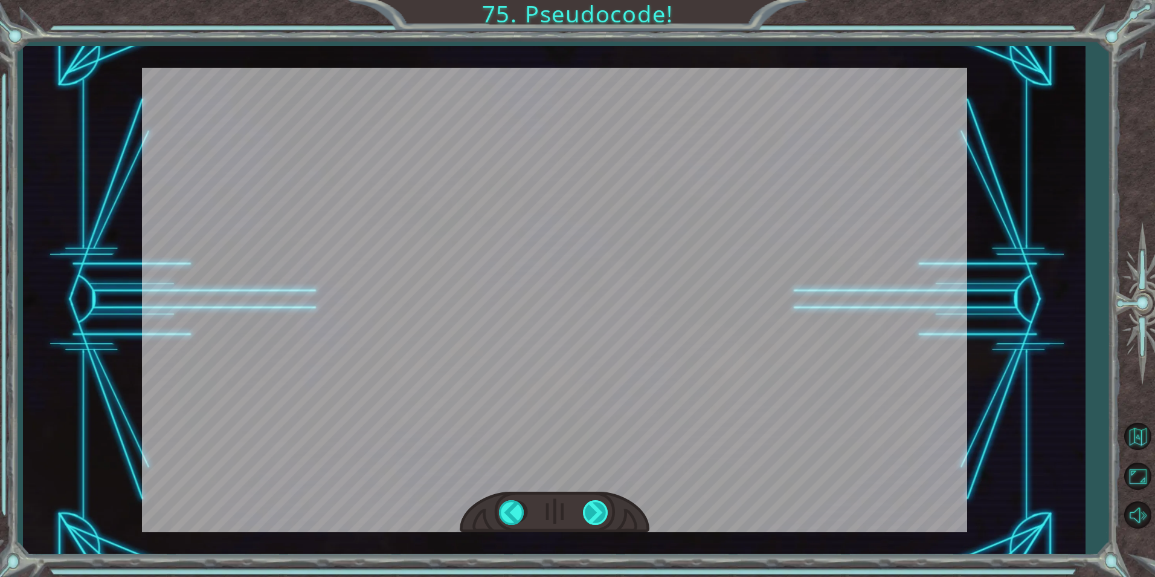
click at [593, 509] on div at bounding box center [596, 512] width 27 height 25
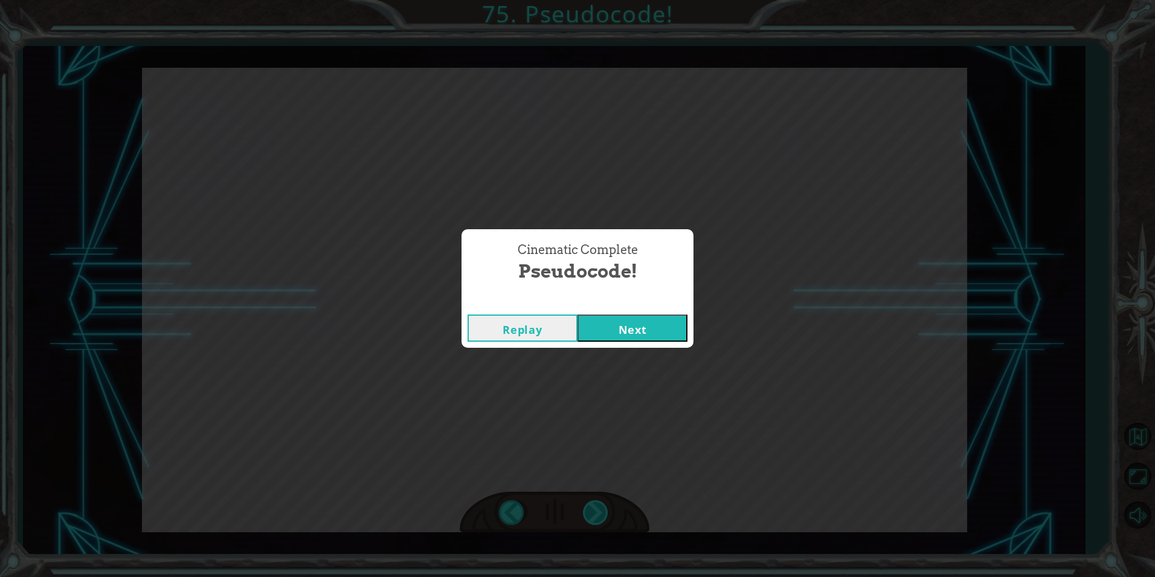
click at [593, 509] on div "Cinematic Complete Pseudocode! Replay Next" at bounding box center [577, 288] width 1155 height 577
drag, startPoint x: 593, startPoint y: 509, endPoint x: 636, endPoint y: 338, distance: 176.2
click at [638, 338] on button "Next" at bounding box center [633, 327] width 110 height 27
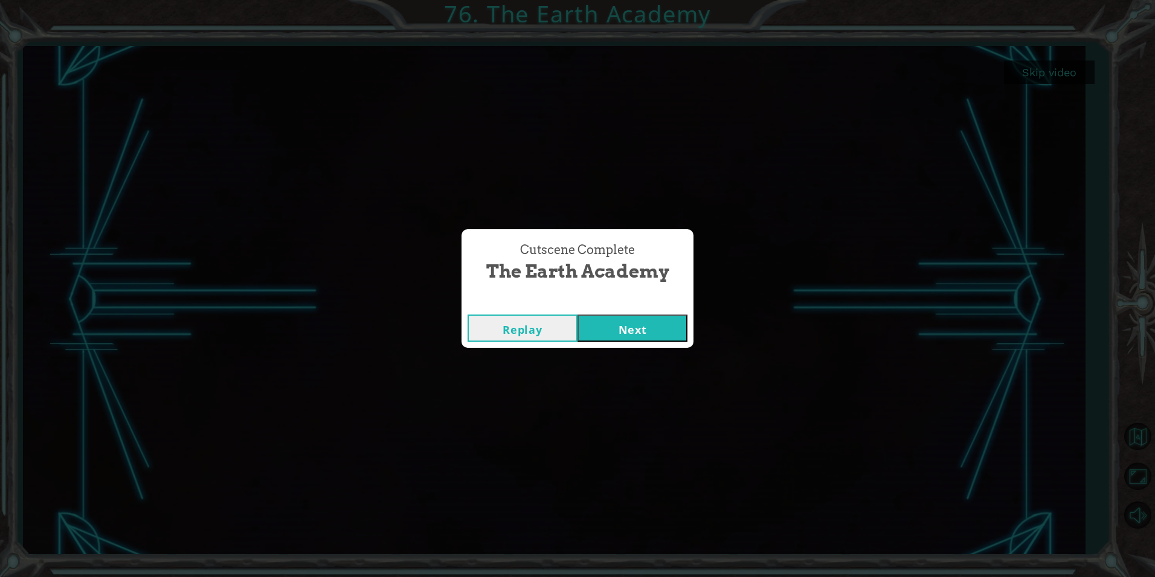
click at [609, 315] on button "Next" at bounding box center [633, 327] width 110 height 27
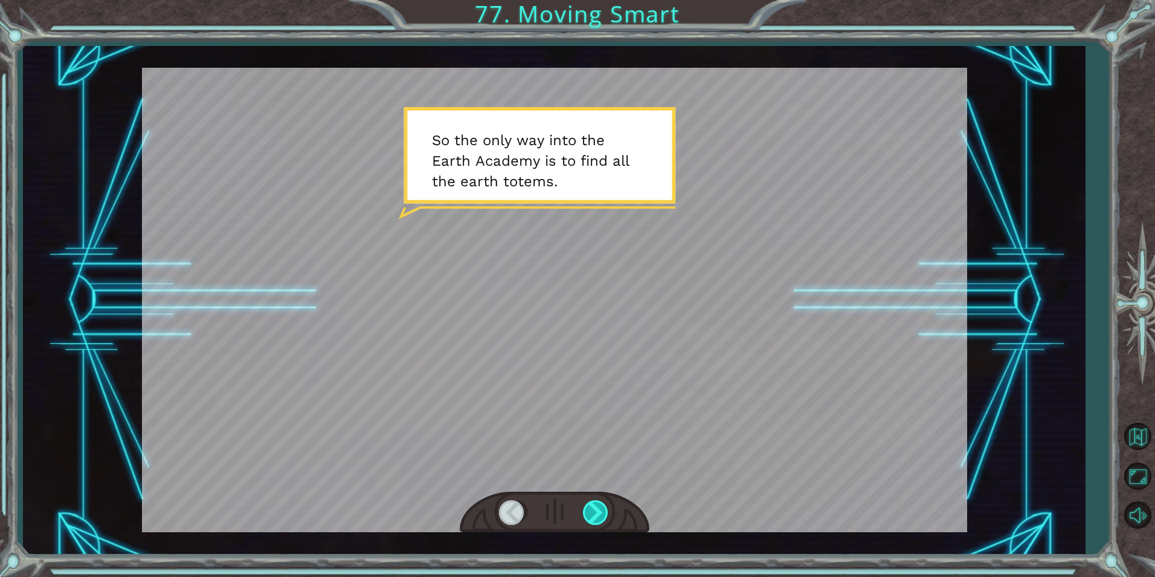
click at [599, 512] on div at bounding box center [596, 512] width 27 height 25
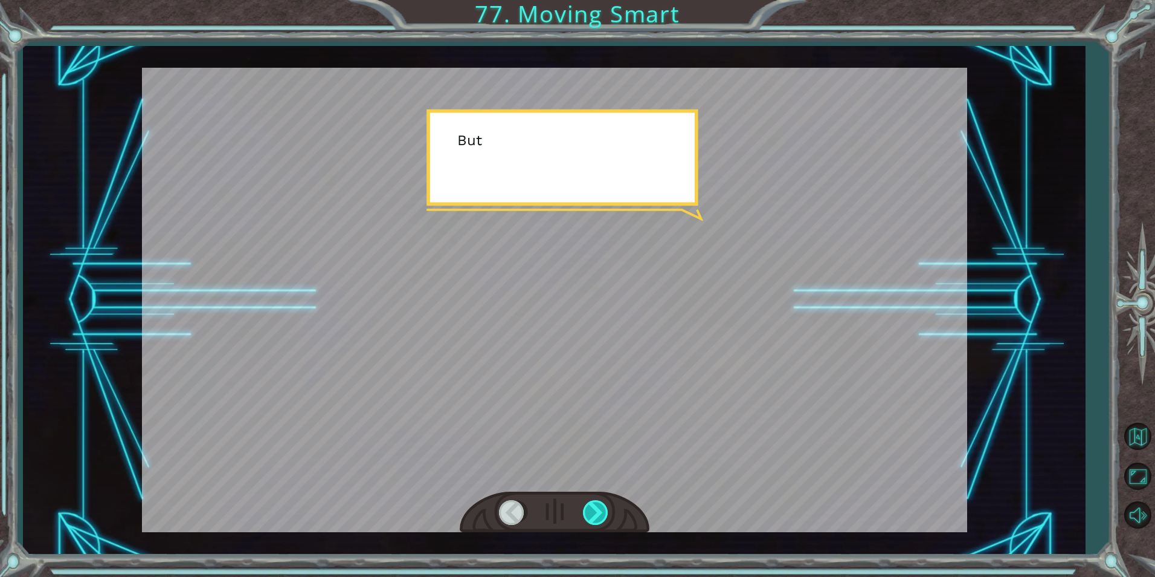
click at [599, 512] on div at bounding box center [596, 512] width 27 height 25
click at [599, 509] on div at bounding box center [596, 512] width 27 height 25
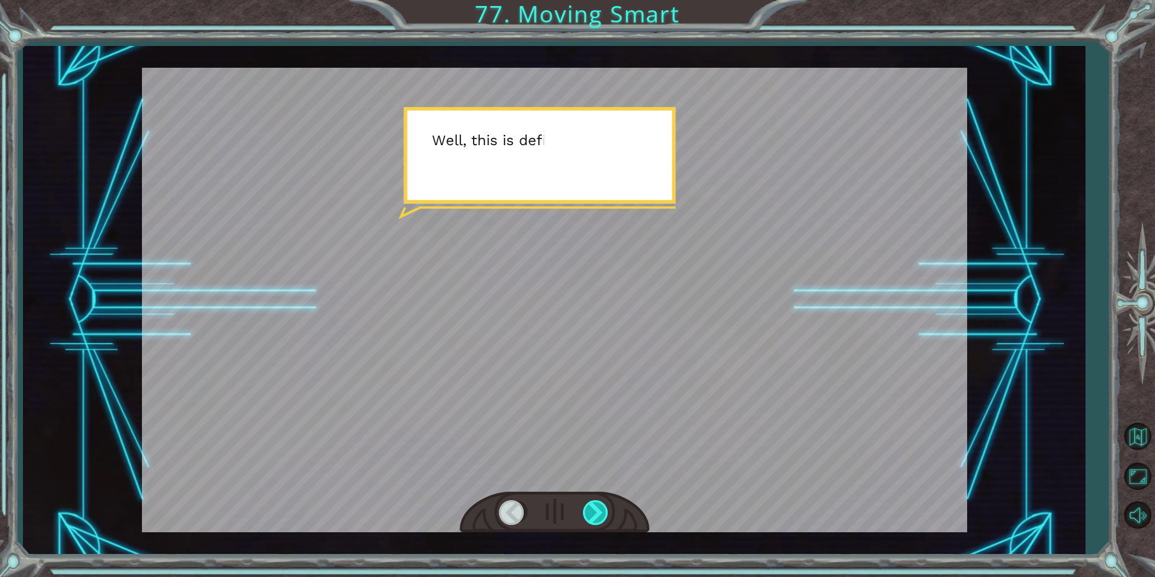
click at [599, 509] on div at bounding box center [596, 512] width 27 height 25
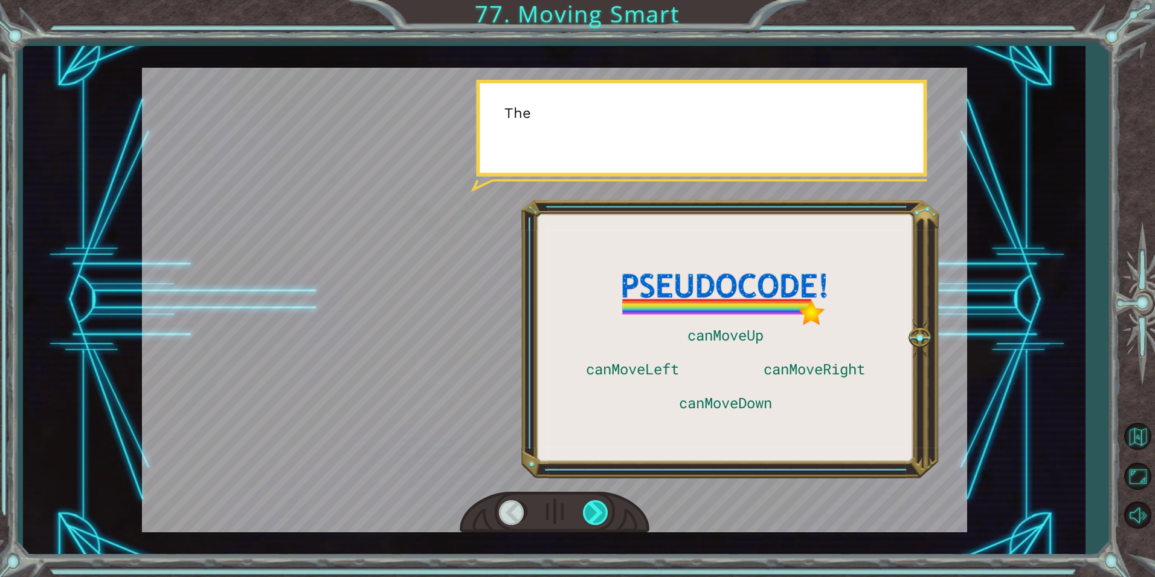
click at [599, 509] on div at bounding box center [596, 512] width 27 height 25
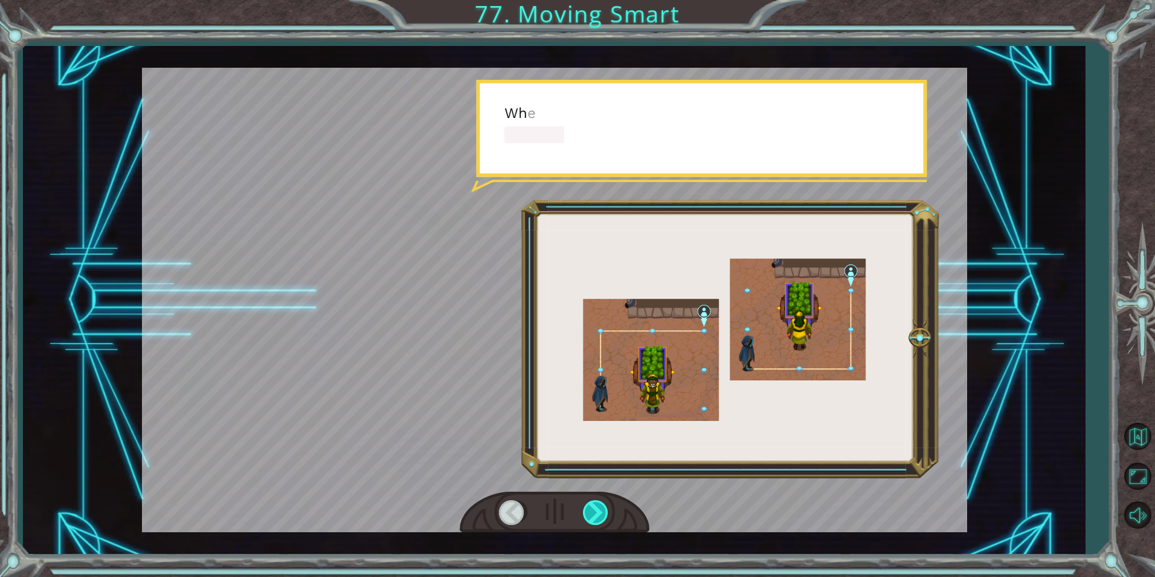
click at [599, 509] on div at bounding box center [596, 512] width 27 height 25
click at [601, 509] on div at bounding box center [596, 512] width 27 height 25
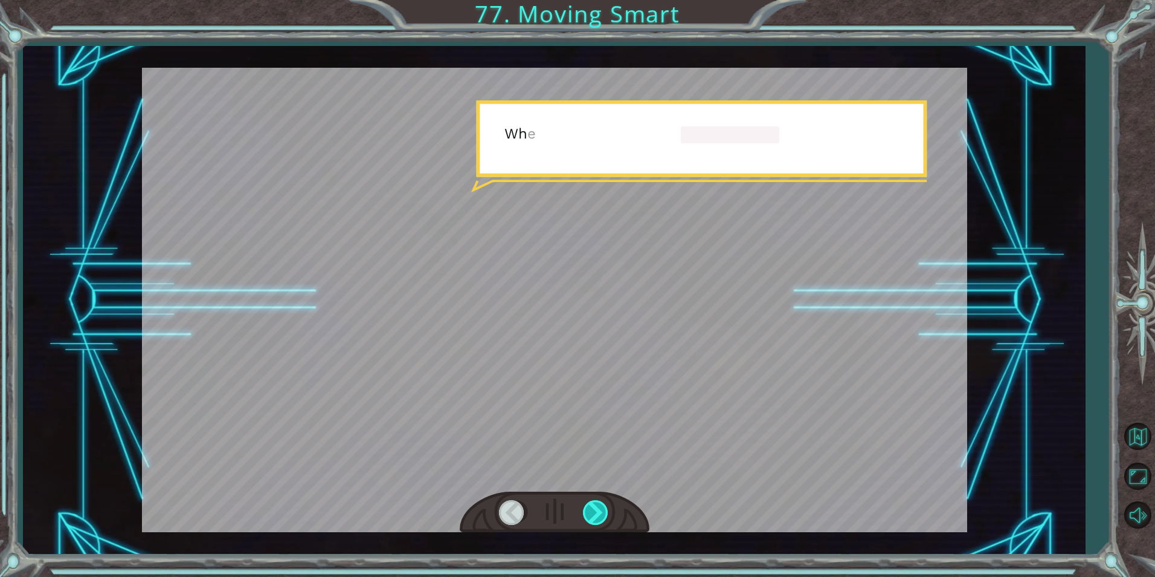
click at [602, 509] on div at bounding box center [596, 512] width 27 height 25
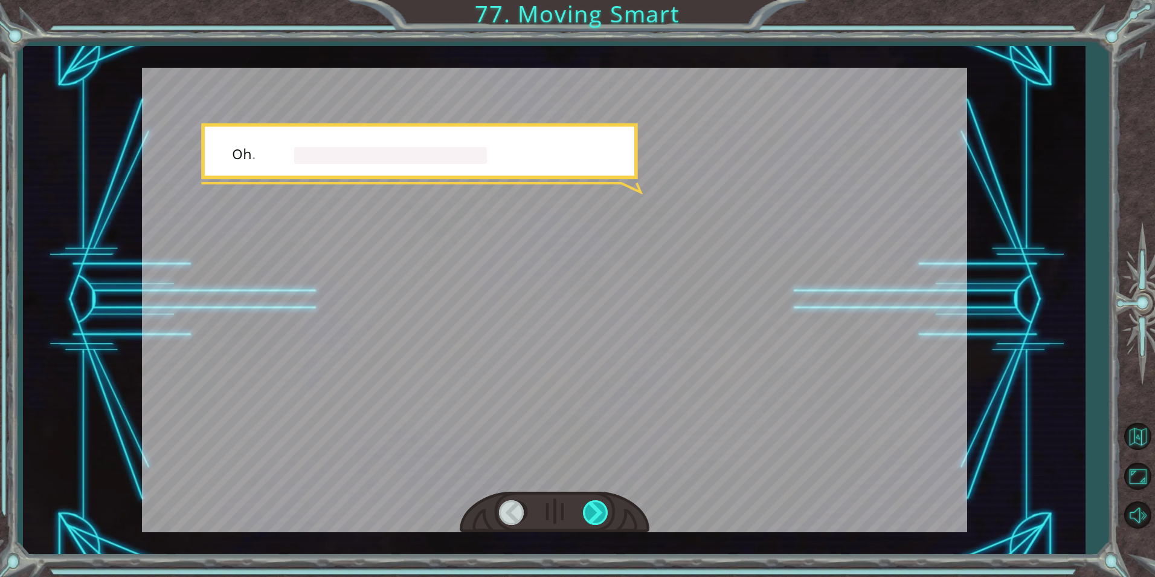
click at [602, 509] on div at bounding box center [596, 512] width 27 height 25
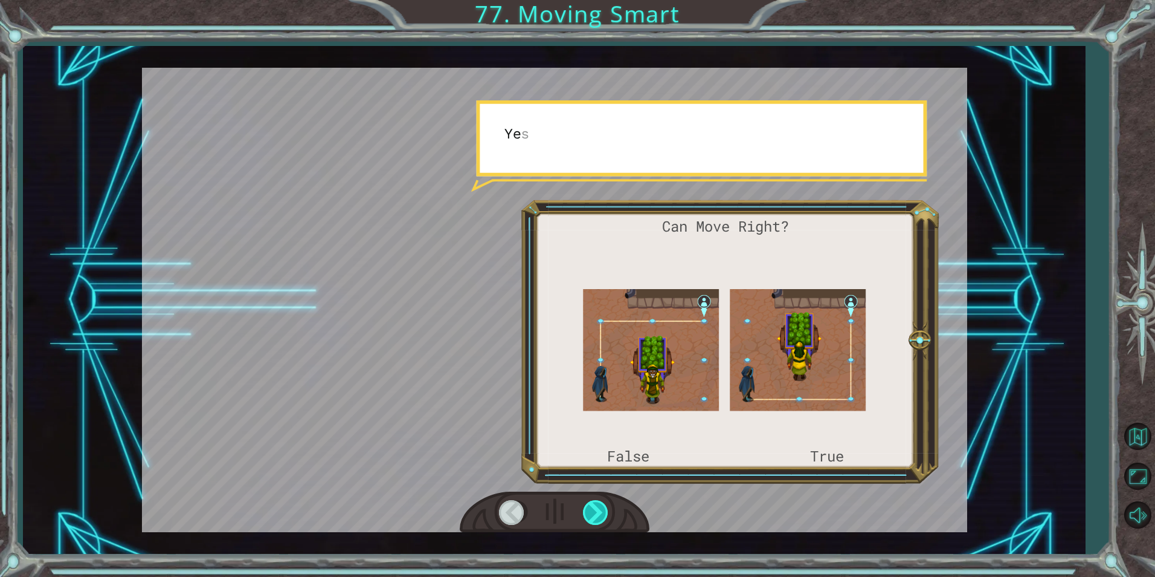
click at [602, 509] on div at bounding box center [596, 512] width 27 height 25
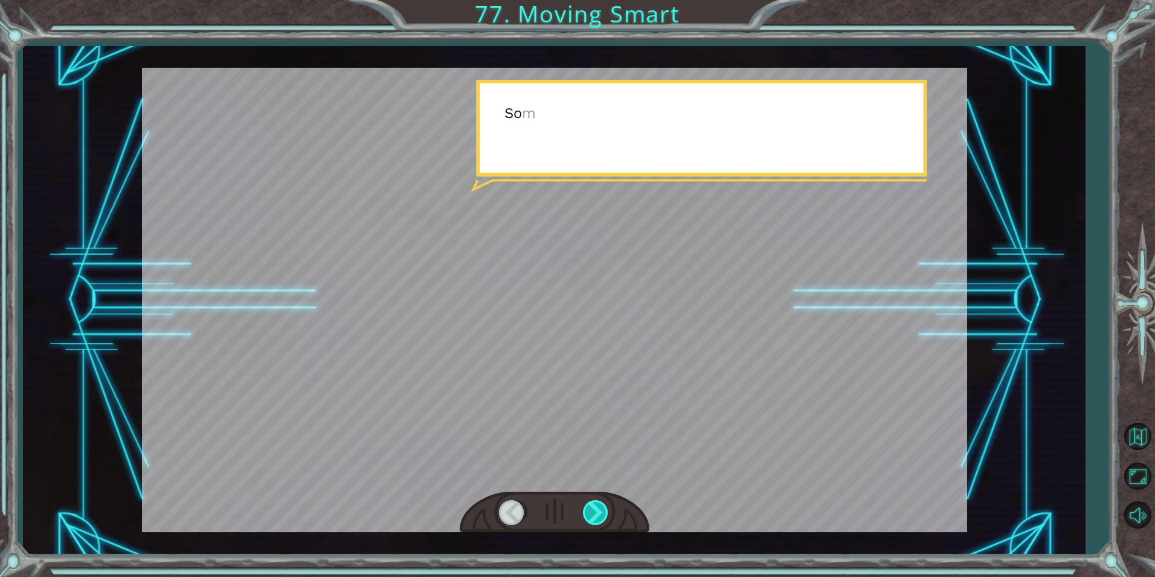
click at [602, 509] on div at bounding box center [596, 512] width 27 height 25
click at [604, 509] on div at bounding box center [596, 512] width 27 height 25
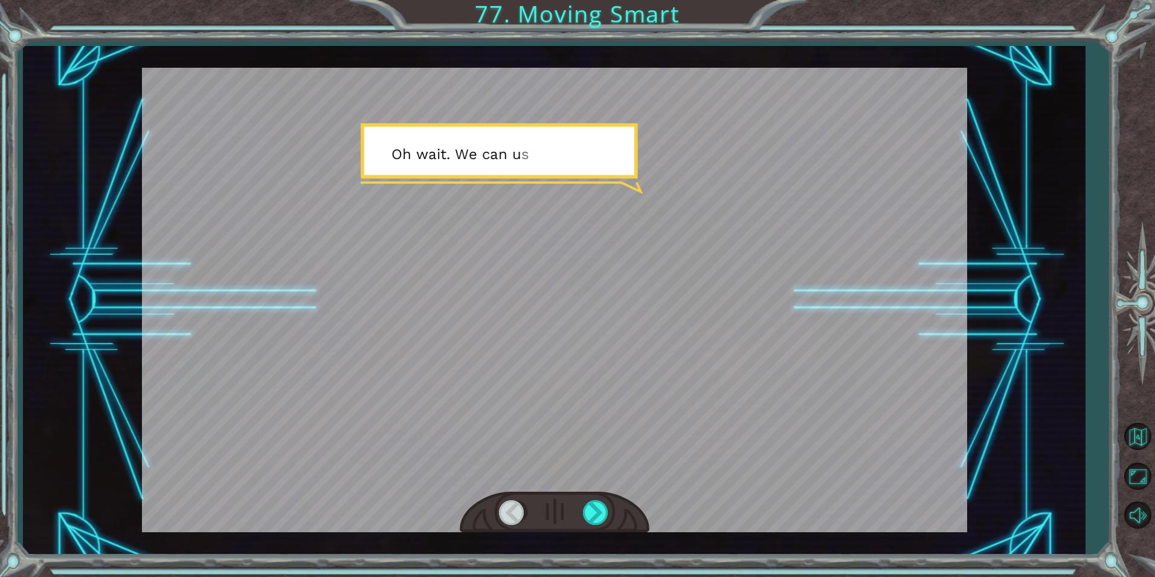
click at [610, 509] on div at bounding box center [555, 512] width 190 height 42
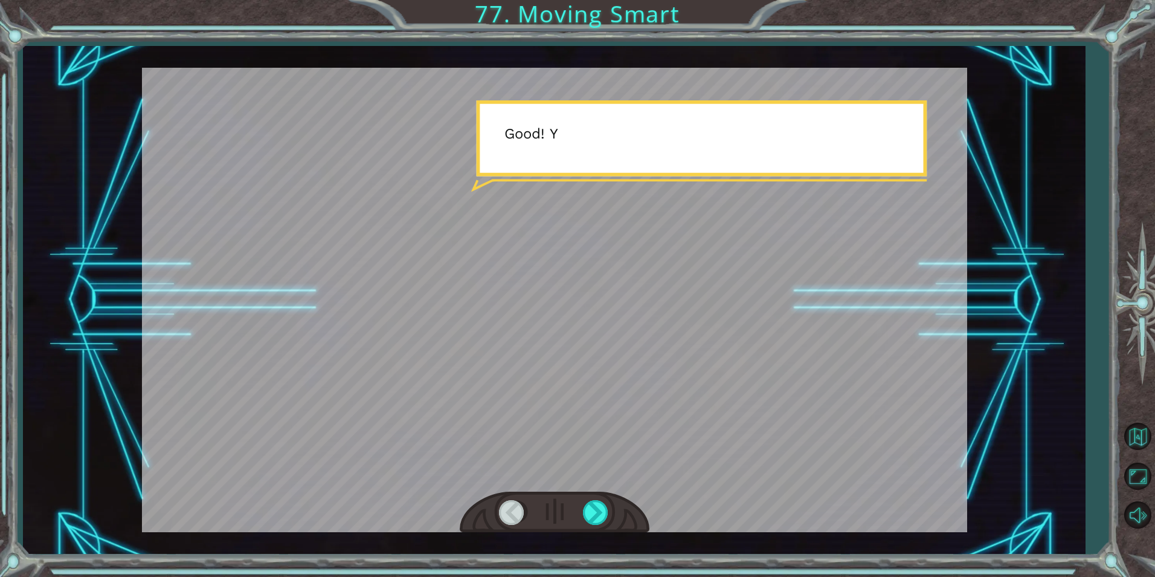
click at [610, 509] on div at bounding box center [555, 512] width 190 height 42
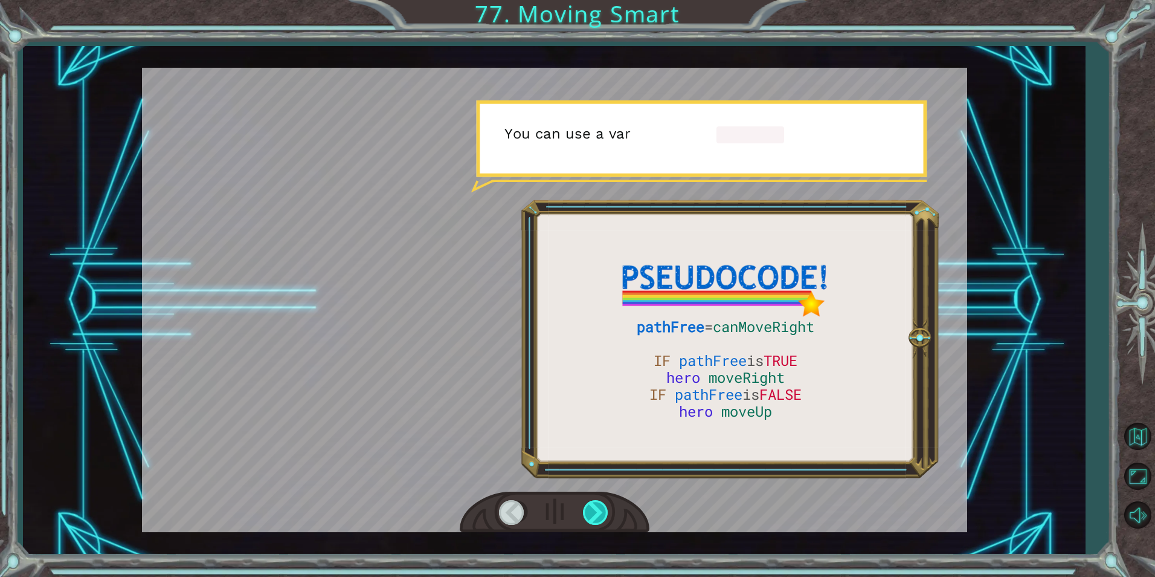
click at [607, 509] on div at bounding box center [596, 512] width 27 height 25
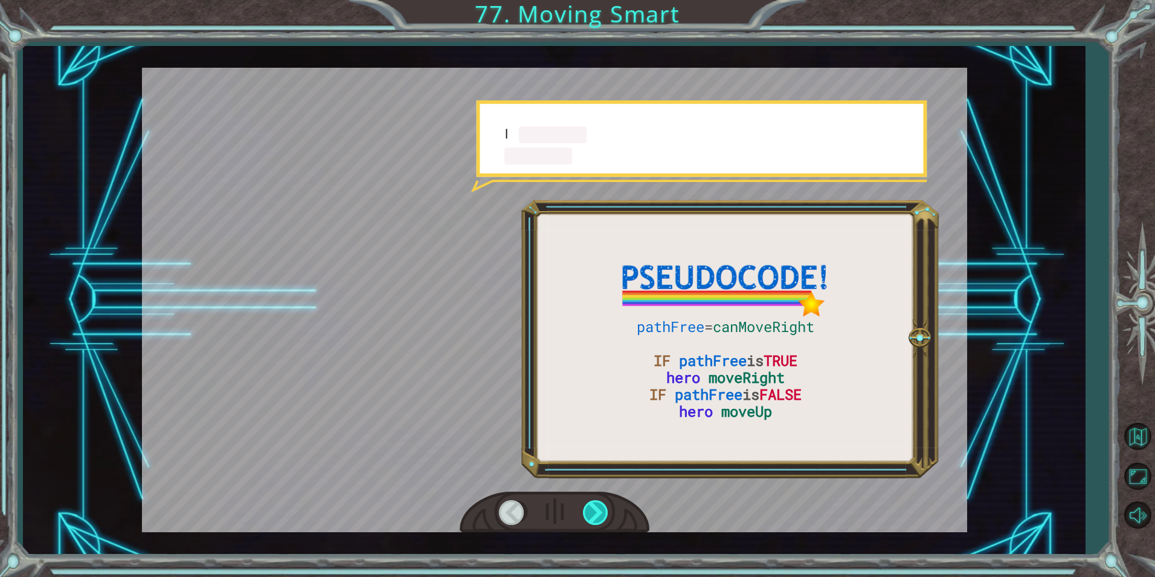
click at [607, 509] on div at bounding box center [596, 512] width 27 height 25
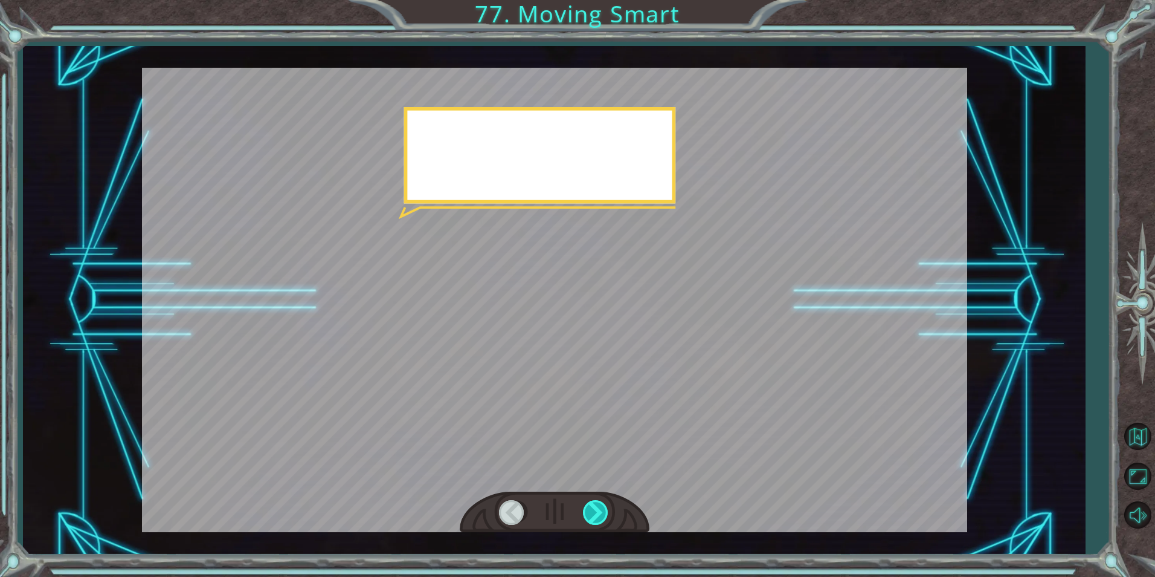
click at [607, 509] on div at bounding box center [596, 512] width 27 height 25
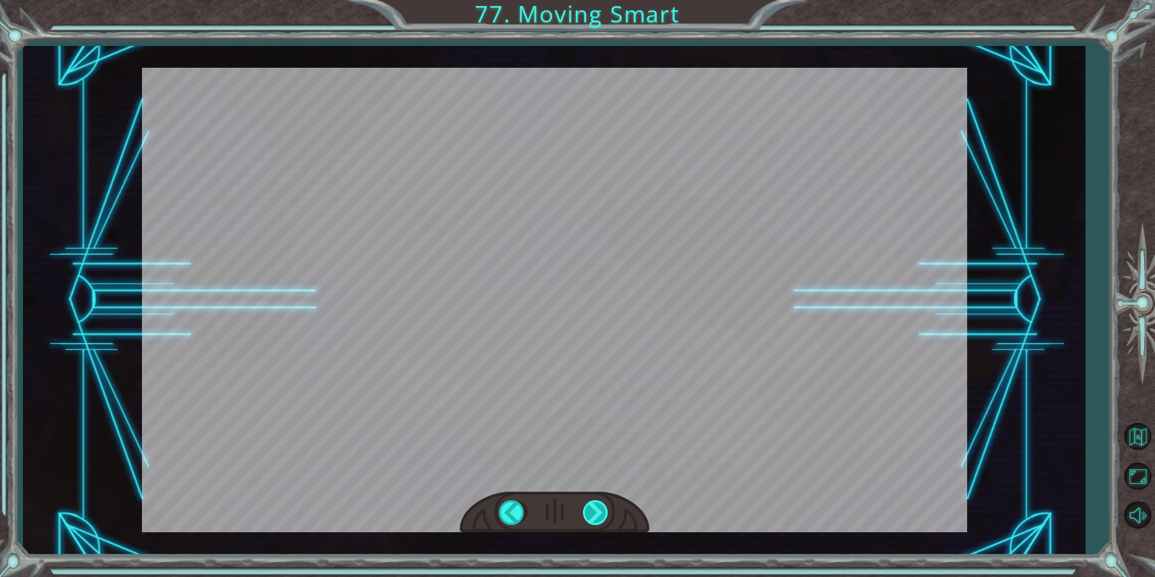
click at [596, 511] on div at bounding box center [596, 512] width 27 height 25
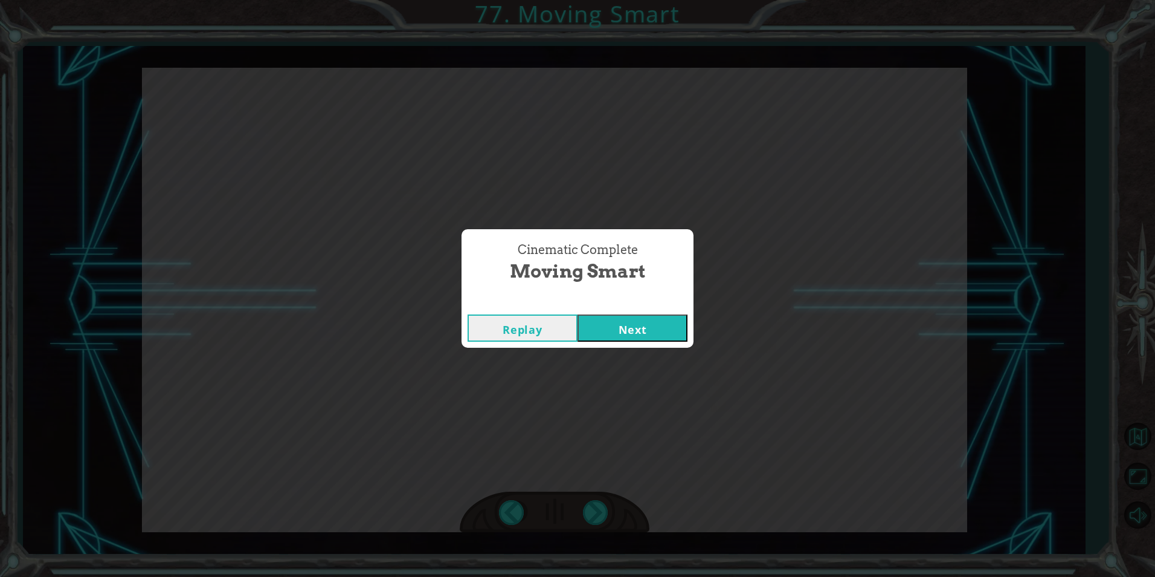
drag, startPoint x: 596, startPoint y: 511, endPoint x: 593, endPoint y: 505, distance: 7.3
click at [593, 505] on div "Cinematic Complete Moving Smart Replay Next" at bounding box center [577, 288] width 1155 height 577
drag, startPoint x: 623, startPoint y: 323, endPoint x: 613, endPoint y: 330, distance: 11.7
click at [614, 327] on button "Next" at bounding box center [633, 327] width 110 height 27
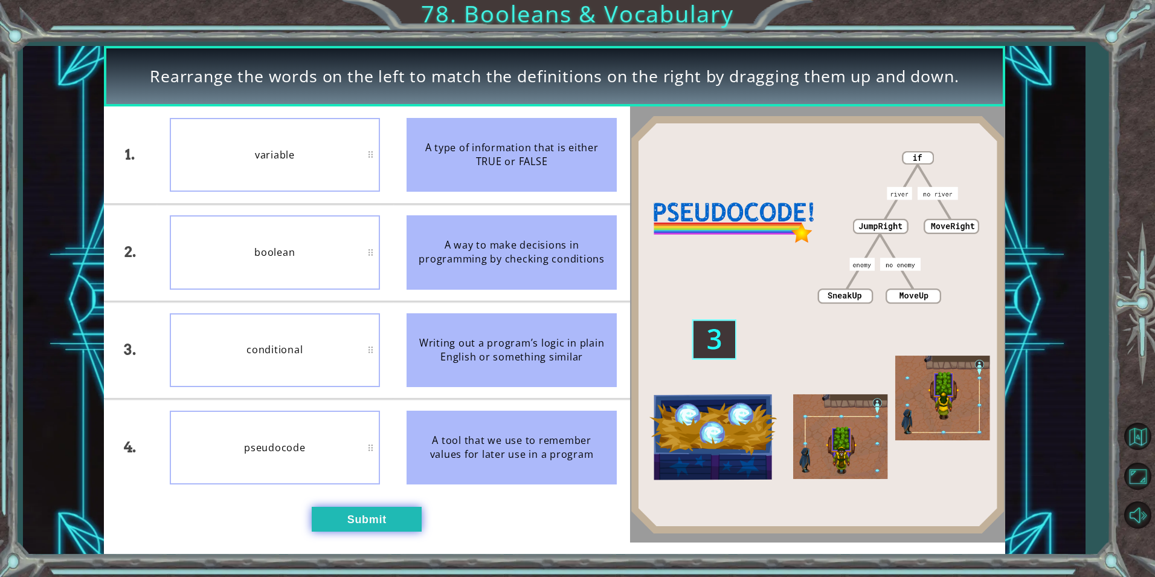
click at [380, 522] on button "Submit" at bounding box center [367, 518] width 110 height 24
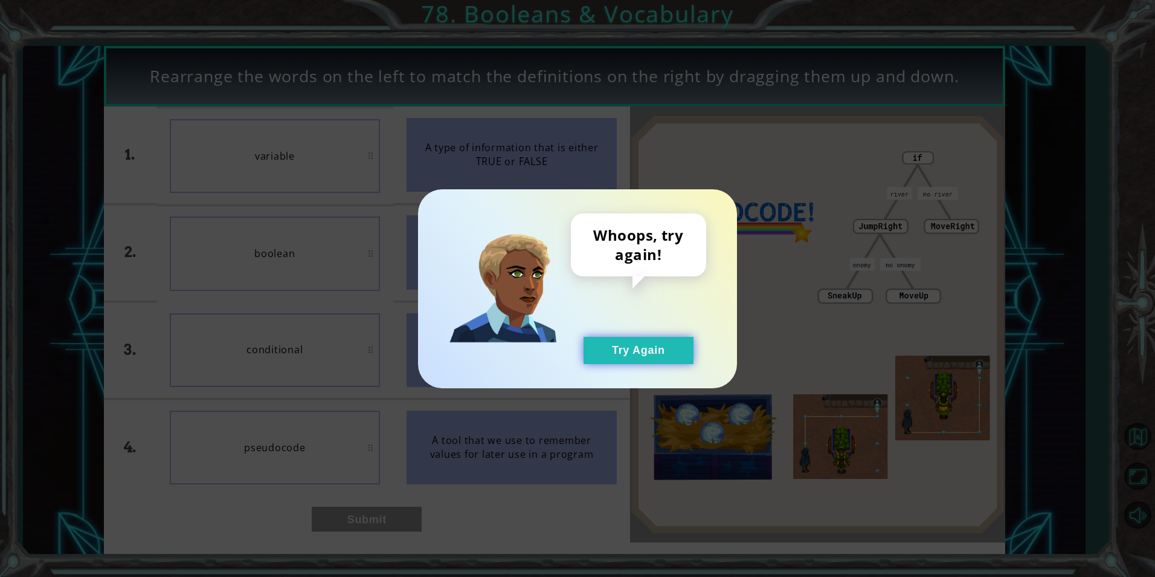
click at [657, 347] on button "Try Again" at bounding box center [639, 350] width 110 height 27
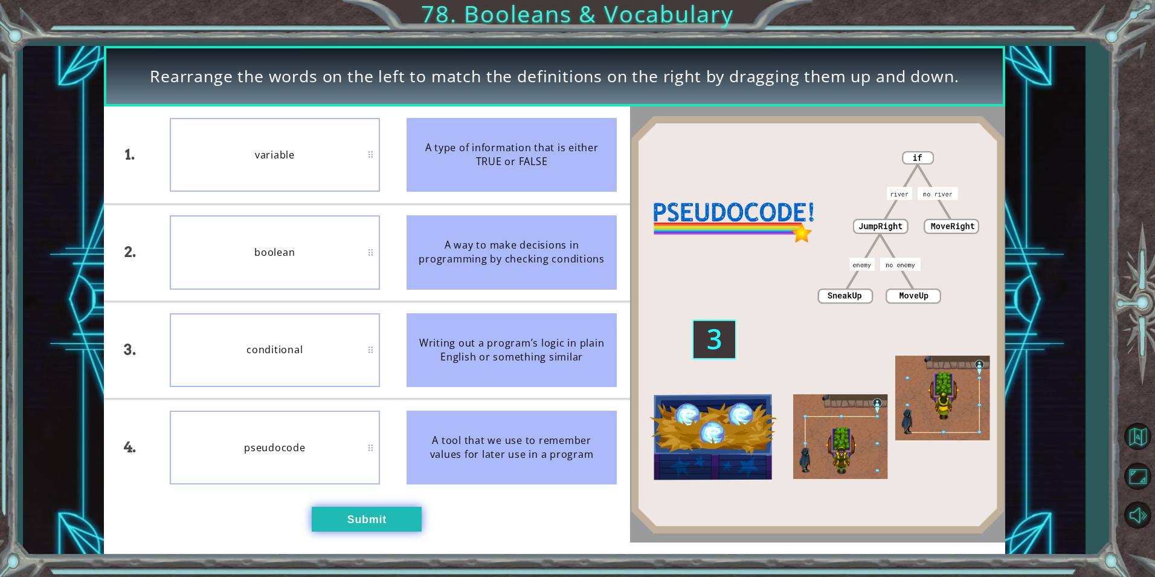
click at [374, 511] on button "Submit" at bounding box center [367, 518] width 110 height 24
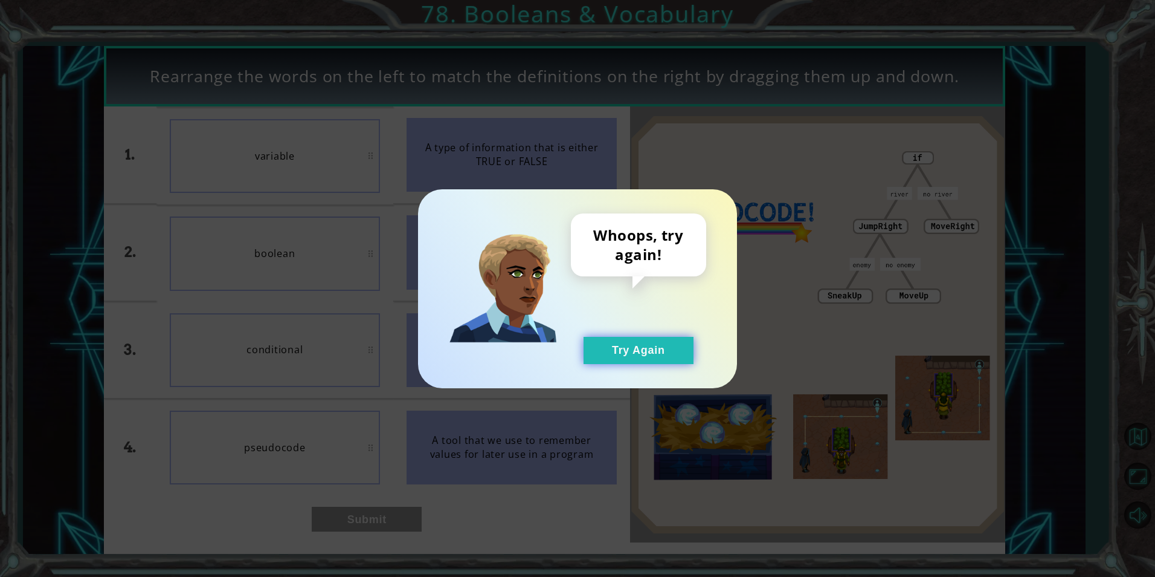
click at [642, 347] on button "Try Again" at bounding box center [639, 350] width 110 height 27
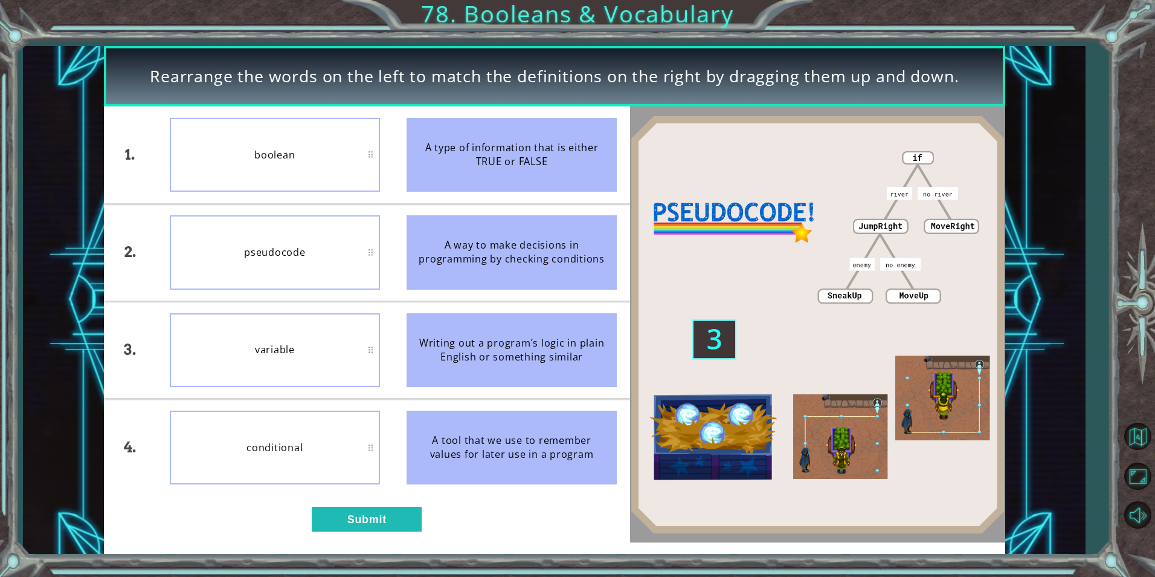
click at [344, 499] on div "1. 2. 3. 4. boolean pseudocode variable conditional A type of information that …" at bounding box center [367, 324] width 527 height 436
click at [350, 512] on button "Submit" at bounding box center [367, 518] width 110 height 24
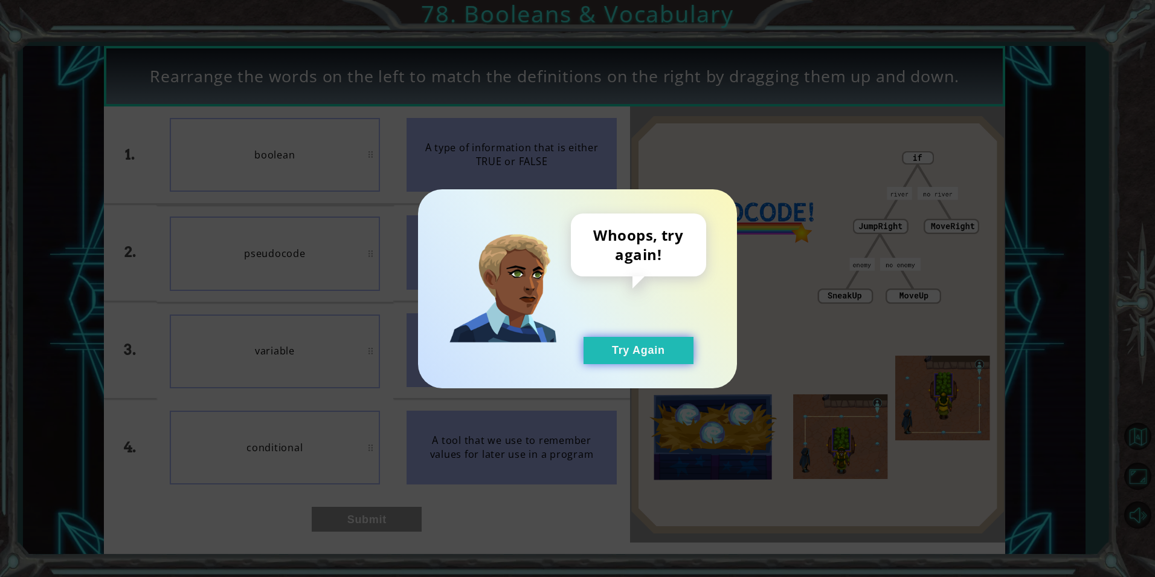
click at [611, 350] on button "Try Again" at bounding box center [639, 350] width 110 height 27
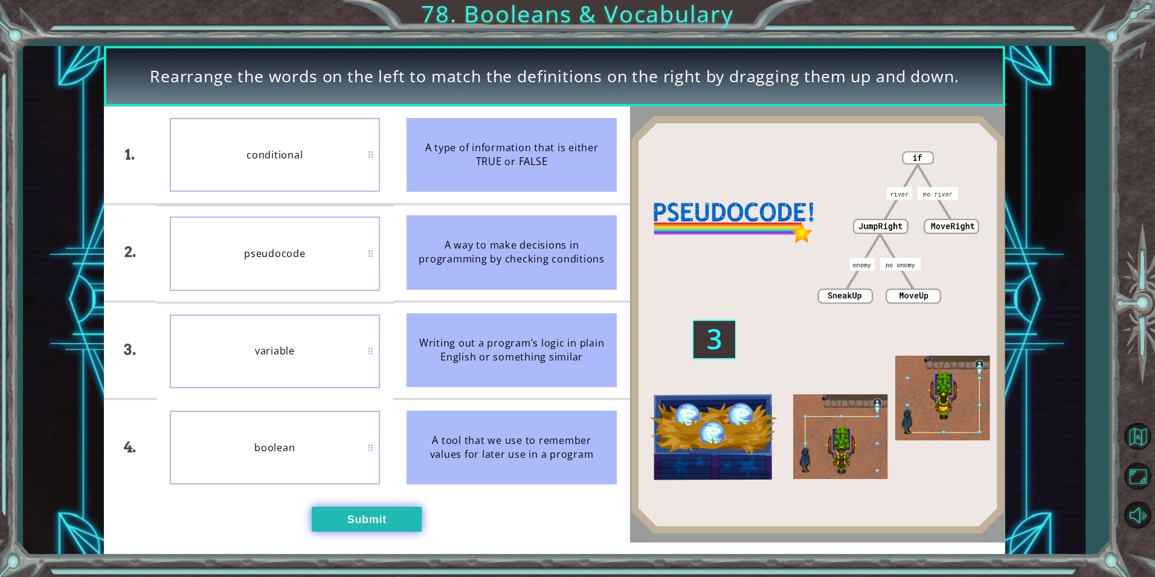
click at [387, 508] on button "Submit" at bounding box center [367, 518] width 110 height 24
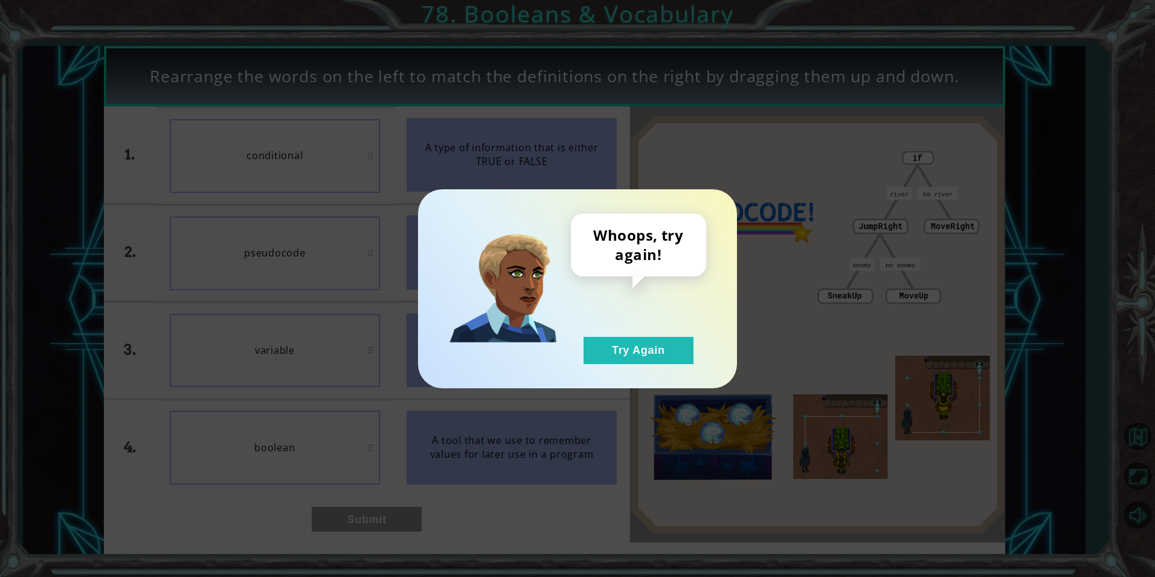
click at [657, 320] on div "Whoops, try again! Try Again" at bounding box center [638, 288] width 135 height 150
click at [656, 341] on button "Try Again" at bounding box center [639, 350] width 110 height 27
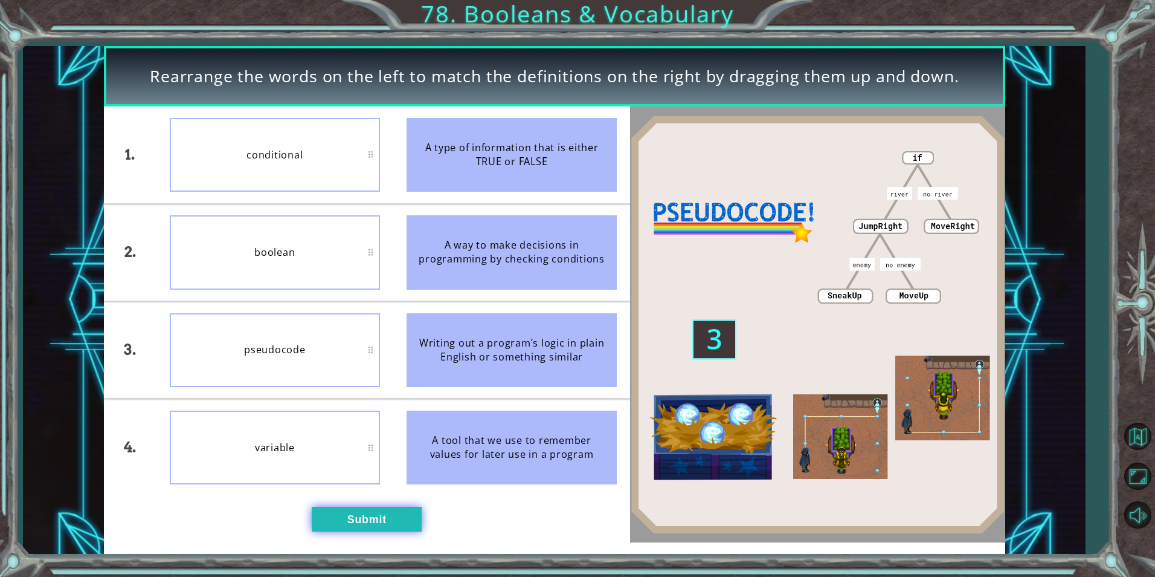
click at [375, 529] on button "Submit" at bounding box center [367, 518] width 110 height 24
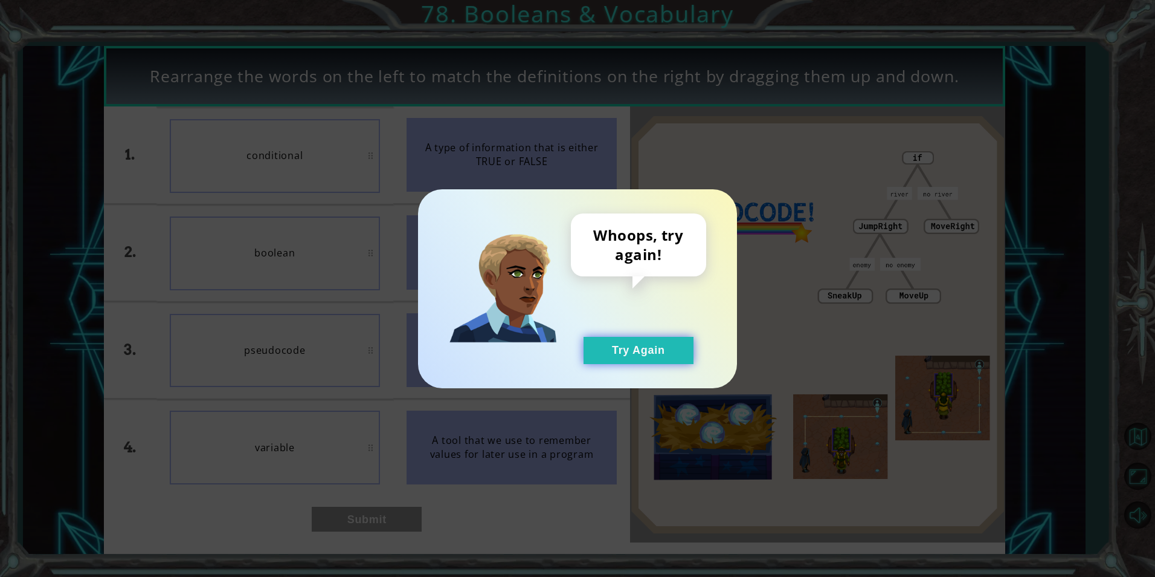
click at [651, 343] on button "Try Again" at bounding box center [639, 350] width 110 height 27
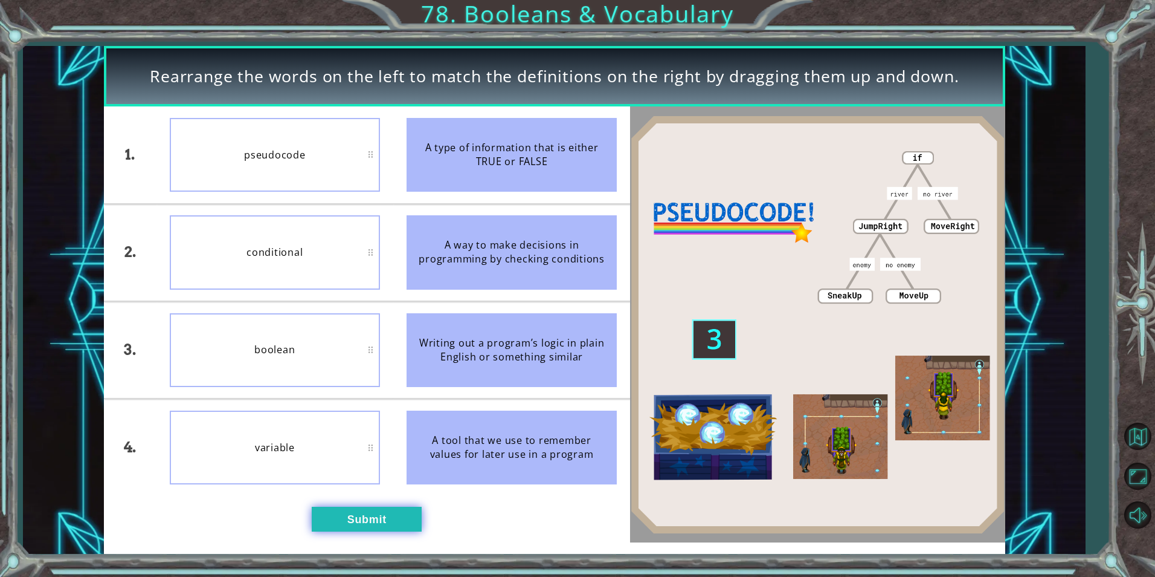
click at [409, 517] on button "Submit" at bounding box center [367, 518] width 110 height 24
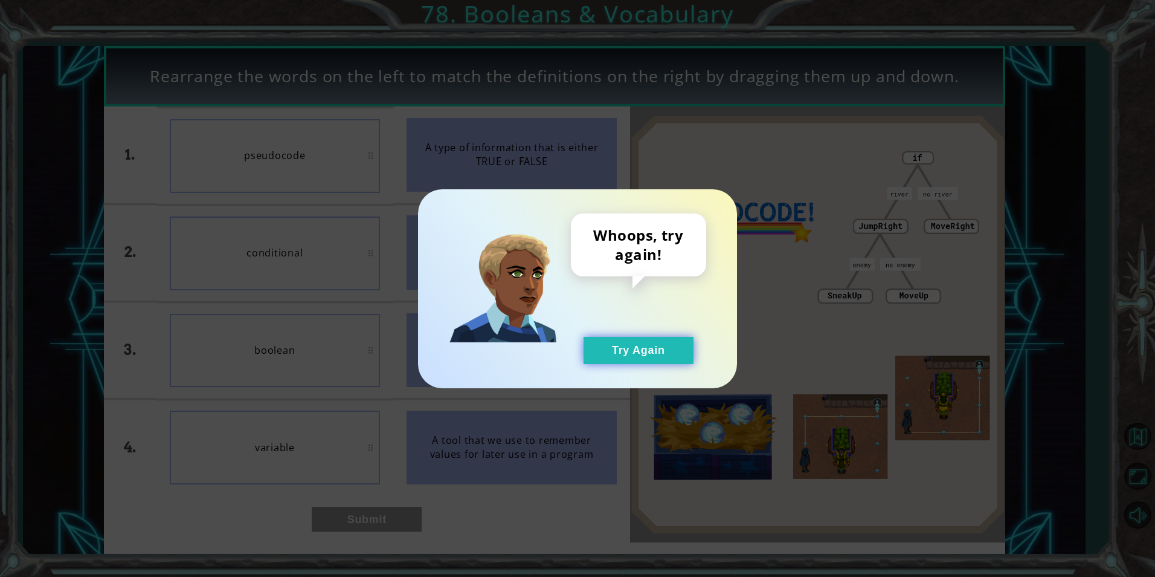
click at [611, 344] on button "Try Again" at bounding box center [639, 350] width 110 height 27
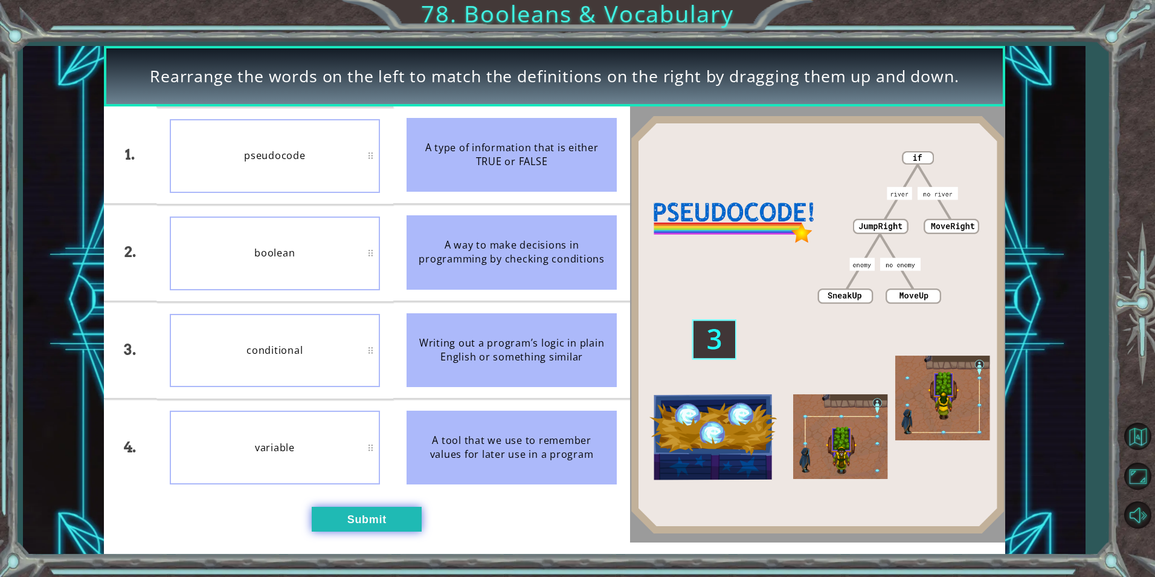
click at [341, 508] on button "Submit" at bounding box center [367, 518] width 110 height 24
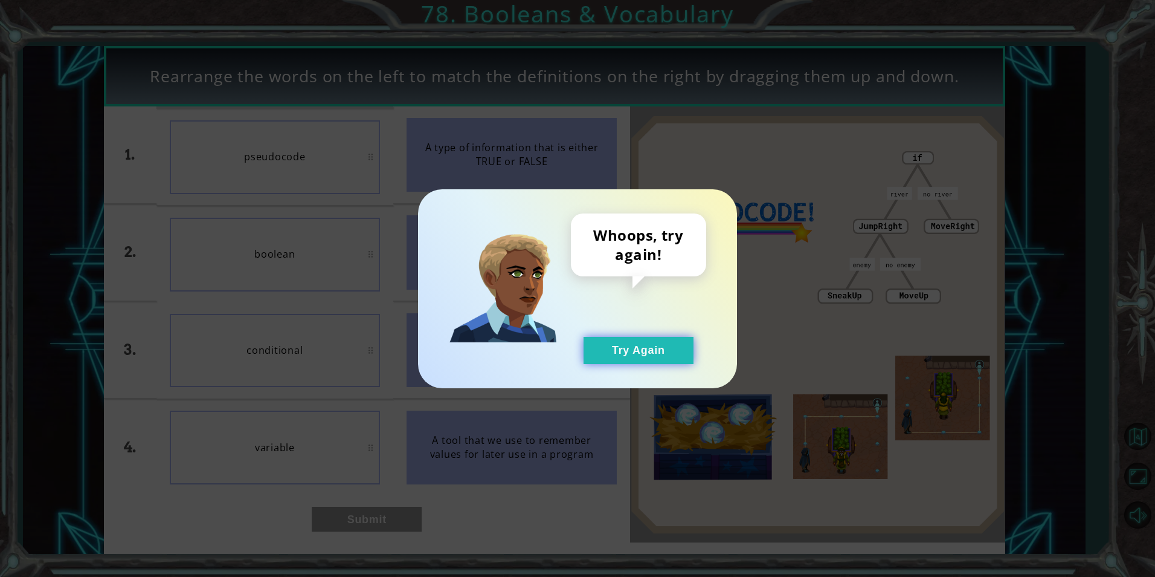
click at [627, 346] on button "Try Again" at bounding box center [639, 350] width 110 height 27
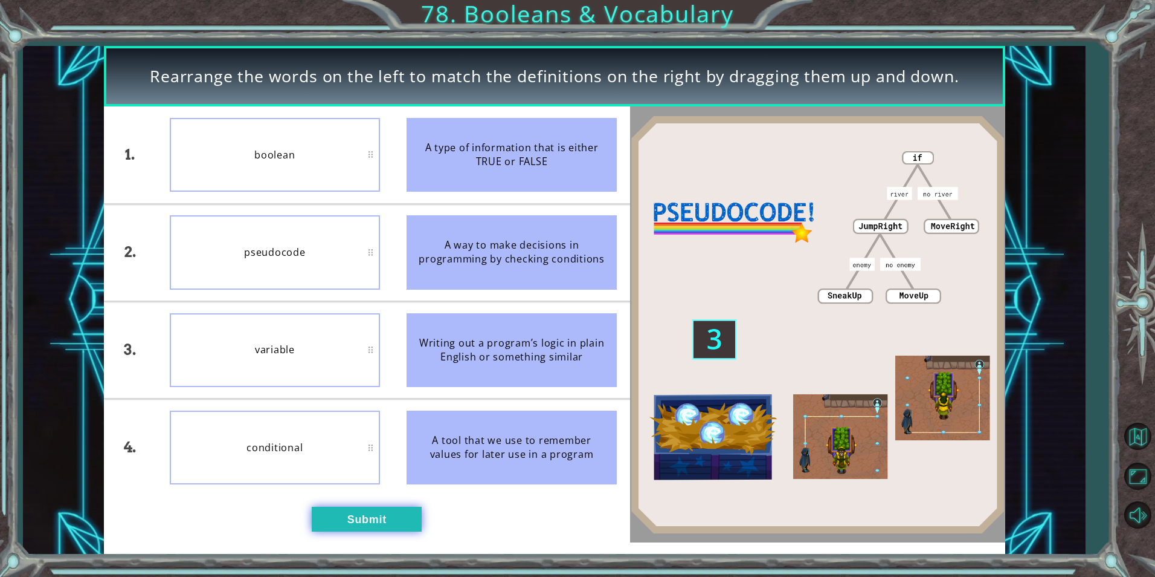
click at [378, 511] on button "Submit" at bounding box center [367, 518] width 110 height 24
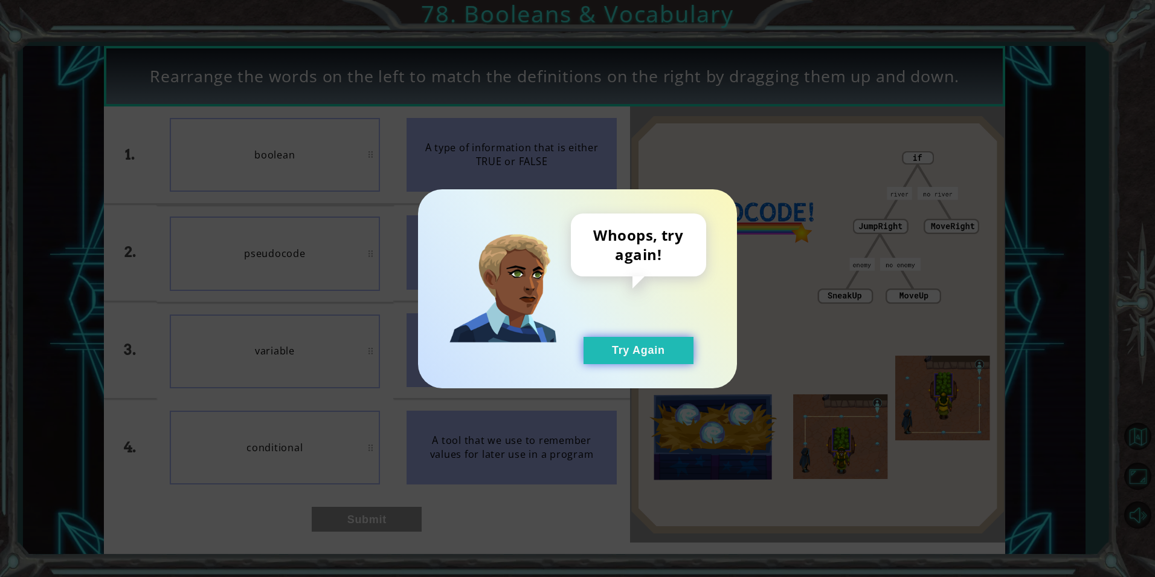
click at [640, 356] on button "Try Again" at bounding box center [639, 350] width 110 height 27
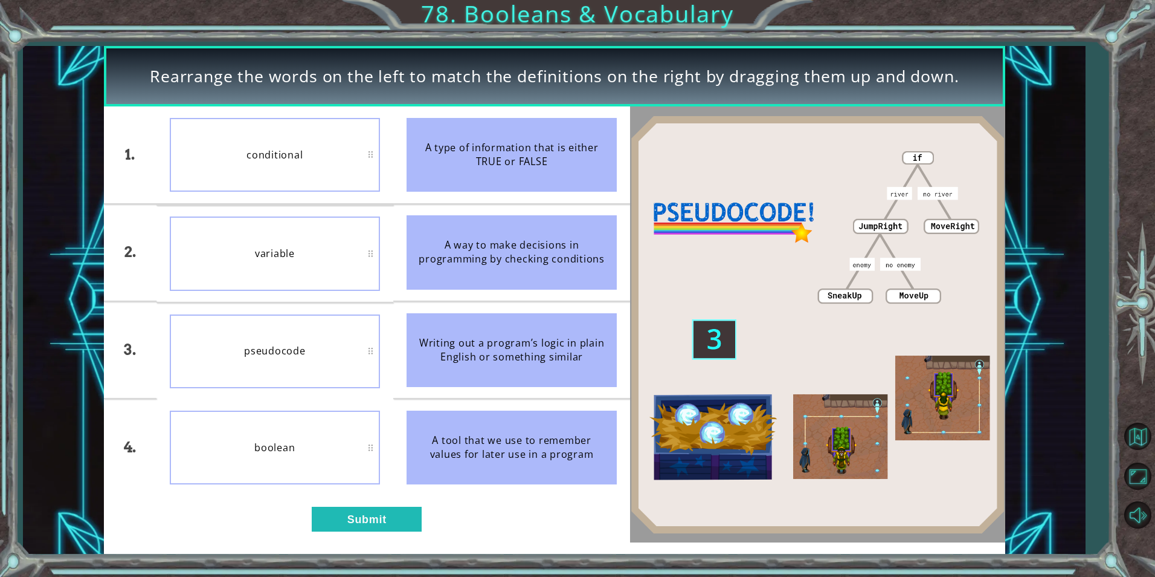
drag, startPoint x: 312, startPoint y: 164, endPoint x: 297, endPoint y: 265, distance: 101.4
click at [297, 265] on div "Rearrange the words on the left to match the definitions on the right by draggi…" at bounding box center [555, 300] width 902 height 508
drag, startPoint x: 340, startPoint y: 234, endPoint x: 298, endPoint y: 477, distance: 247.1
click at [303, 468] on ul "boolean pseudocode variable conditional" at bounding box center [275, 300] width 237 height 389
click at [334, 502] on div "1. 2. 3. 4. conditional variable boolean pseudocode A type of information that …" at bounding box center [367, 324] width 527 height 436
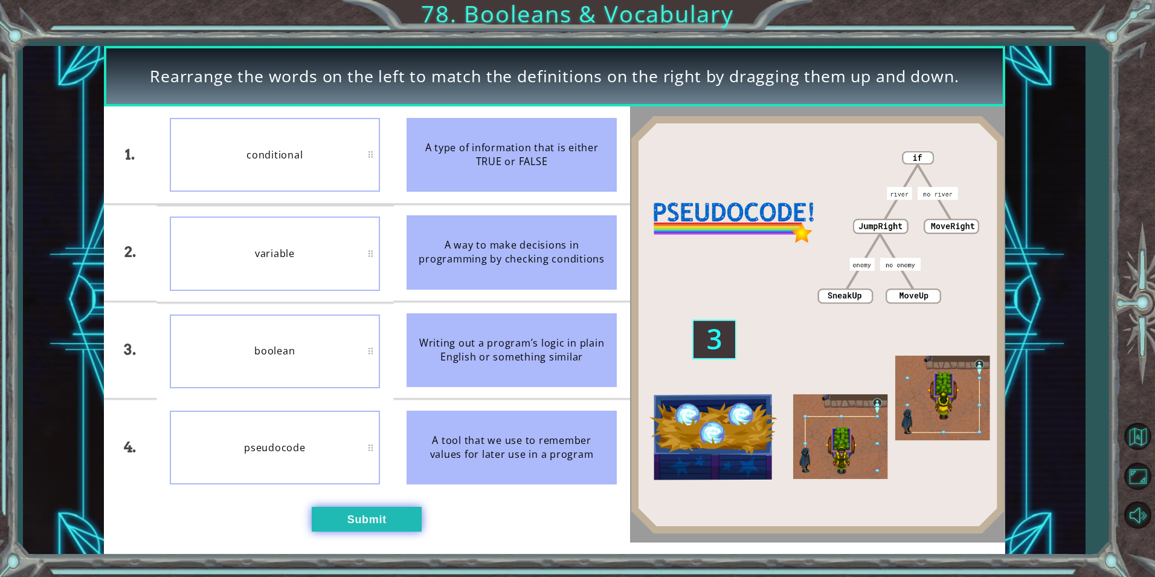
click at [346, 522] on button "Submit" at bounding box center [367, 518] width 110 height 24
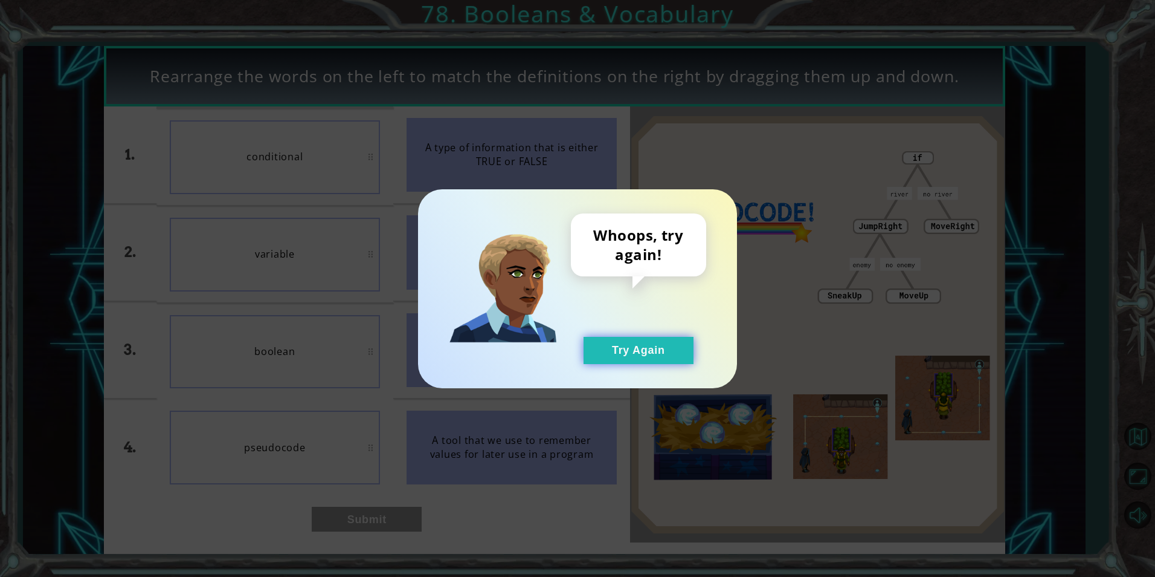
click at [641, 339] on button "Try Again" at bounding box center [639, 350] width 110 height 27
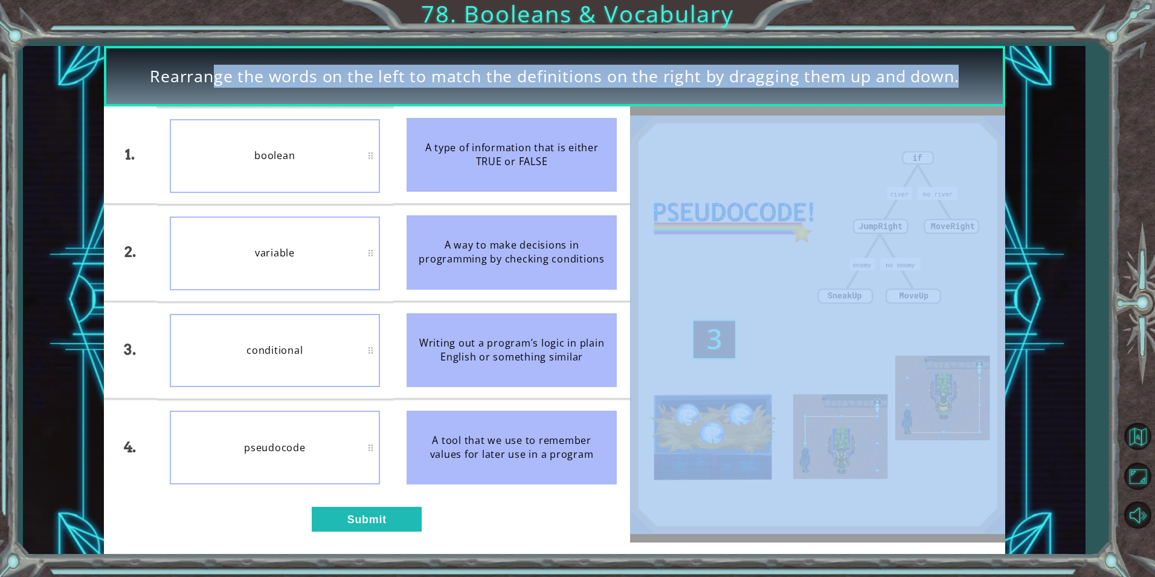
drag, startPoint x: 196, startPoint y: 37, endPoint x: 199, endPoint y: 296, distance: 259.3
click at [199, 296] on div "Rearrange the words on the left to match the definitions on the right by draggi…" at bounding box center [577, 288] width 1155 height 577
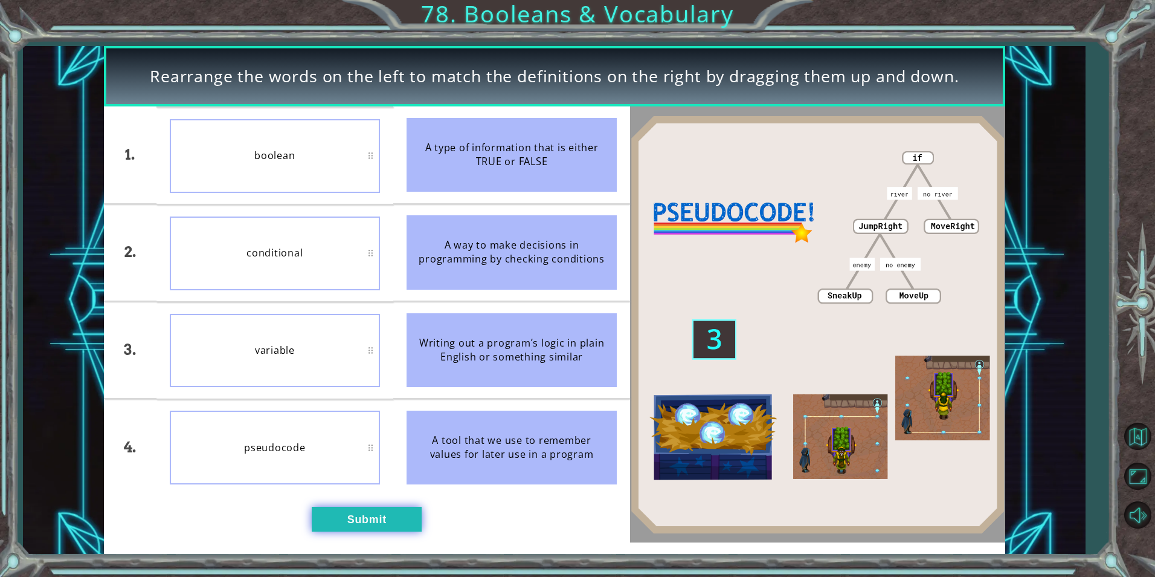
click at [395, 525] on button "Submit" at bounding box center [367, 518] width 110 height 24
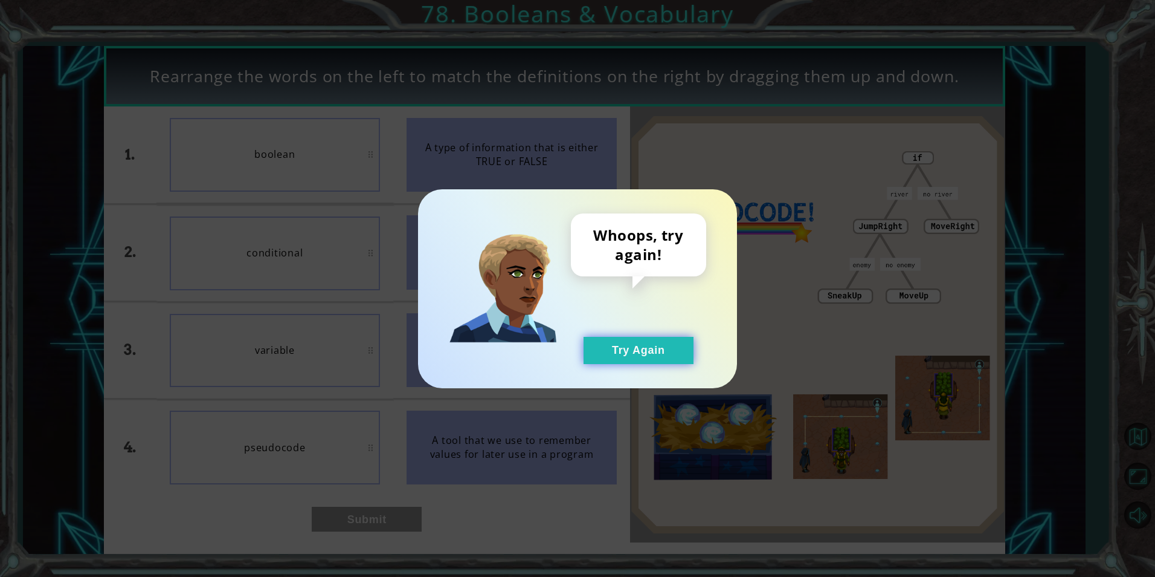
click at [655, 350] on button "Try Again" at bounding box center [639, 350] width 110 height 27
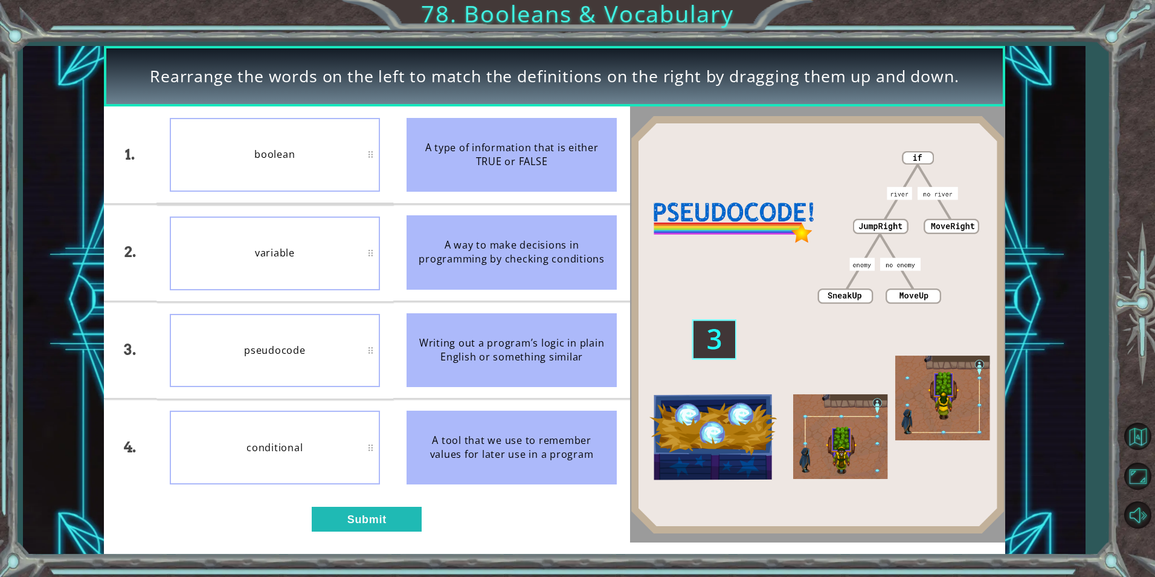
click at [419, 535] on div "1. 2. 3. 4. boolean variable pseudocode conditional A type of information that …" at bounding box center [367, 324] width 527 height 436
click at [416, 517] on button "Submit" at bounding box center [367, 518] width 110 height 24
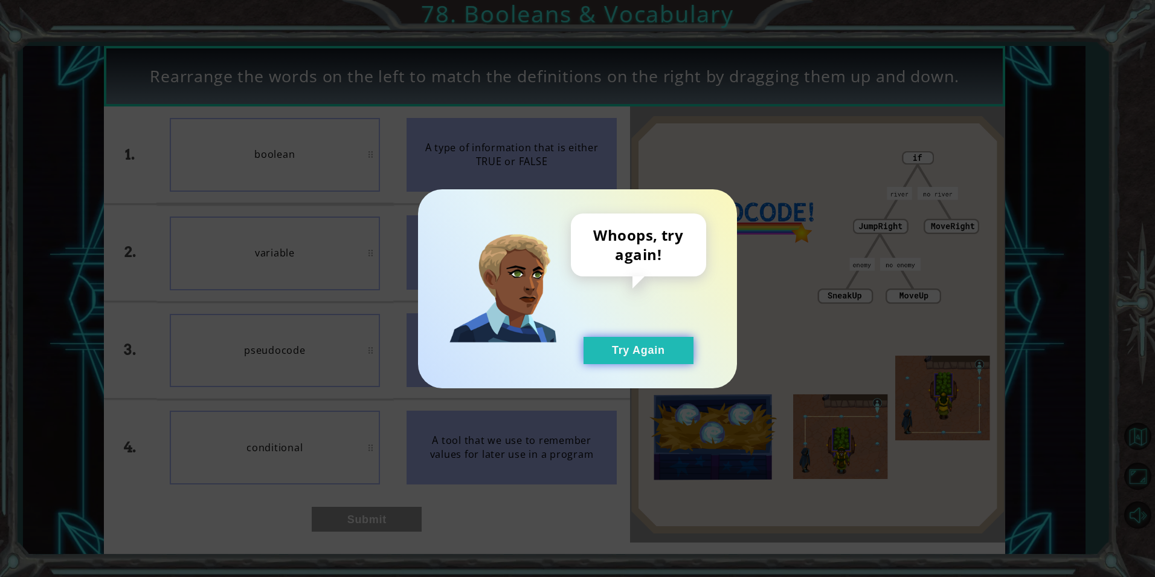
click at [592, 356] on button "Try Again" at bounding box center [639, 350] width 110 height 27
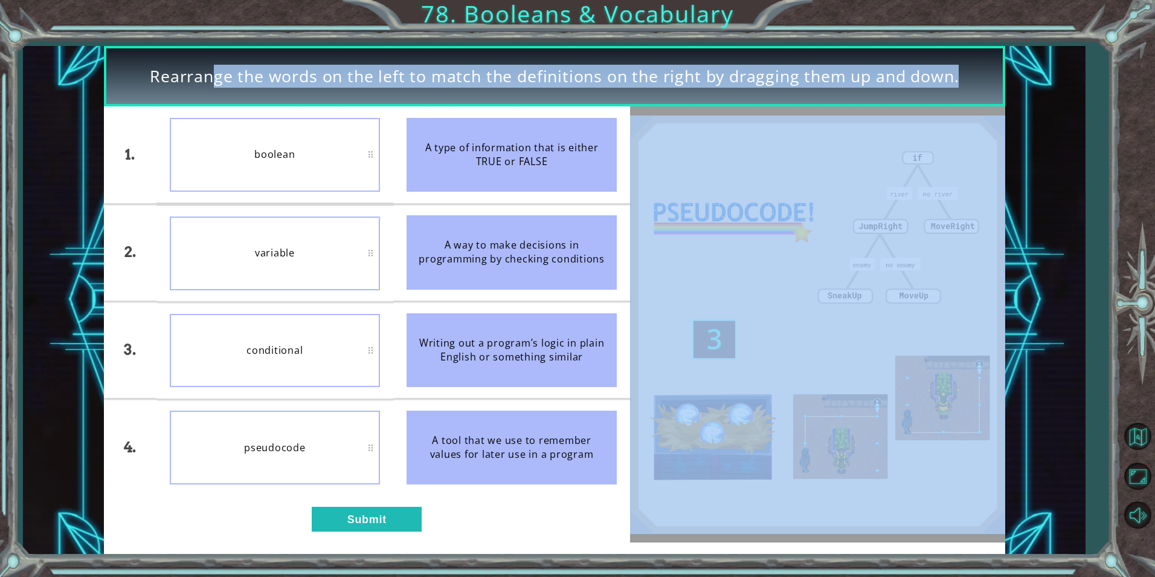
drag, startPoint x: 373, startPoint y: 22, endPoint x: 271, endPoint y: 419, distance: 410.7
click at [271, 419] on div "Rearrange the words on the left to match the definitions on the right by draggi…" at bounding box center [577, 288] width 1155 height 577
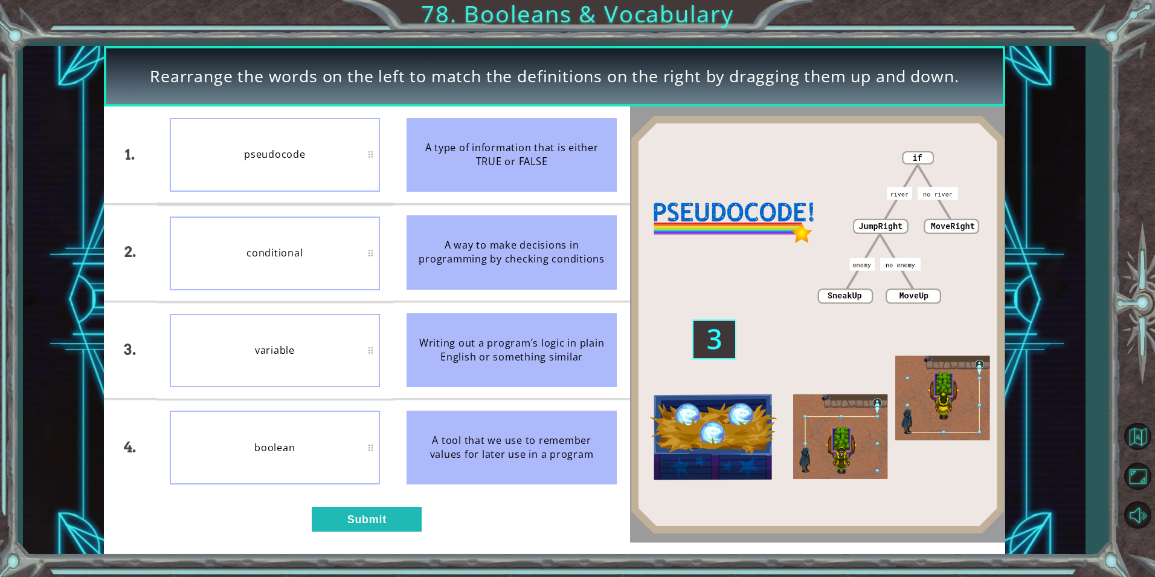
drag, startPoint x: 288, startPoint y: 301, endPoint x: 262, endPoint y: 384, distance: 86.8
click at [260, 397] on ul "pseudocode conditional variable boolean" at bounding box center [275, 300] width 237 height 389
click at [340, 517] on button "Submit" at bounding box center [367, 518] width 110 height 24
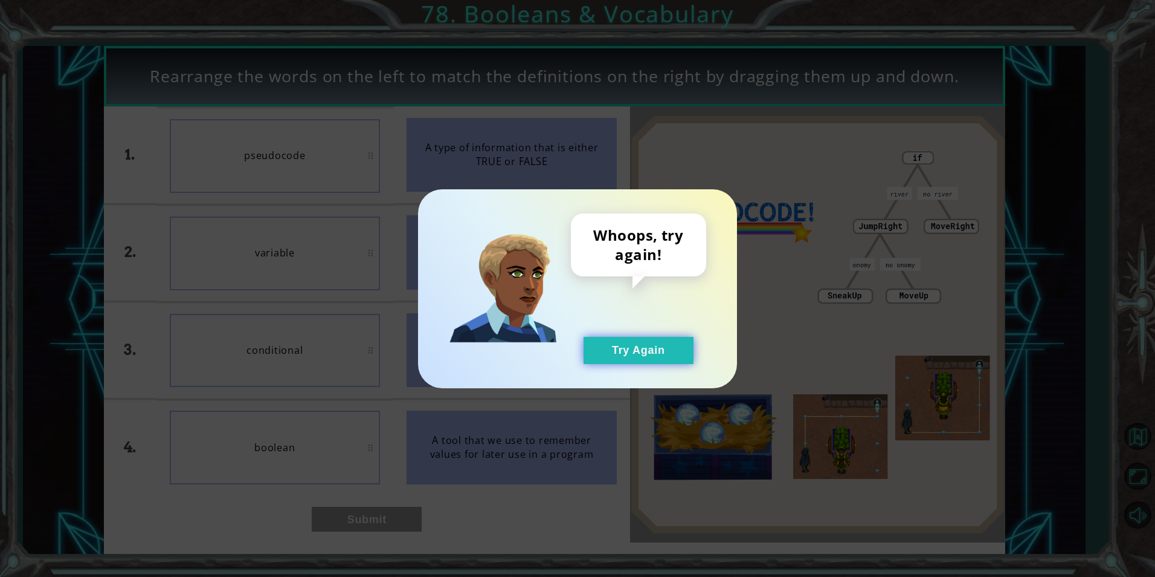
click at [612, 344] on button "Try Again" at bounding box center [639, 350] width 110 height 27
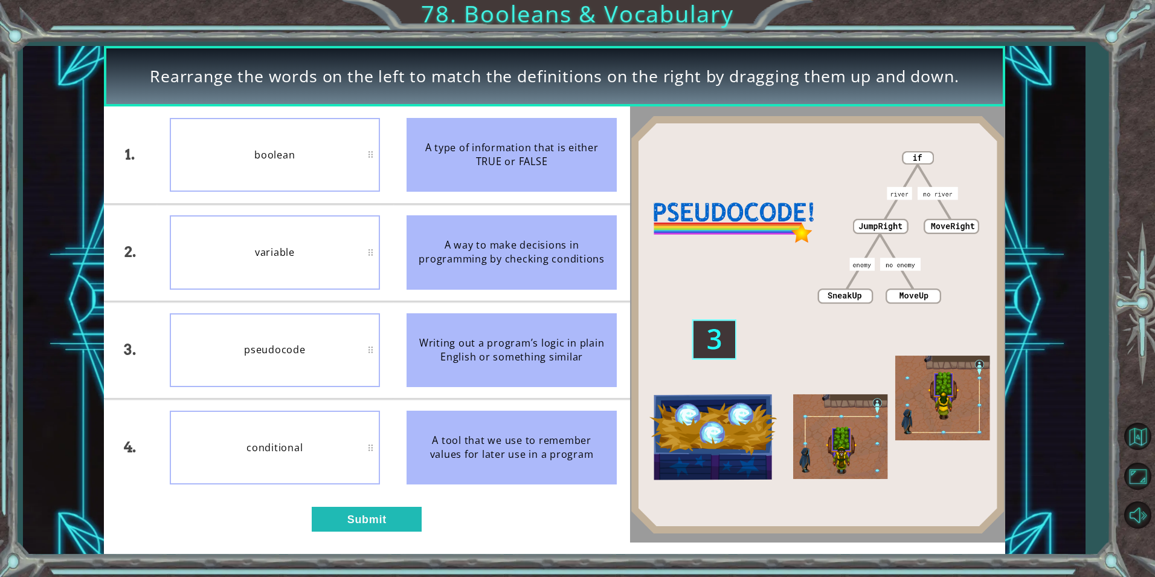
click at [410, 535] on div "1. 2. 3. 4. boolean variable pseudocode conditional A type of information that …" at bounding box center [367, 324] width 527 height 436
click at [392, 517] on button "Submit" at bounding box center [367, 518] width 110 height 24
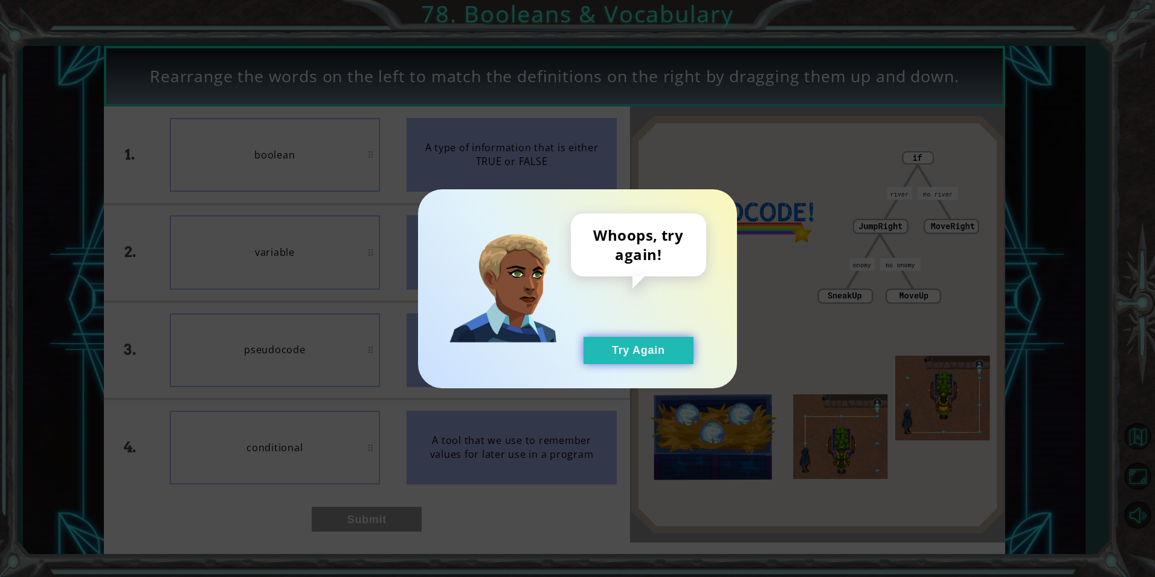
click at [672, 341] on button "Try Again" at bounding box center [639, 350] width 110 height 27
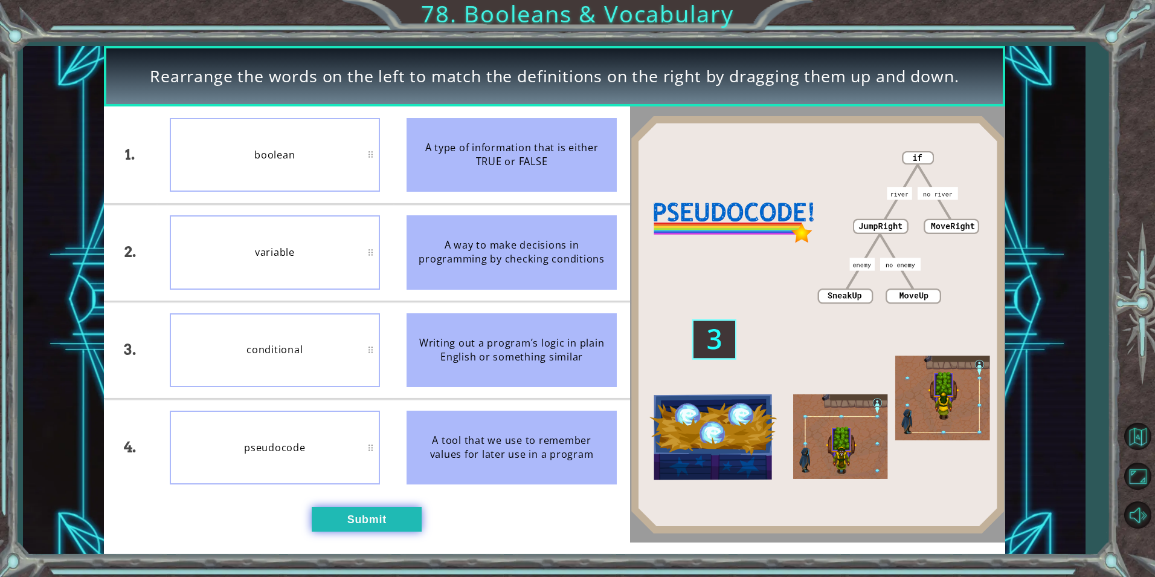
click at [354, 513] on button "Submit" at bounding box center [367, 518] width 110 height 24
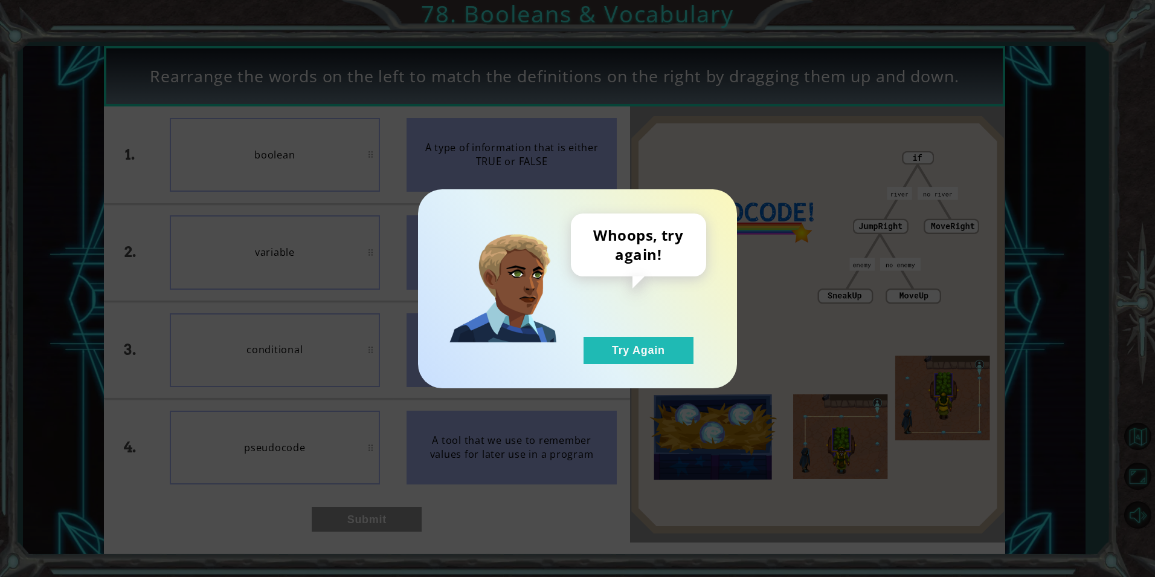
drag, startPoint x: 581, startPoint y: 322, endPoint x: 604, endPoint y: 335, distance: 26.5
click at [589, 323] on div "Whoops, try again! Try Again" at bounding box center [638, 288] width 135 height 150
click at [618, 347] on button "Try Again" at bounding box center [639, 350] width 110 height 27
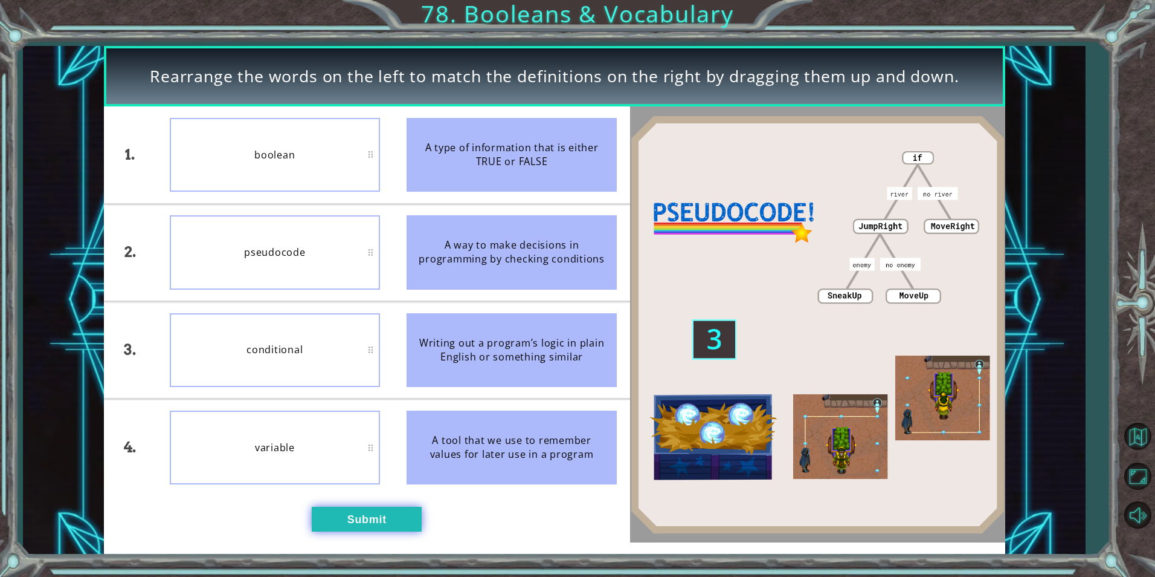
click at [350, 513] on button "Submit" at bounding box center [367, 518] width 110 height 24
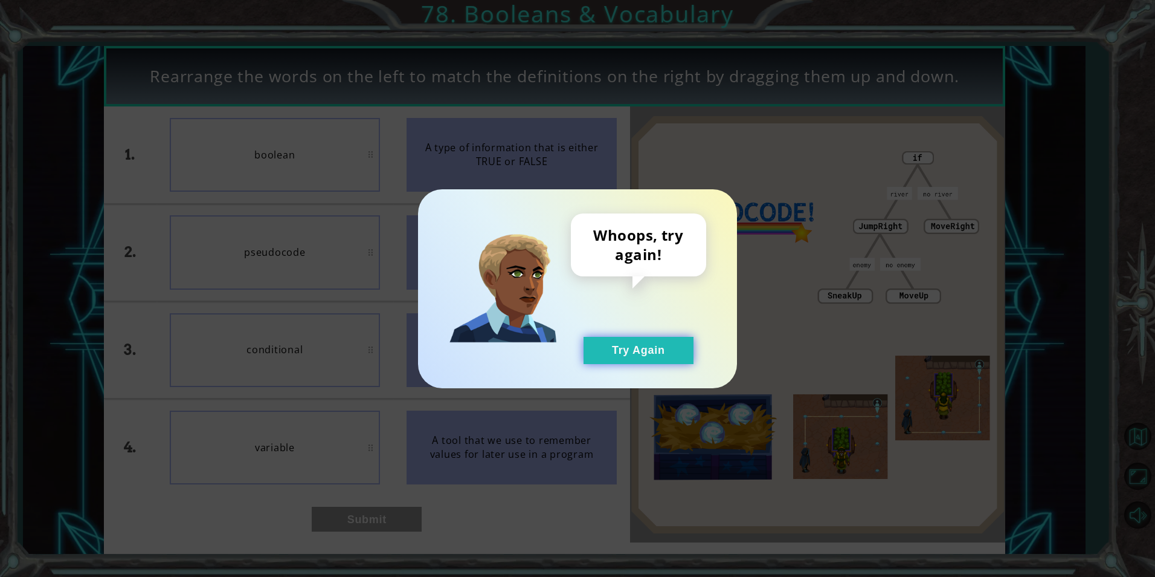
click at [599, 357] on button "Try Again" at bounding box center [639, 350] width 110 height 27
